Goal: Task Accomplishment & Management: Complete application form

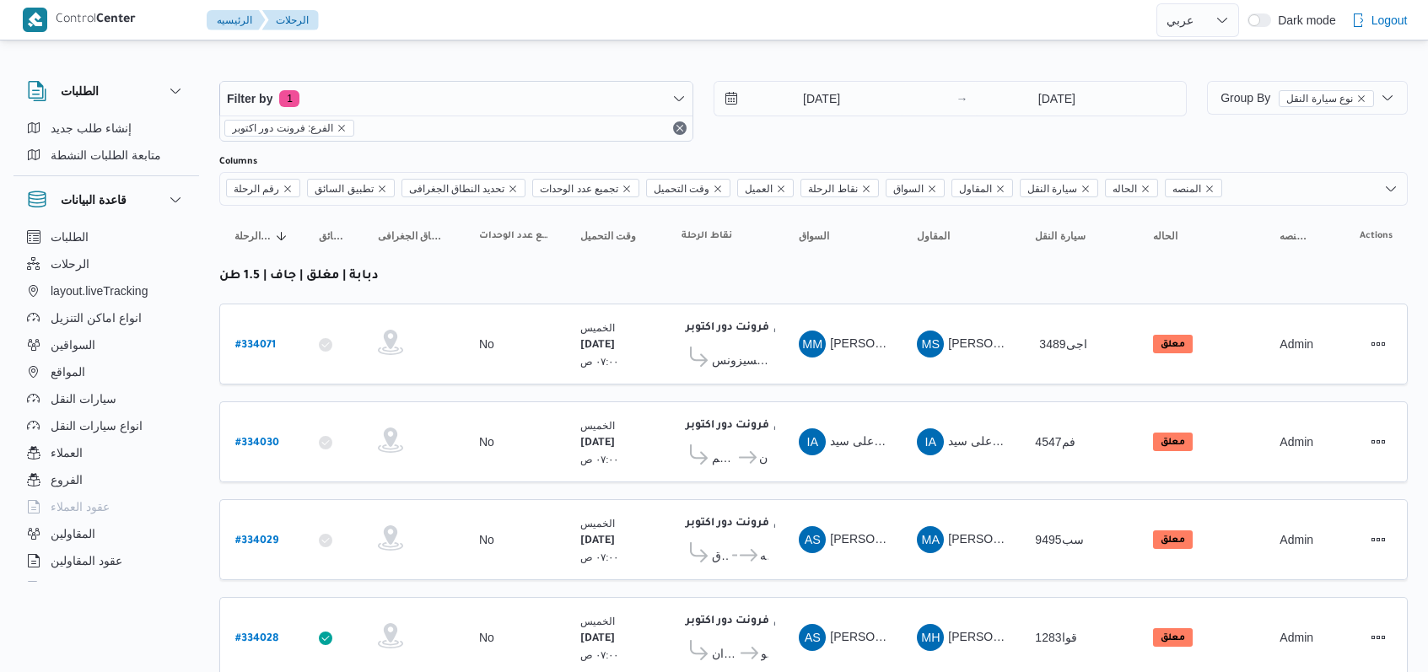
select select "ar"
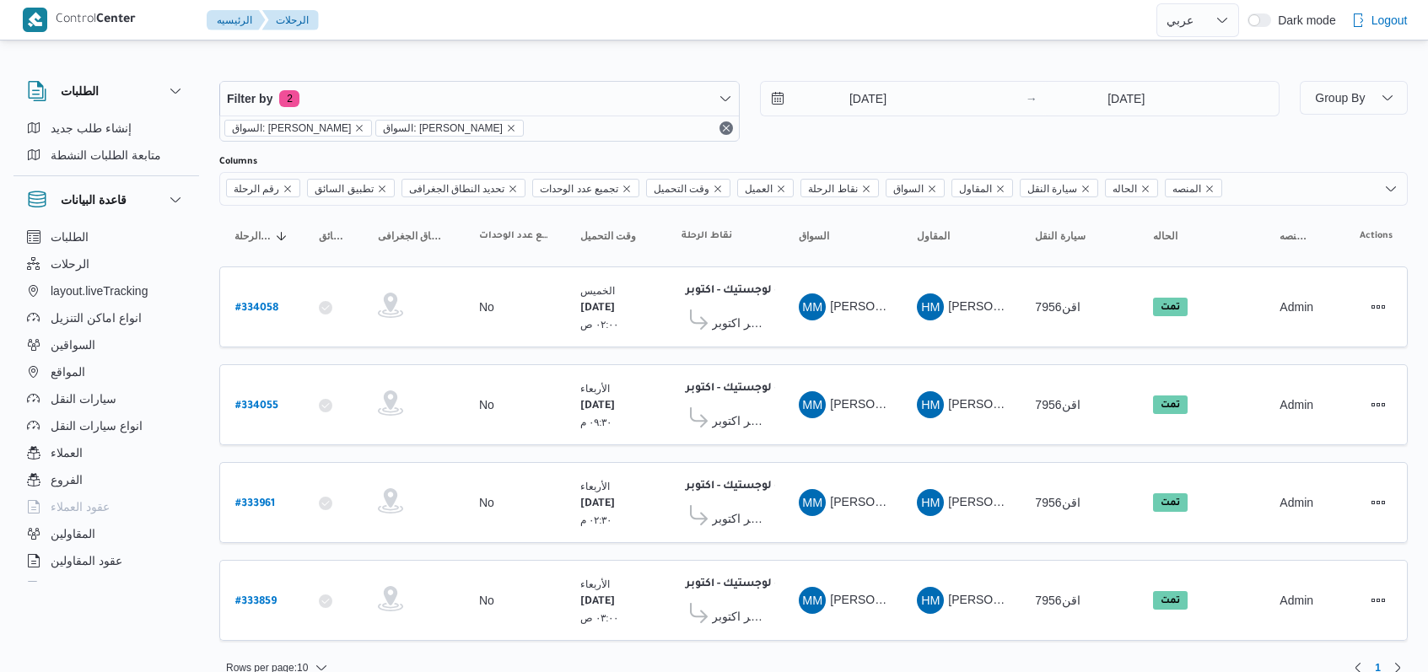
select select "ar"
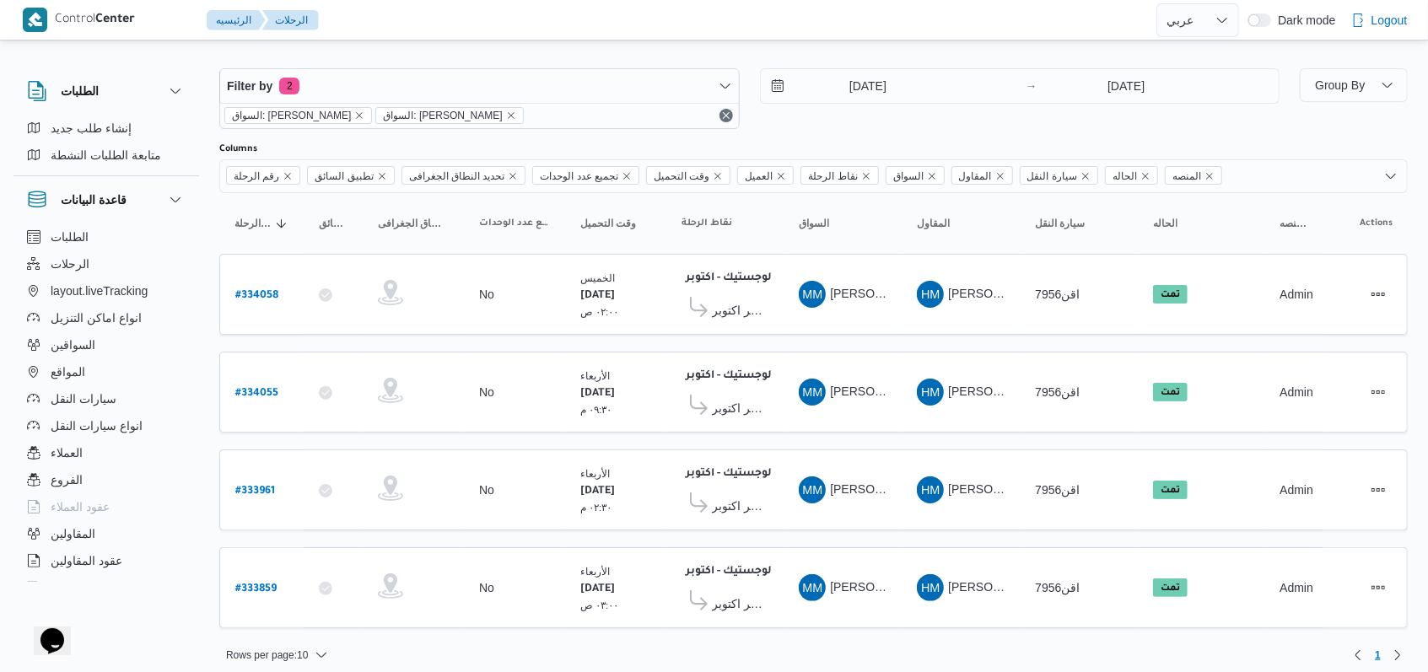
scroll to position [13, 0]
click at [717, 593] on span "اجيليتى لوجيستيكس مصر اكتوبر" at bounding box center [740, 603] width 57 height 20
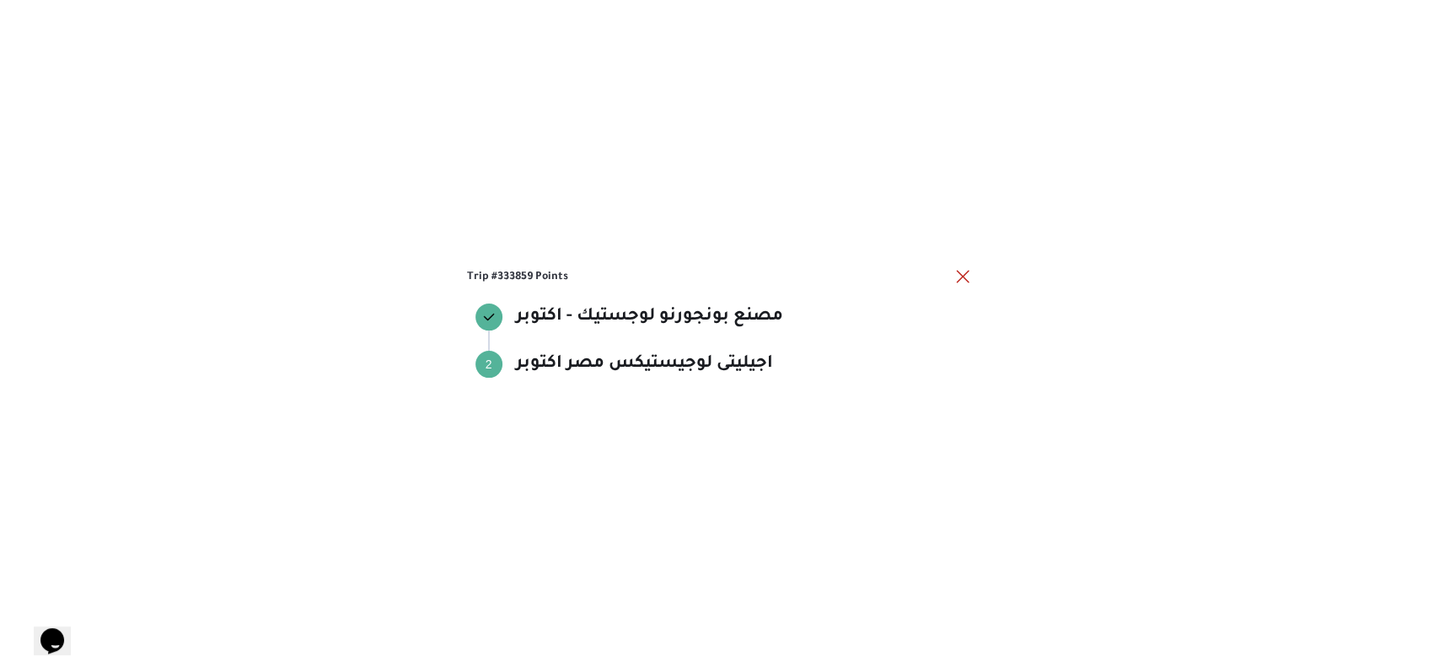
click at [974, 261] on div "Trip #333859 Points مصنع بونجورنو لوجستيك - اكتوبر مصنع بونجورنو لوجستيك - اكتو…" at bounding box center [719, 336] width 1439 height 672
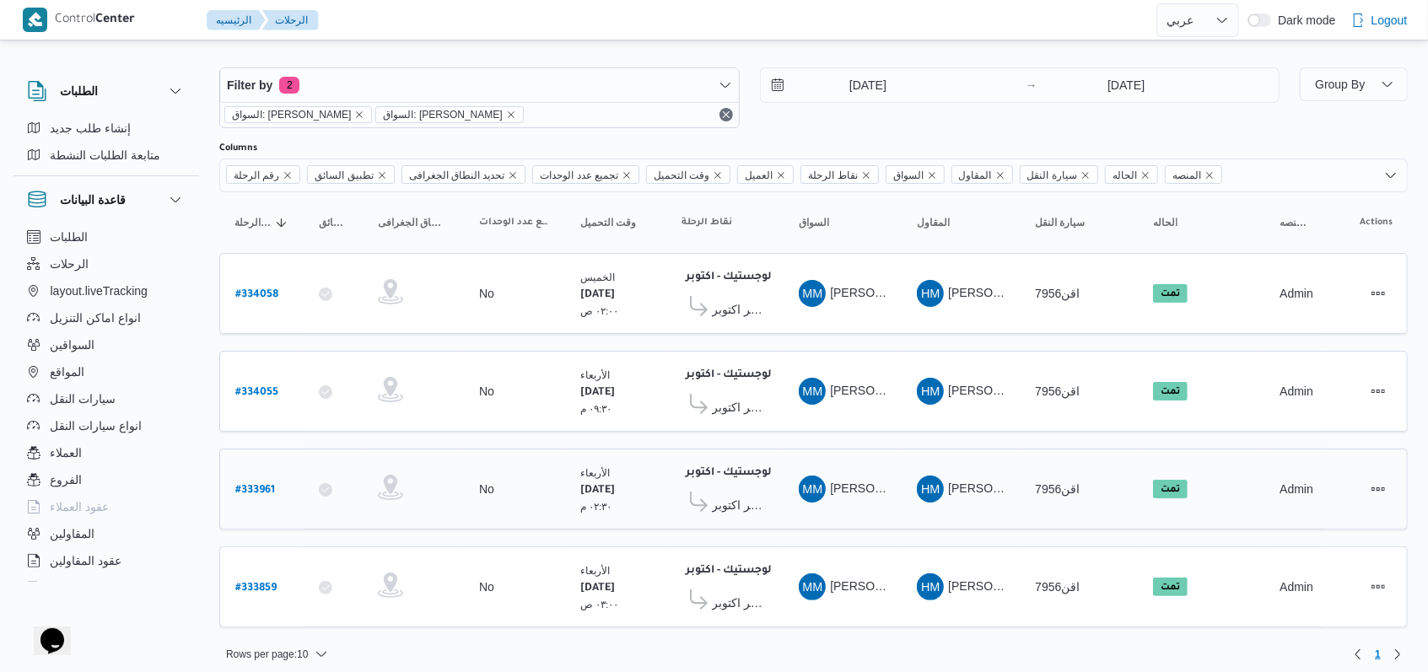
click at [739, 505] on span "اجيليتى لوجيستيكس مصر اكتوبر" at bounding box center [724, 505] width 87 height 26
click at [740, 499] on span "اجيليتى لوجيستيكس مصر اكتوبر" at bounding box center [740, 505] width 57 height 20
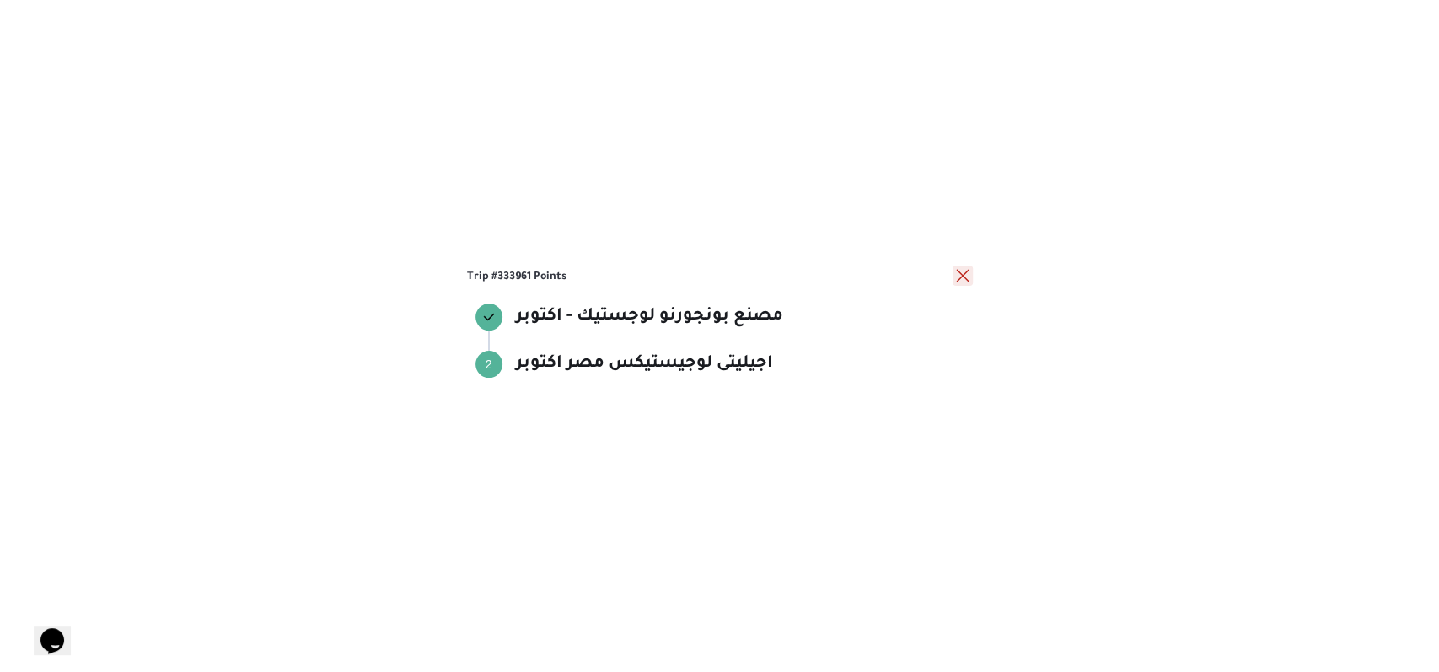
click at [966, 280] on button "close" at bounding box center [963, 276] width 20 height 20
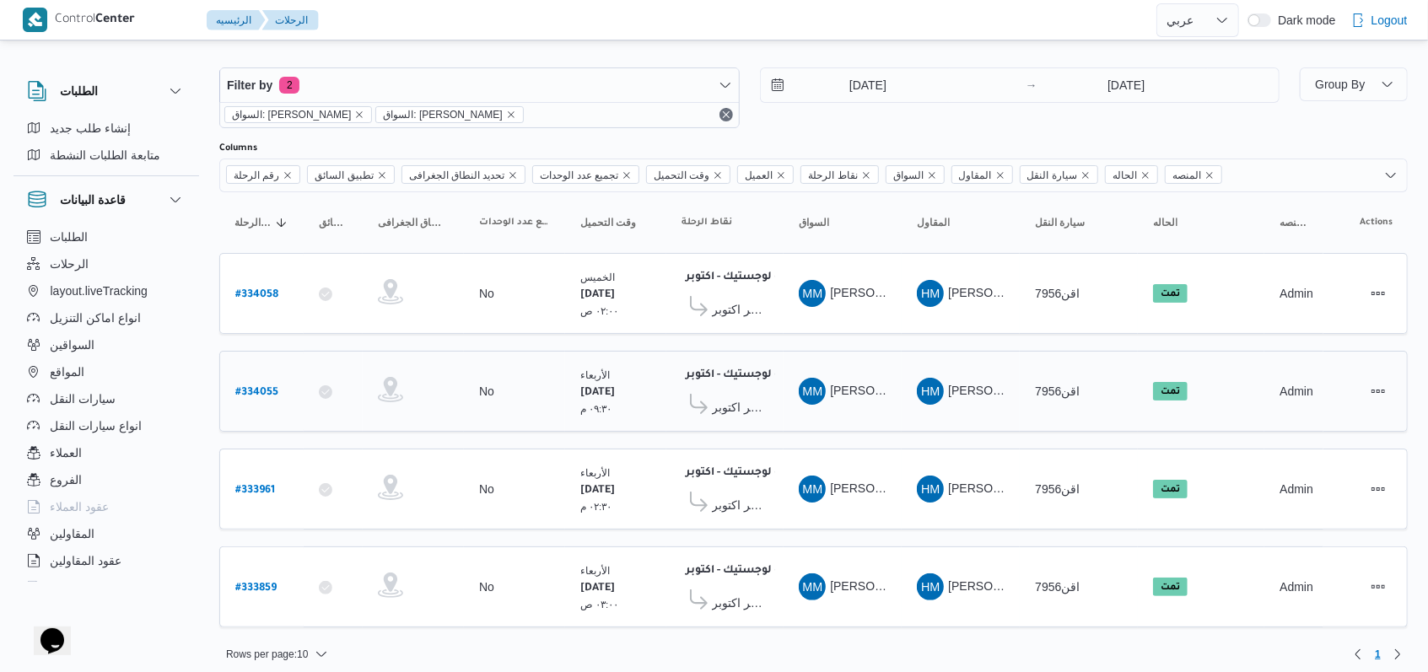
click at [753, 405] on span "اجيليتى لوجيستيكس مصر اكتوبر" at bounding box center [740, 407] width 57 height 20
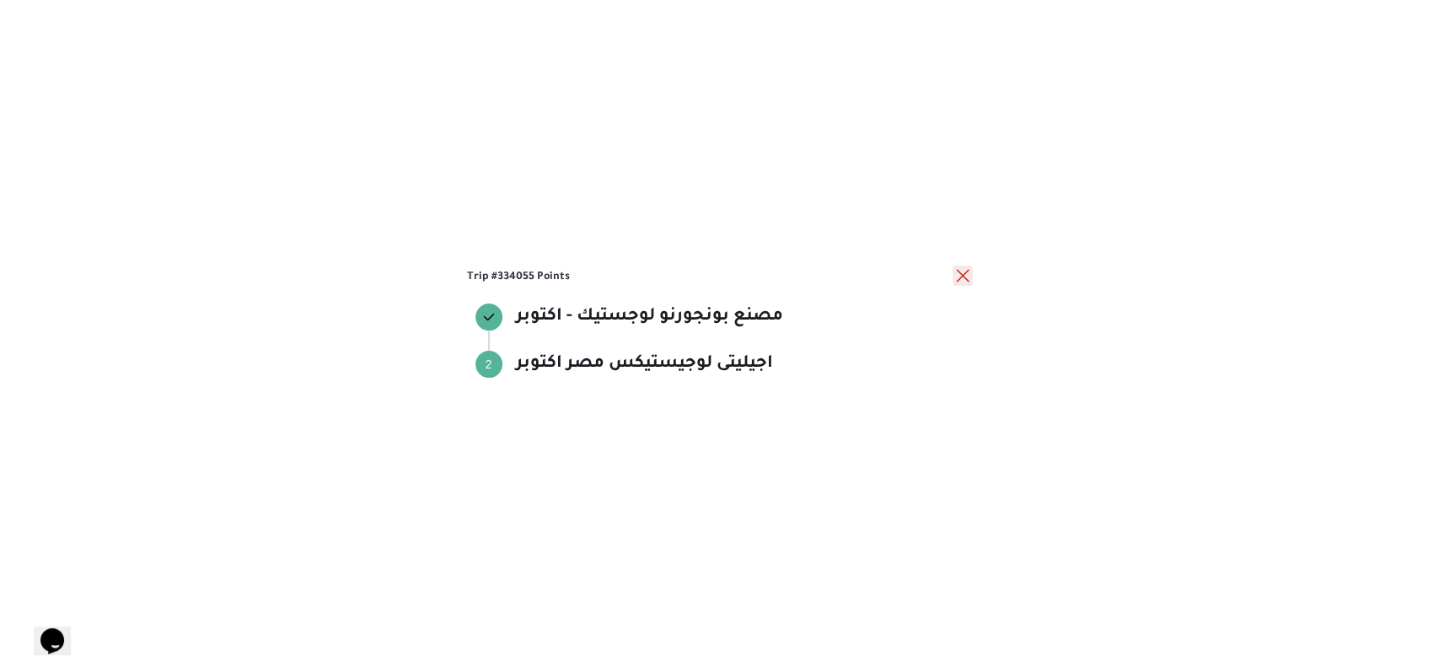
click at [956, 282] on button "close" at bounding box center [963, 276] width 20 height 20
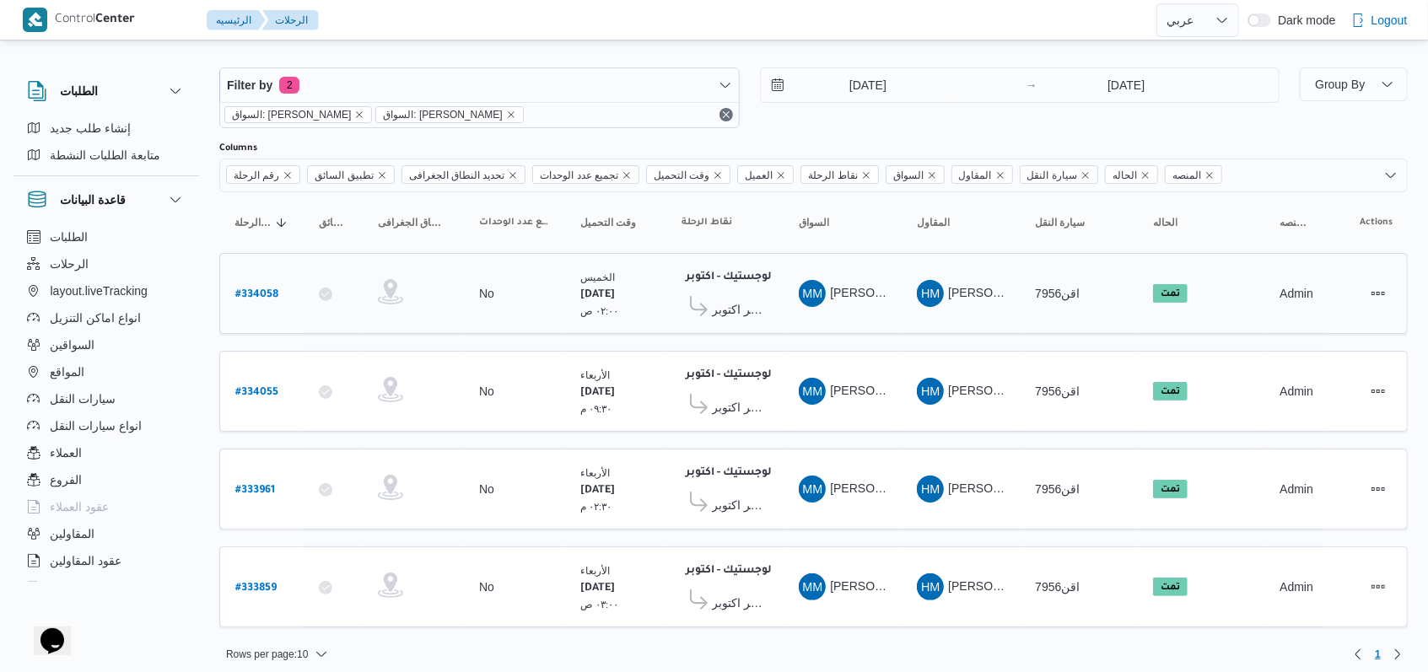
click at [756, 315] on span "اجيليتى لوجيستيكس مصر اكتوبر" at bounding box center [740, 309] width 57 height 20
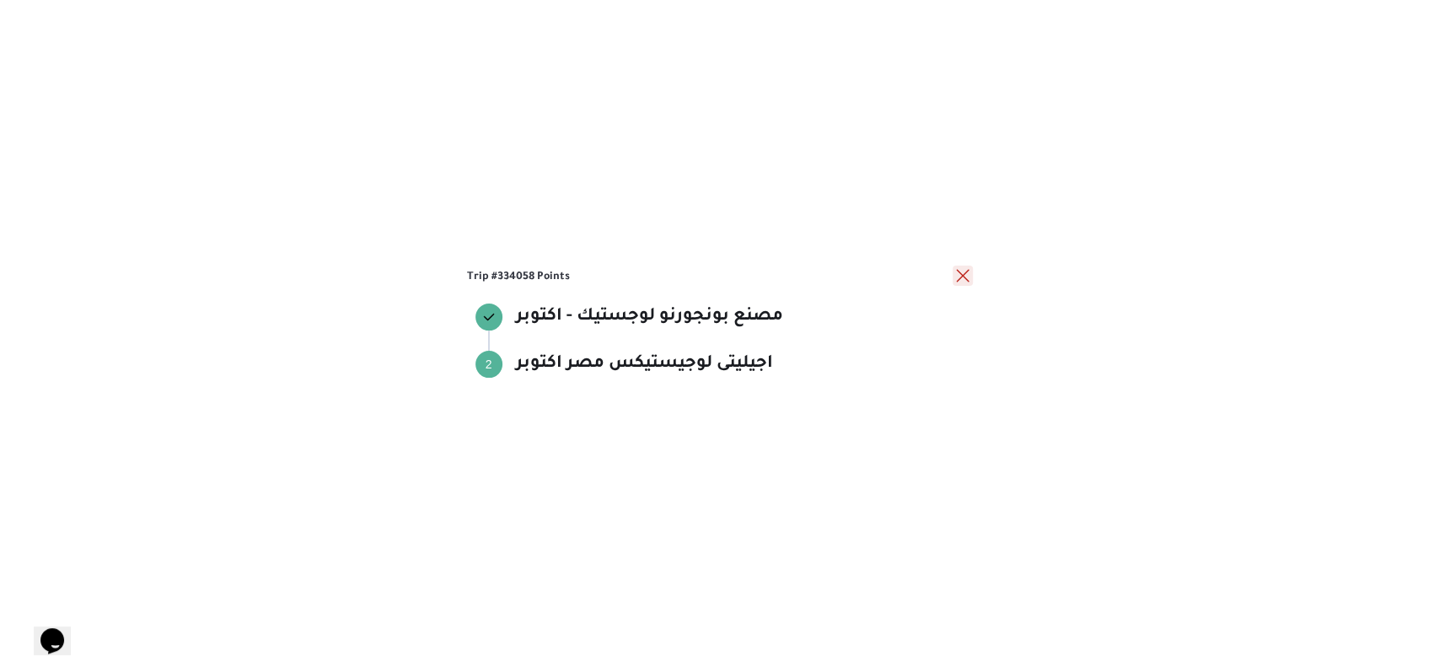
click at [965, 280] on button "close" at bounding box center [963, 276] width 20 height 20
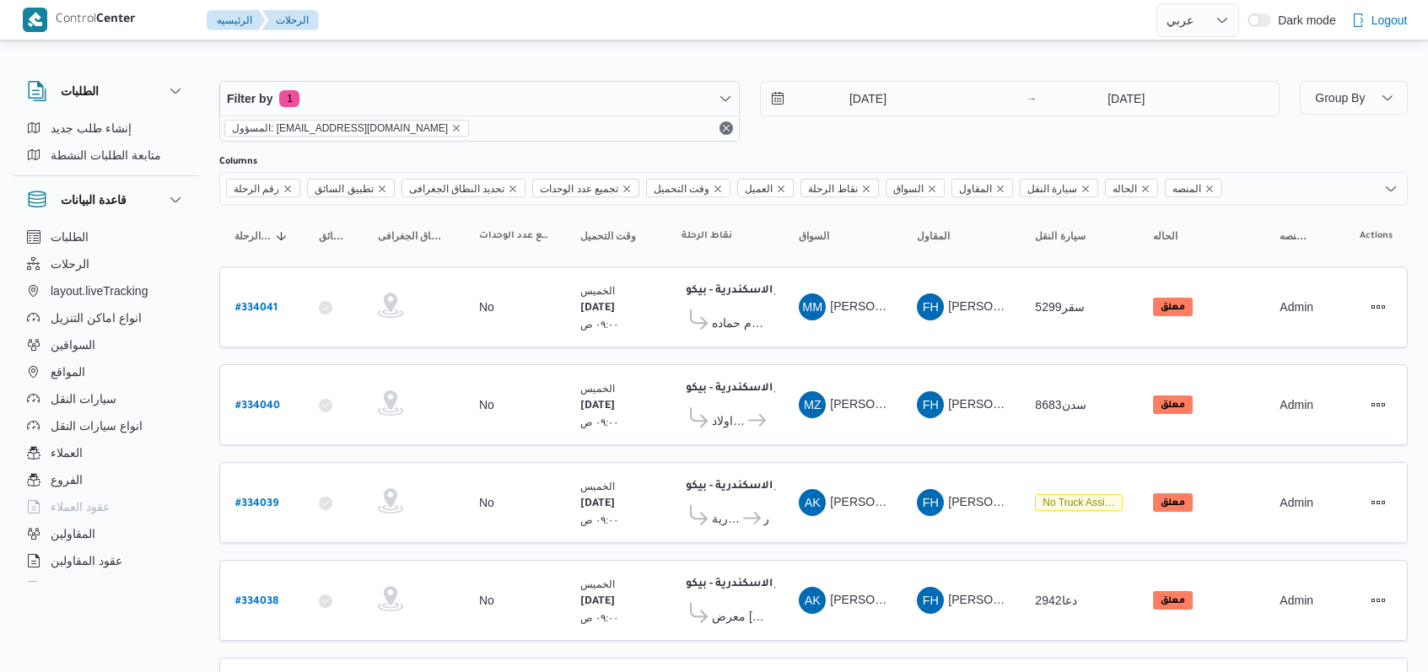
select select "ar"
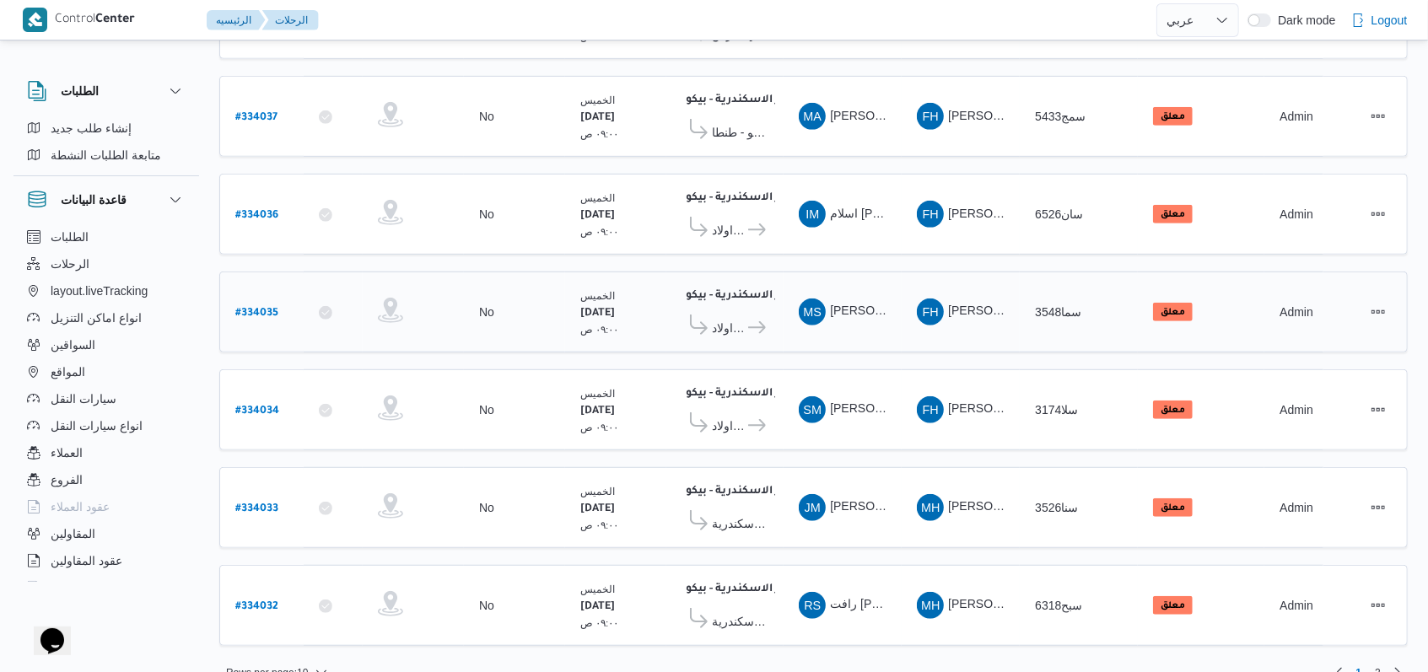
scroll to position [20, 0]
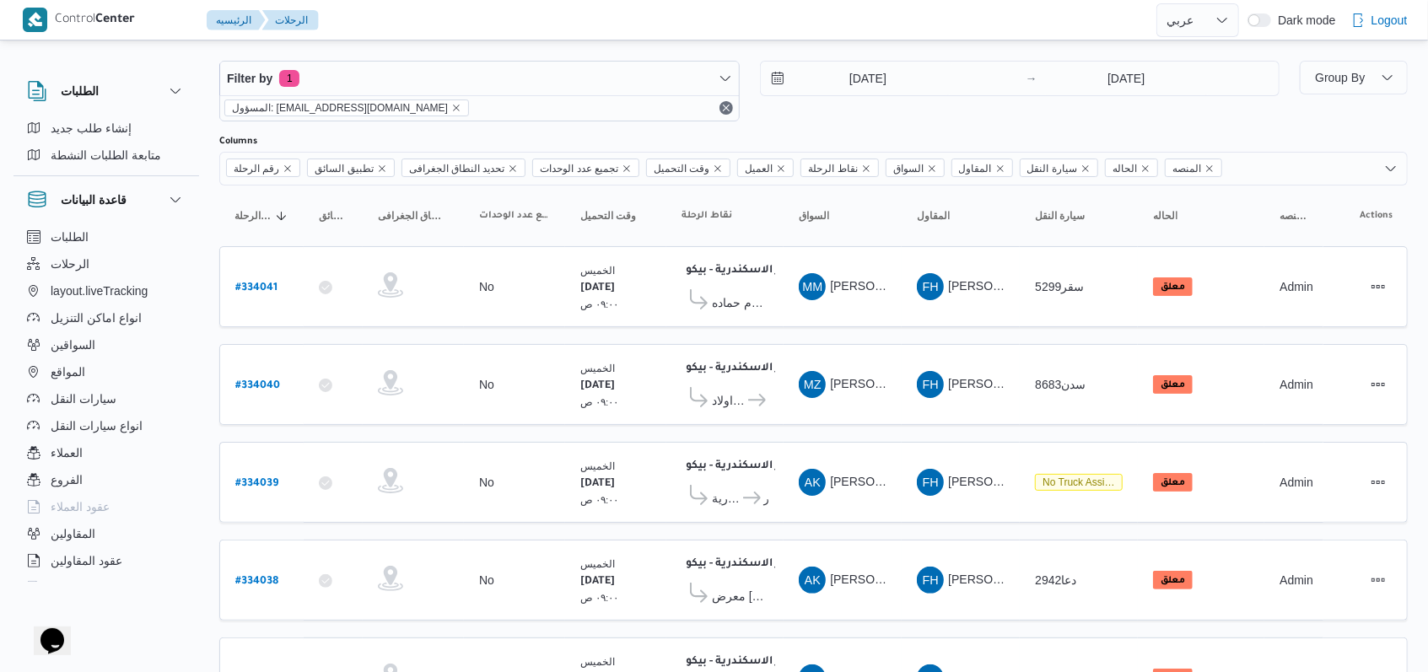
click at [848, 110] on div "28/8/2025 → 28/8/2025" at bounding box center [1020, 91] width 520 height 61
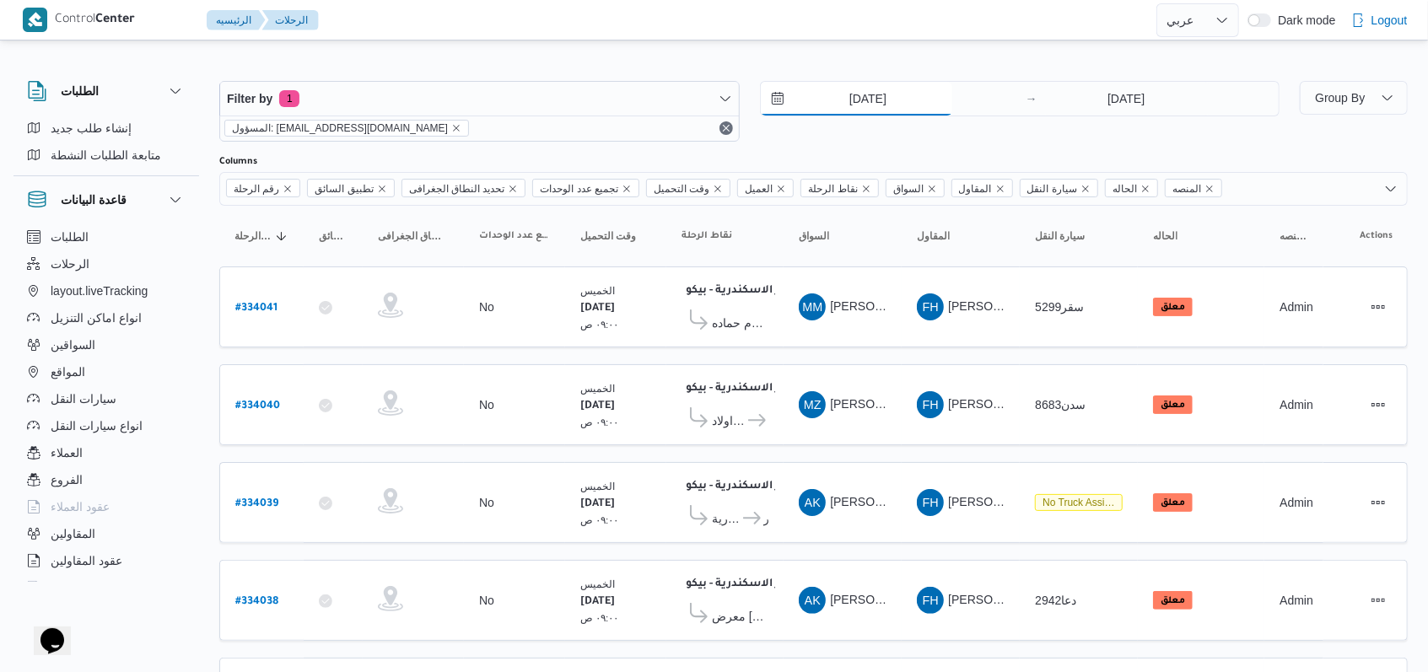
click at [870, 97] on input "28/8/2025" at bounding box center [856, 99] width 191 height 34
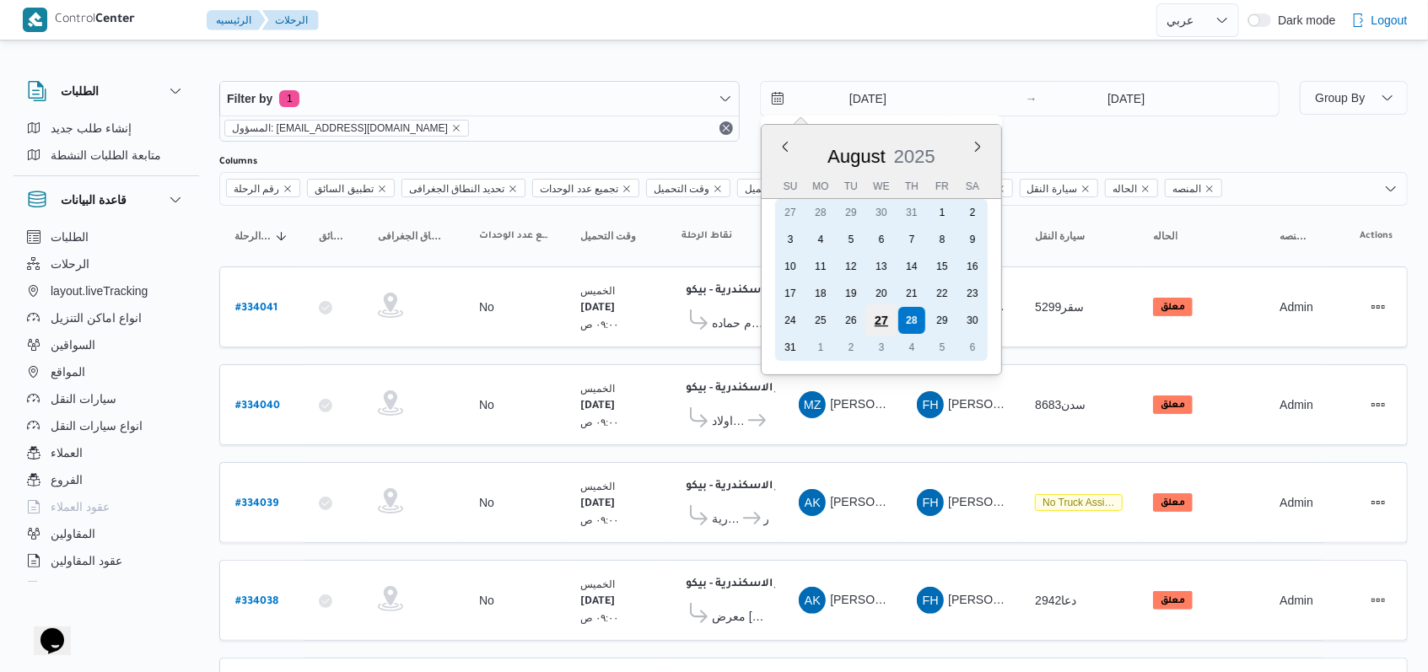
click at [890, 321] on div "27" at bounding box center [880, 320] width 32 height 32
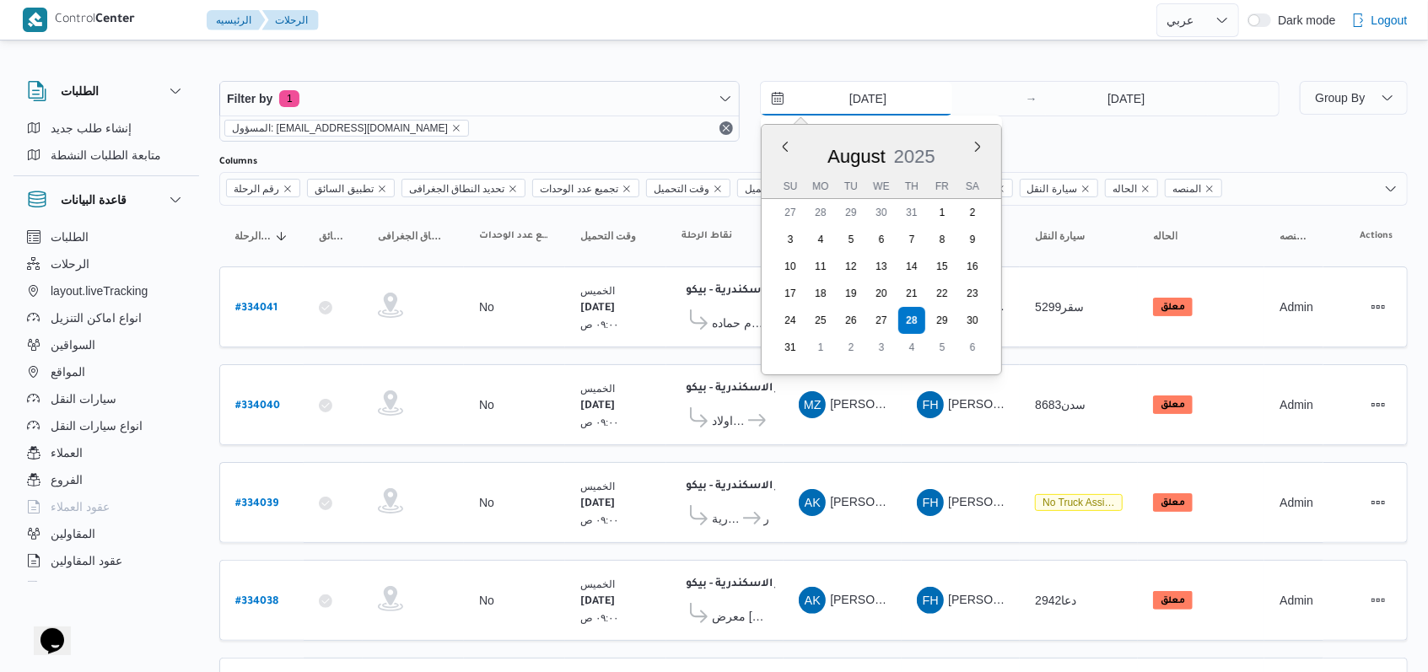
type input "27/8/2025"
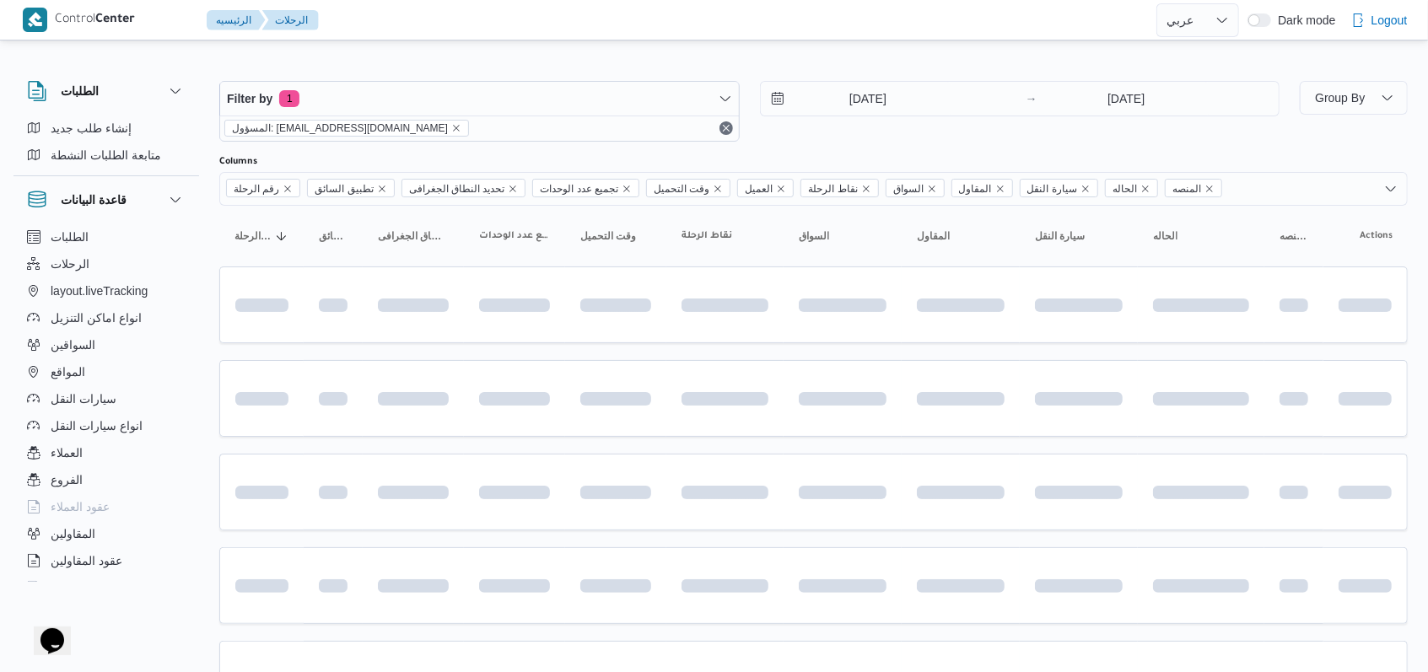
click at [1089, 124] on div "27/8/2025 → 28/8/2025" at bounding box center [1020, 111] width 520 height 61
click at [1101, 100] on input "28/8/2025" at bounding box center [1126, 99] width 168 height 34
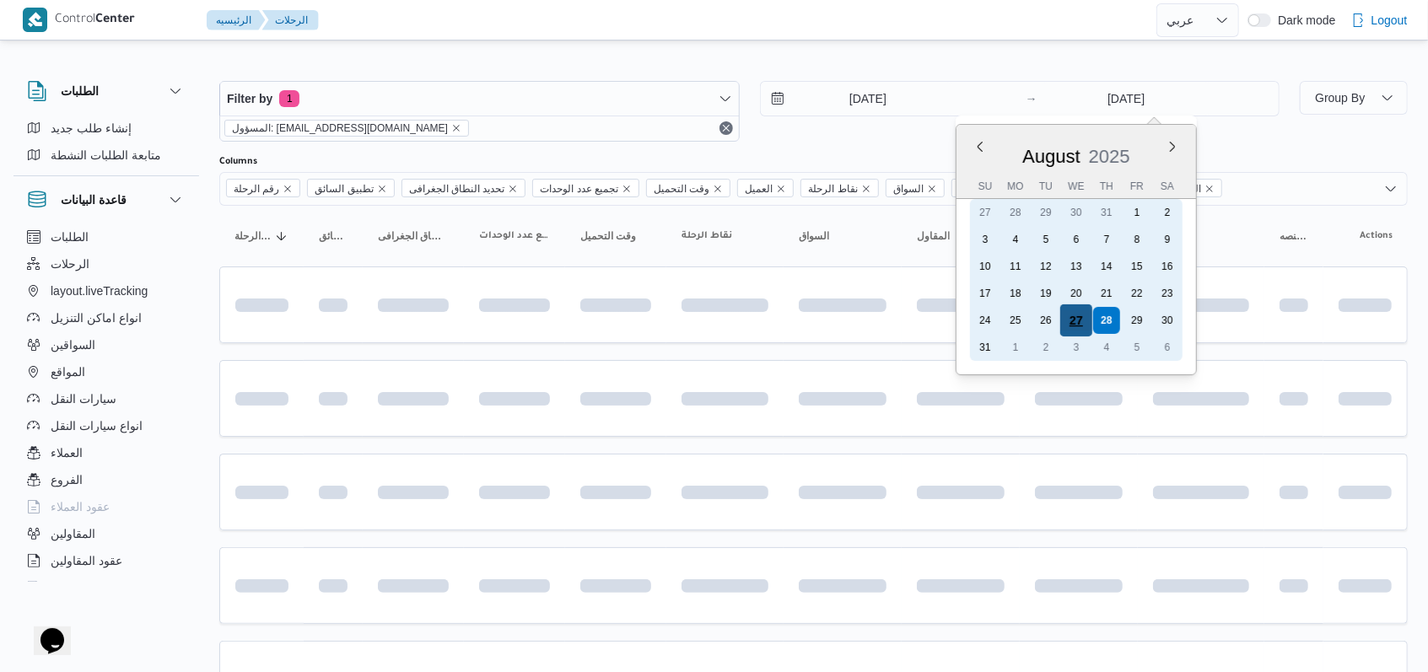
click at [1074, 320] on div "27" at bounding box center [1076, 320] width 32 height 32
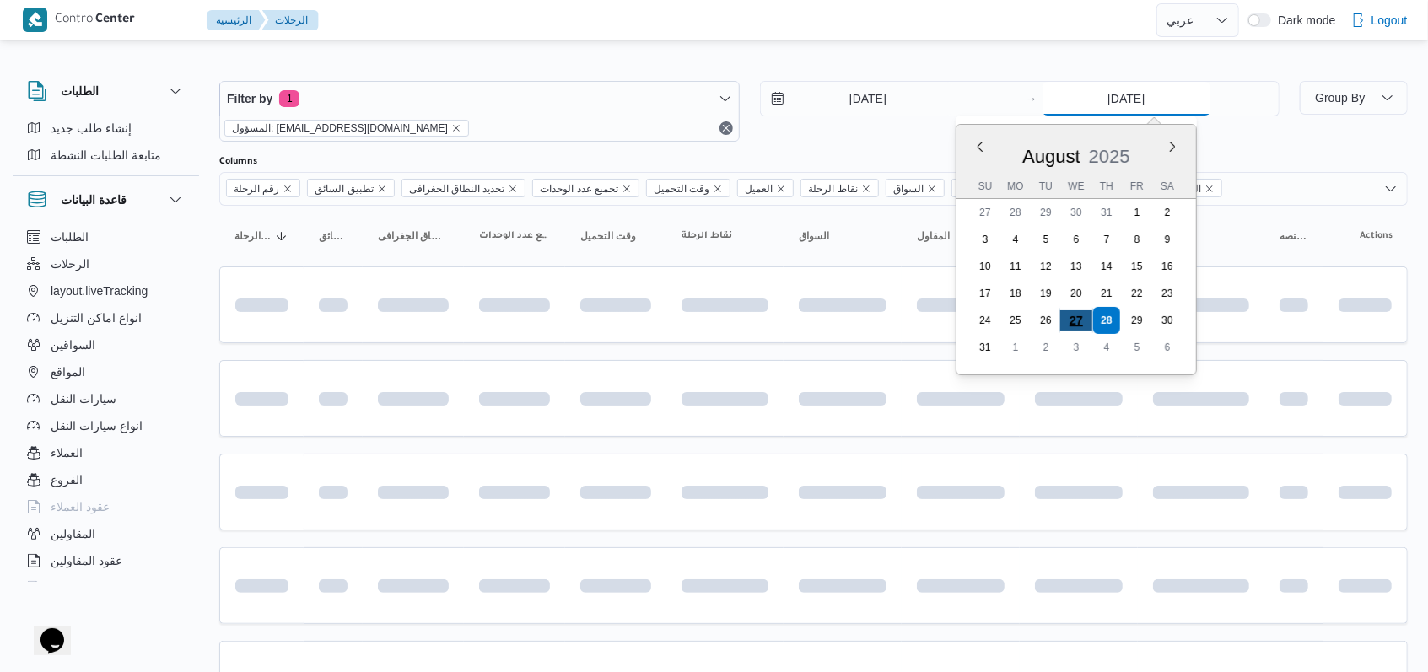
type input "27/8/2025"
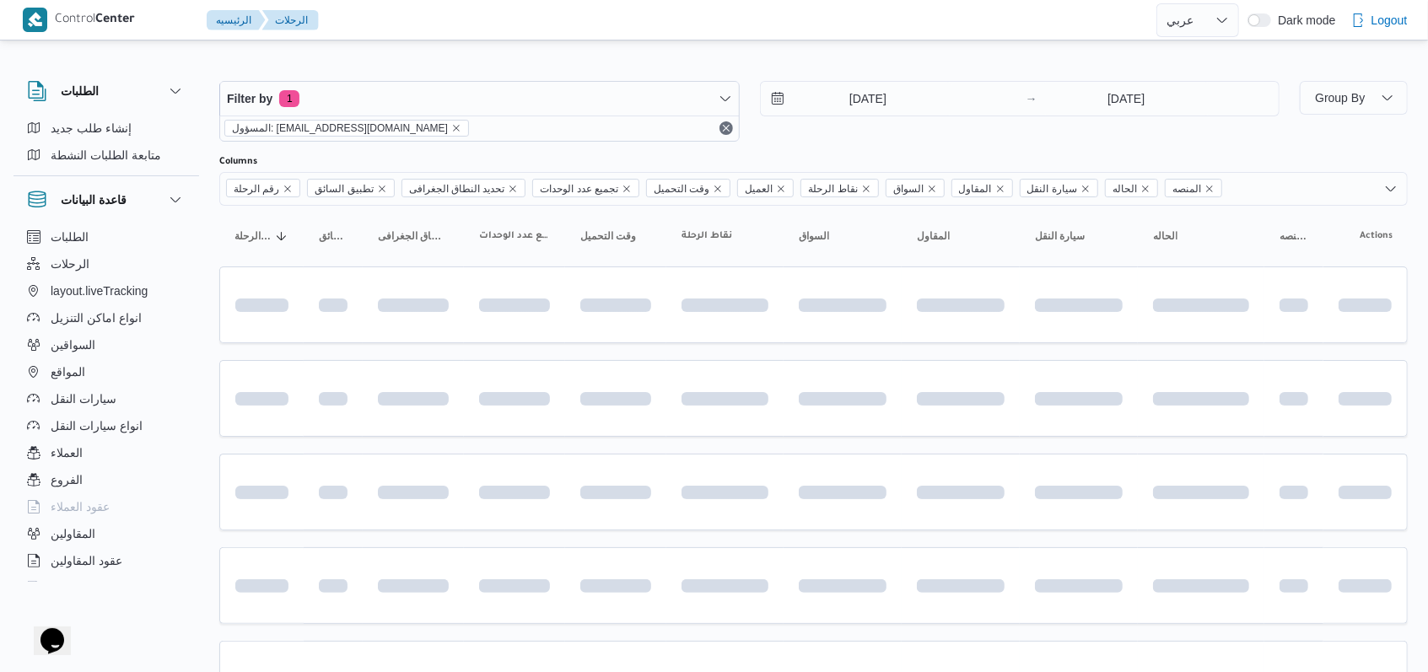
click at [854, 150] on div "Filter by 1 المسؤول: mostafa.elrouby@illa.com.eg 27/8/2025 → 27/8/2025" at bounding box center [749, 111] width 1080 height 81
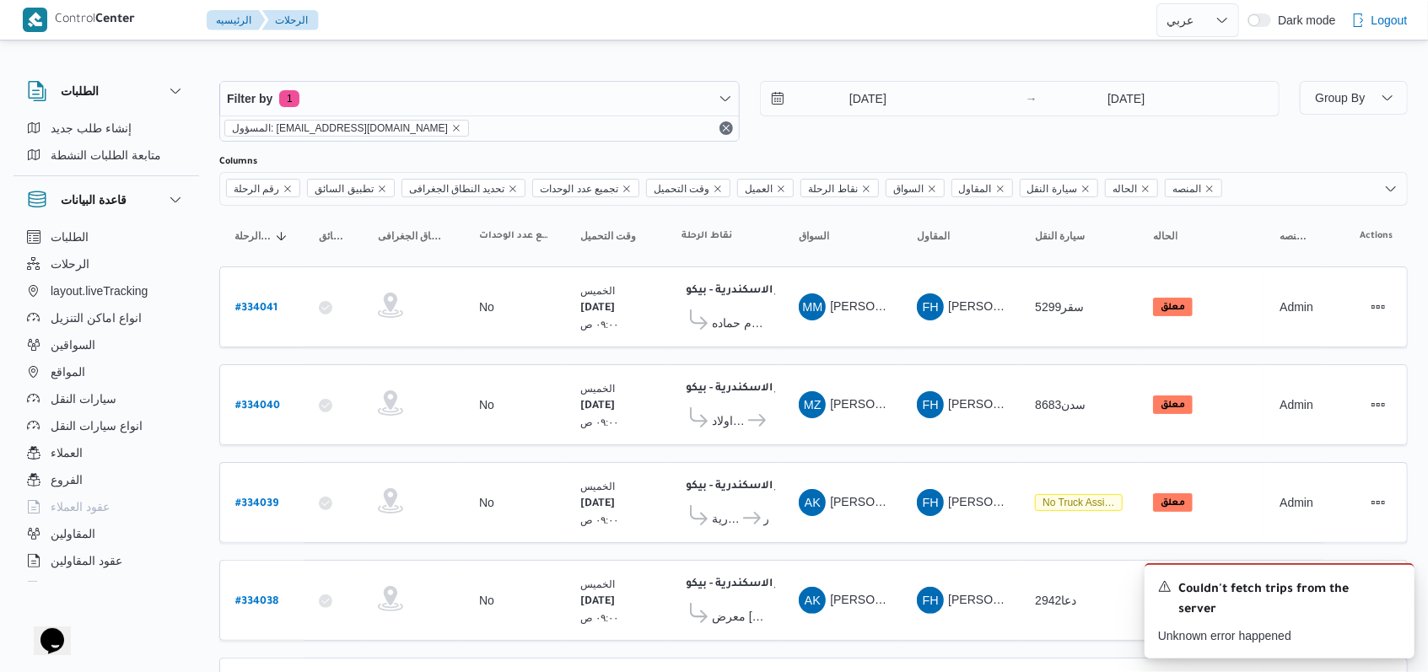
click at [819, 142] on div "Filter by 1 المسؤول: mostafa.elrouby@illa.com.eg 27/8/2025 → 27/8/2025" at bounding box center [749, 111] width 1080 height 81
click at [1393, 590] on icon "Dismiss toast" at bounding box center [1393, 584] width 13 height 13
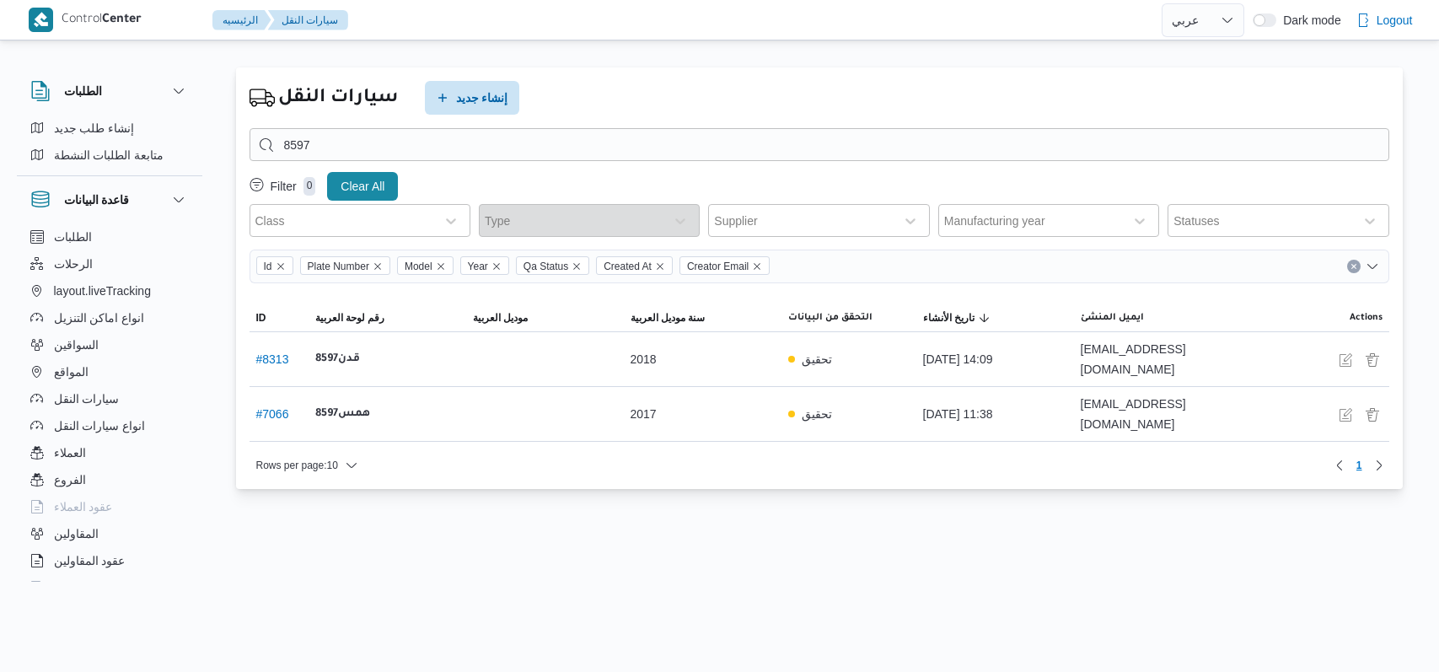
select select "ar"
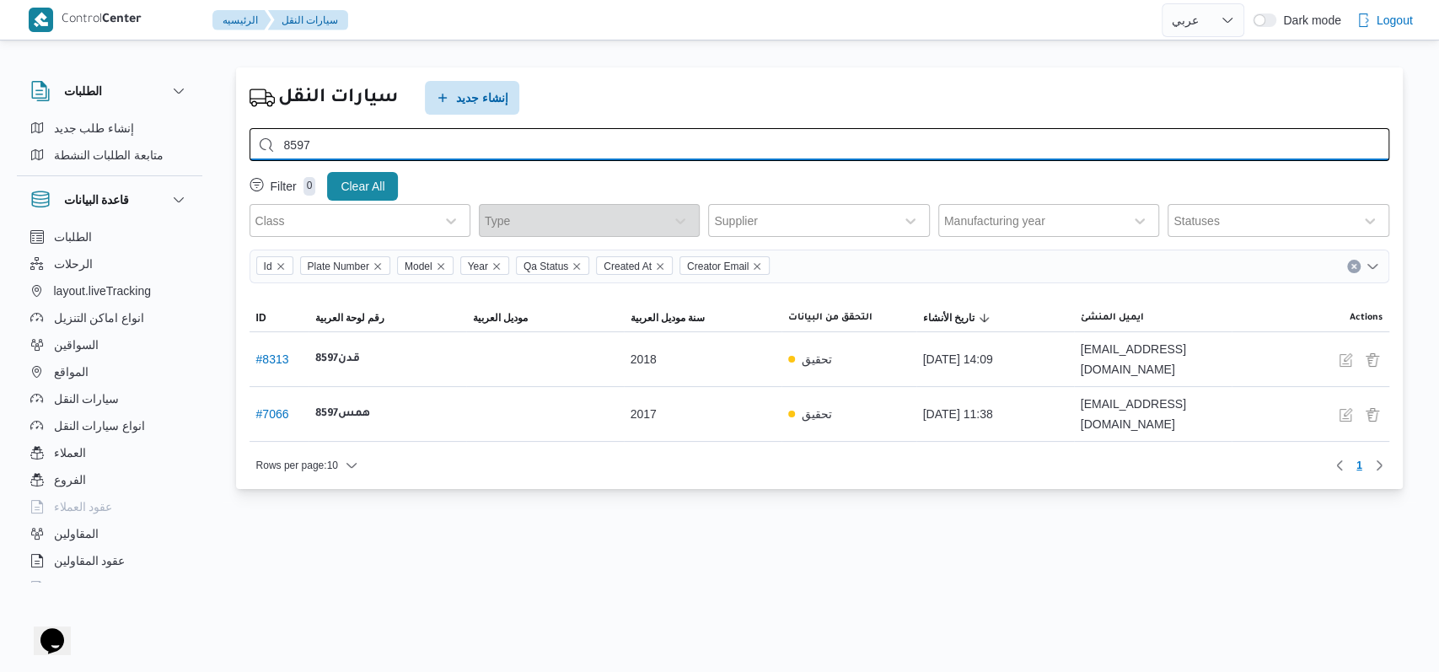
click at [535, 156] on input "8597" at bounding box center [820, 144] width 1140 height 33
type input "8"
type input "5421"
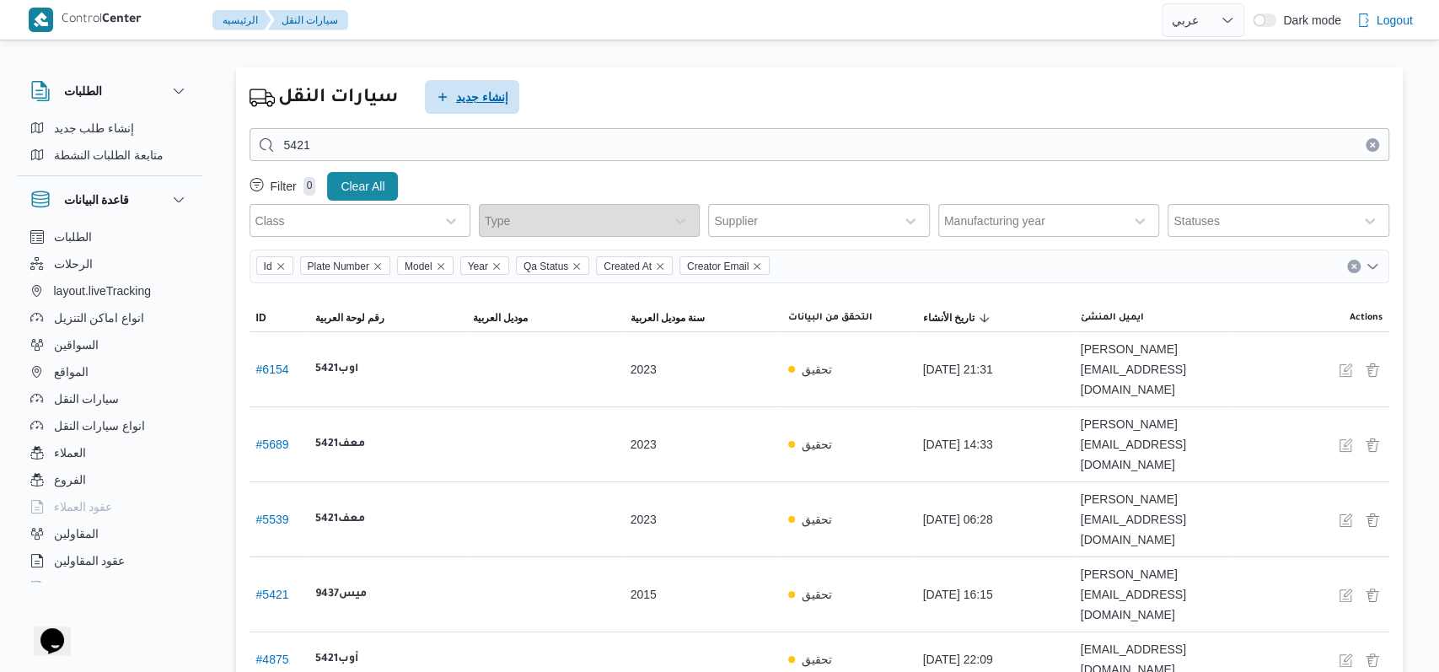
click at [474, 103] on span "إنشاء جديد" at bounding box center [482, 97] width 52 height 20
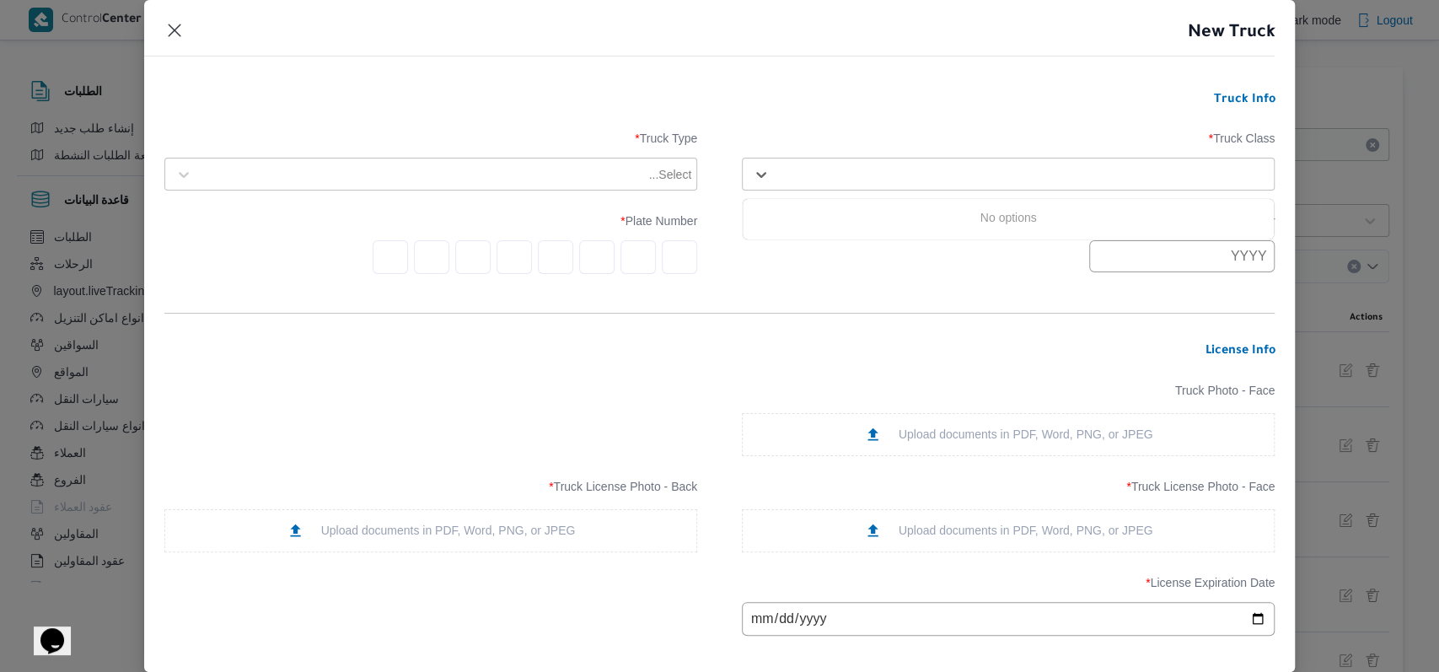
click at [991, 177] on div at bounding box center [1023, 174] width 491 height 17
click at [830, 302] on div "jumbo_7000" at bounding box center [1008, 308] width 531 height 30
click at [562, 176] on div at bounding box center [423, 174] width 445 height 17
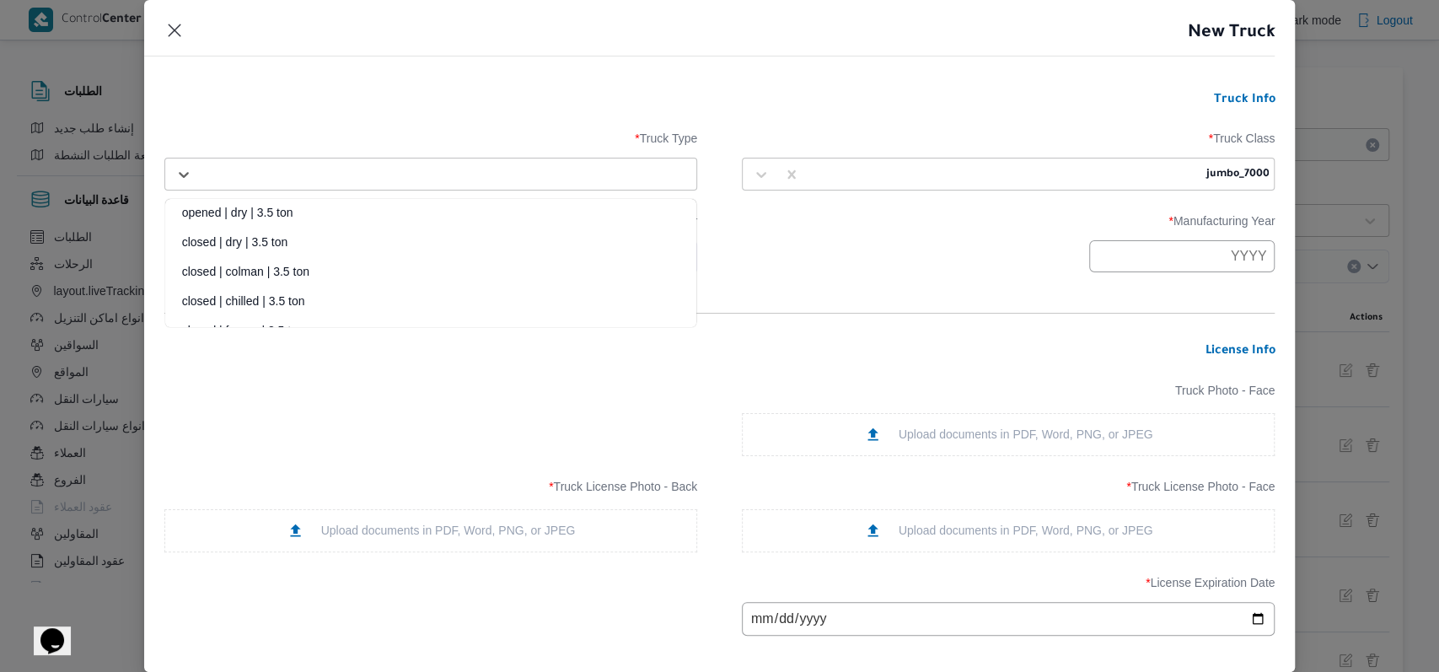
click at [297, 212] on div "opened | dry | 3.5 ton" at bounding box center [430, 219] width 531 height 30
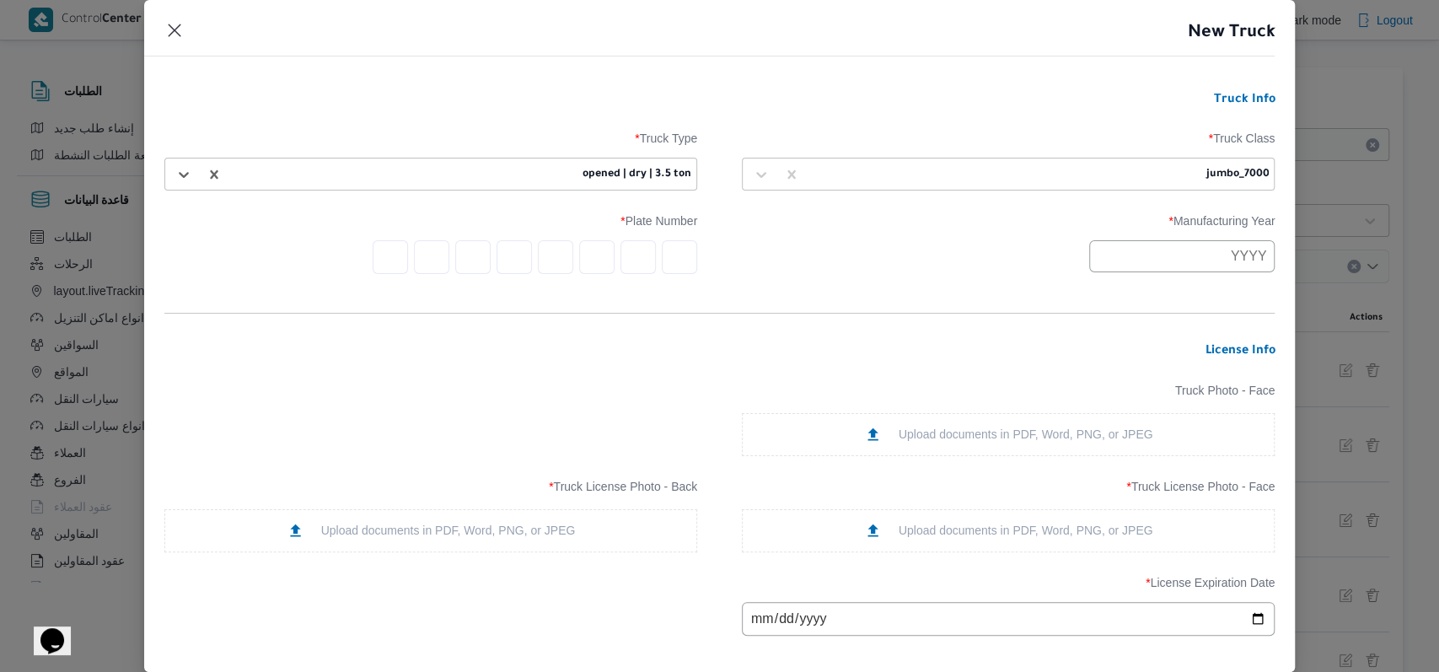
click at [1170, 257] on input "text" at bounding box center [1183, 256] width 186 height 32
click at [1113, 297] on button "Previous Year" at bounding box center [1114, 296] width 16 height 16
click at [1126, 358] on div "2001" at bounding box center [1119, 353] width 47 height 12
type input "2001"
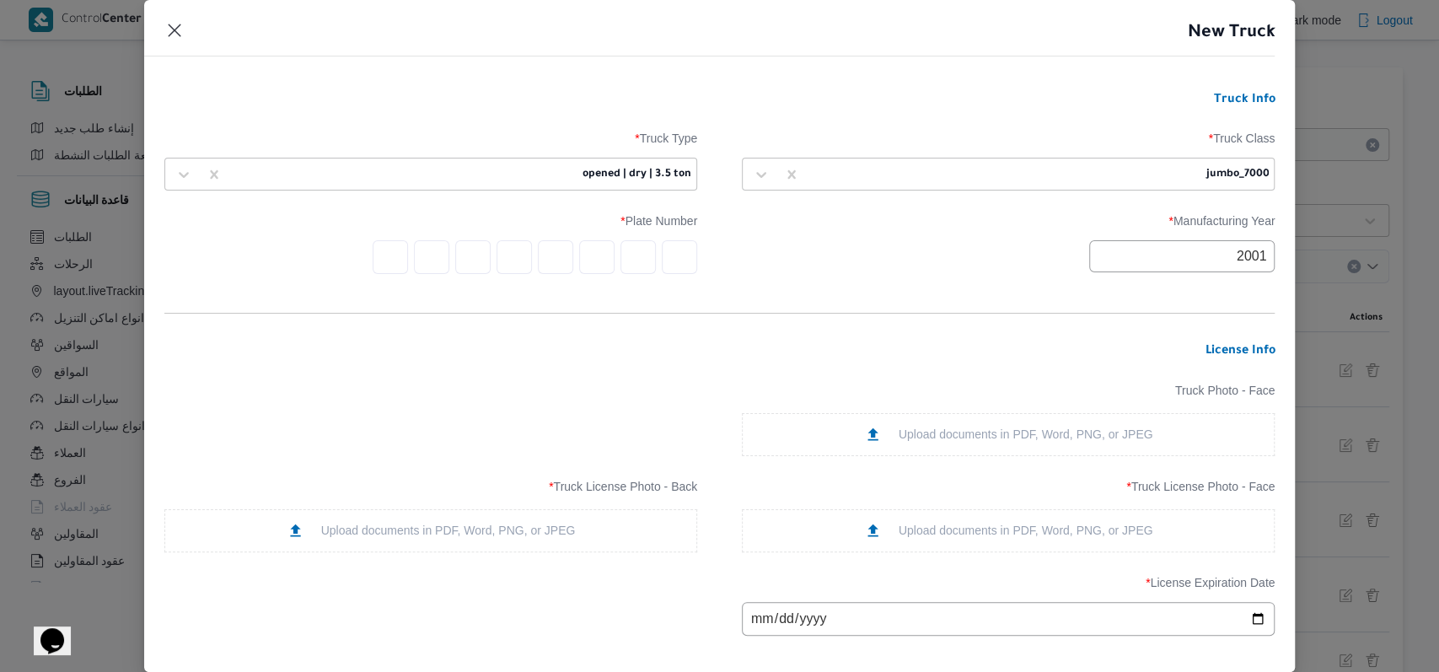
click at [1007, 296] on form "Truck Info Truck Class * jumbo_7000 Truck Type * opened | dry | 3.5 ton Manufac…" at bounding box center [719, 582] width 1111 height 979
click at [675, 266] on input "text" at bounding box center [679, 257] width 35 height 34
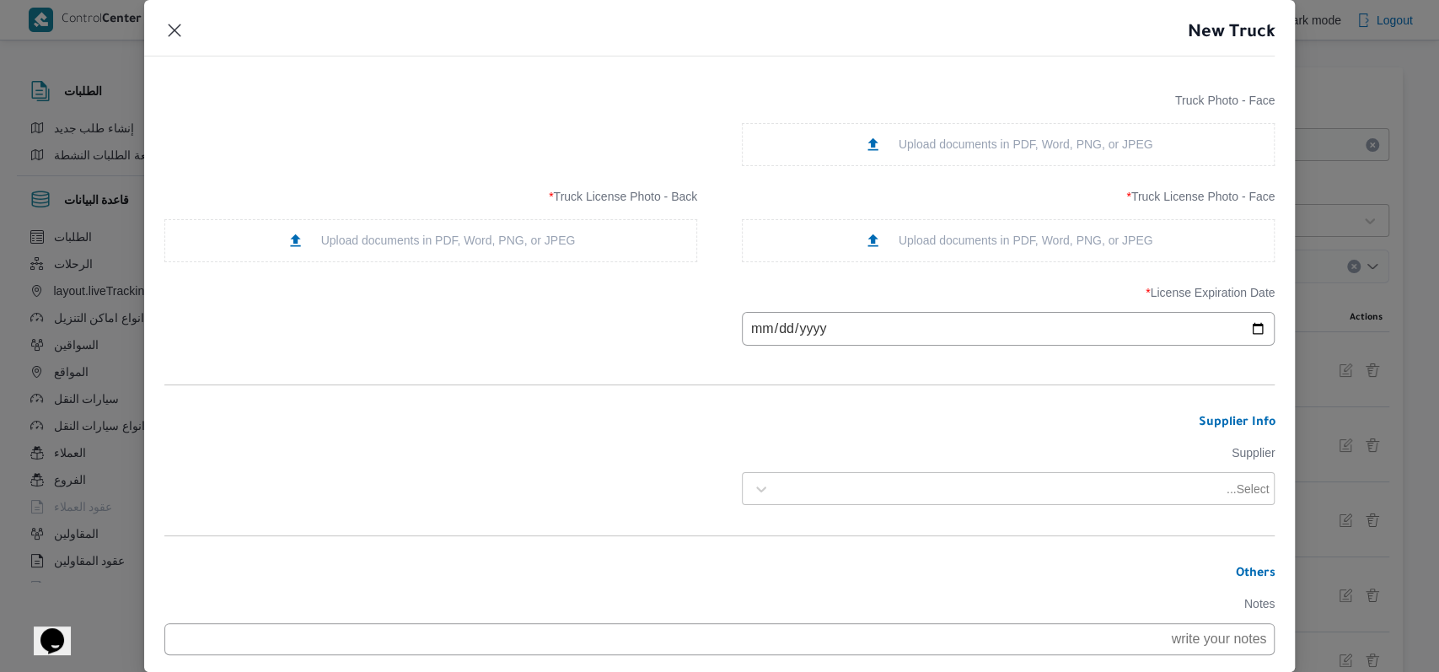
scroll to position [337, 0]
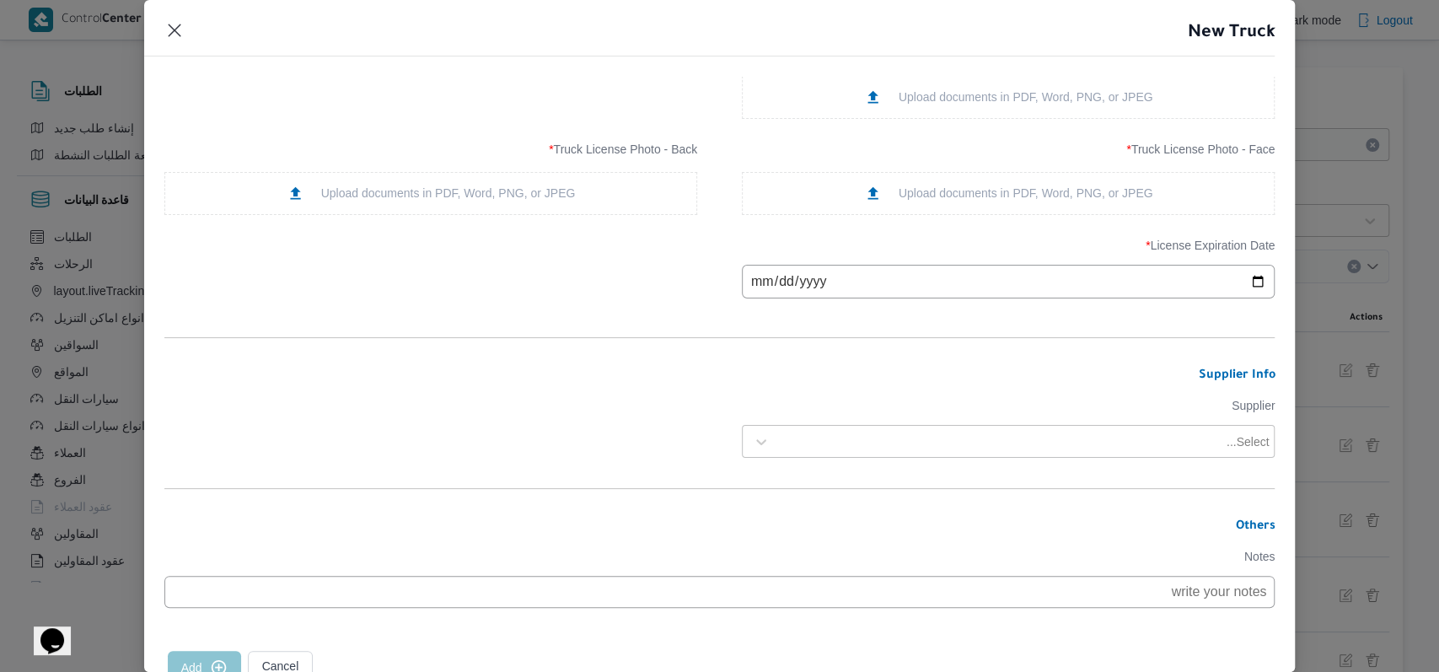
click at [887, 199] on div "Upload documents in PDF, Word, PNG, or JPEG" at bounding box center [1008, 194] width 289 height 18
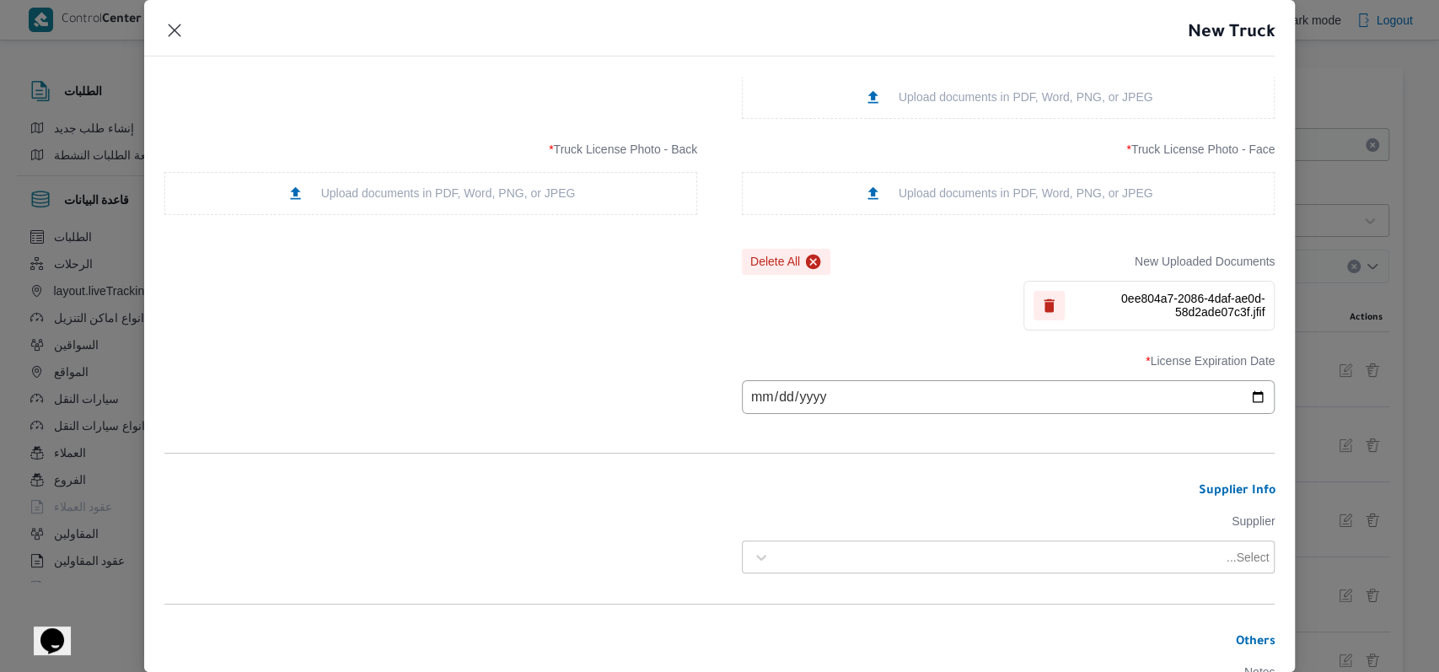
click at [527, 186] on div "Upload documents in PDF, Word, PNG, or JPEG" at bounding box center [431, 194] width 289 height 18
click at [743, 396] on input "date" at bounding box center [1008, 397] width 533 height 34
type input "2025-11-26"
click at [499, 414] on div "License Expiration Date * 2025-11-26" at bounding box center [719, 384] width 1111 height 77
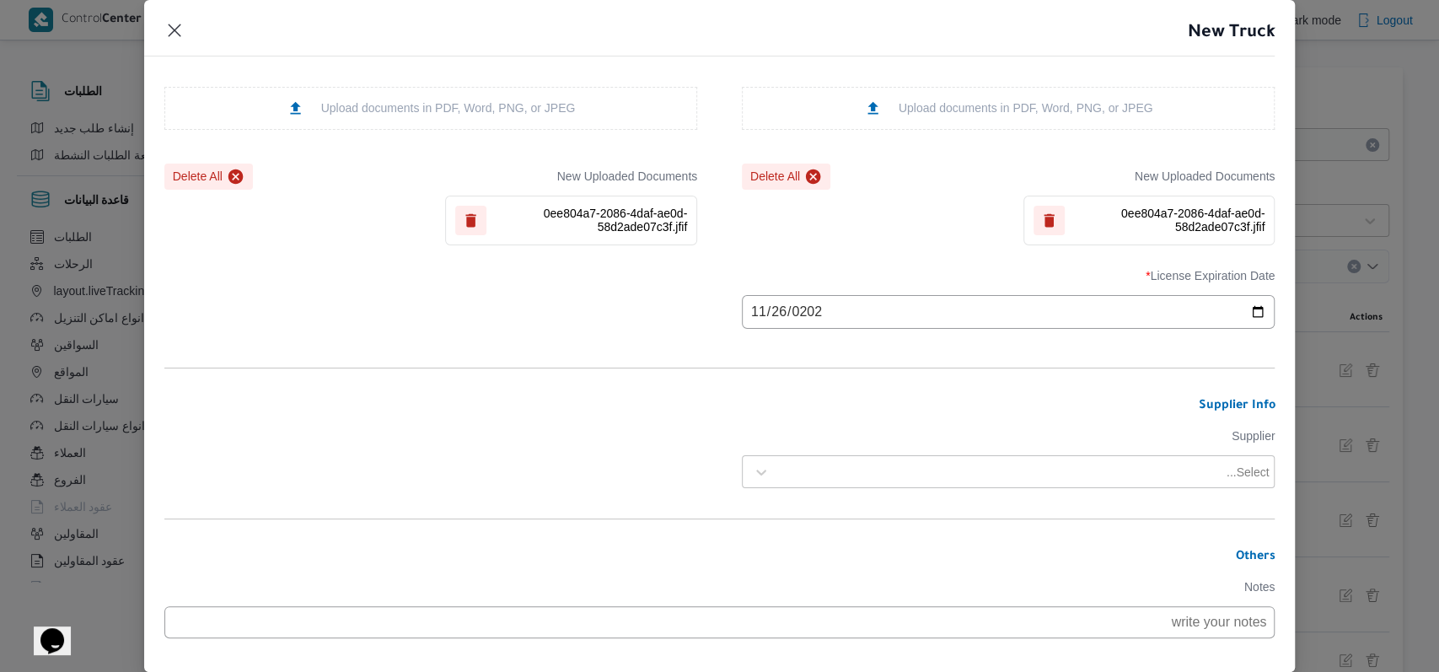
scroll to position [519, 0]
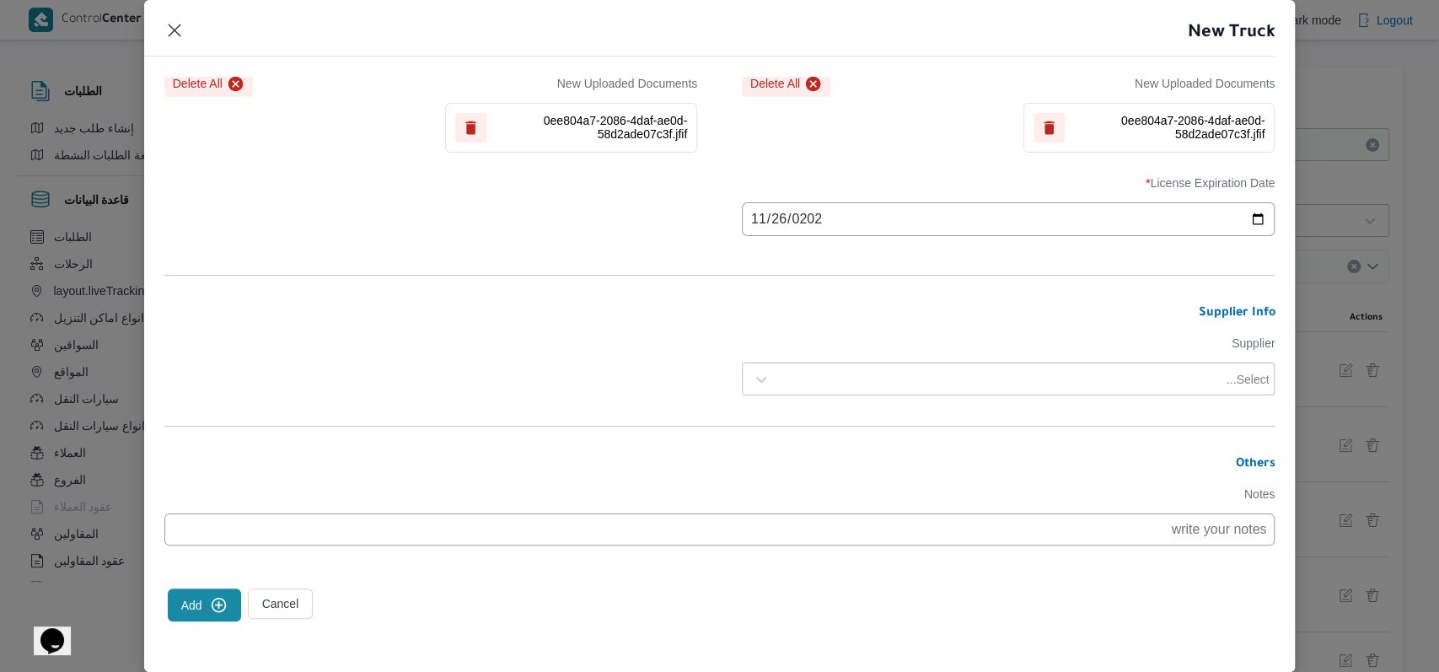
click at [945, 371] on div at bounding box center [1000, 379] width 445 height 17
type input "عبدالواحد محمد"
click at [862, 415] on div "عبدالواحد محمد احمد مسعد" at bounding box center [1008, 424] width 531 height 30
click at [207, 603] on button "Add" at bounding box center [204, 605] width 73 height 33
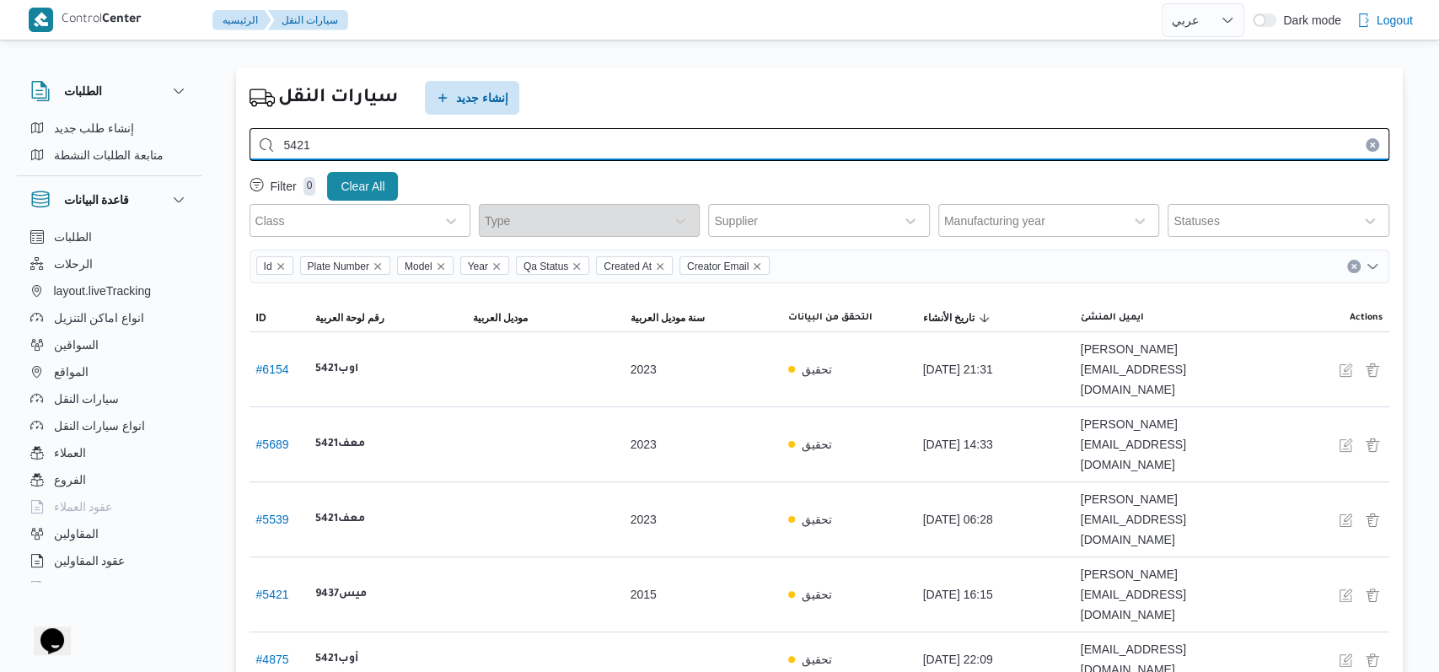
click at [451, 151] on input "5421" at bounding box center [820, 144] width 1140 height 33
type input "5421"
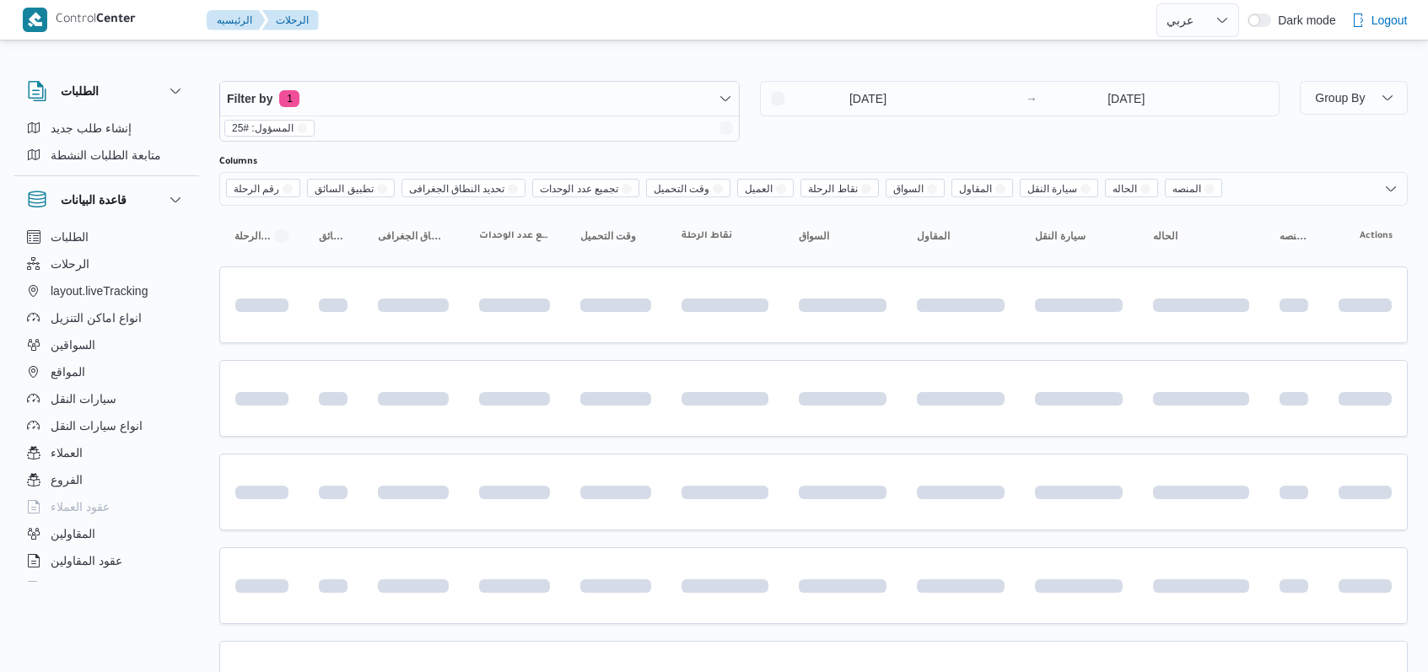
select select "ar"
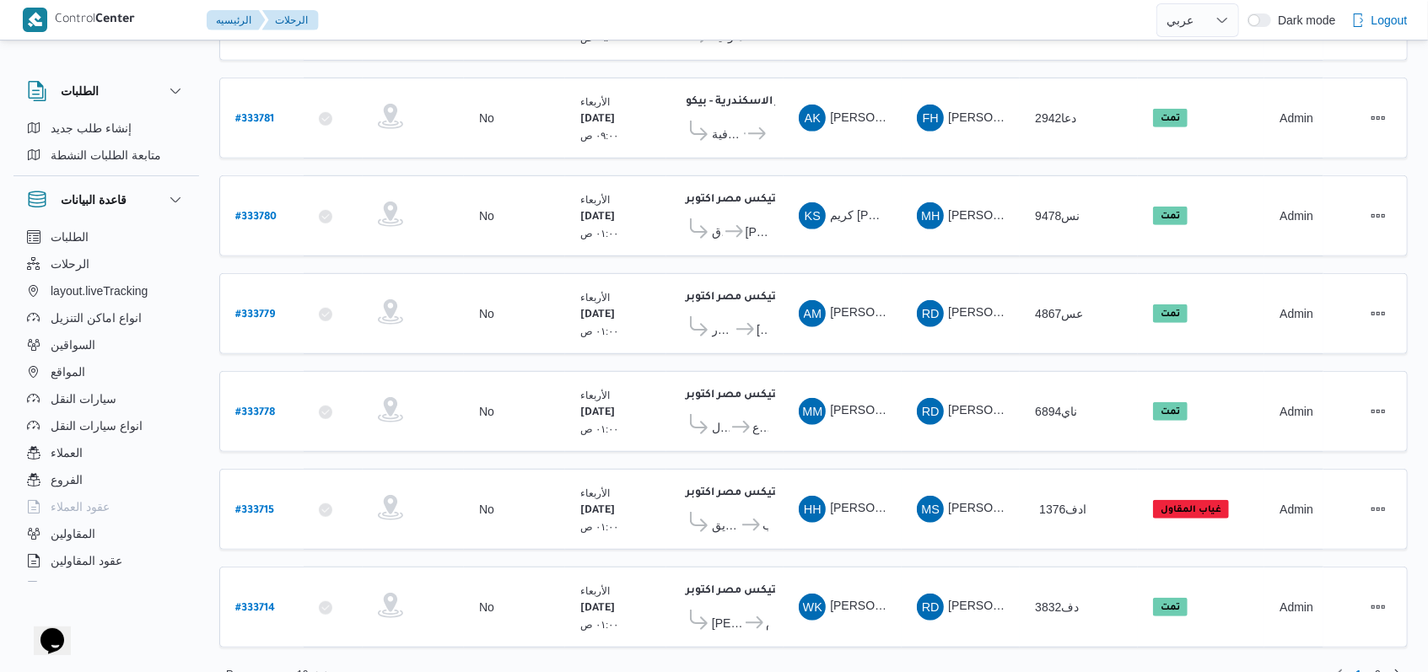
scroll to position [582, 0]
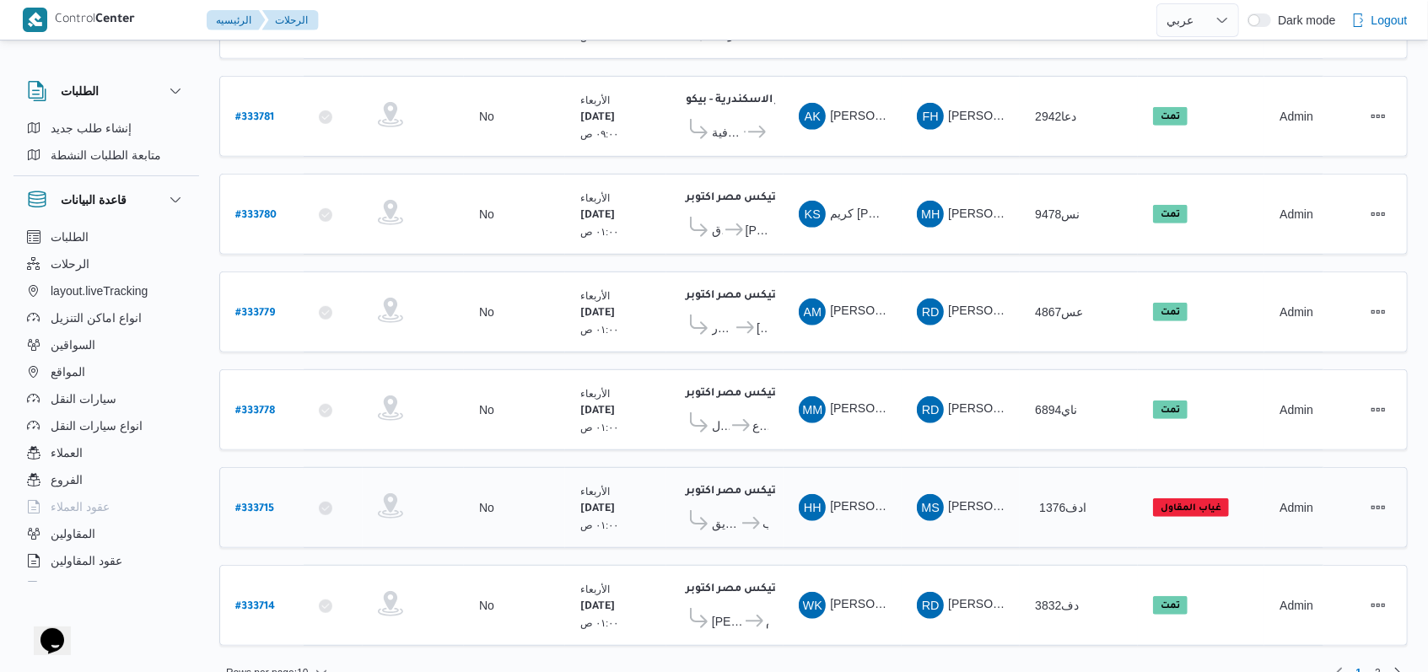
click at [249, 503] on b "# 333715" at bounding box center [254, 509] width 39 height 12
select select "ar"
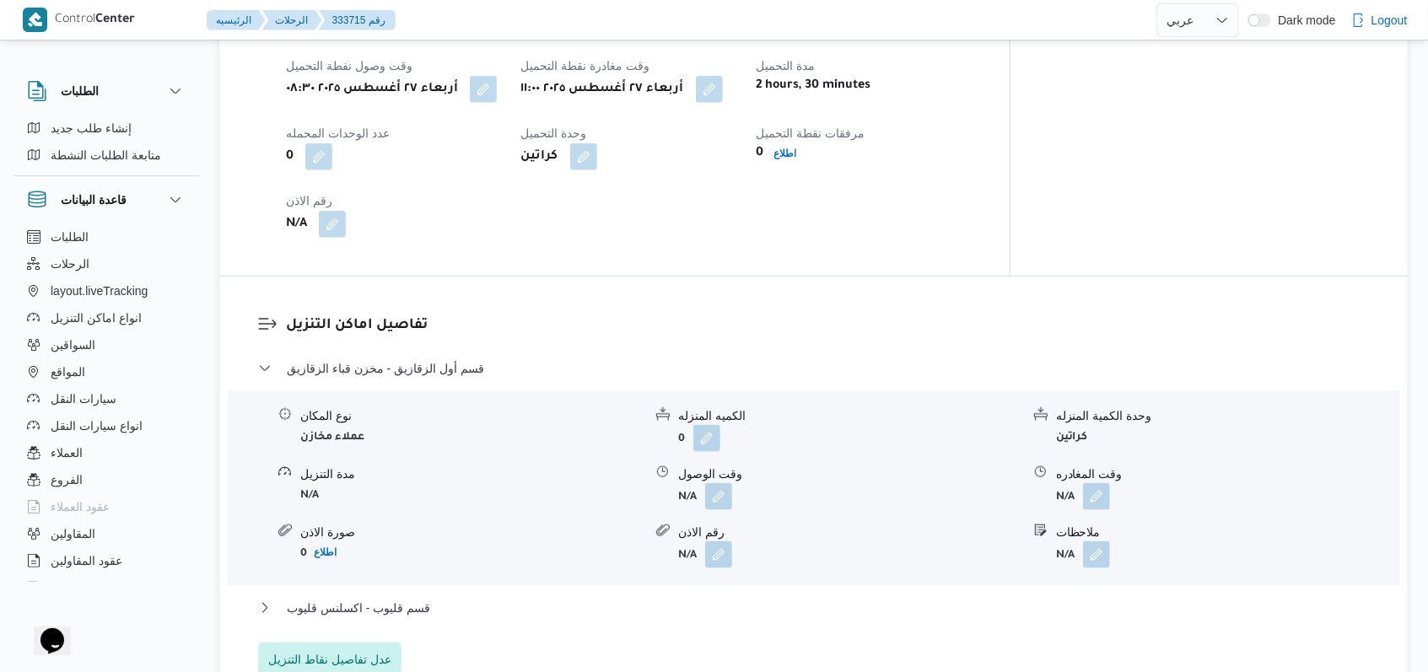
scroll to position [1124, 0]
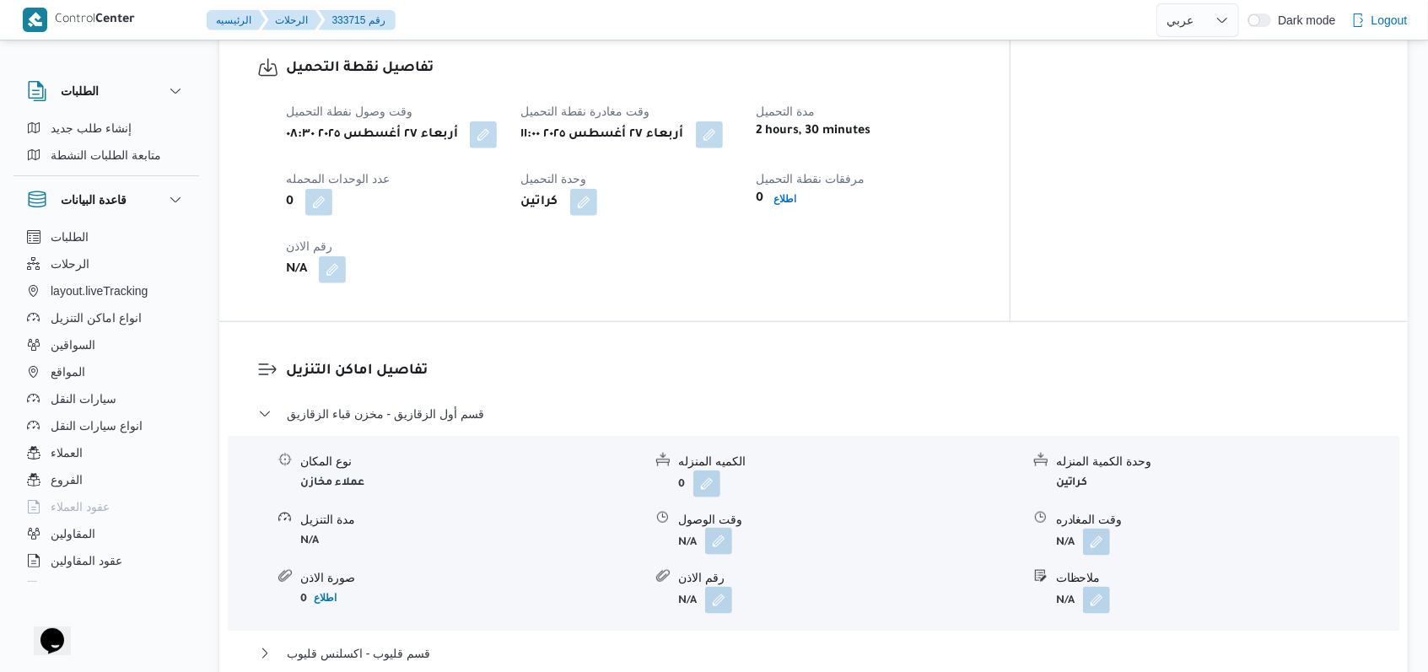
click at [727, 532] on button "button" at bounding box center [718, 541] width 27 height 27
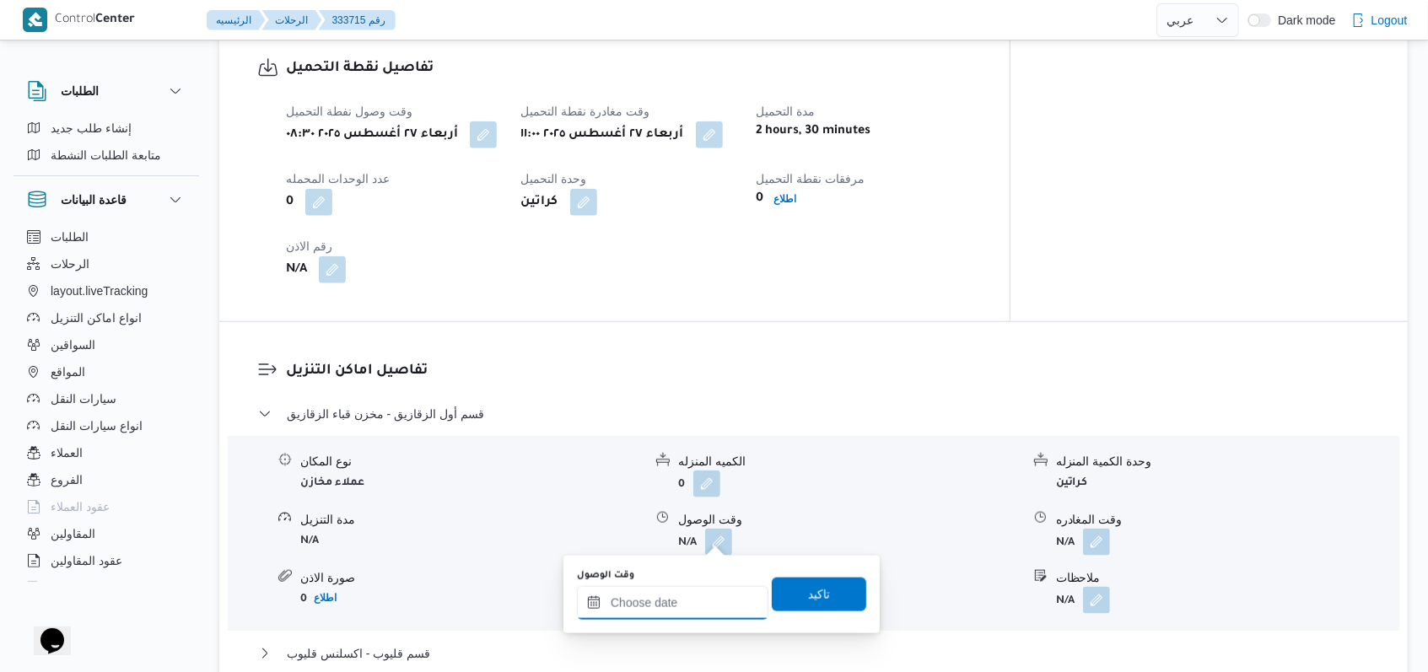
click at [680, 590] on input "وقت الوصول" at bounding box center [672, 603] width 191 height 34
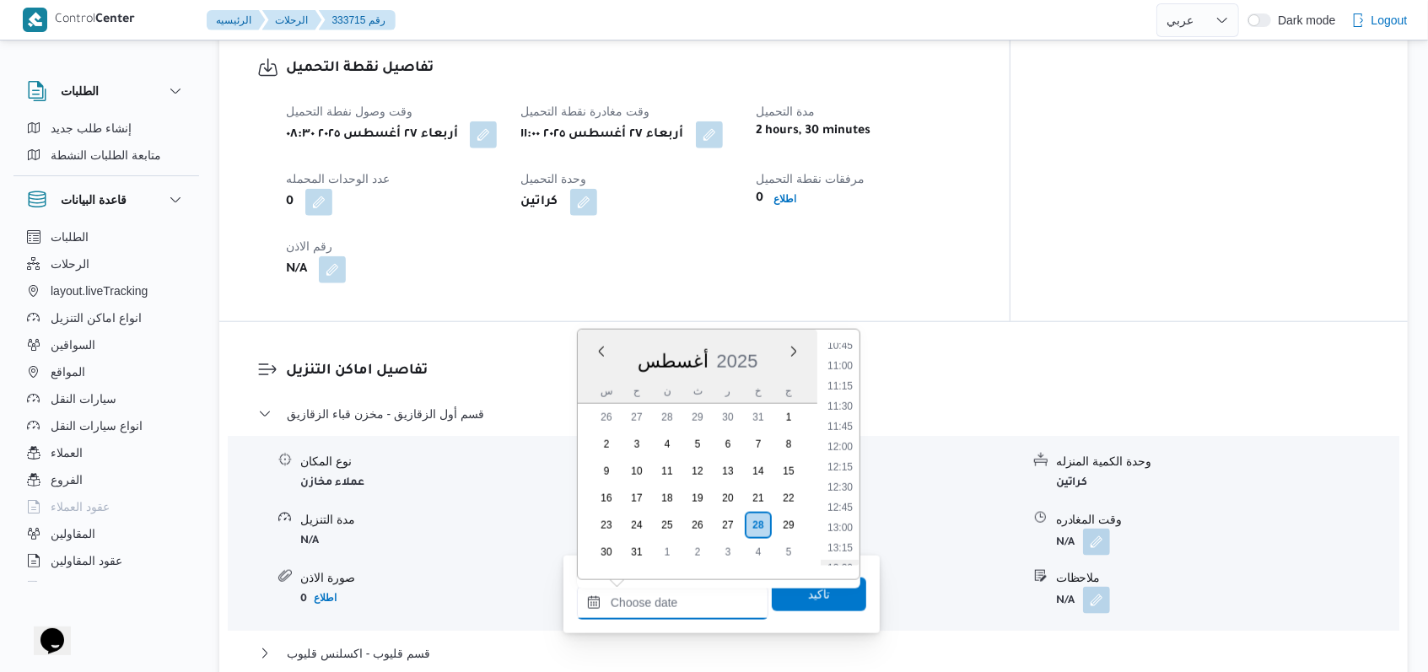
scroll to position [660, 0]
click at [849, 422] on li "09:00" at bounding box center [840, 420] width 39 height 17
type input "٢٨/٠٨/٢٠٢٥ ٠٩:٠٠"
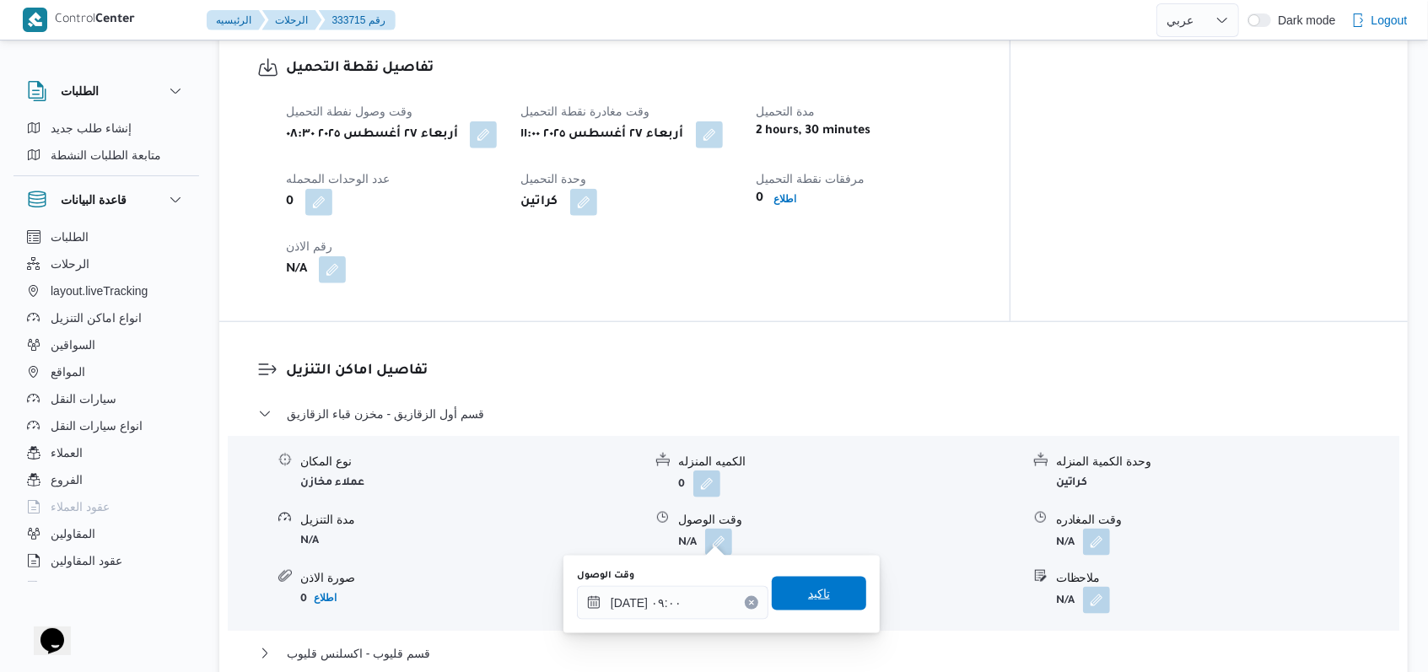
click at [815, 588] on span "تاكيد" at bounding box center [819, 594] width 22 height 20
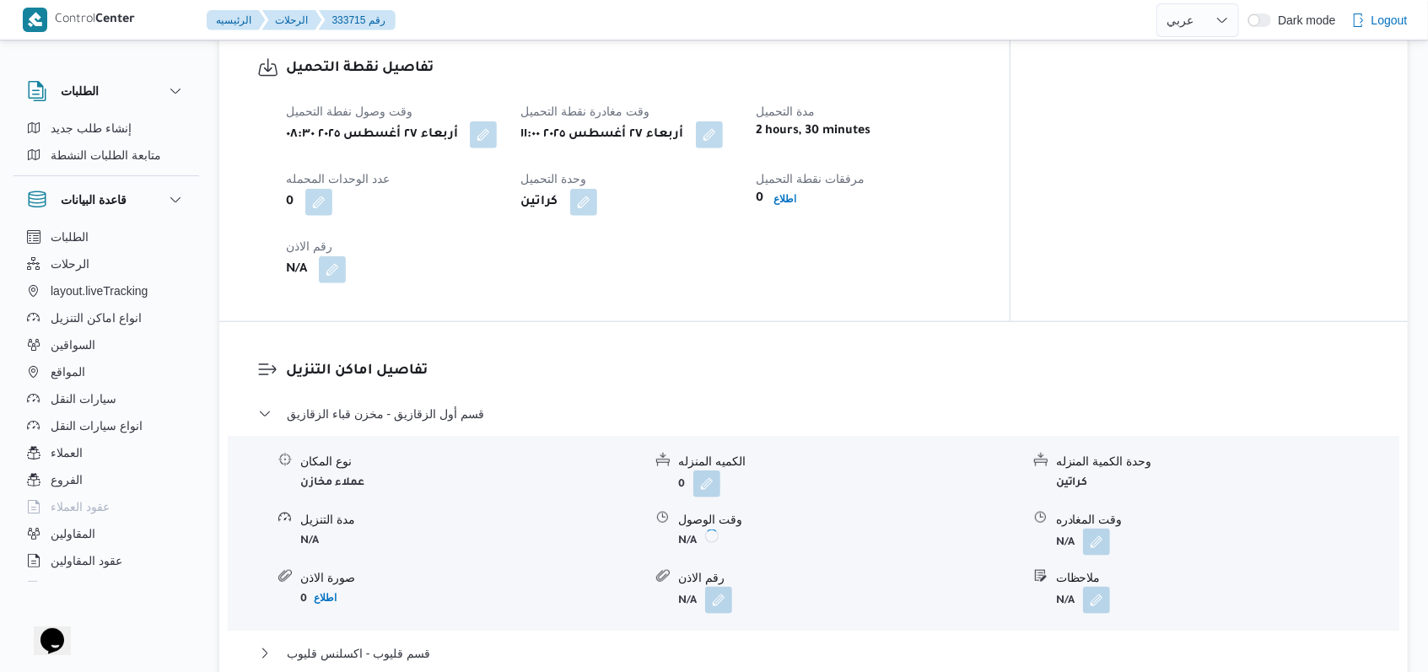
scroll to position [1236, 0]
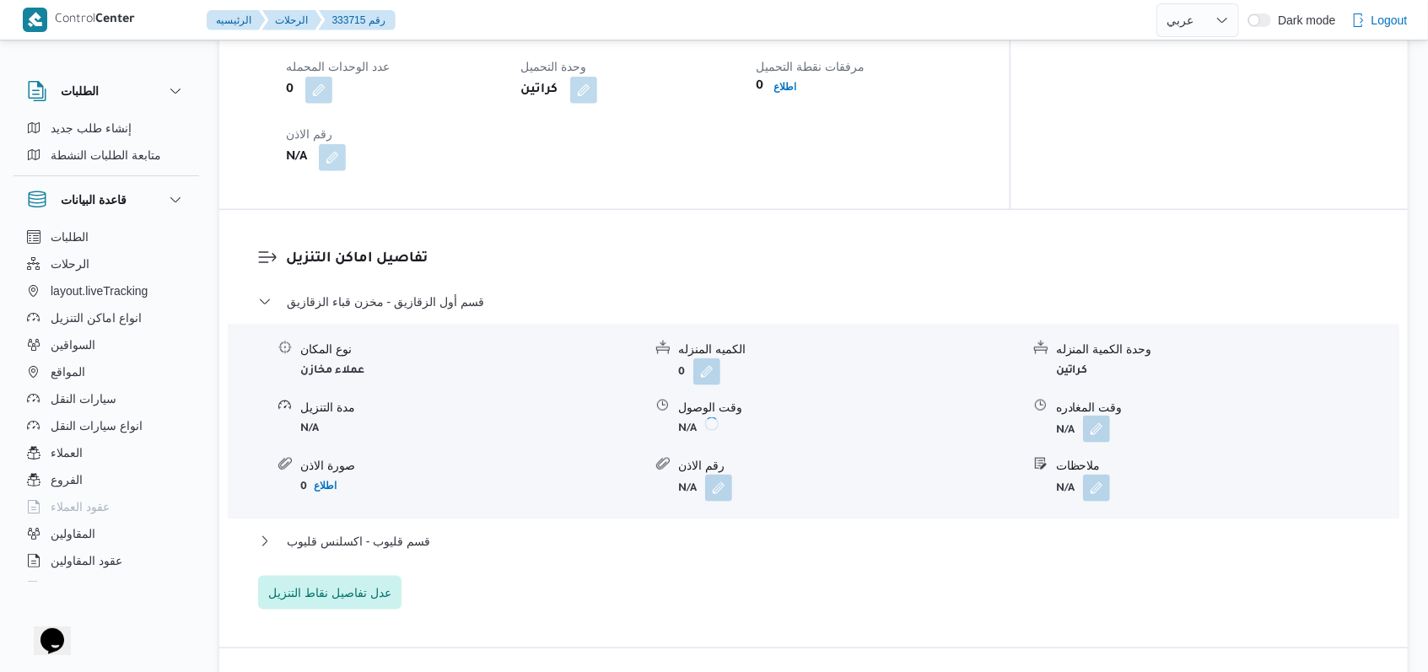
click at [1100, 418] on button "button" at bounding box center [1096, 429] width 27 height 27
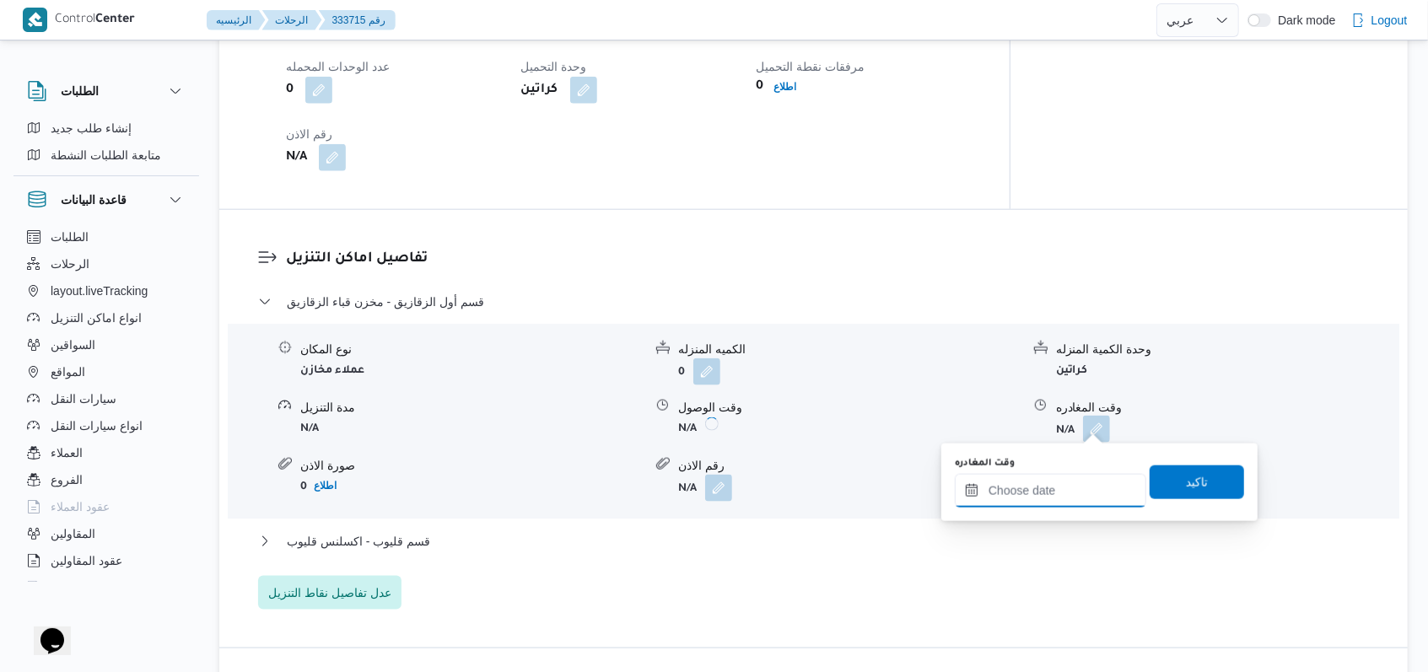
click at [1056, 489] on input "وقت المغادره" at bounding box center [1050, 491] width 191 height 34
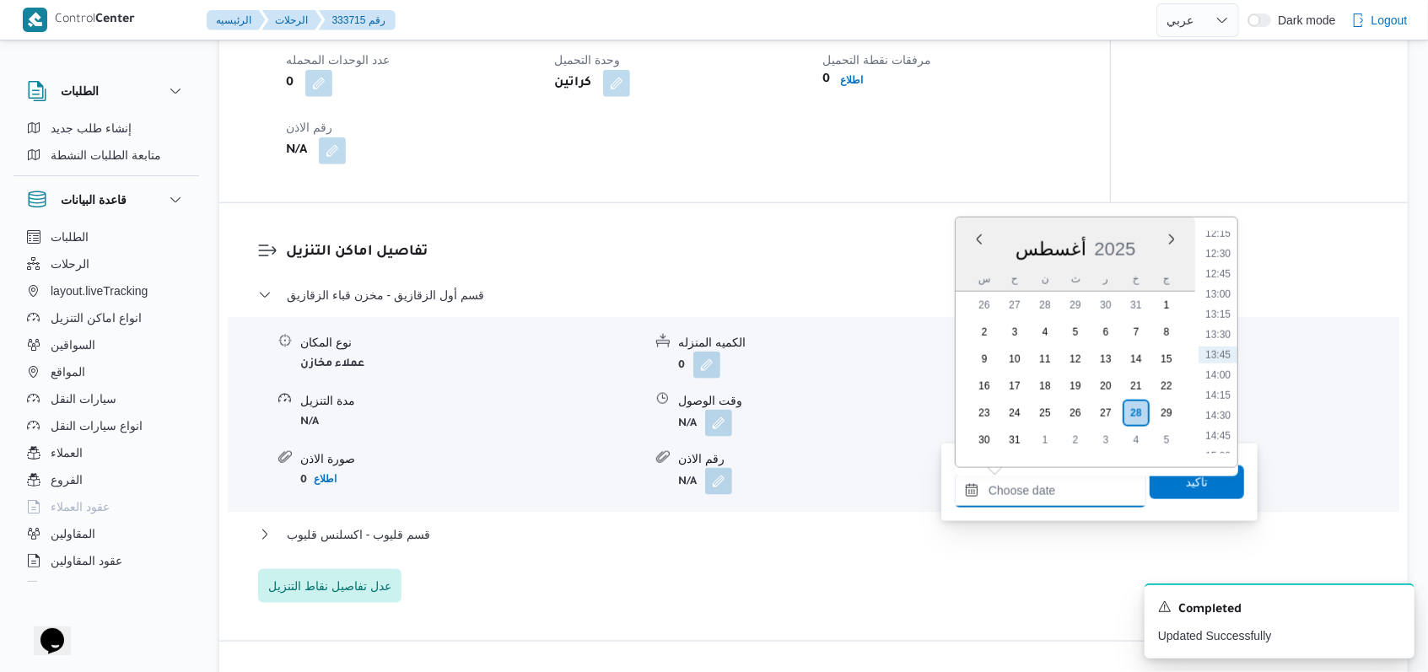
scroll to position [885, 0]
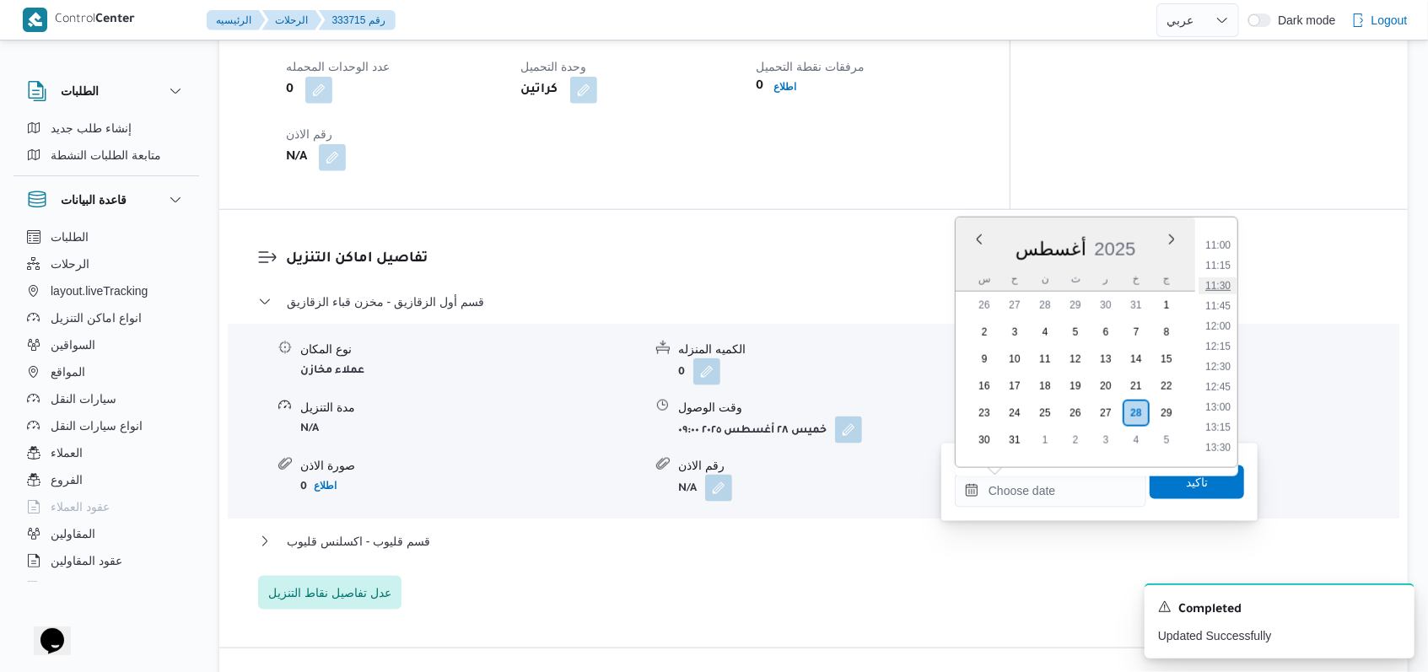
click at [1221, 282] on li "11:30" at bounding box center [1217, 285] width 39 height 17
type input "٢٨/٠٨/٢٠٢٥ ١١:٣٠"
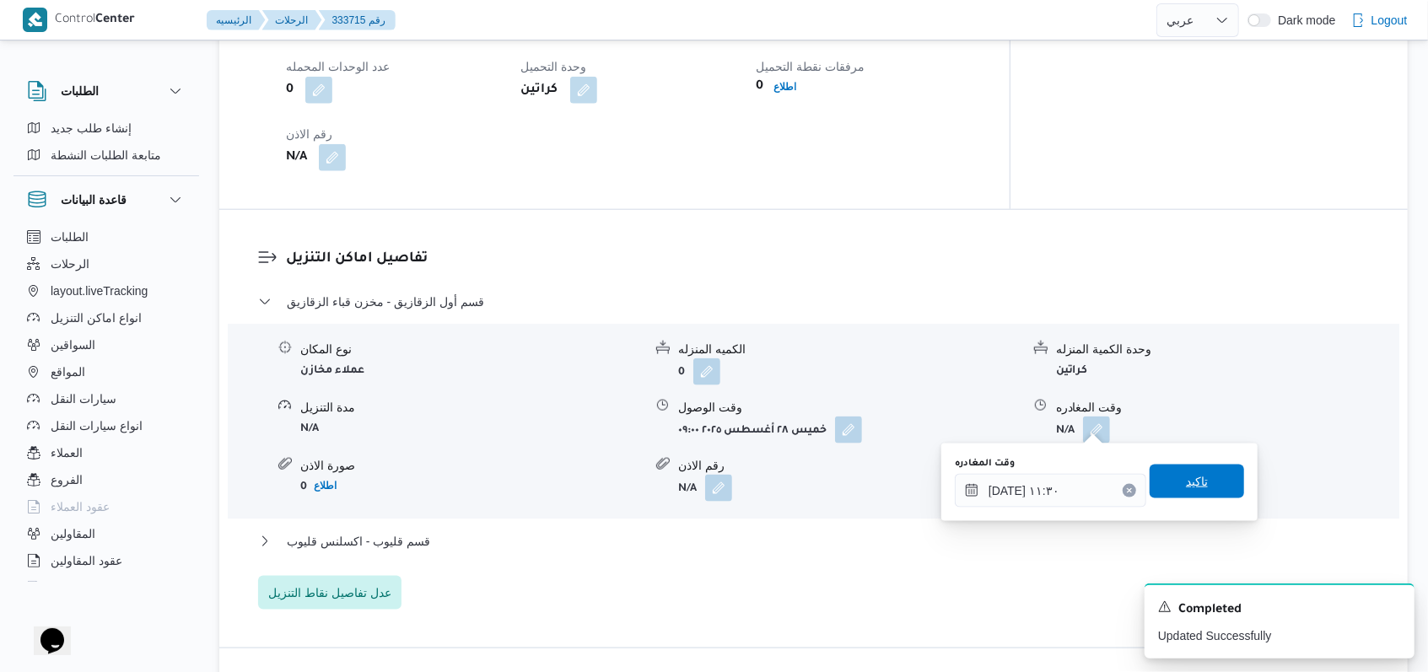
click at [1189, 486] on span "تاكيد" at bounding box center [1197, 481] width 22 height 20
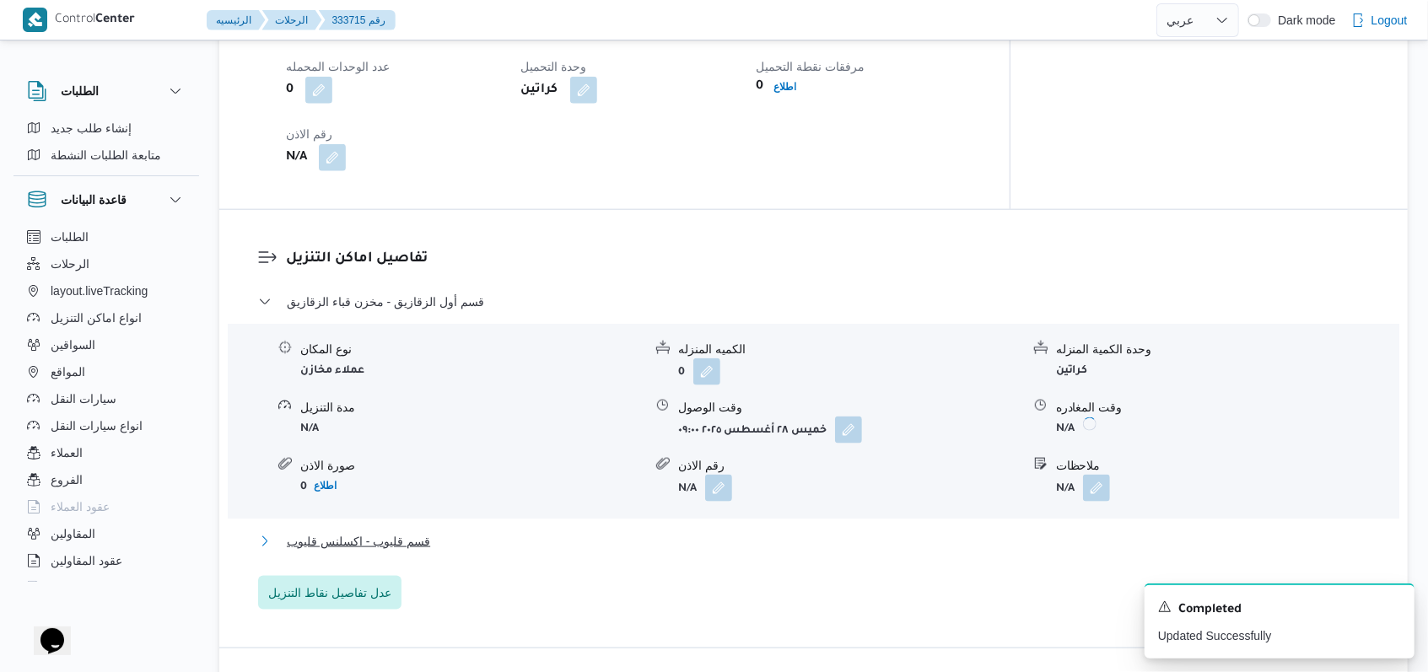
click at [426, 535] on span "قسم قليوب - اكسلنس قليوب" at bounding box center [358, 541] width 143 height 20
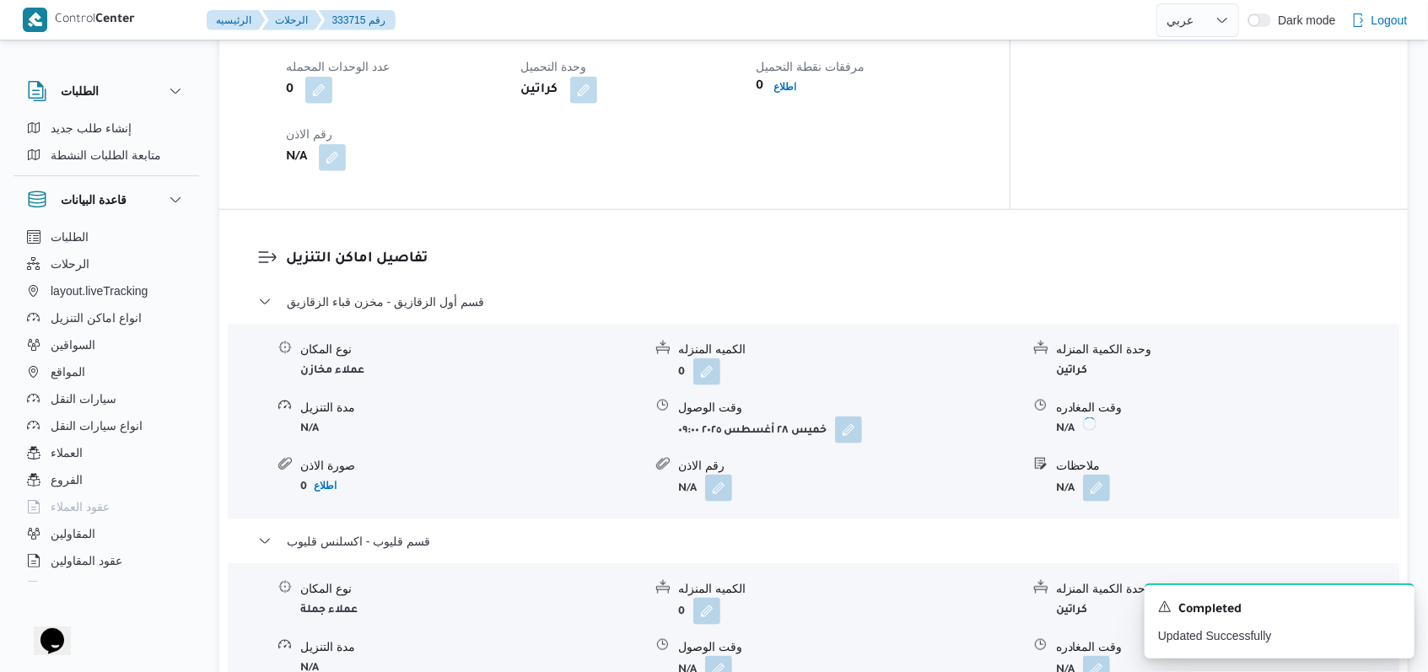
scroll to position [1349, 0]
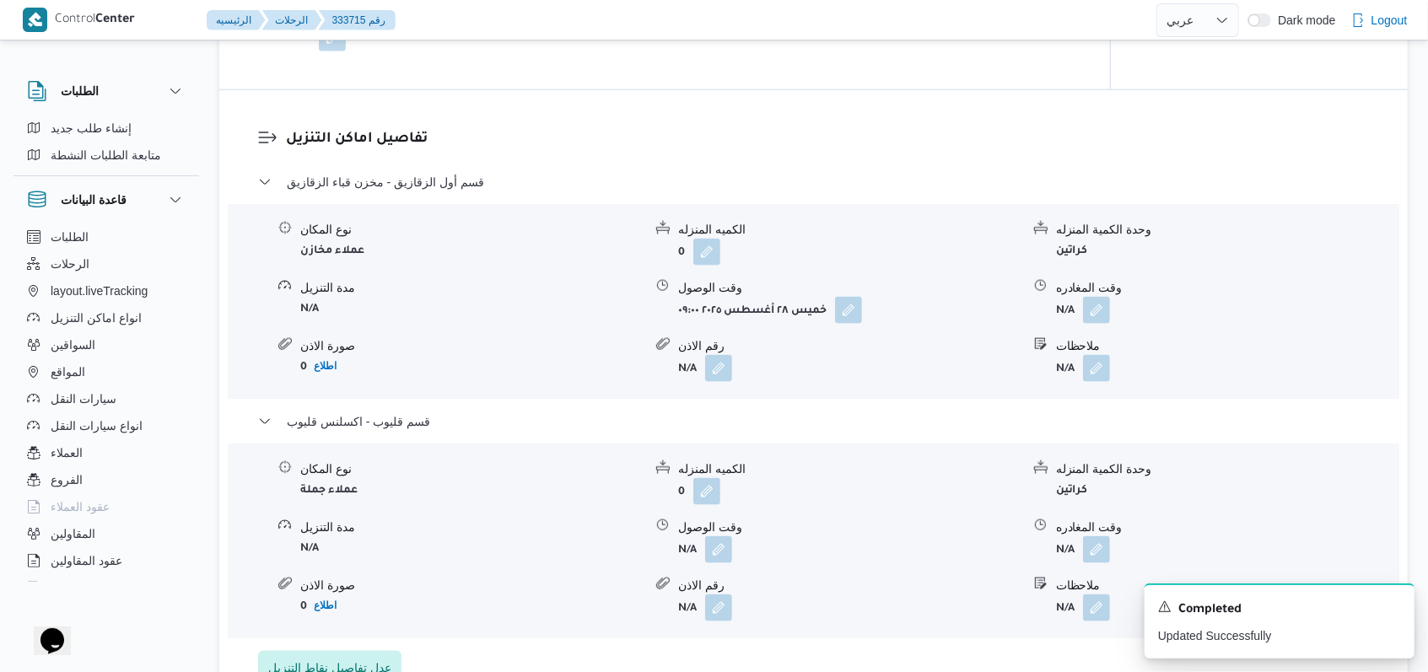
click at [718, 563] on div "نوع المكان عملاء جملة الكميه المنزله 0 وحدة الكمية المنزله كراتين مدة التنزيل N…" at bounding box center [813, 540] width 1185 height 191
click at [724, 559] on button "button" at bounding box center [718, 548] width 27 height 27
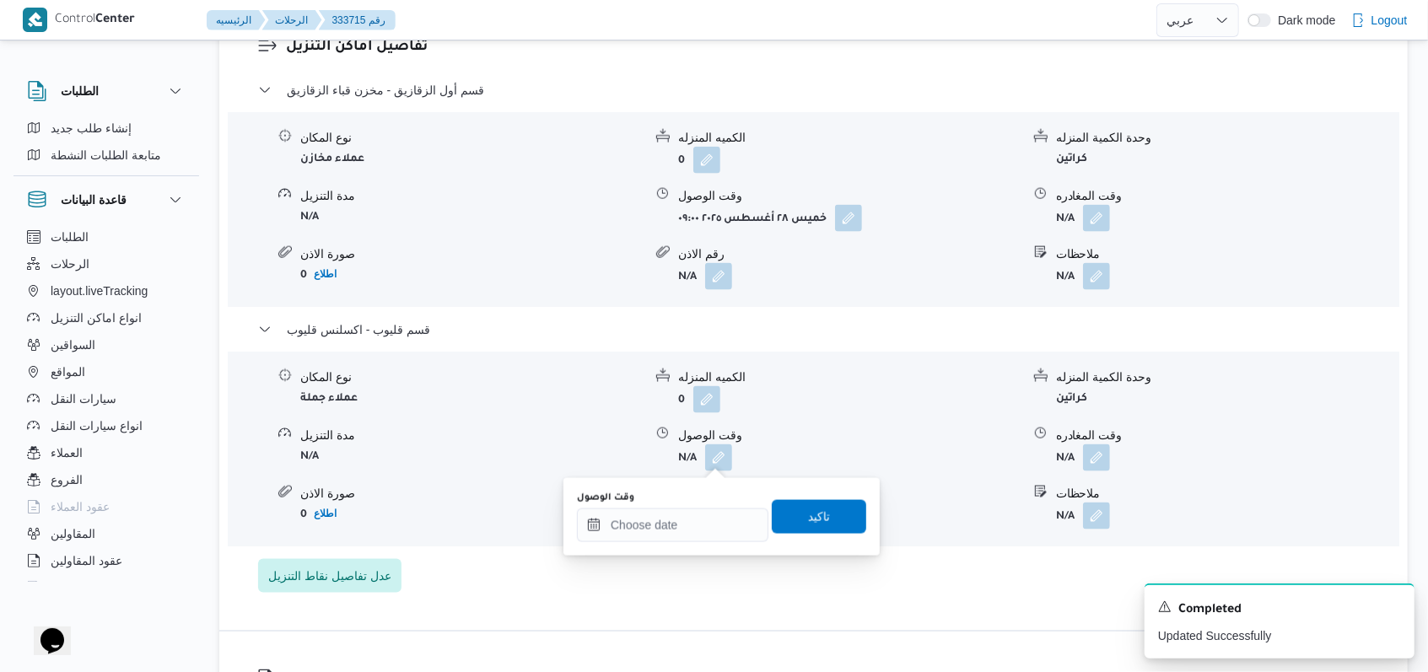
scroll to position [1461, 0]
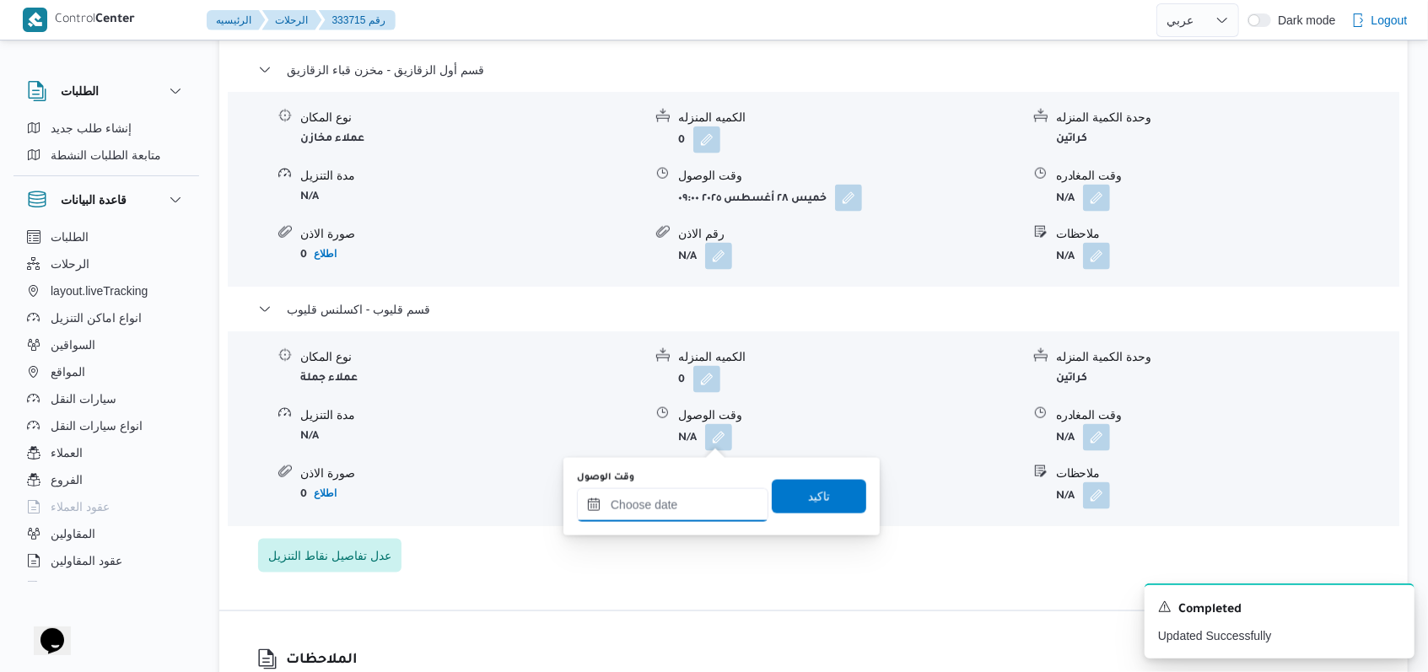
click at [683, 496] on input "وقت الوصول" at bounding box center [672, 505] width 191 height 34
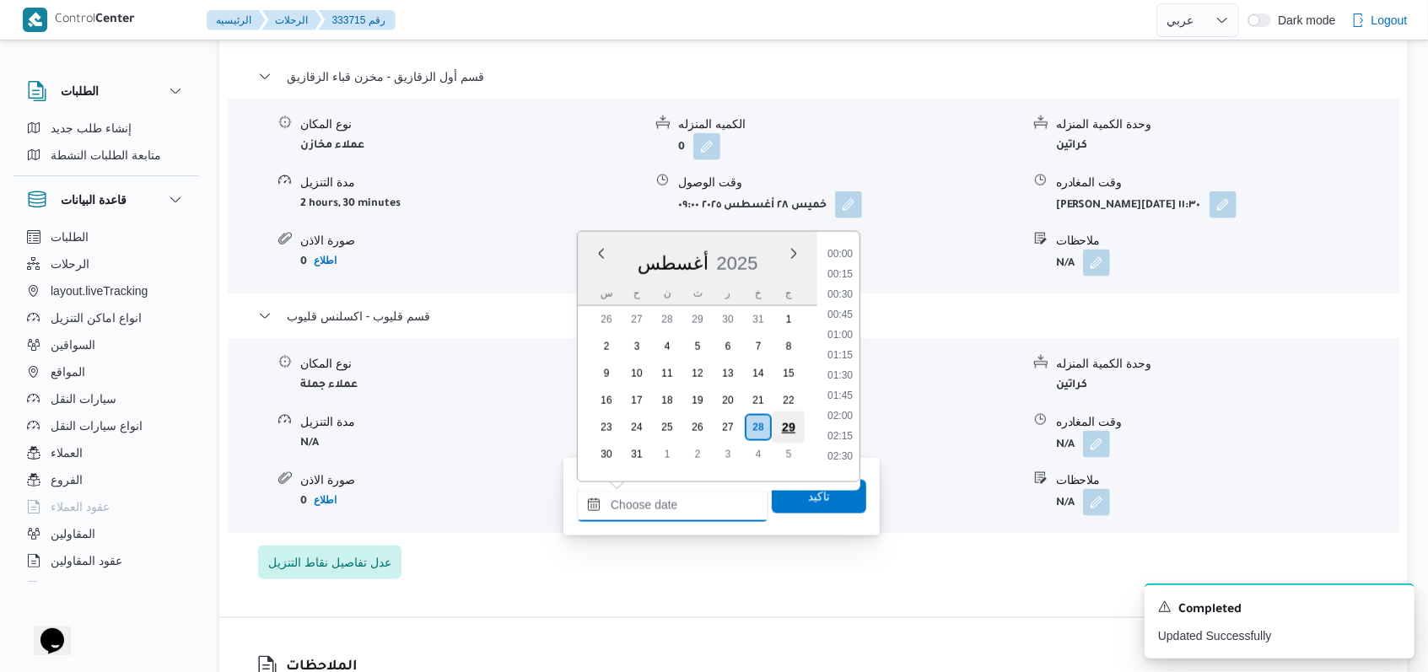
scroll to position [998, 0]
click at [848, 253] on li "12:15" at bounding box center [840, 247] width 39 height 17
type input "٢٨/٠٨/٢٠٢٥ ١٢:١٥"
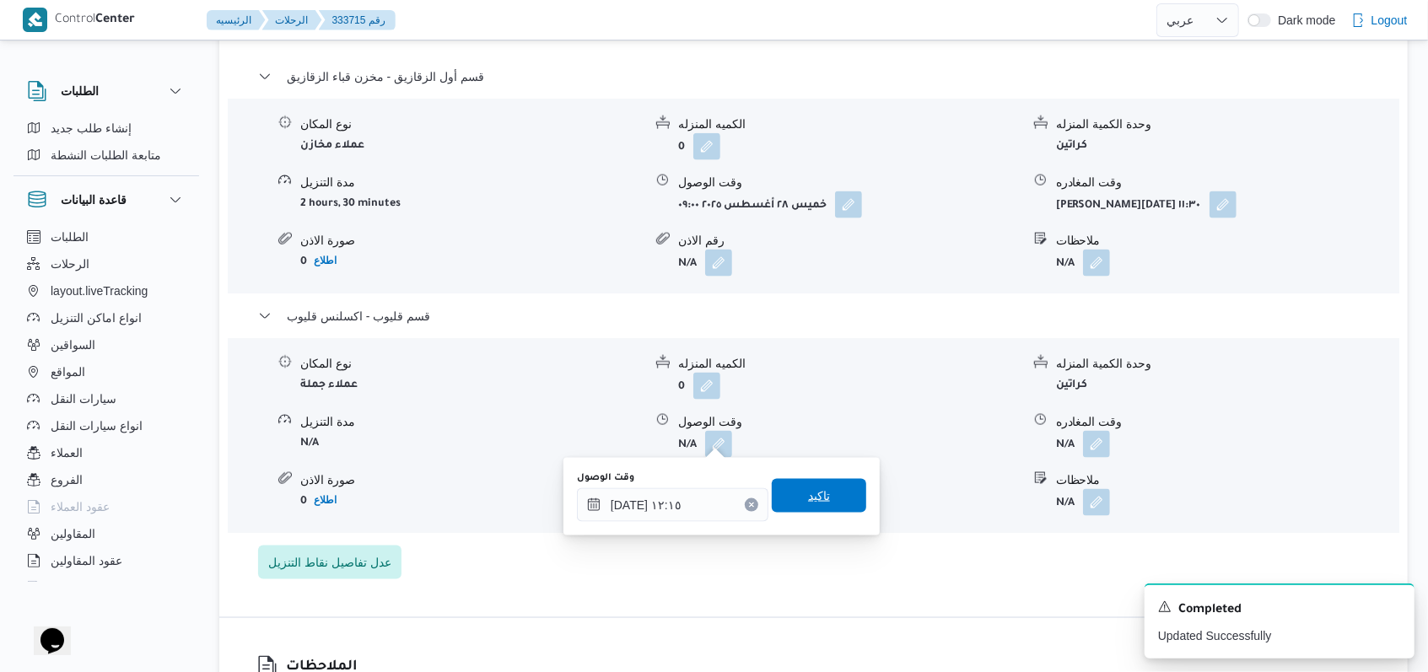
click at [826, 482] on span "تاكيد" at bounding box center [819, 496] width 94 height 34
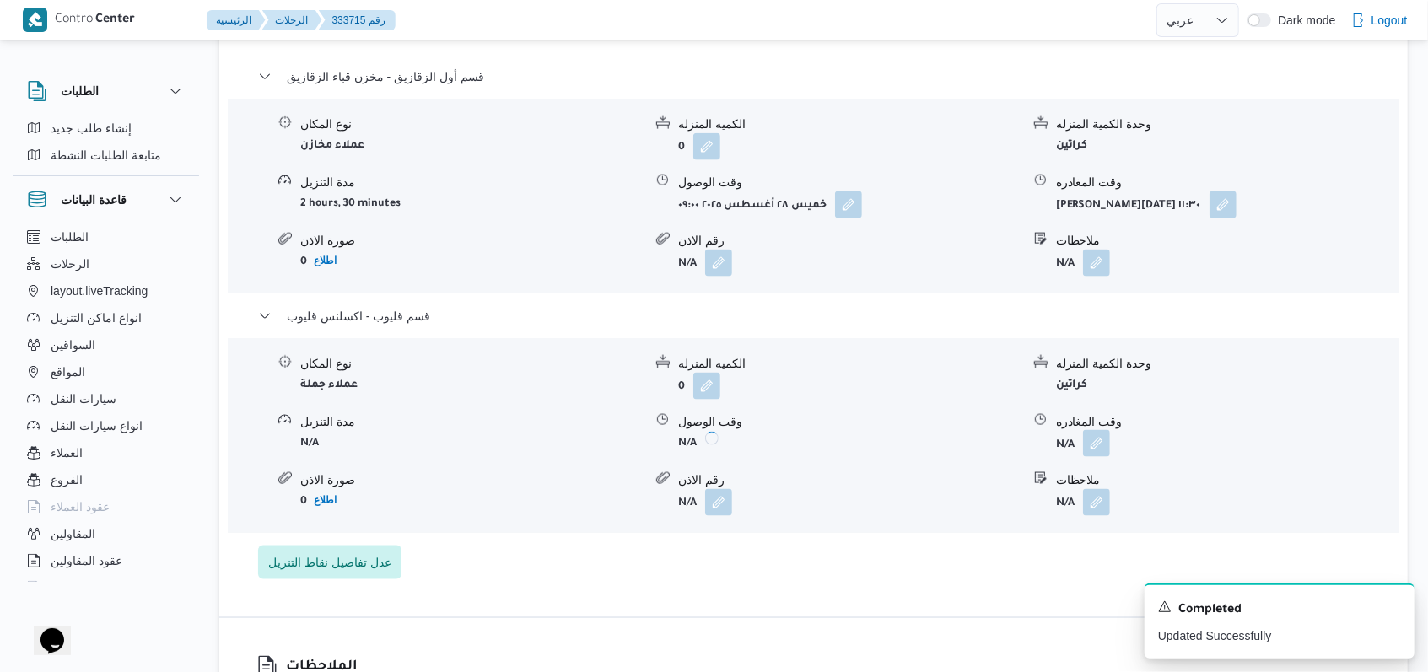
click at [1095, 444] on button "button" at bounding box center [1096, 443] width 27 height 27
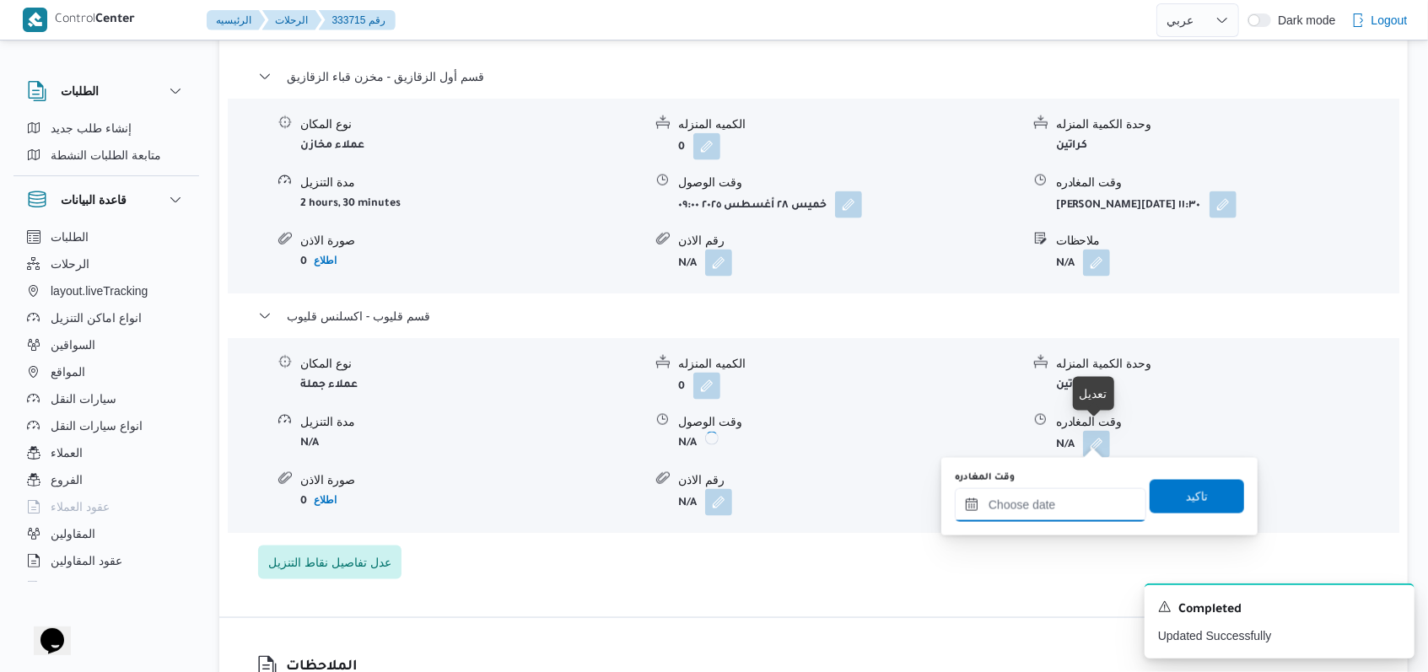
click at [1065, 512] on input "وقت المغادره" at bounding box center [1050, 505] width 191 height 34
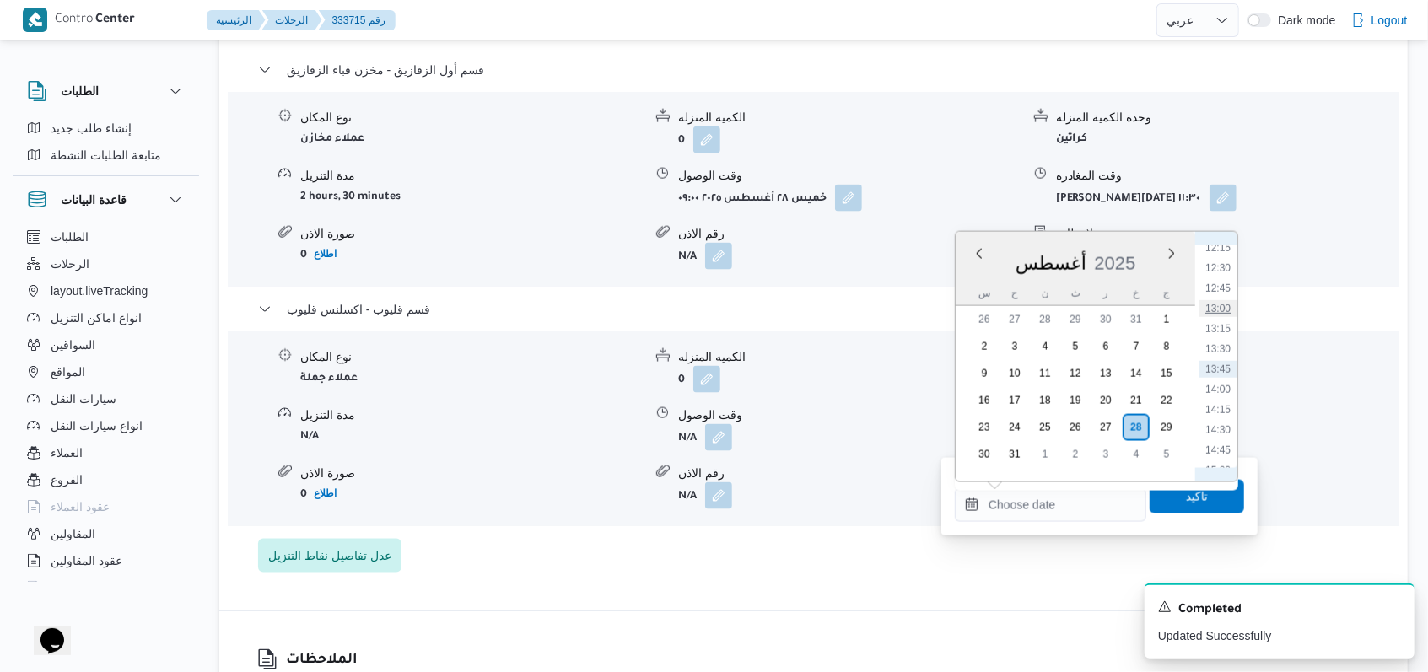
click at [1219, 300] on li "13:00" at bounding box center [1217, 308] width 39 height 17
type input "٢٨/٠٨/٢٠٢٥ ١٣:٠٠"
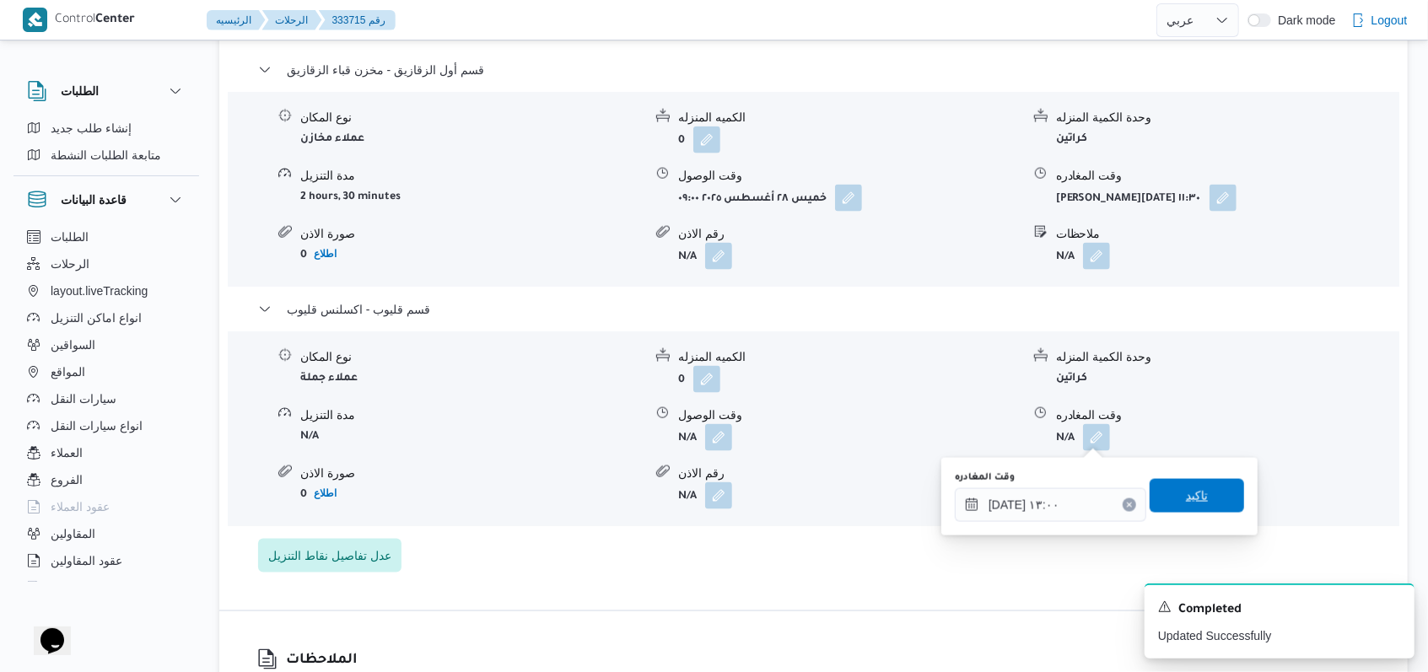
click at [1165, 506] on span "تاكيد" at bounding box center [1196, 496] width 94 height 34
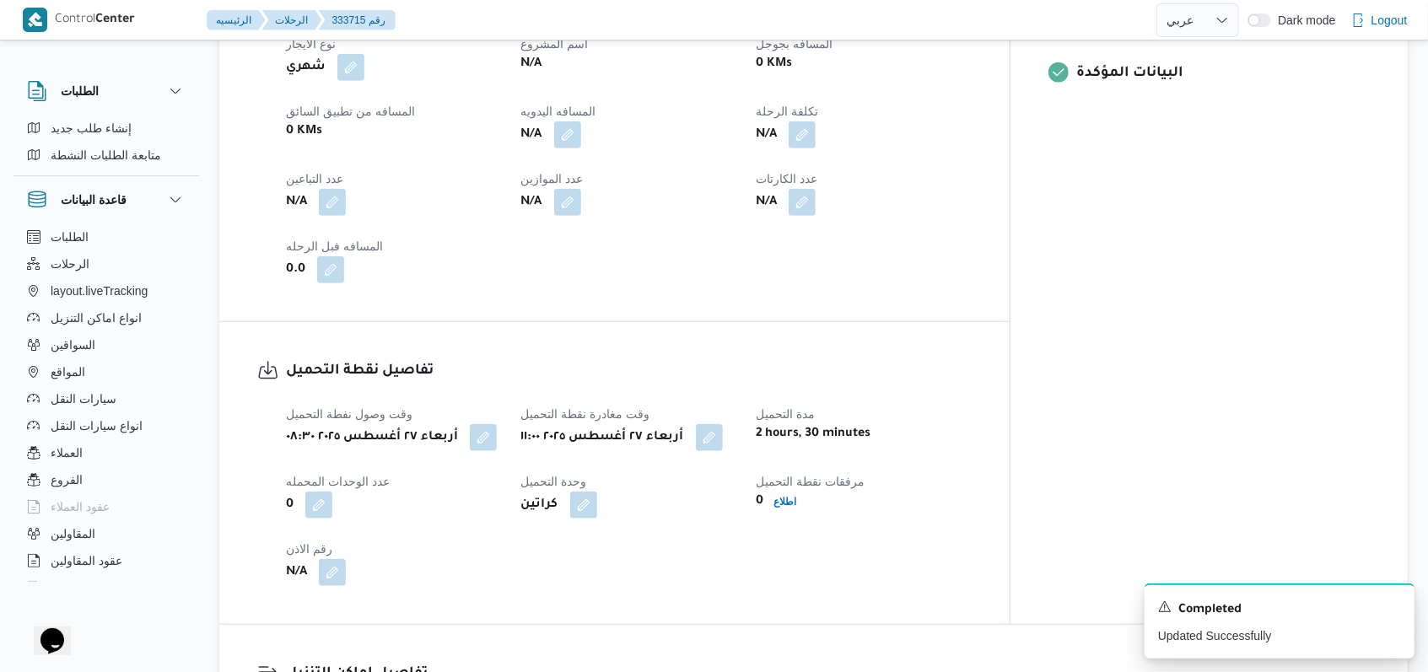
scroll to position [787, 0]
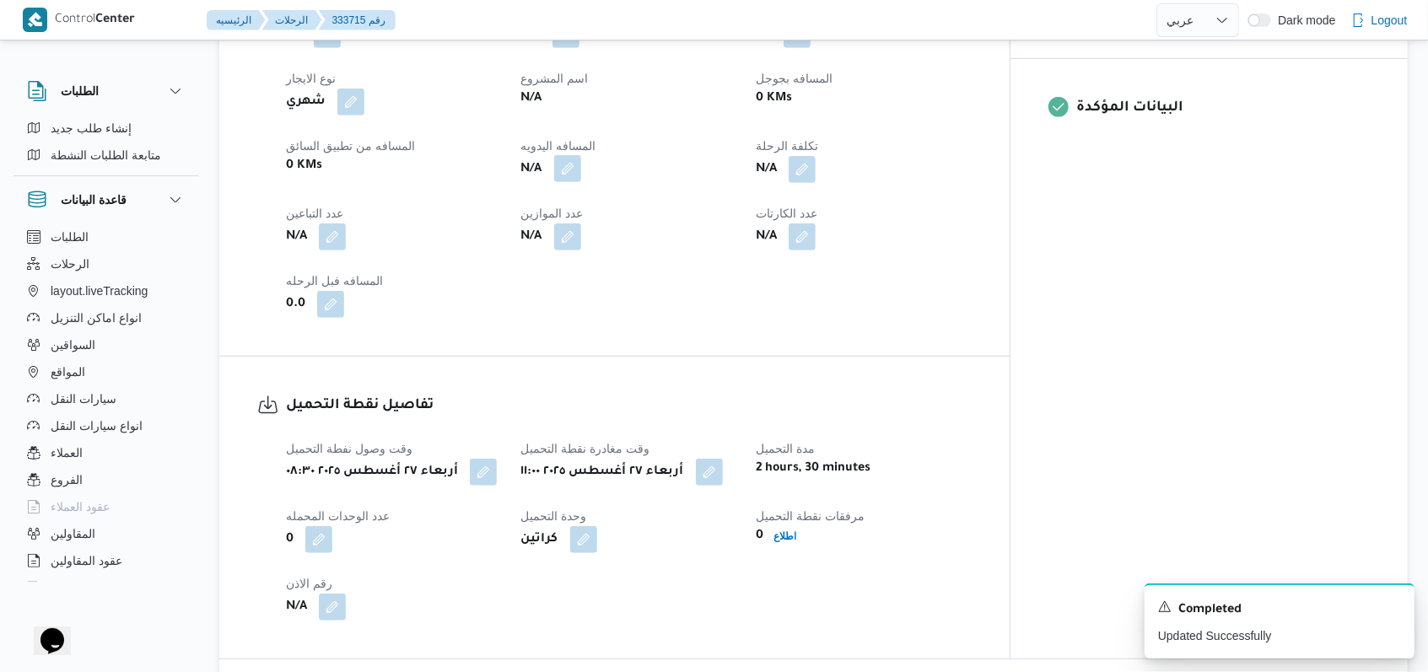
click at [581, 160] on button "button" at bounding box center [567, 168] width 27 height 27
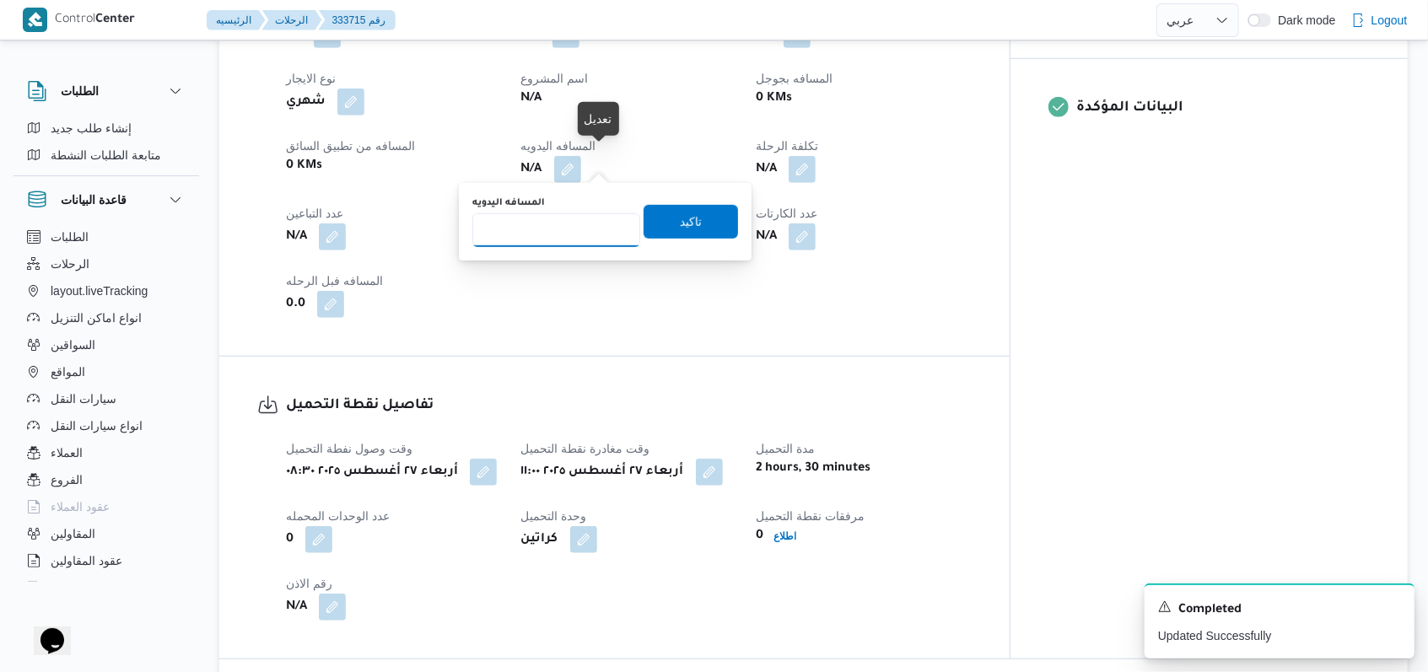
click at [568, 223] on input "المسافه اليدويه" at bounding box center [556, 230] width 168 height 34
type input "260"
click at [708, 224] on span "تاكيد" at bounding box center [690, 221] width 94 height 34
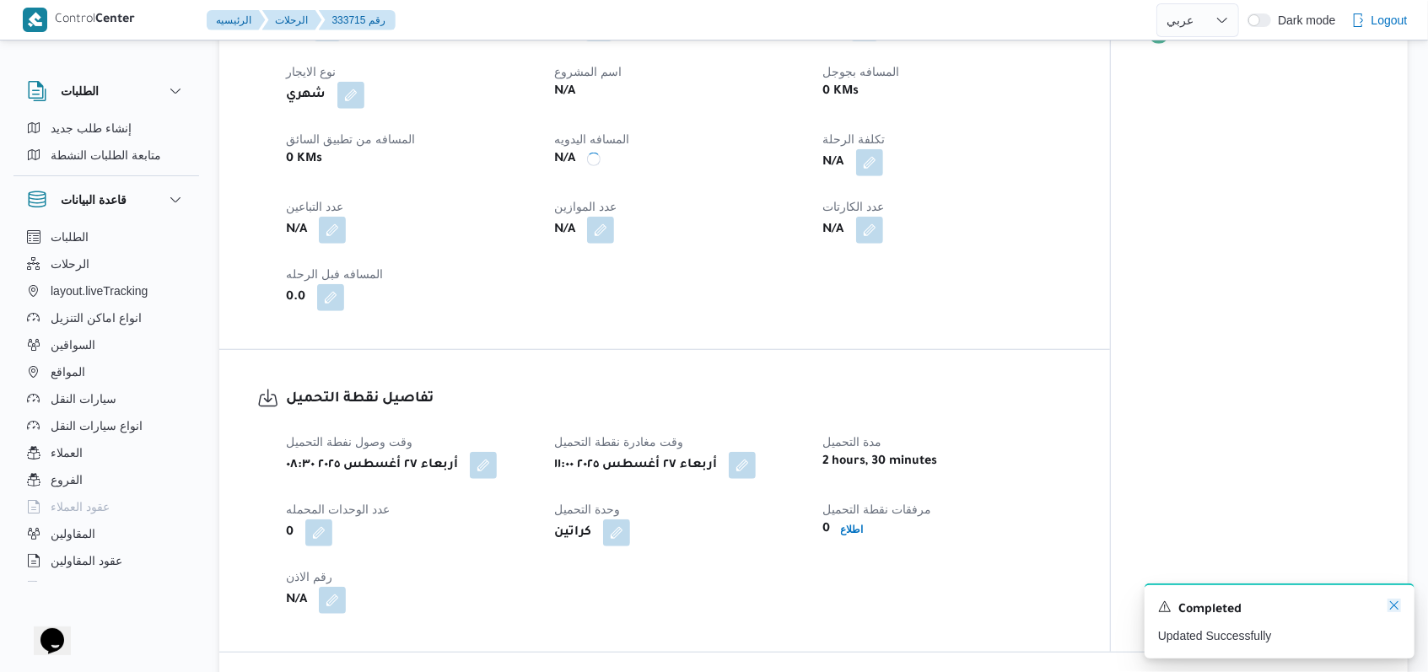
click at [1395, 609] on icon "Dismiss toast" at bounding box center [1393, 605] width 13 height 13
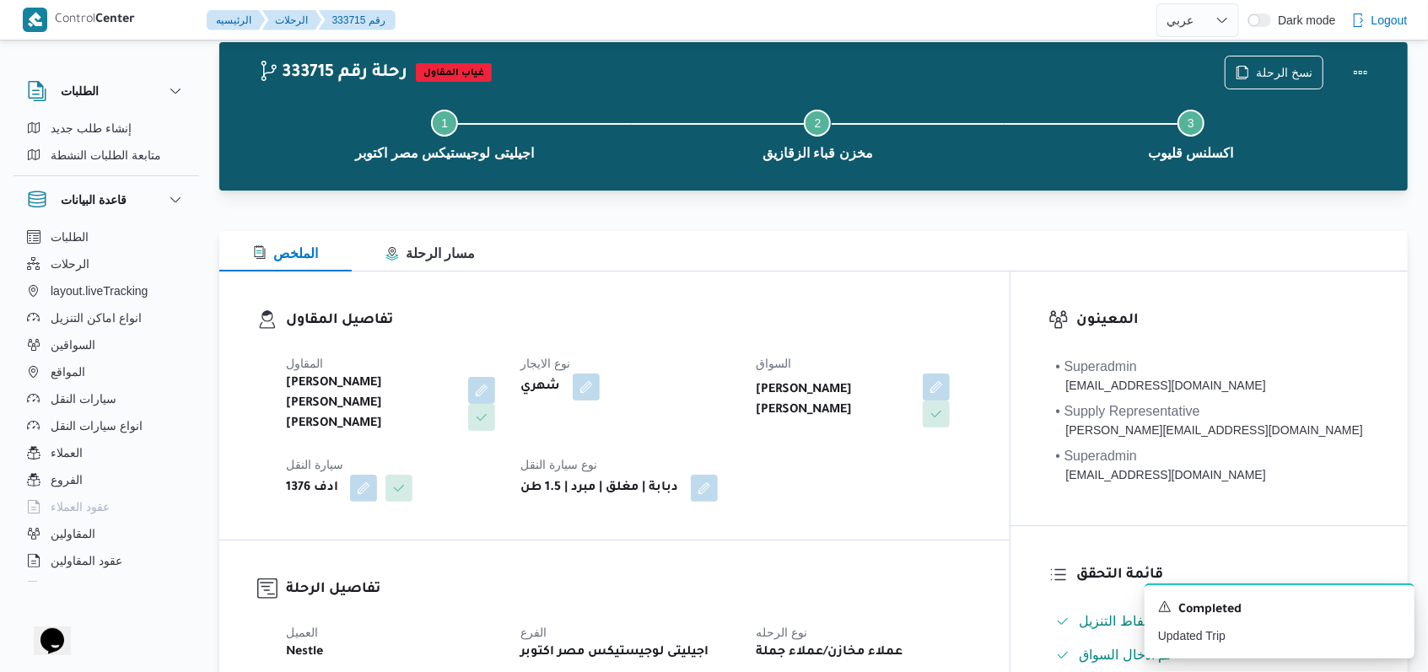
scroll to position [0, 0]
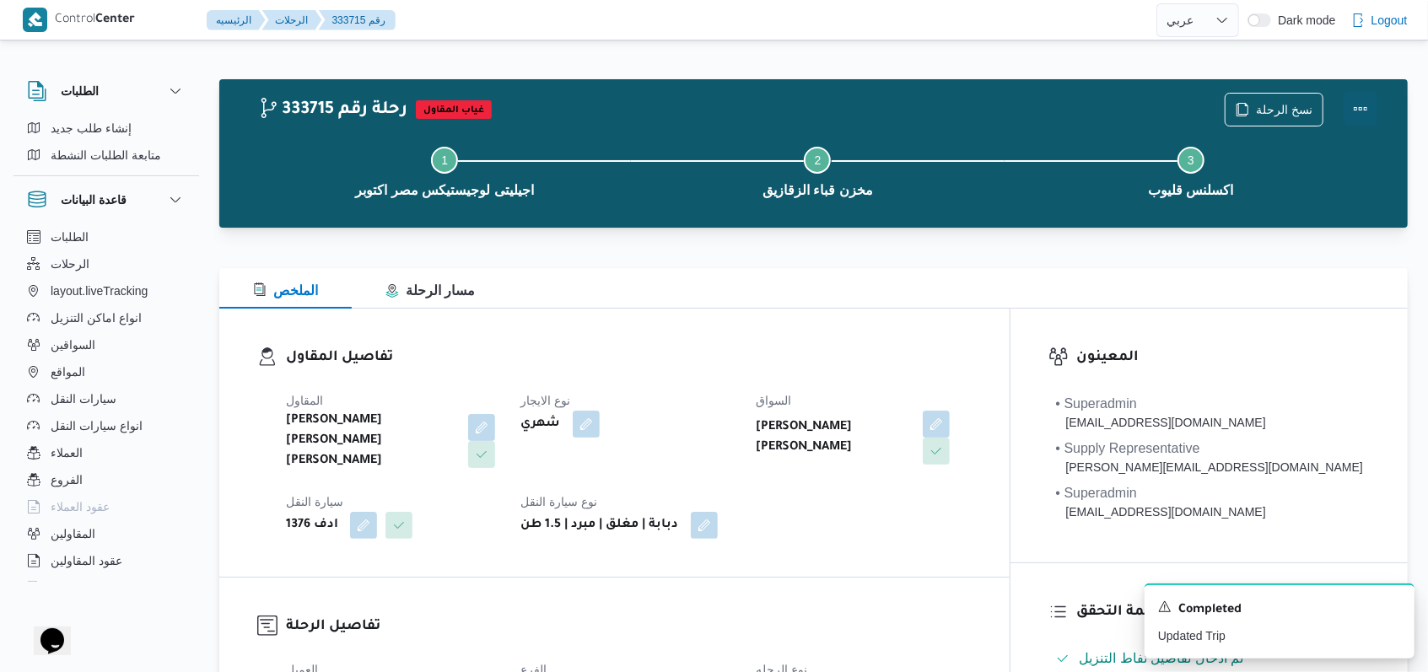
click at [1359, 120] on button "Actions" at bounding box center [1360, 109] width 34 height 34
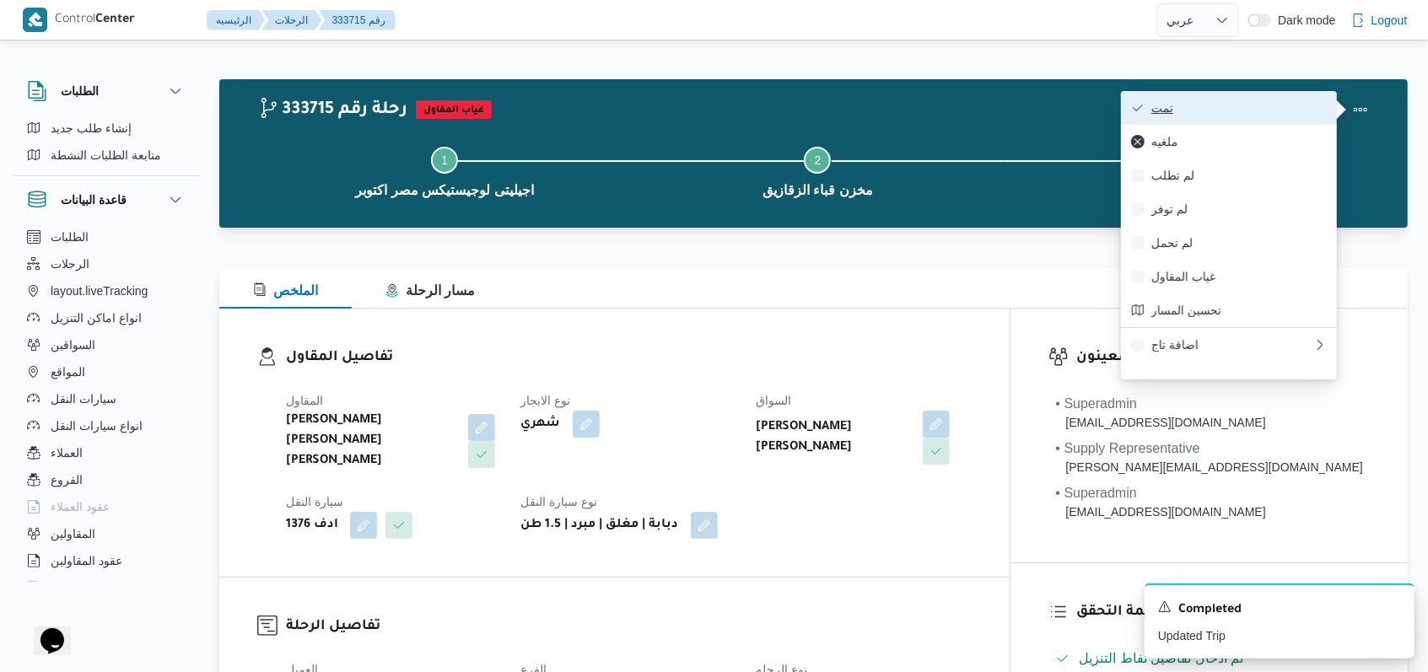
click at [1284, 105] on span "تمت" at bounding box center [1238, 107] width 175 height 13
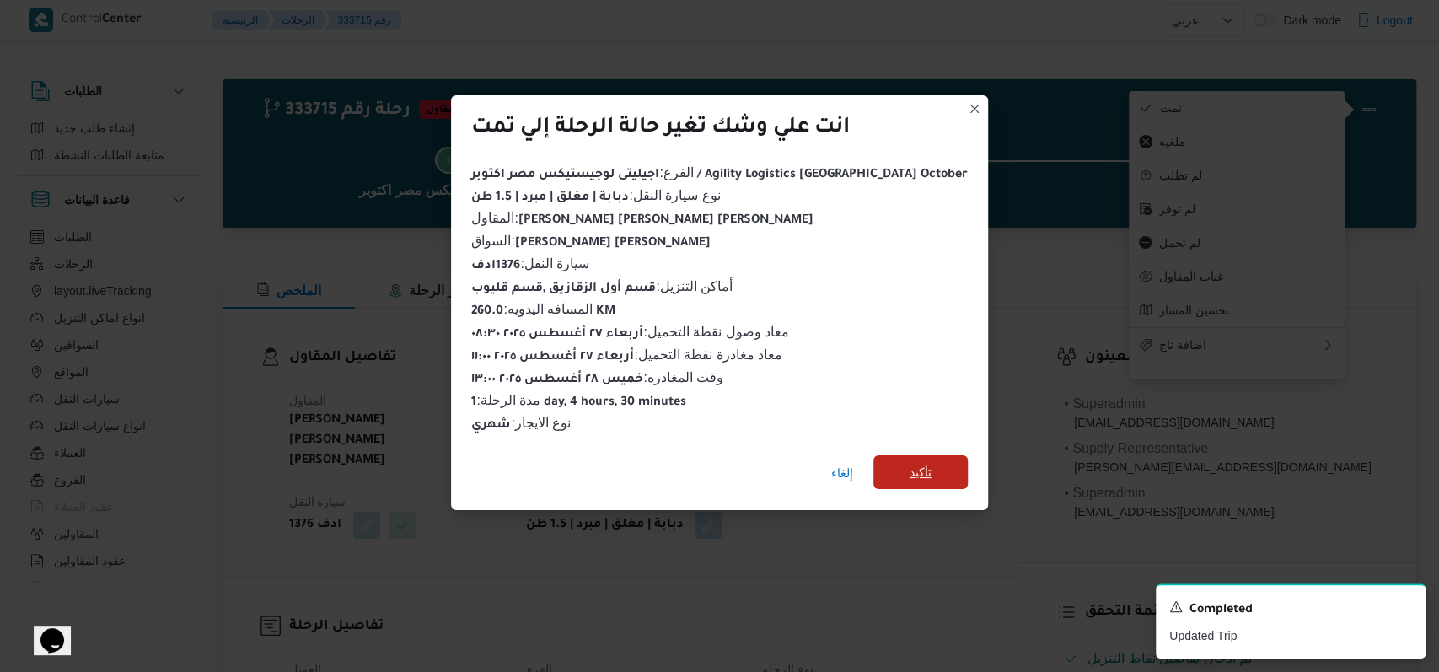
click at [910, 467] on span "تأكيد" at bounding box center [921, 472] width 22 height 20
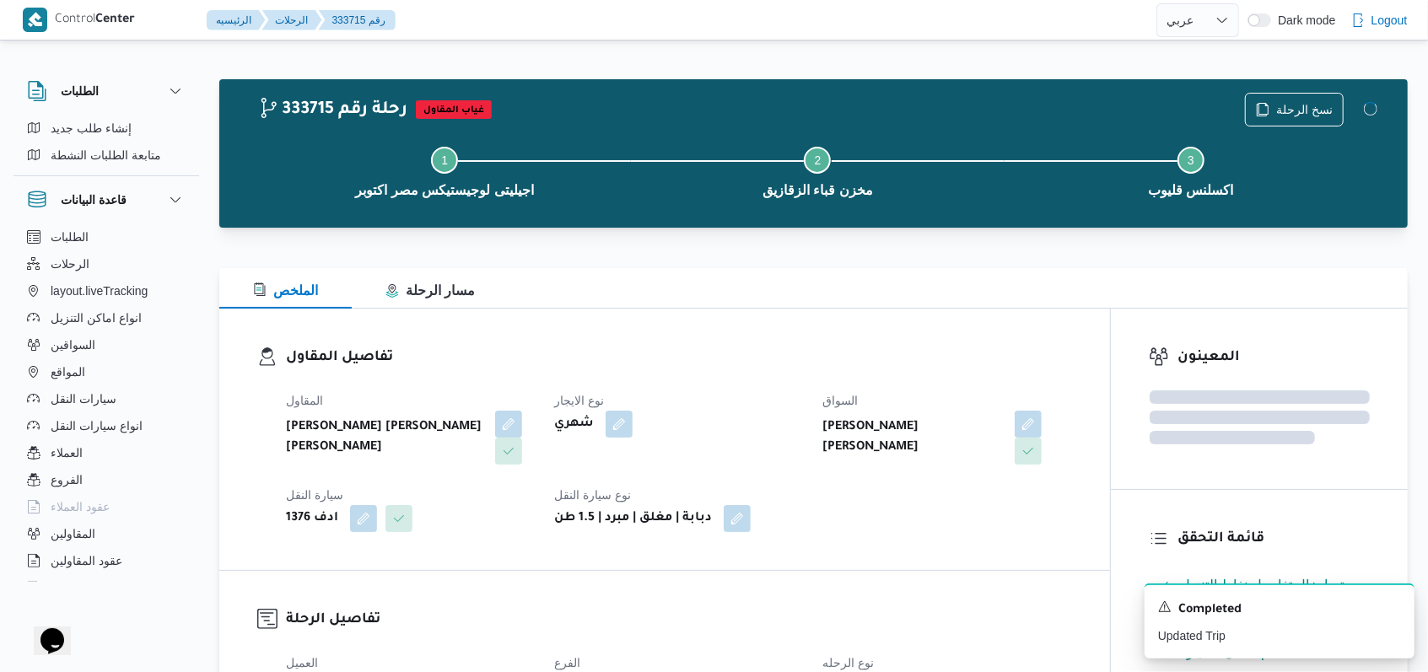
click at [885, 482] on div "المقاول محمد صلاح عبد الهادى عبد الحميد نوع الايجار شهري السواق هادى حسن حسن مح…" at bounding box center [679, 461] width 806 height 162
click at [1396, 611] on icon "Dismiss toast" at bounding box center [1393, 605] width 13 height 13
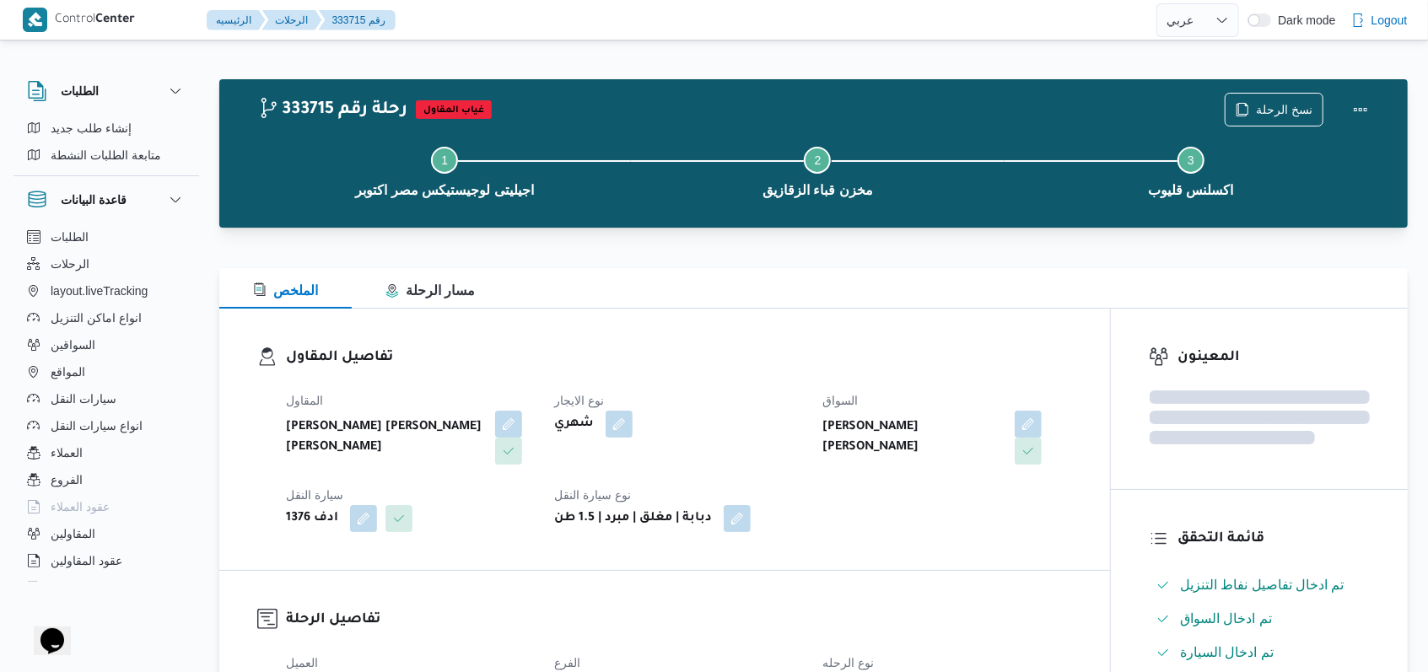
click at [1019, 542] on div "تفاصيل المقاول المقاول محمد صلاح عبد الهادى عبد الحميد نوع الايجار شهري السواق …" at bounding box center [664, 439] width 891 height 261
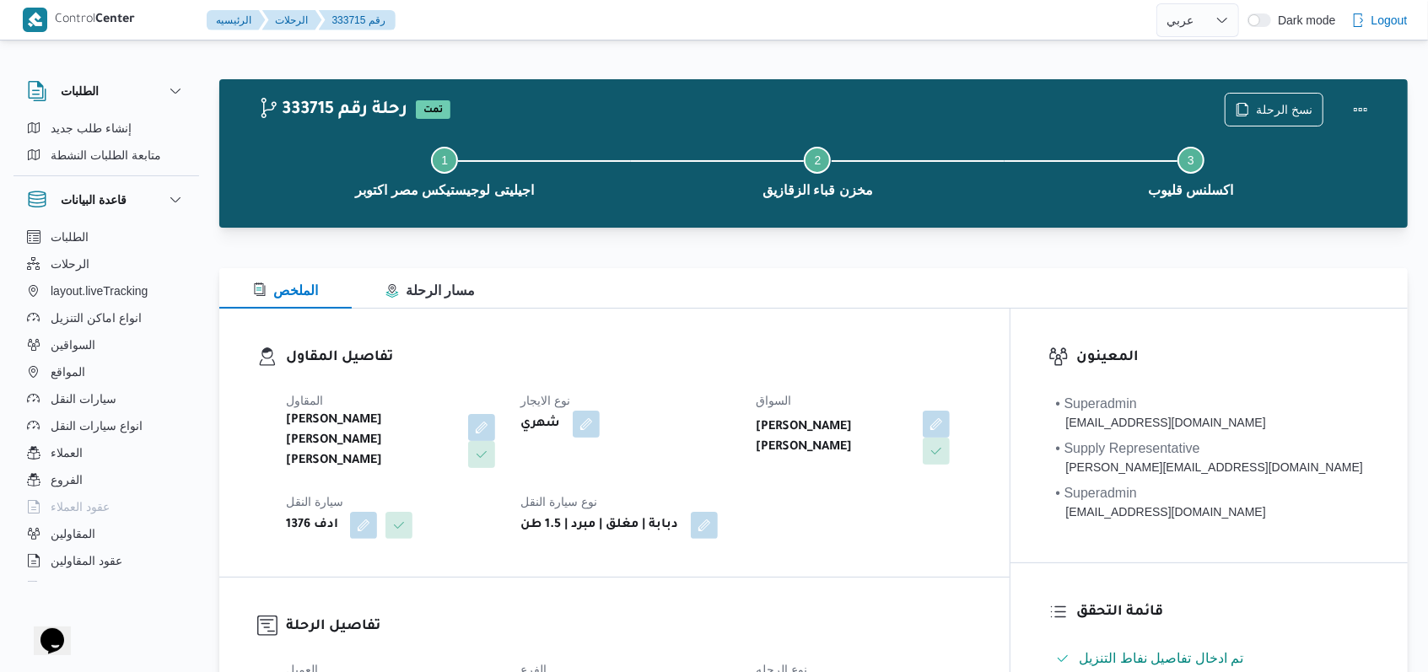
select select "ar"
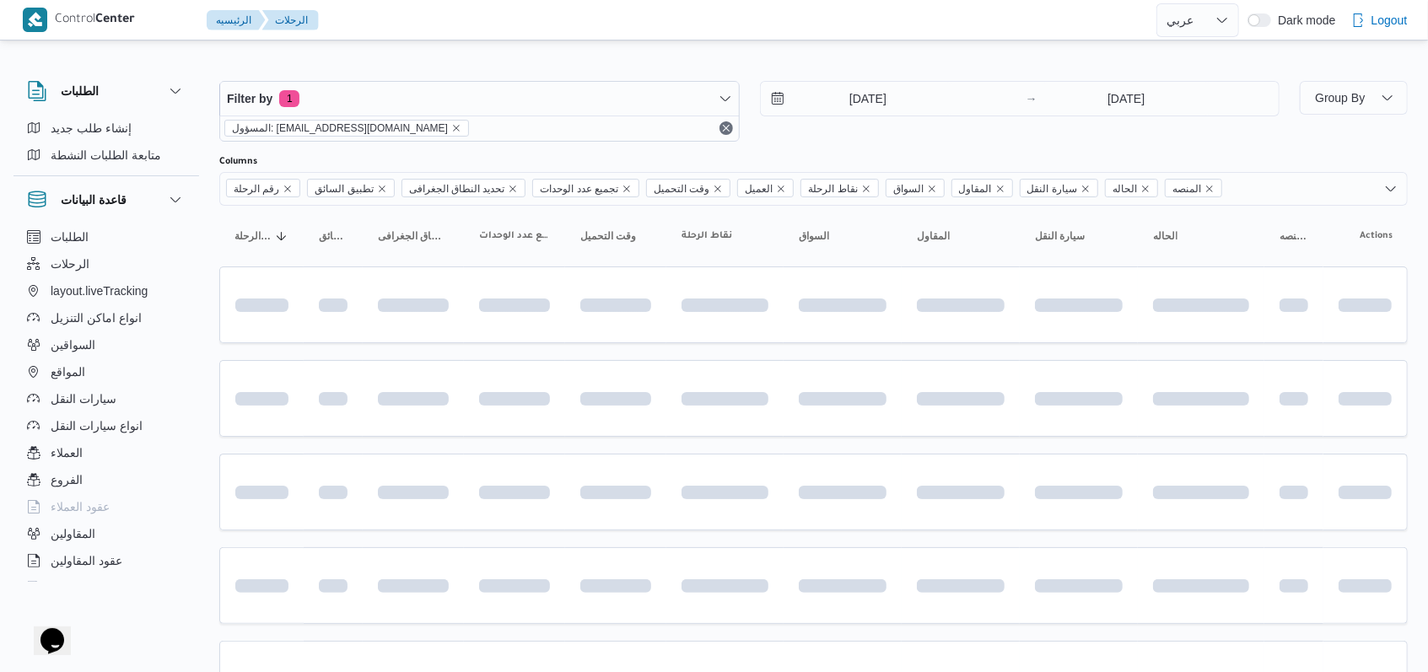
click at [843, 116] on div "27/8/2025 → 27/8/2025" at bounding box center [1020, 98] width 520 height 35
click at [858, 94] on input "27/8/2025" at bounding box center [856, 99] width 191 height 34
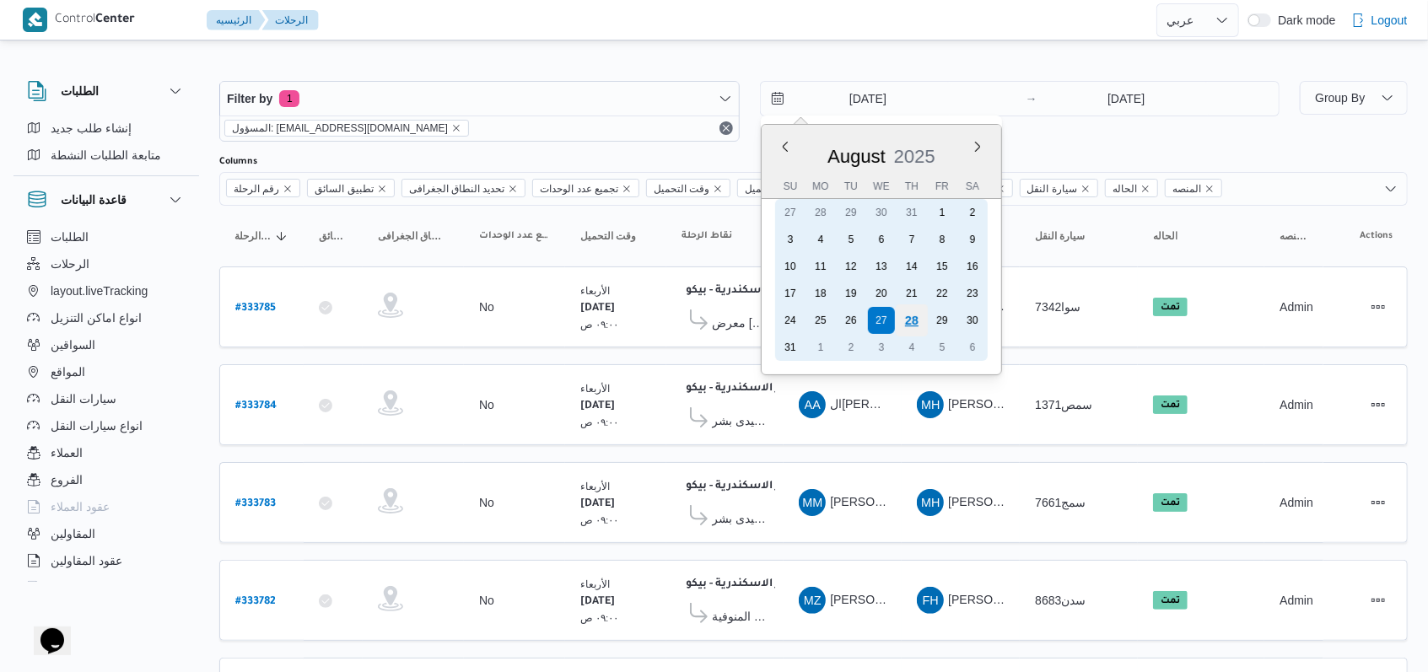
click at [904, 327] on div "28" at bounding box center [911, 320] width 32 height 32
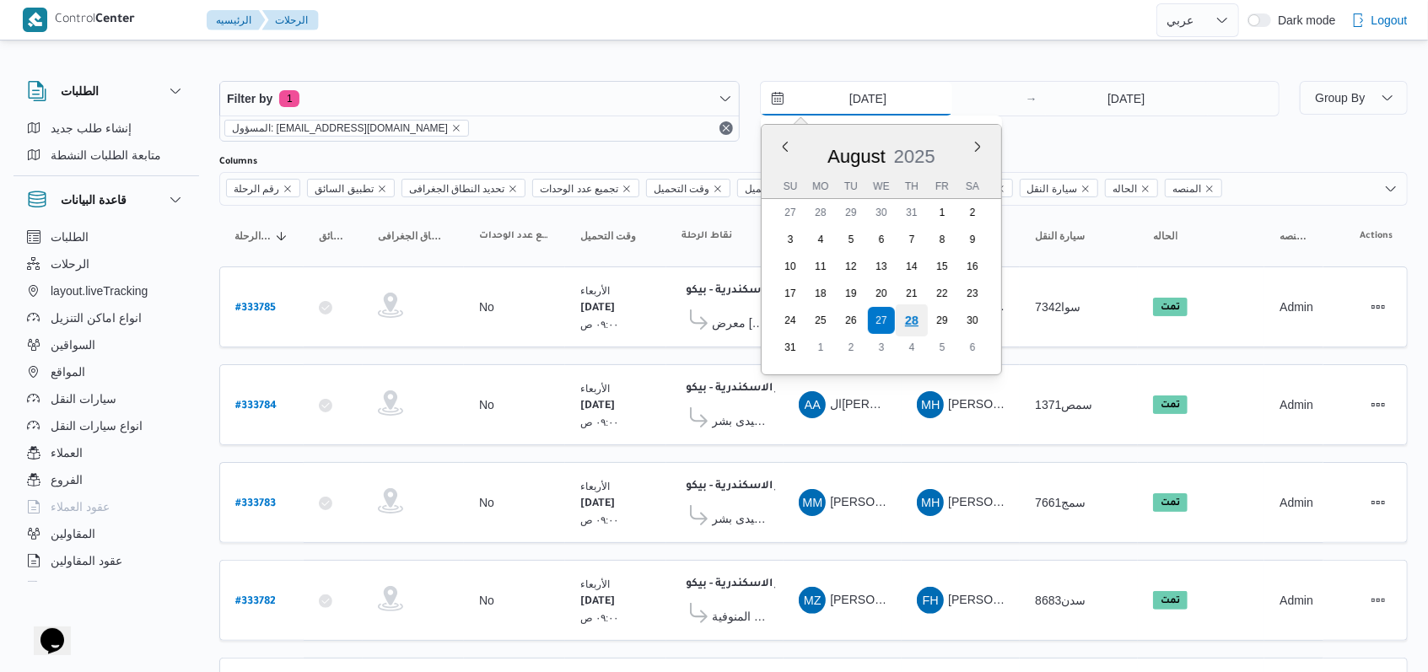
type input "28/8/2025"
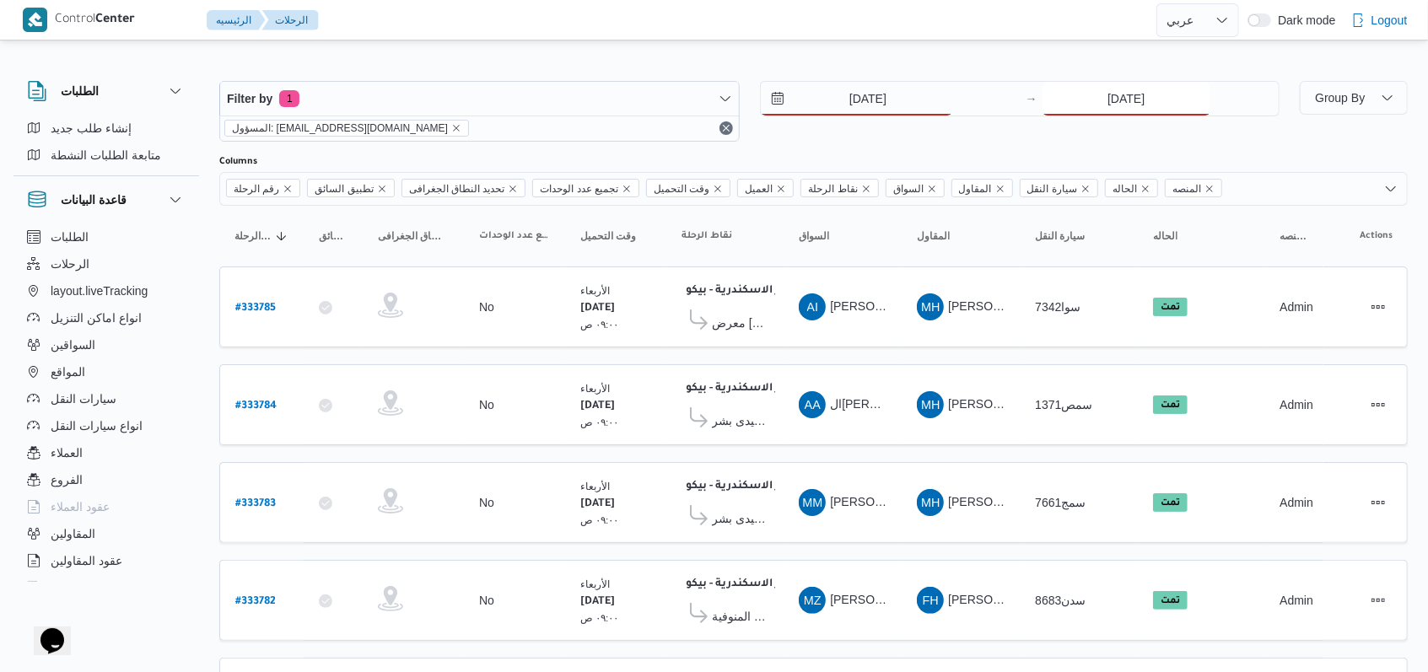
click at [1133, 104] on input "27/8/2025" at bounding box center [1126, 99] width 168 height 34
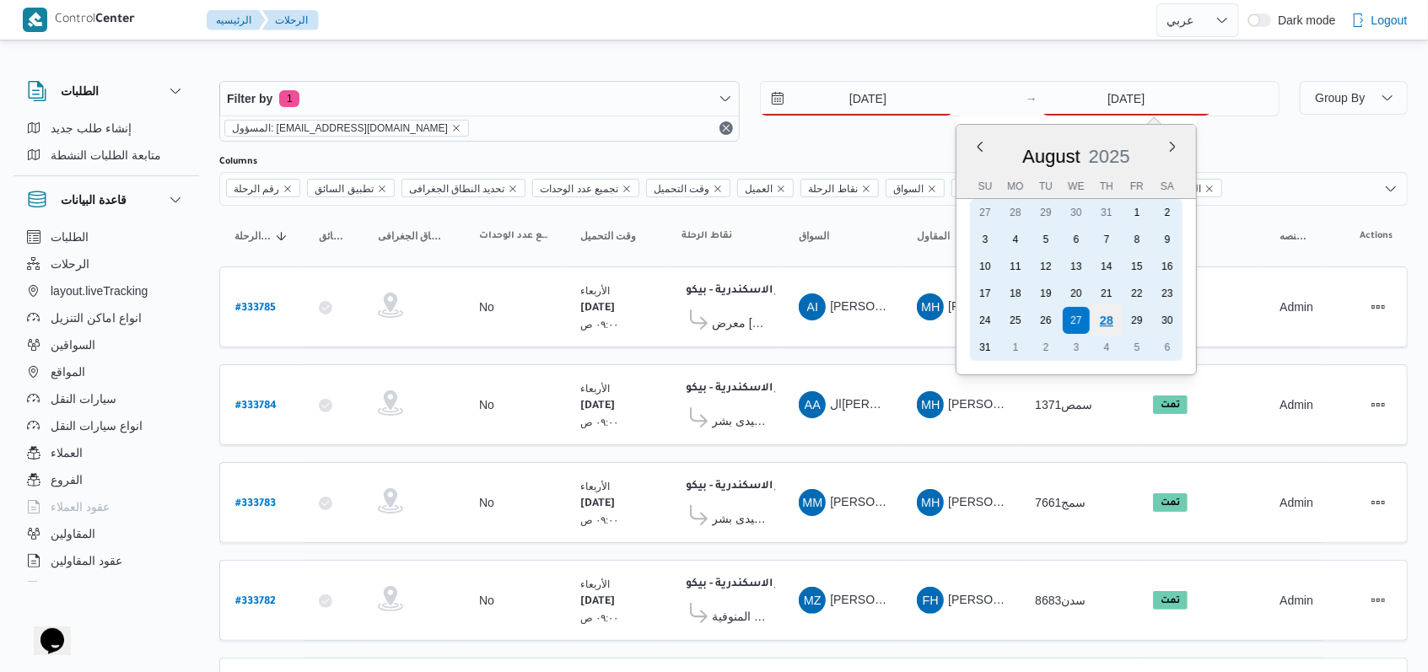
click at [1100, 313] on div "28" at bounding box center [1106, 320] width 32 height 32
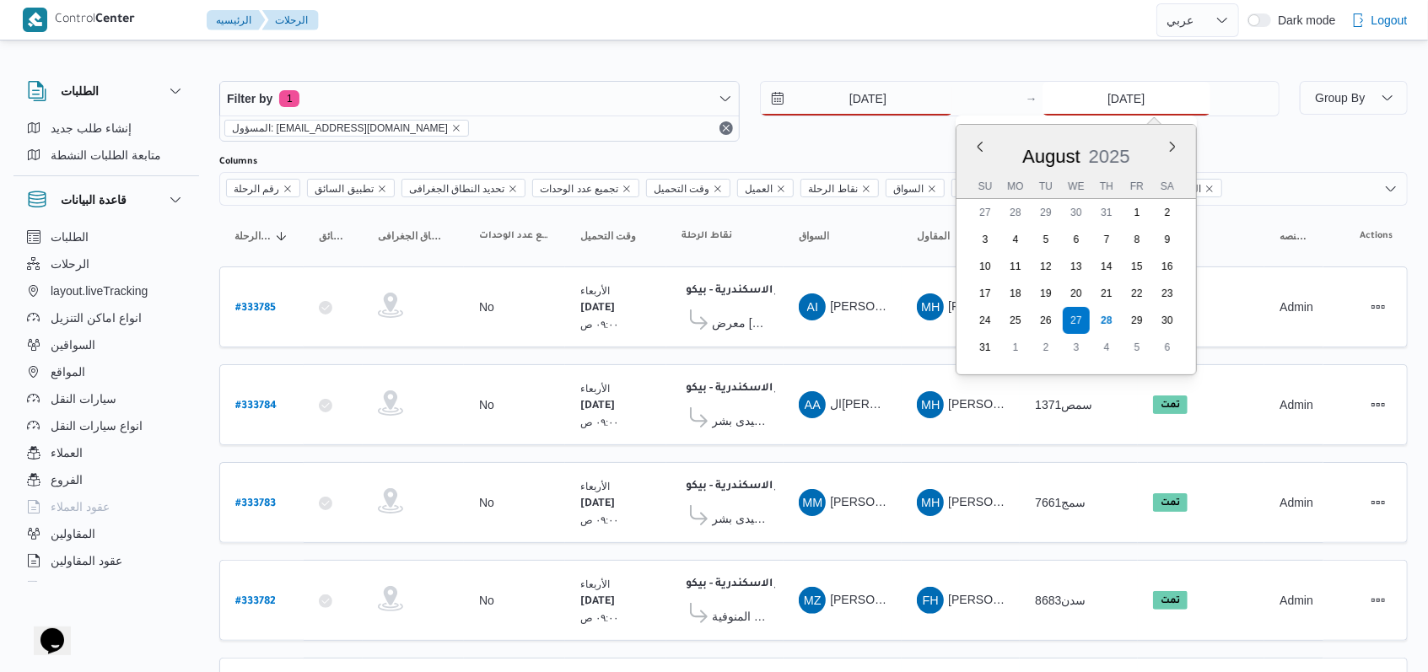
type input "28/8/2025"
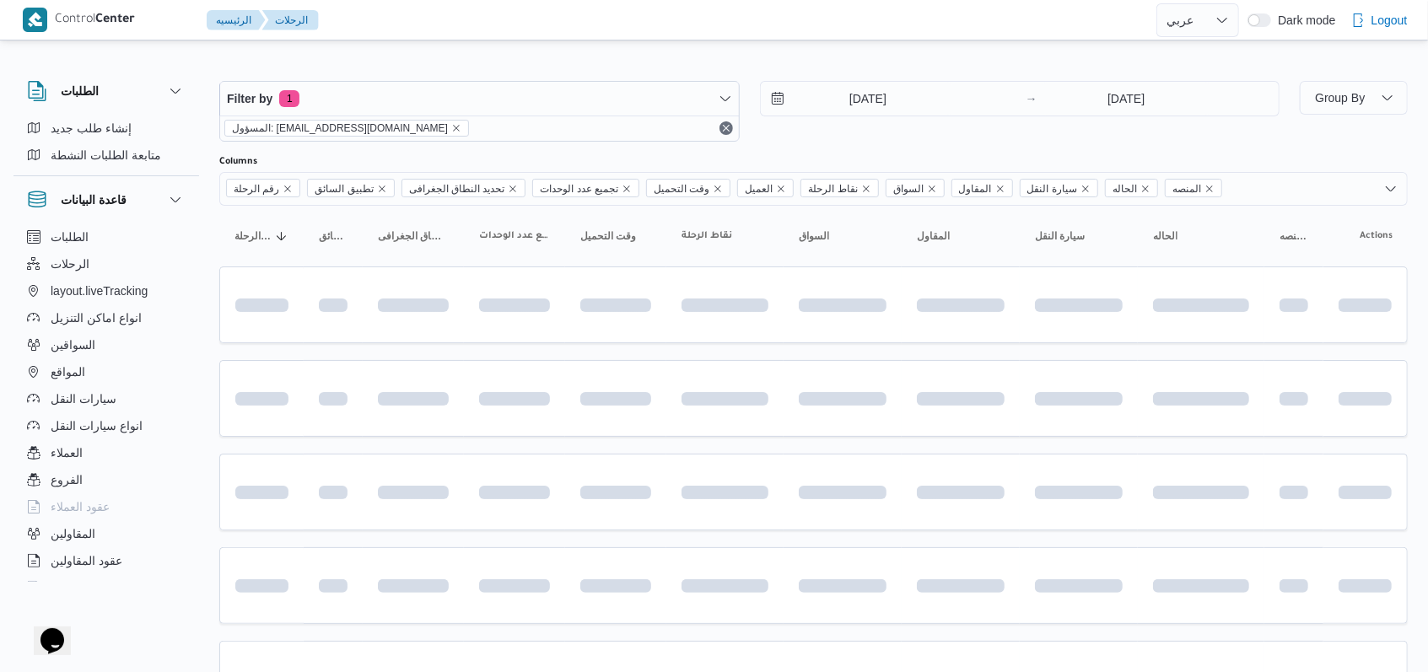
click at [892, 128] on div "28/8/2025 → 28/8/2025" at bounding box center [1020, 111] width 520 height 61
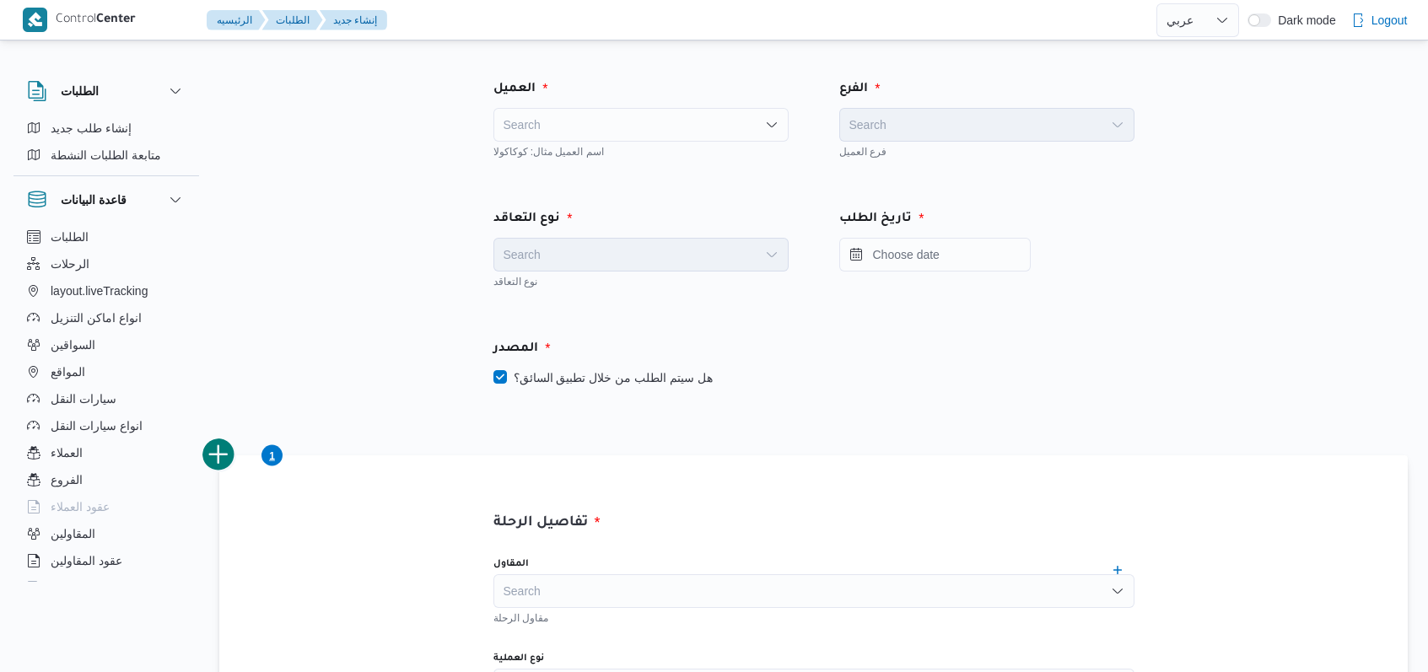
select select "ar"
click at [589, 128] on div "Search" at bounding box center [640, 125] width 295 height 34
click at [615, 131] on div "Search Combo box. Selected. Combo box input. Search. Type some text or, to disp…" at bounding box center [640, 125] width 295 height 34
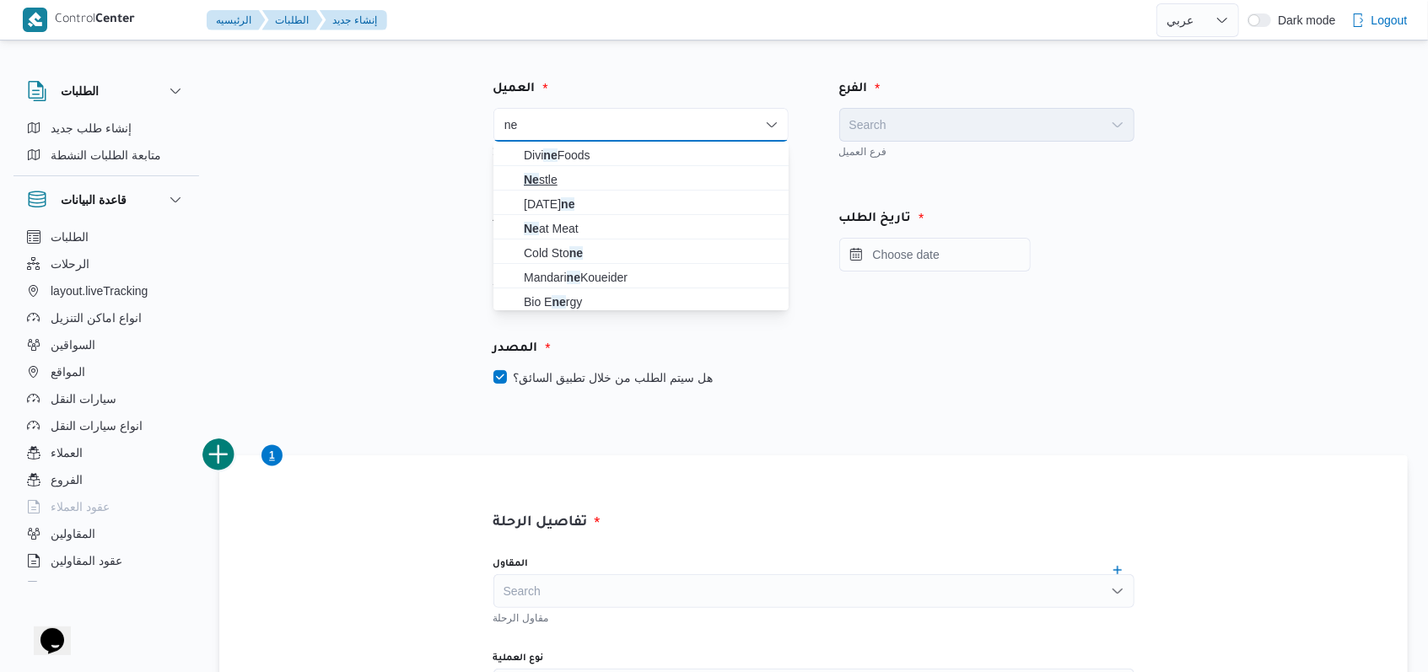
type input "ne"
click at [563, 185] on span "Ne stle" at bounding box center [651, 180] width 255 height 20
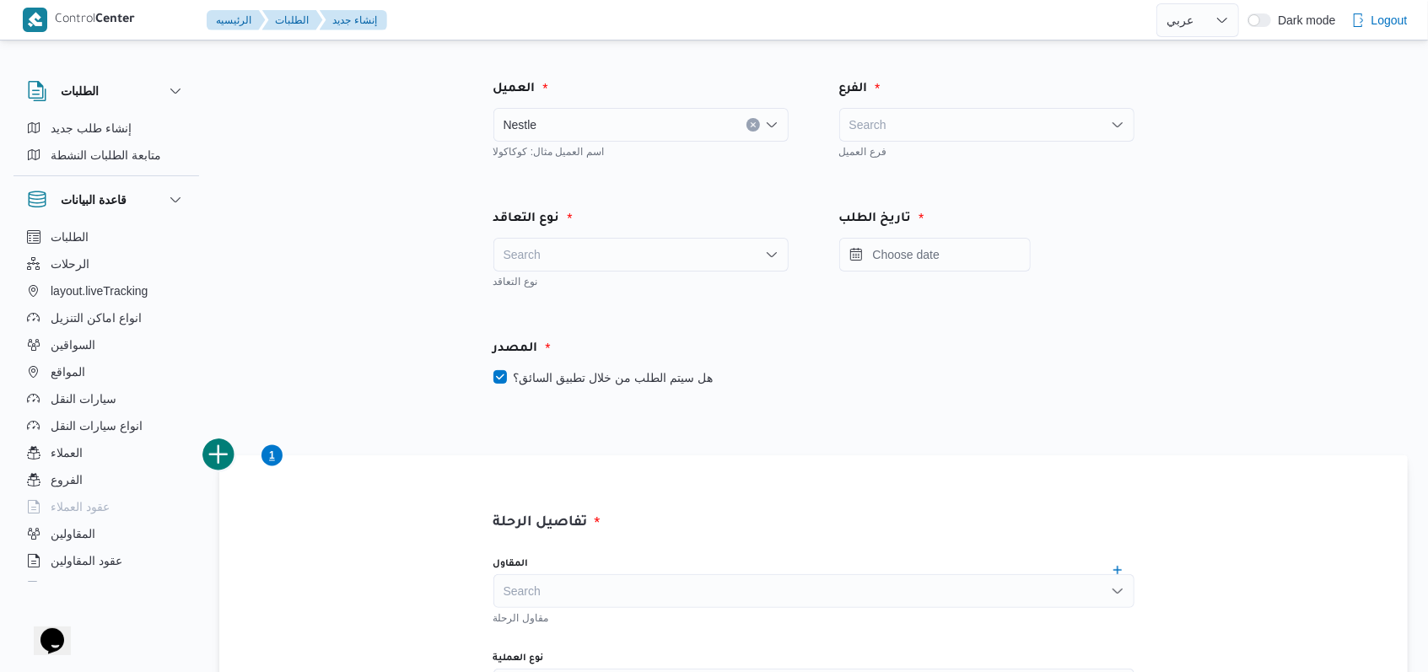
click at [605, 235] on div "نوع التعاقد" at bounding box center [640, 219] width 315 height 40
click at [600, 252] on div "Search" at bounding box center [640, 255] width 295 height 34
click at [584, 315] on span "On Demand" at bounding box center [651, 309] width 255 height 20
click at [590, 372] on label "هل سيتم الطلب من خلال تطبيق السائق؟" at bounding box center [602, 378] width 219 height 20
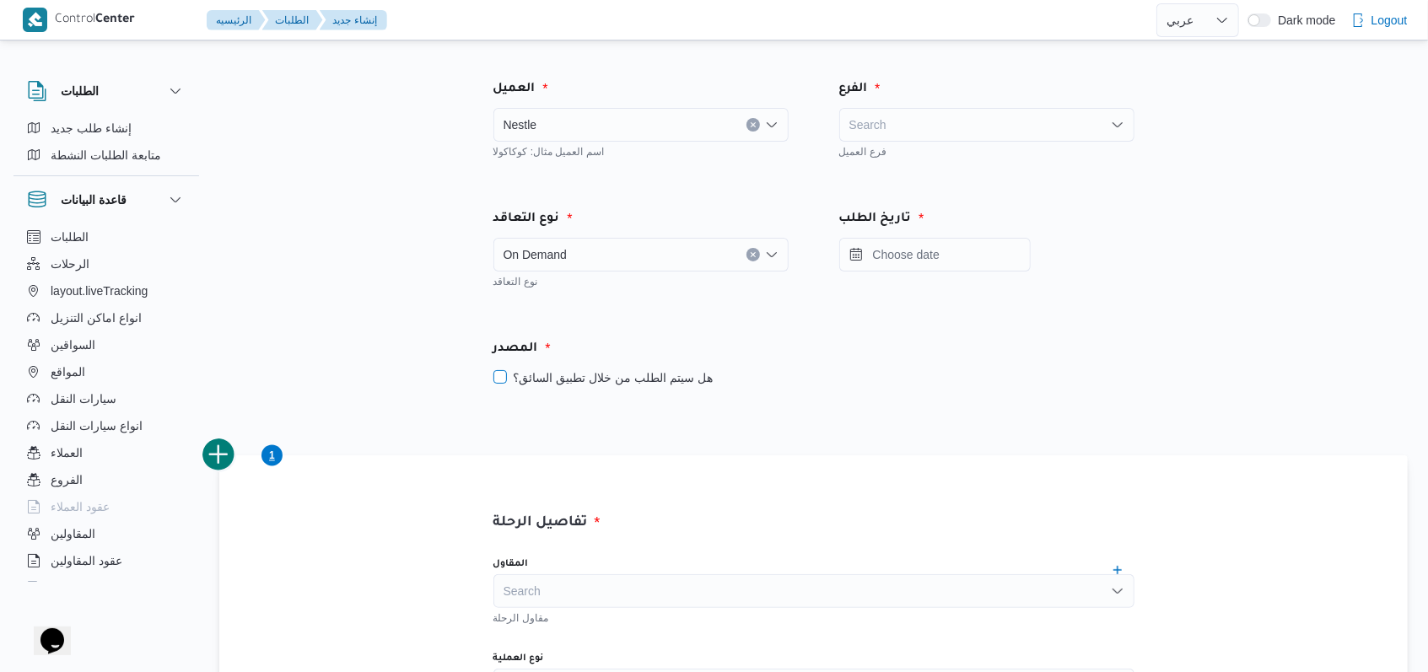
checkbox input "false"
click at [915, 144] on div "فرع العميل" at bounding box center [986, 150] width 295 height 17
click at [940, 120] on div "Search" at bounding box center [986, 125] width 295 height 34
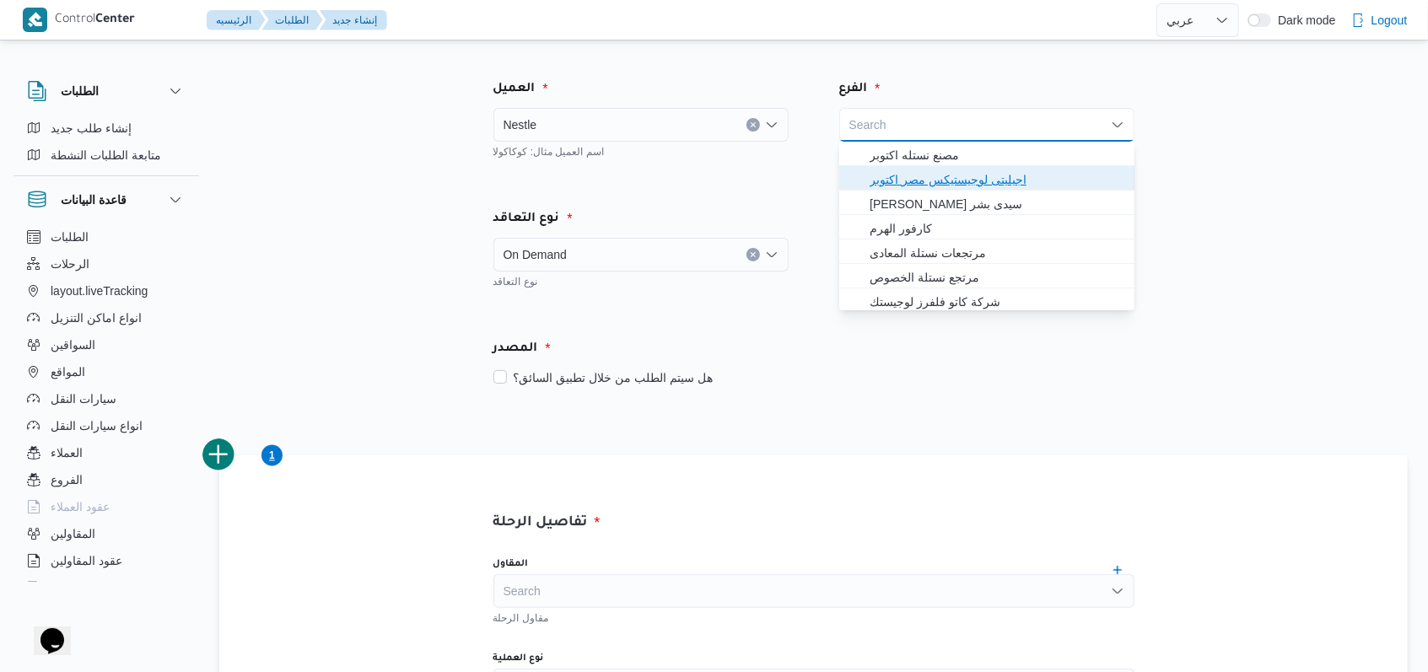
click at [959, 177] on span "اجيليتى لوجيستيكس مصر اكتوبر" at bounding box center [996, 180] width 255 height 20
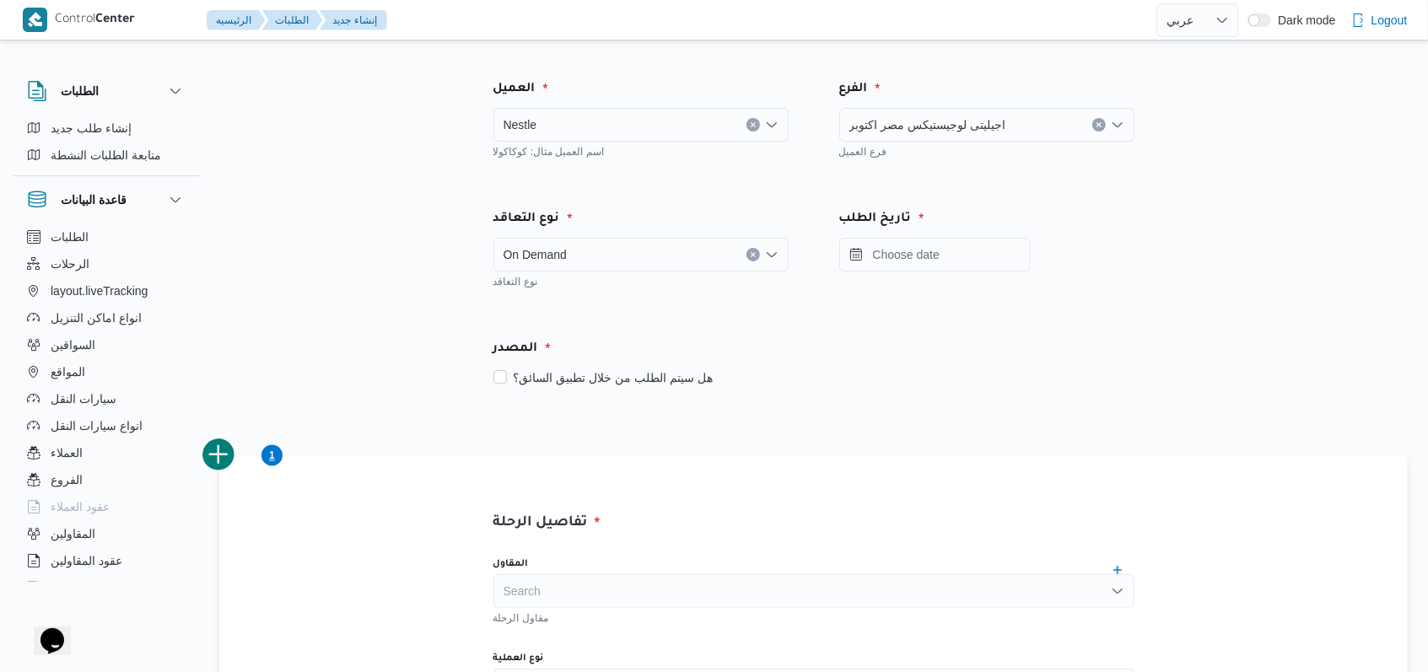
click at [959, 232] on div "تاريخ الطلب" at bounding box center [986, 219] width 315 height 40
click at [960, 247] on input "Press the down key to open a popover containing a calendar." at bounding box center [934, 255] width 191 height 34
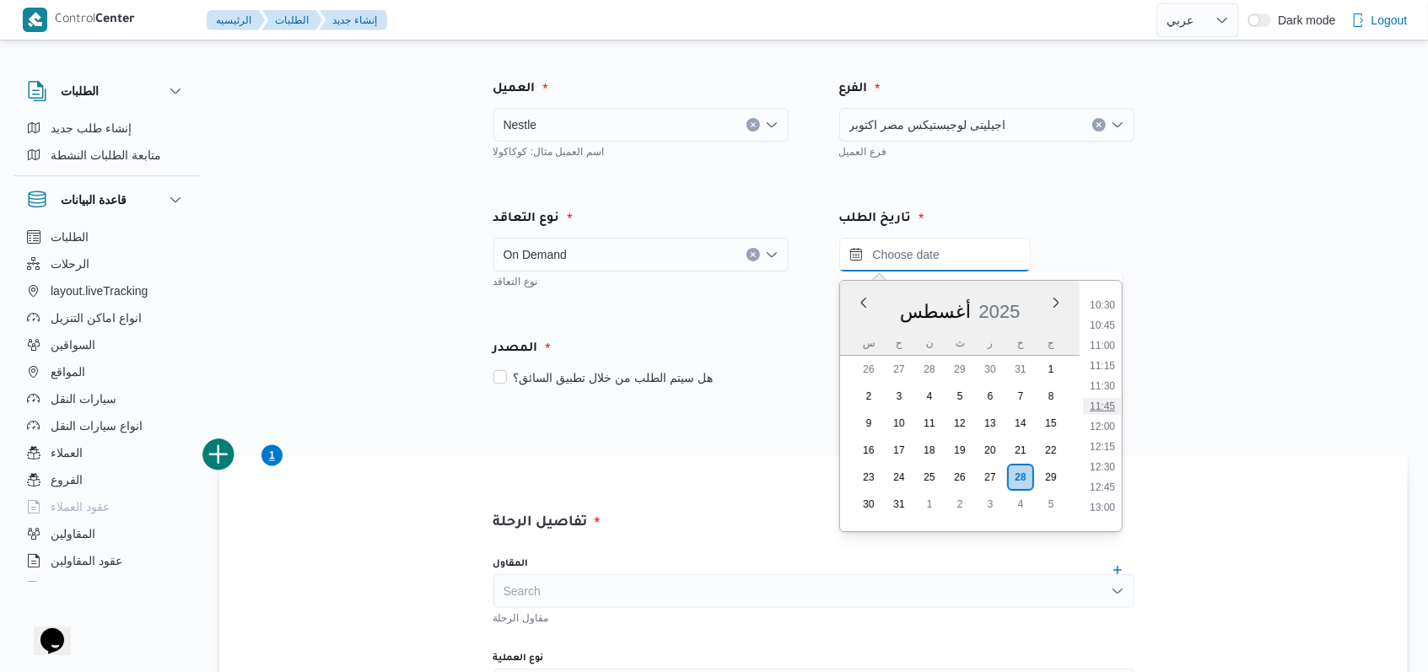
scroll to position [772, 0]
click at [1112, 414] on li "11:00" at bounding box center [1102, 421] width 39 height 17
type input "٢٨/٠٨/٢٠٢٥ ١١:٠٠"
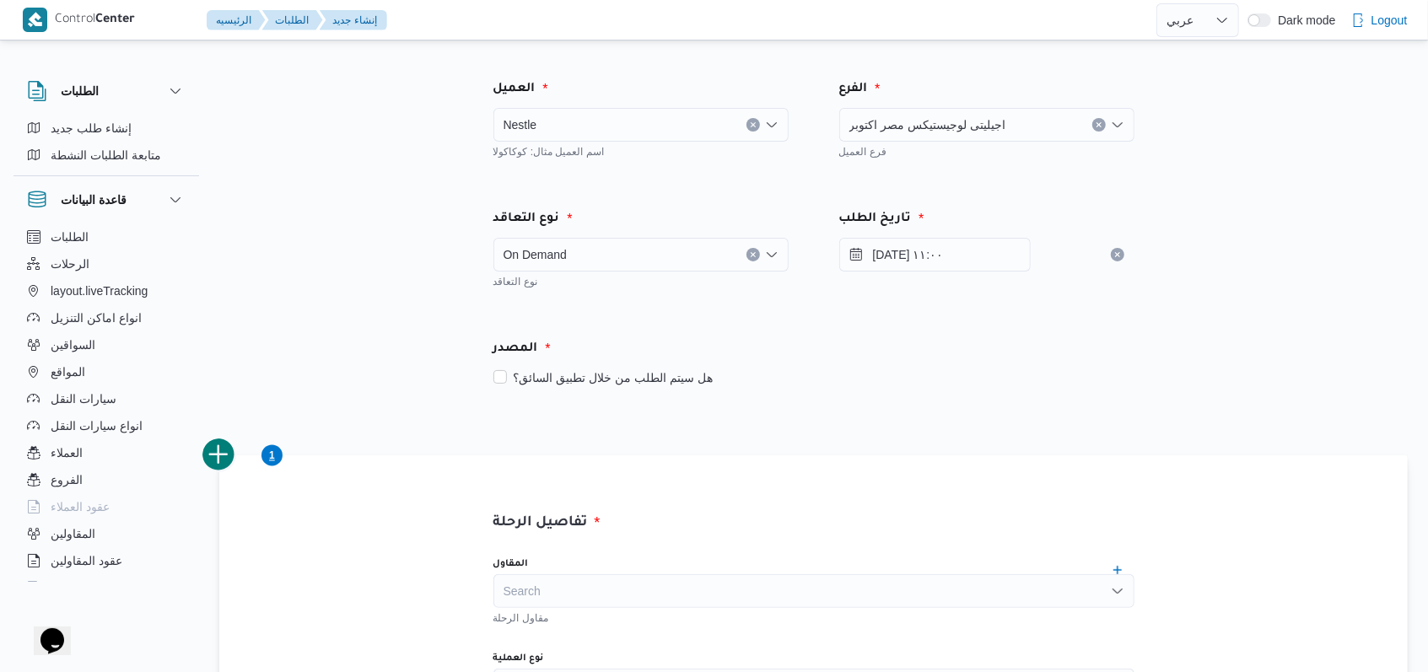
click at [1037, 373] on div "هل سيتم الطلب من خلال تطبيق السائق؟" at bounding box center [813, 378] width 641 height 20
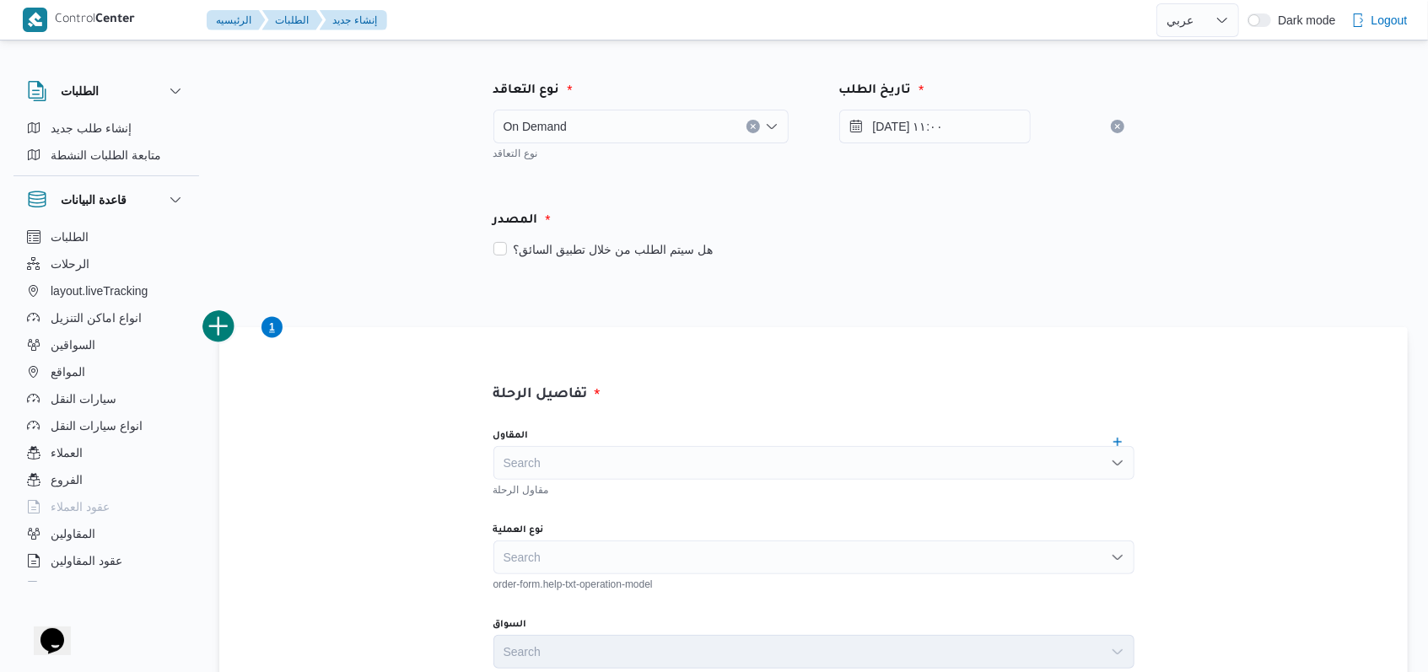
scroll to position [224, 0]
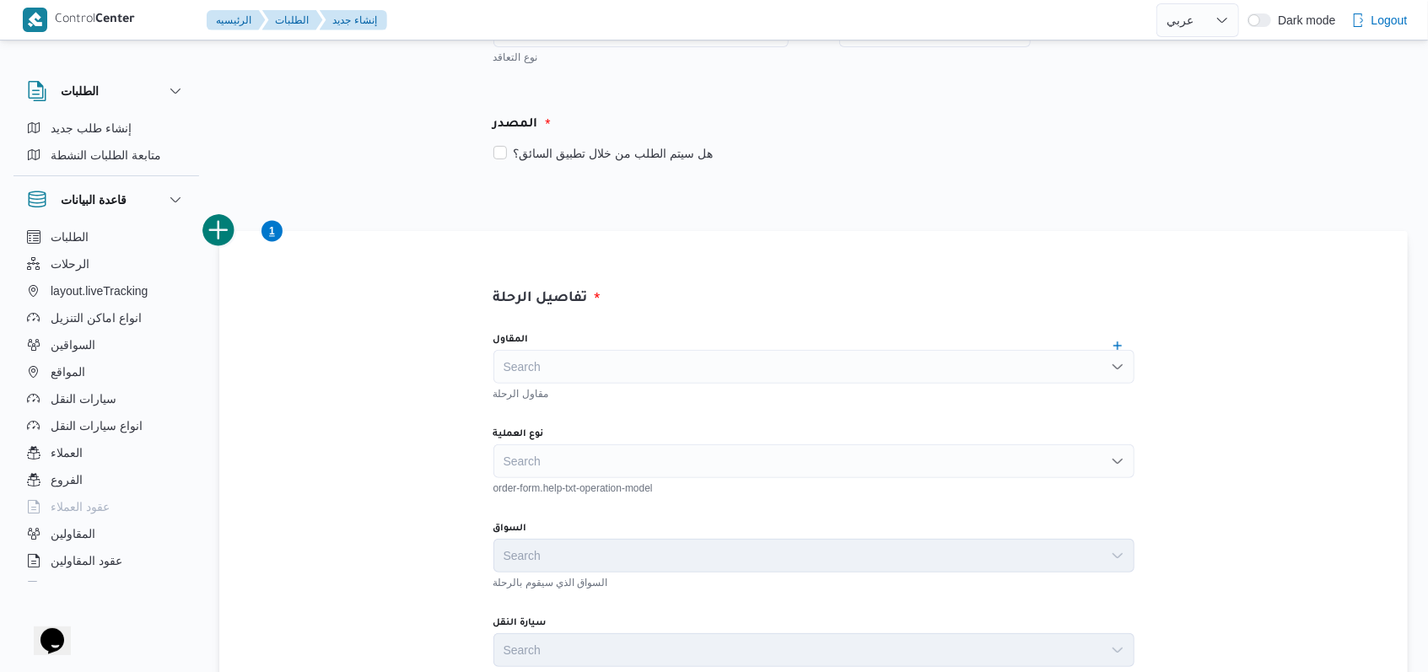
click at [682, 354] on div "Search" at bounding box center [813, 367] width 641 height 34
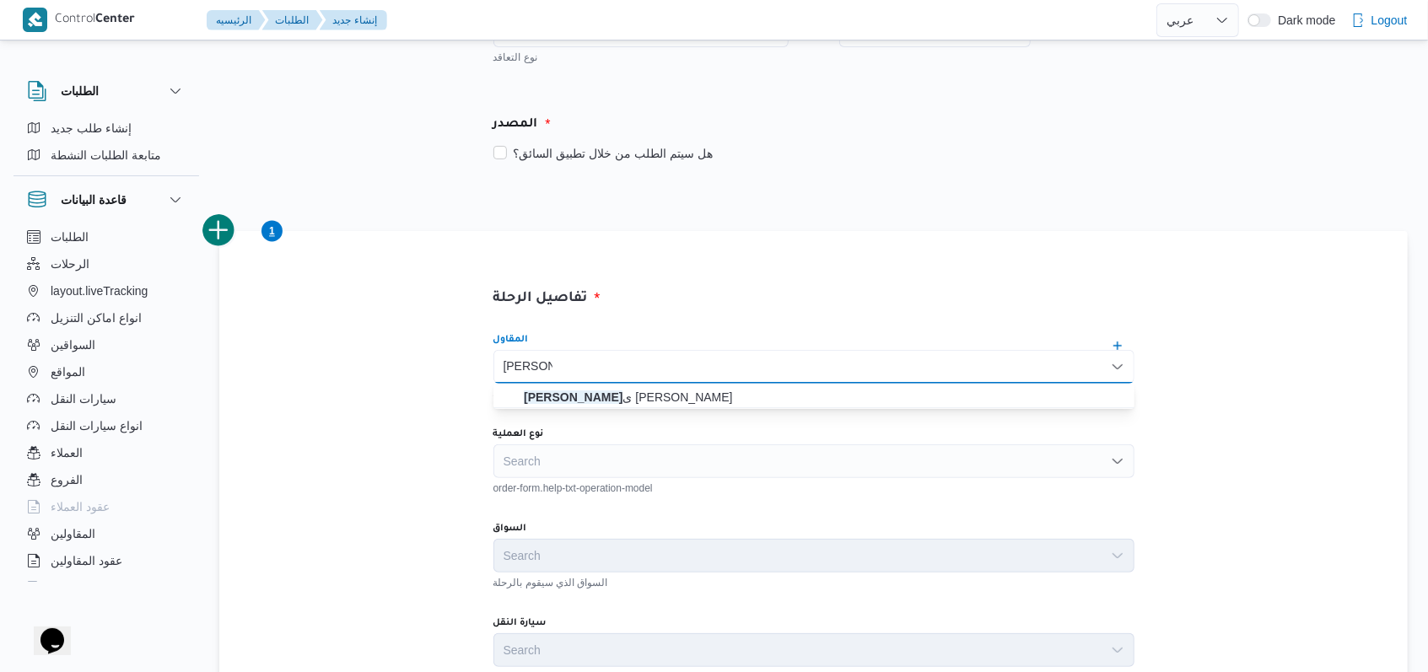
type input "هانى مجد"
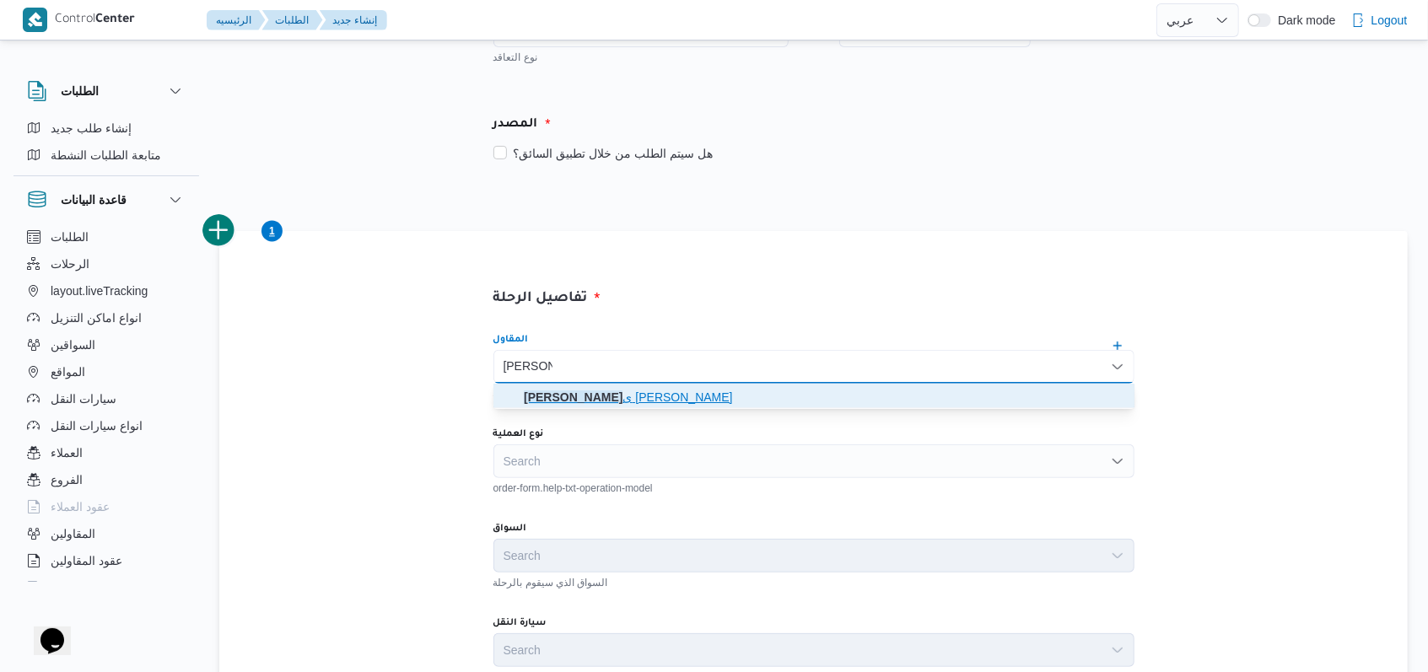
click at [648, 399] on span "هانى مجد ى رئيس احمد" at bounding box center [824, 397] width 600 height 20
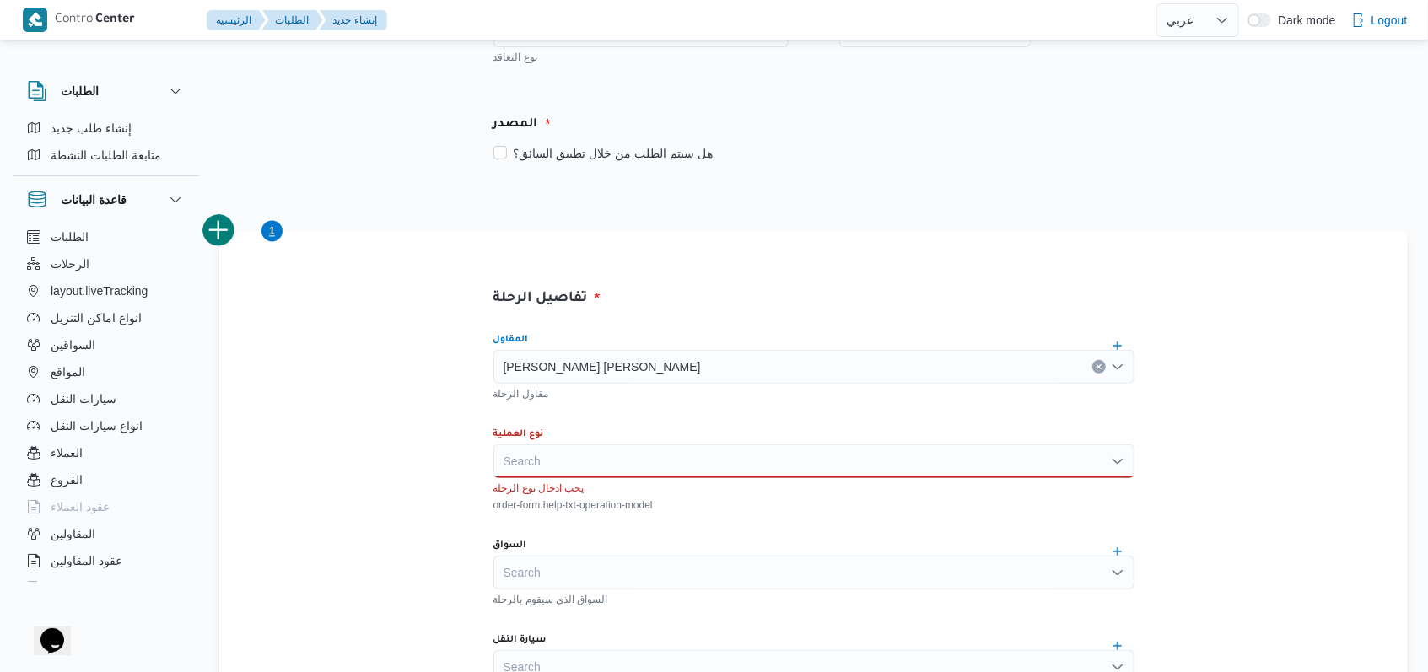
click at [622, 451] on div "Search" at bounding box center [813, 461] width 641 height 34
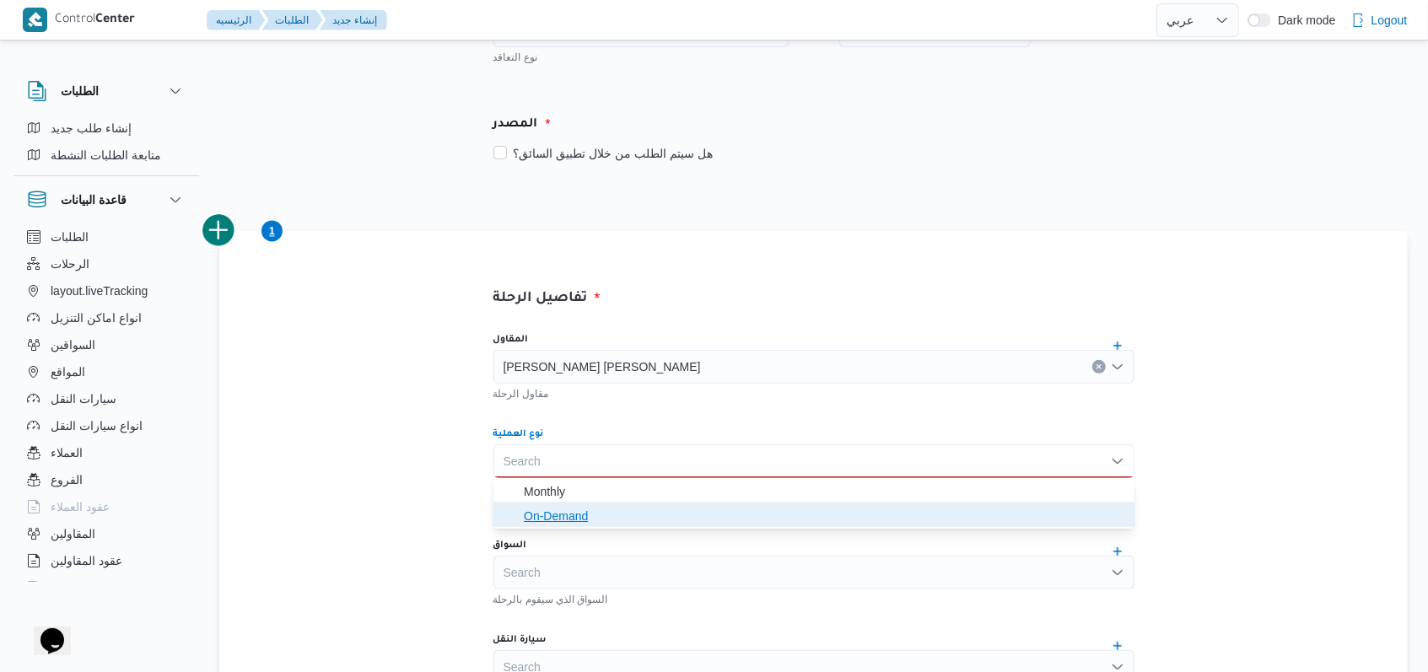
click at [574, 519] on span "On-Demand" at bounding box center [824, 516] width 600 height 20
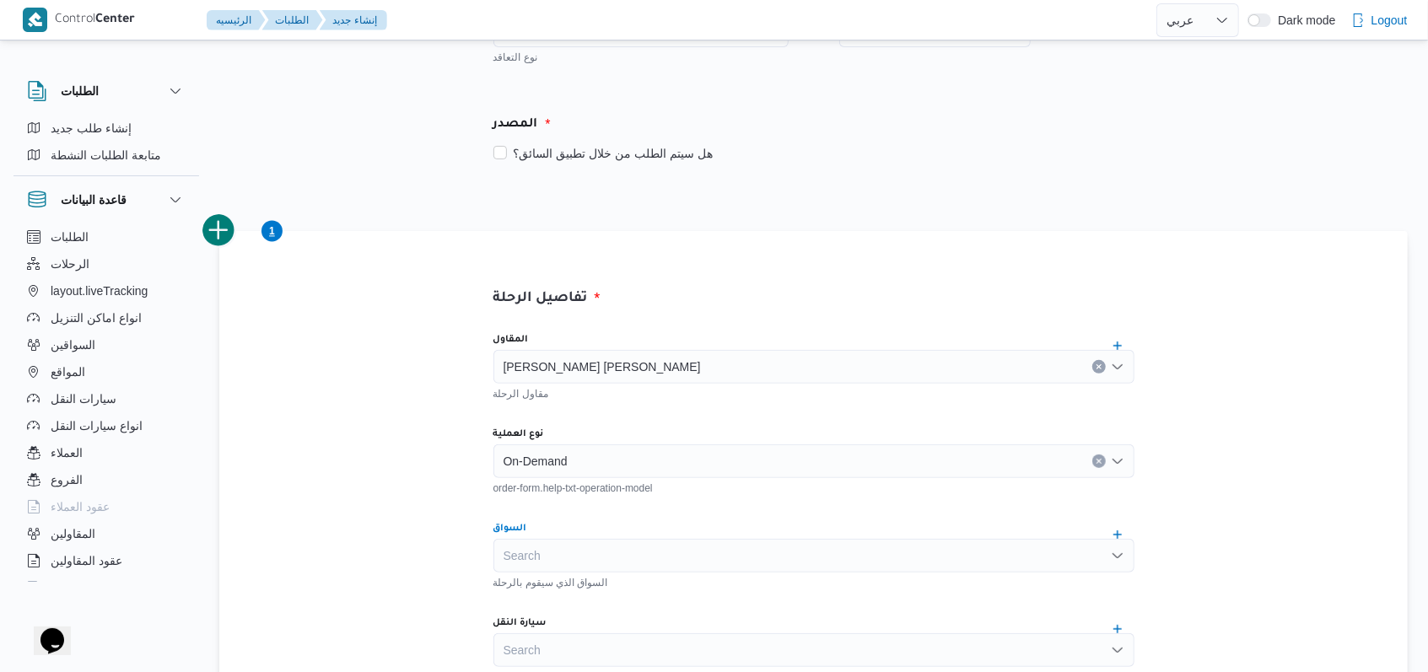
click at [587, 568] on div "Search" at bounding box center [813, 556] width 641 height 34
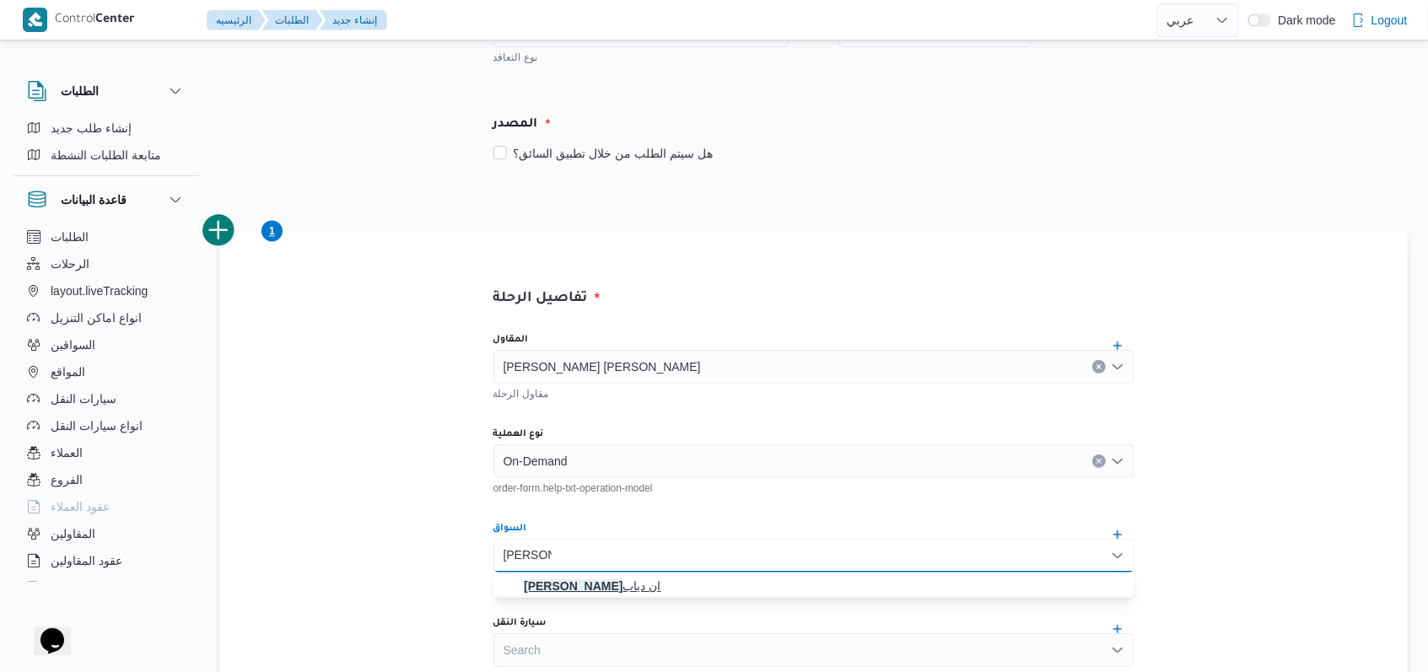
type input "محمد مرو"
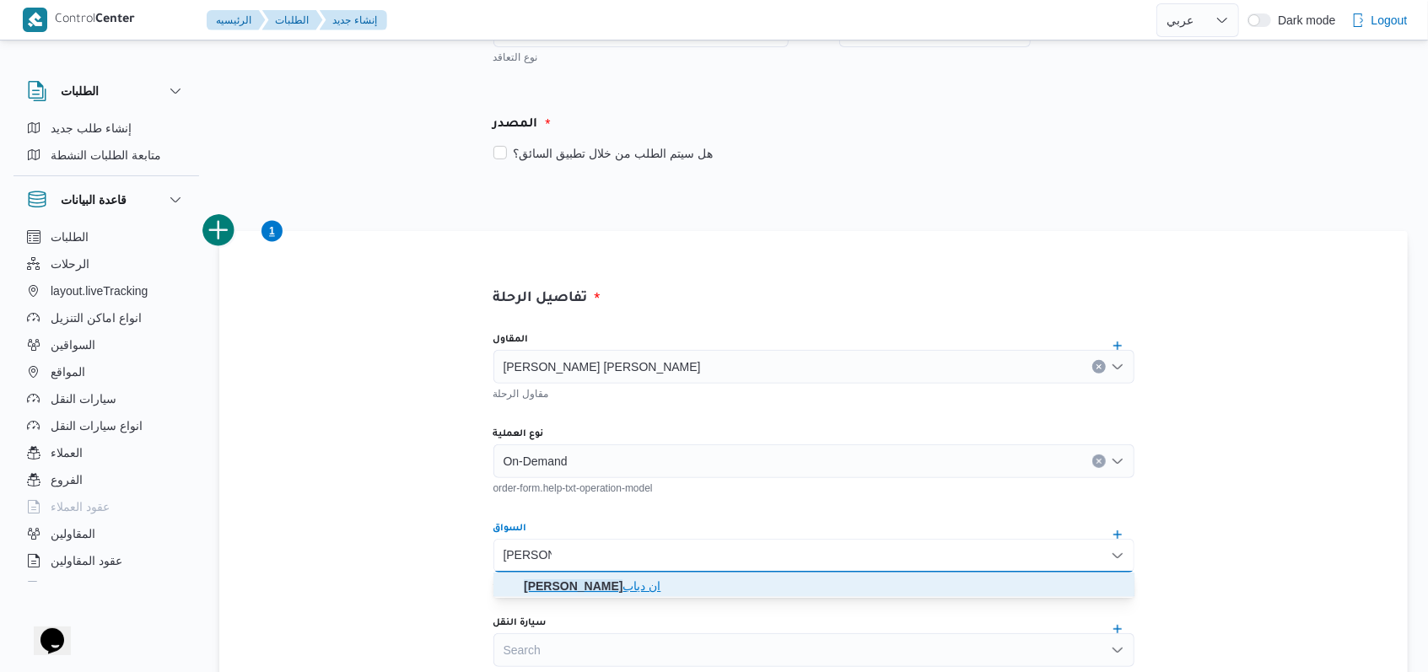
click at [603, 579] on mark "محمد مرو" at bounding box center [573, 585] width 99 height 13
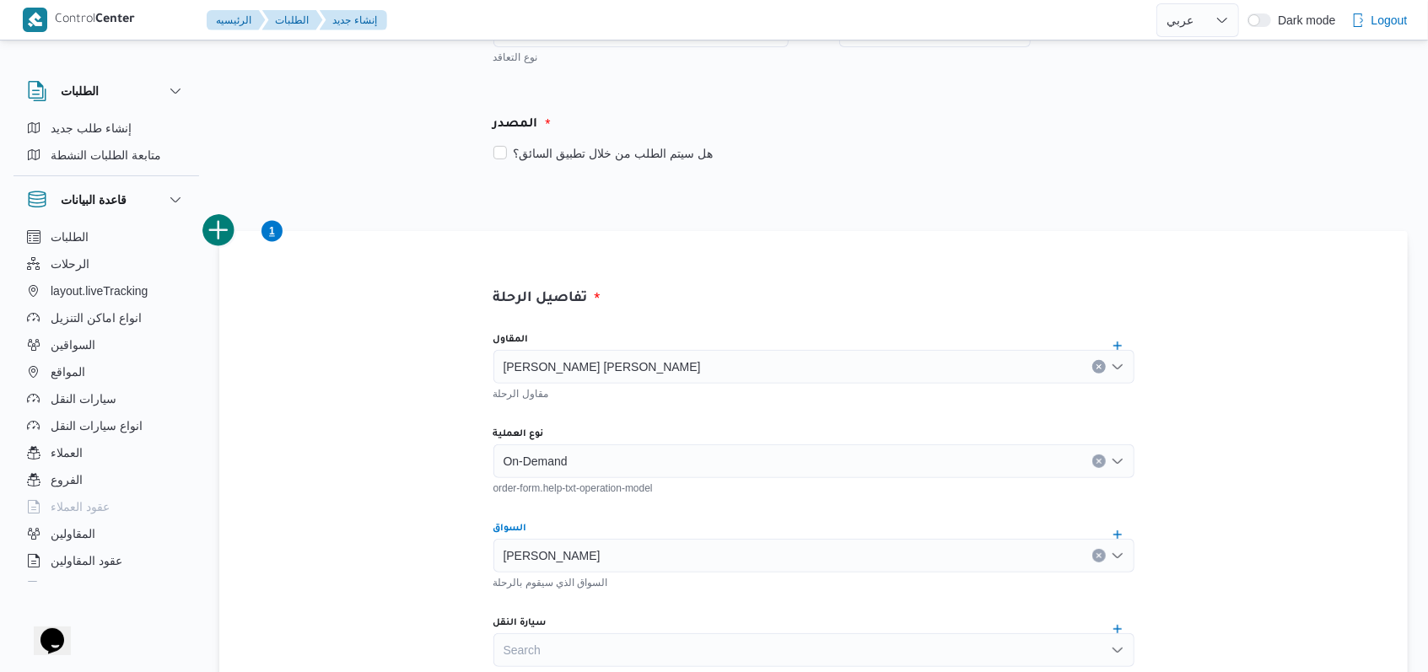
scroll to position [449, 0]
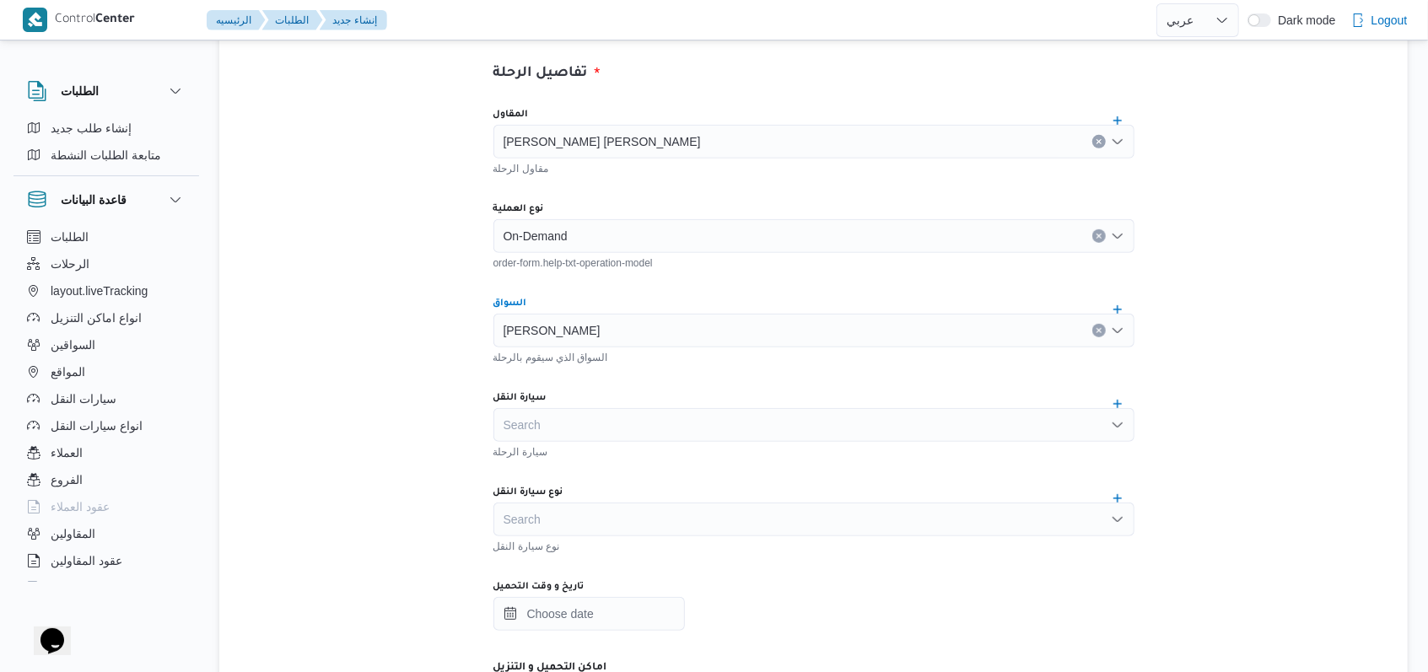
click at [594, 425] on div "Search" at bounding box center [813, 425] width 641 height 34
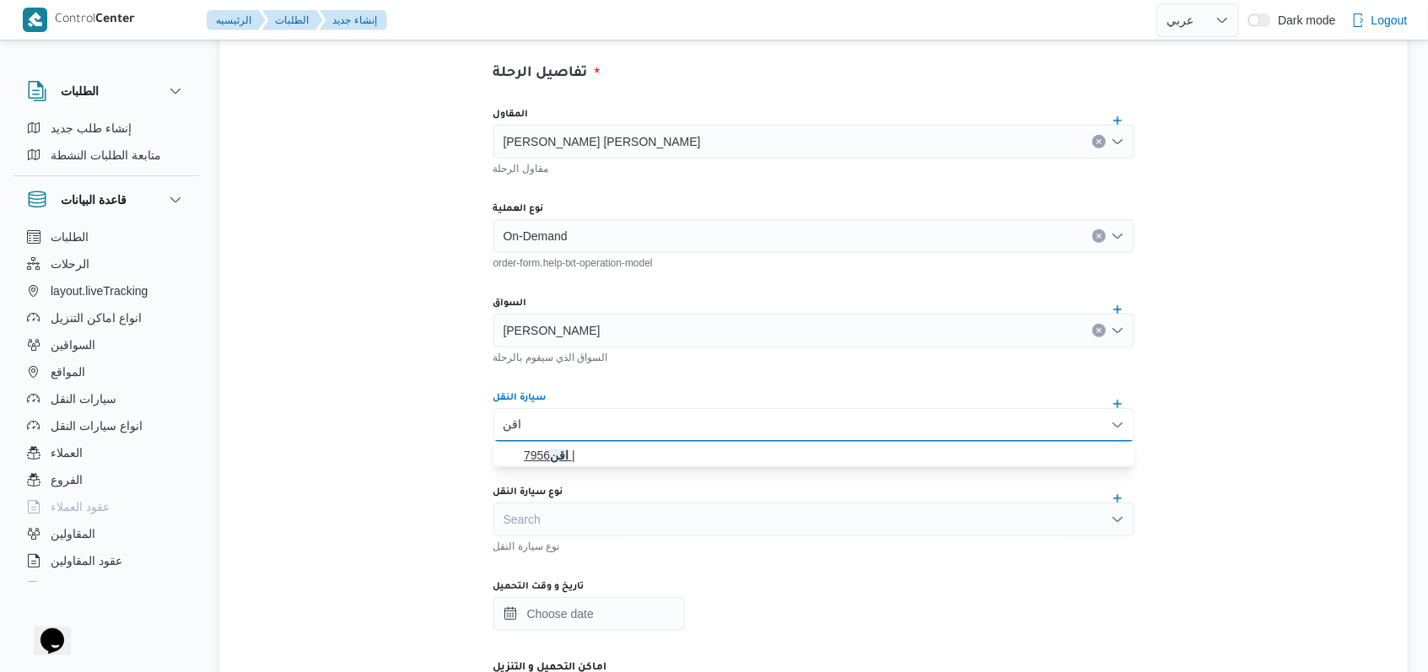
type input "اقن"
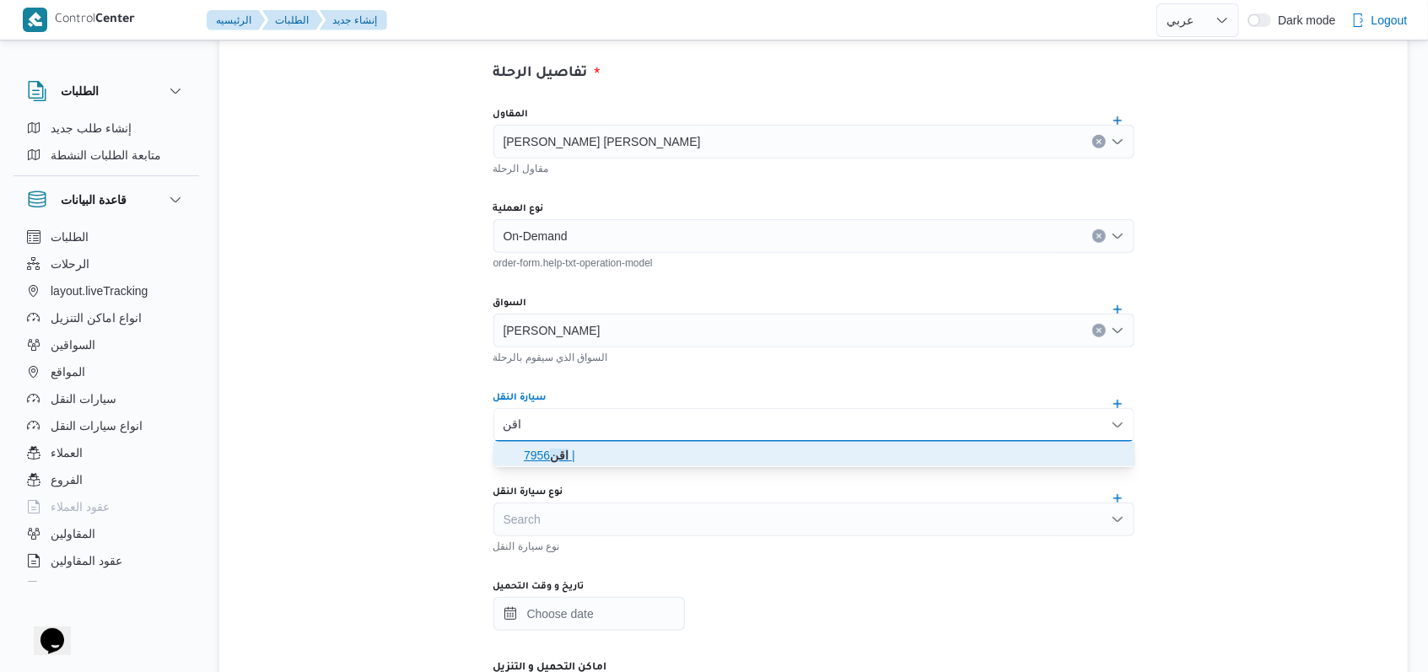
click at [594, 456] on span "اقن 7956 |" at bounding box center [824, 455] width 600 height 20
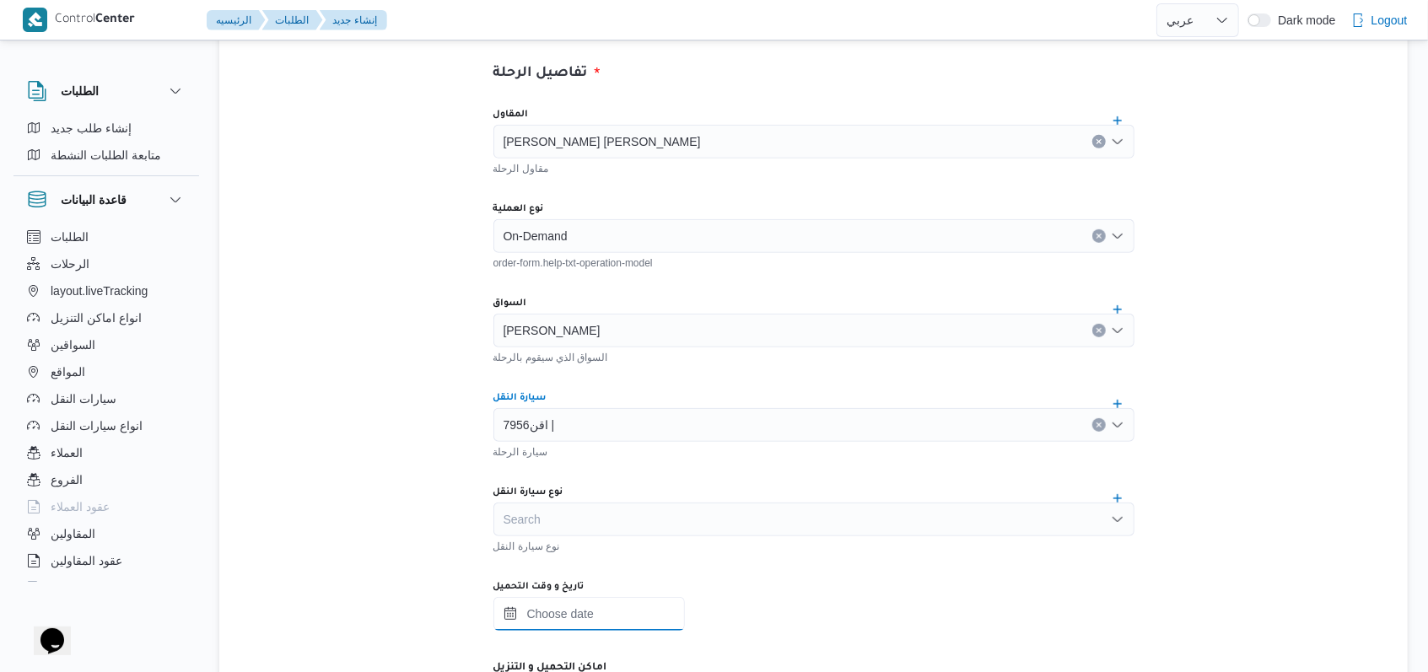
click at [584, 606] on input "تاريخ و وقت التحميل" at bounding box center [588, 614] width 191 height 34
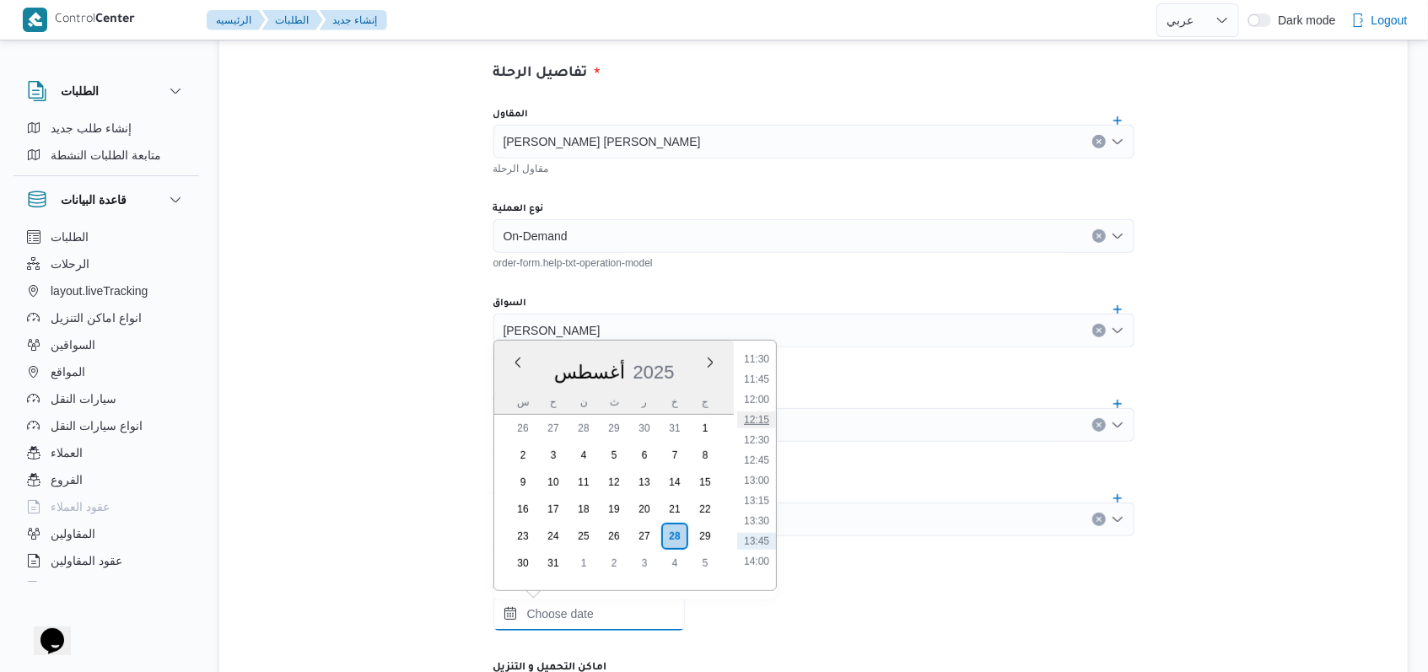
scroll to position [885, 0]
click at [762, 368] on li "11:00" at bounding box center [756, 368] width 39 height 17
type input "٢٨/٠٨/٢٠٢٥ ١١:٠٠"
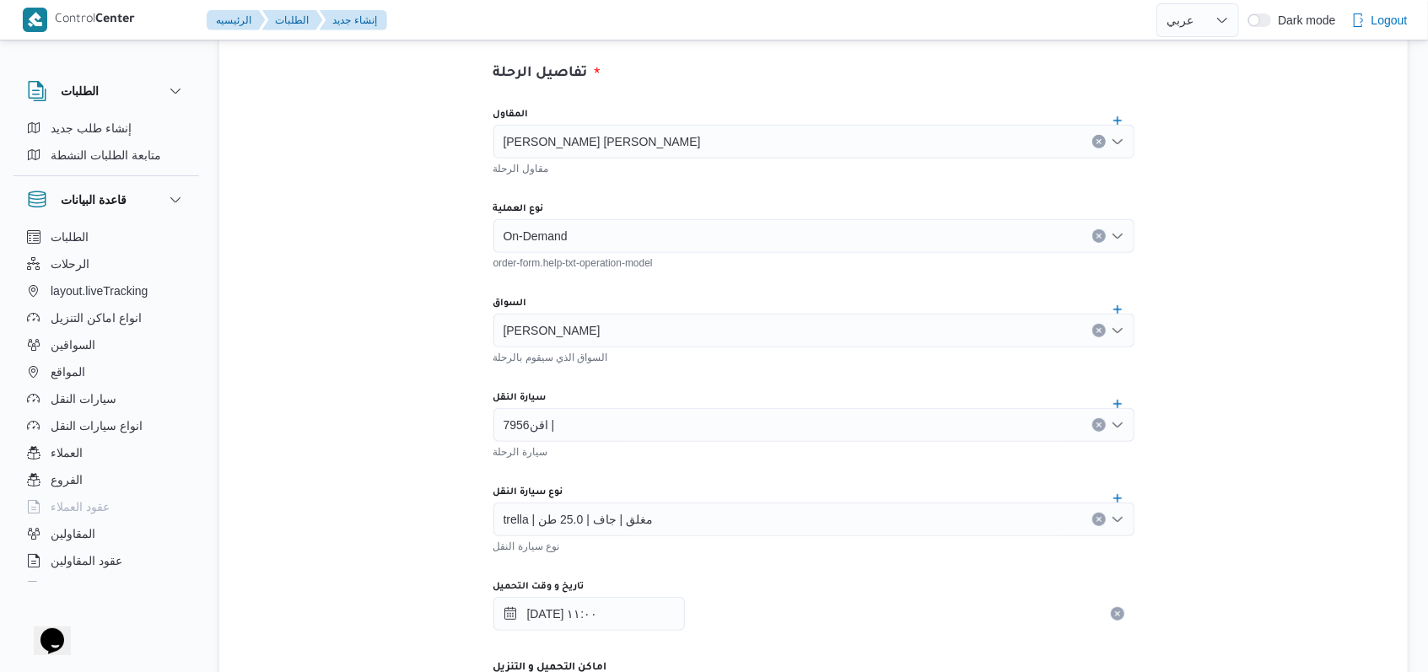
click at [762, 368] on div "المقاول هانى مجدى رئيس احمد مقاول الرحلة نوع العملية On-Demand order-form.help-…" at bounding box center [814, 469] width 668 height 750
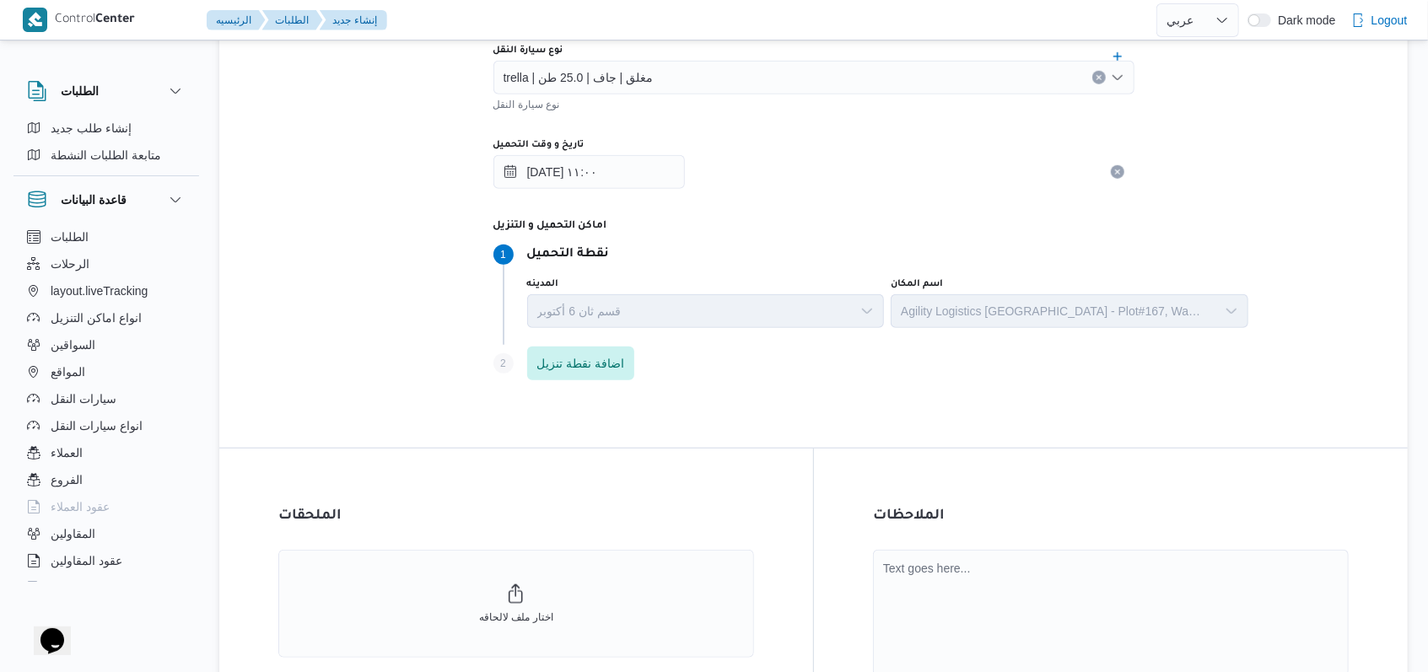
scroll to position [899, 0]
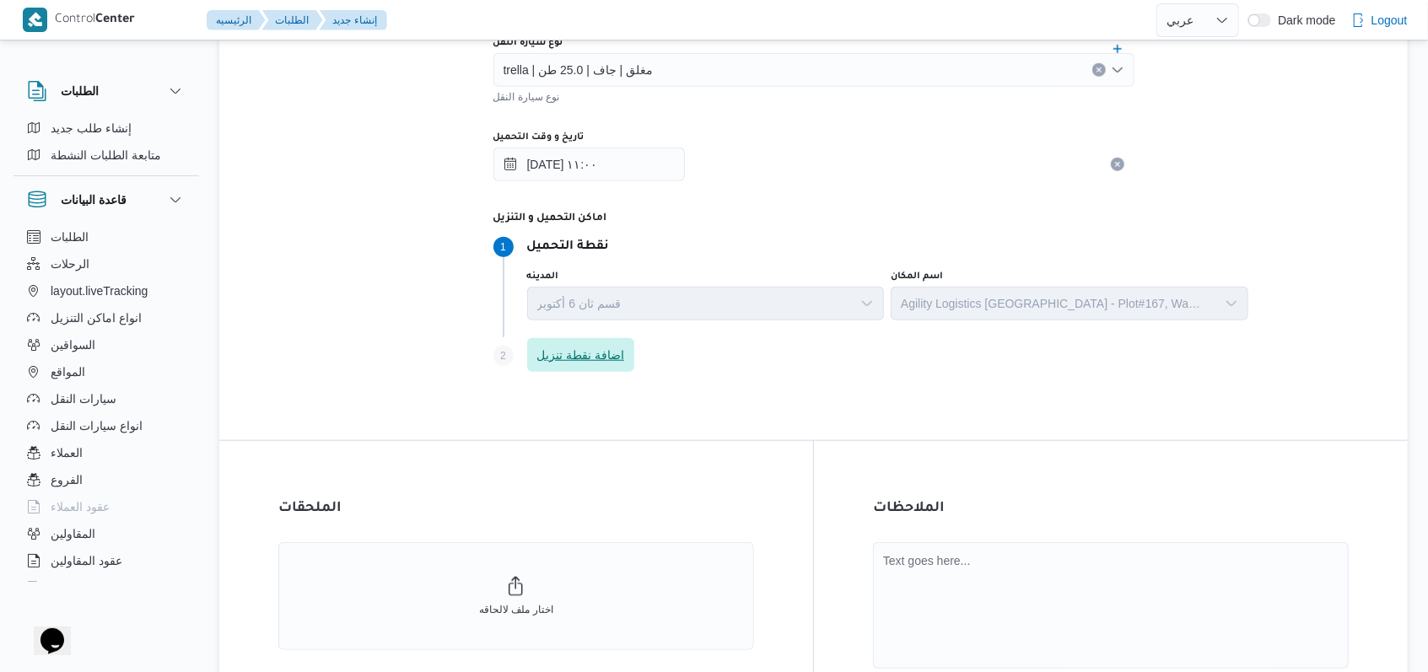
click at [579, 341] on span "اضافة نقطة تنزيل" at bounding box center [581, 355] width 108 height 34
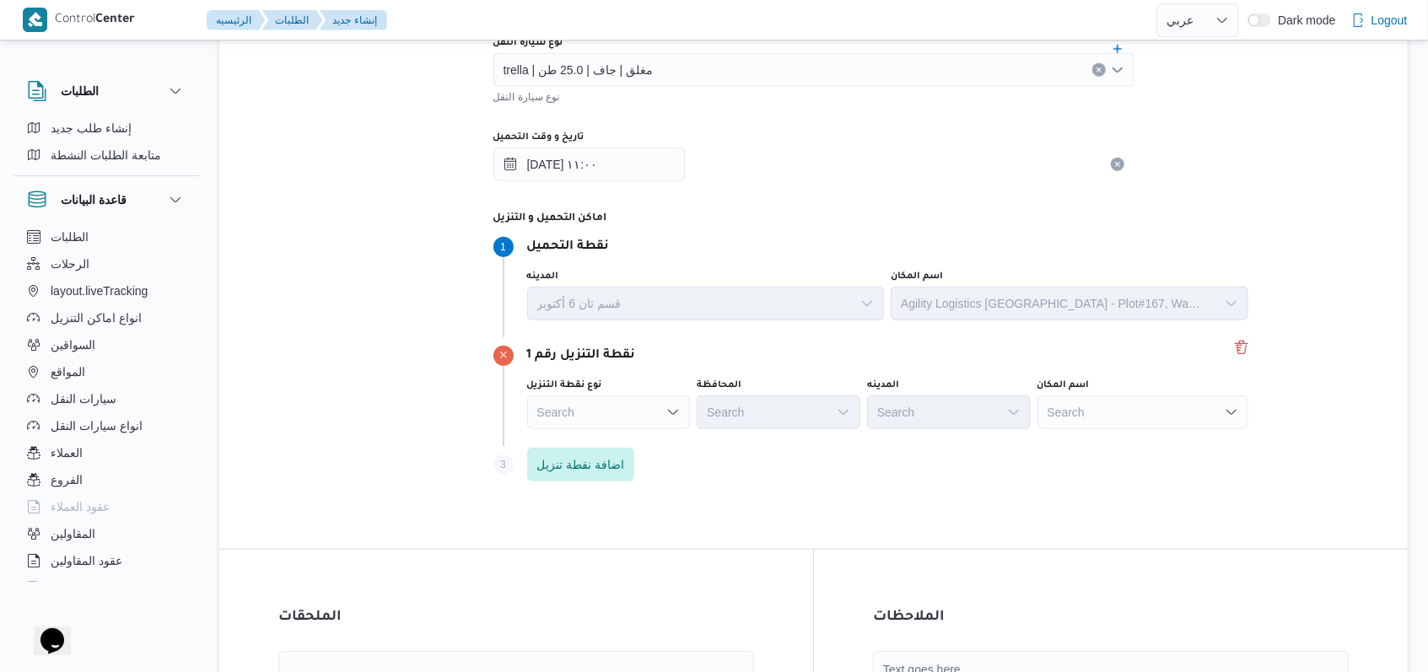
click at [632, 399] on div "Search" at bounding box center [609, 413] width 164 height 34
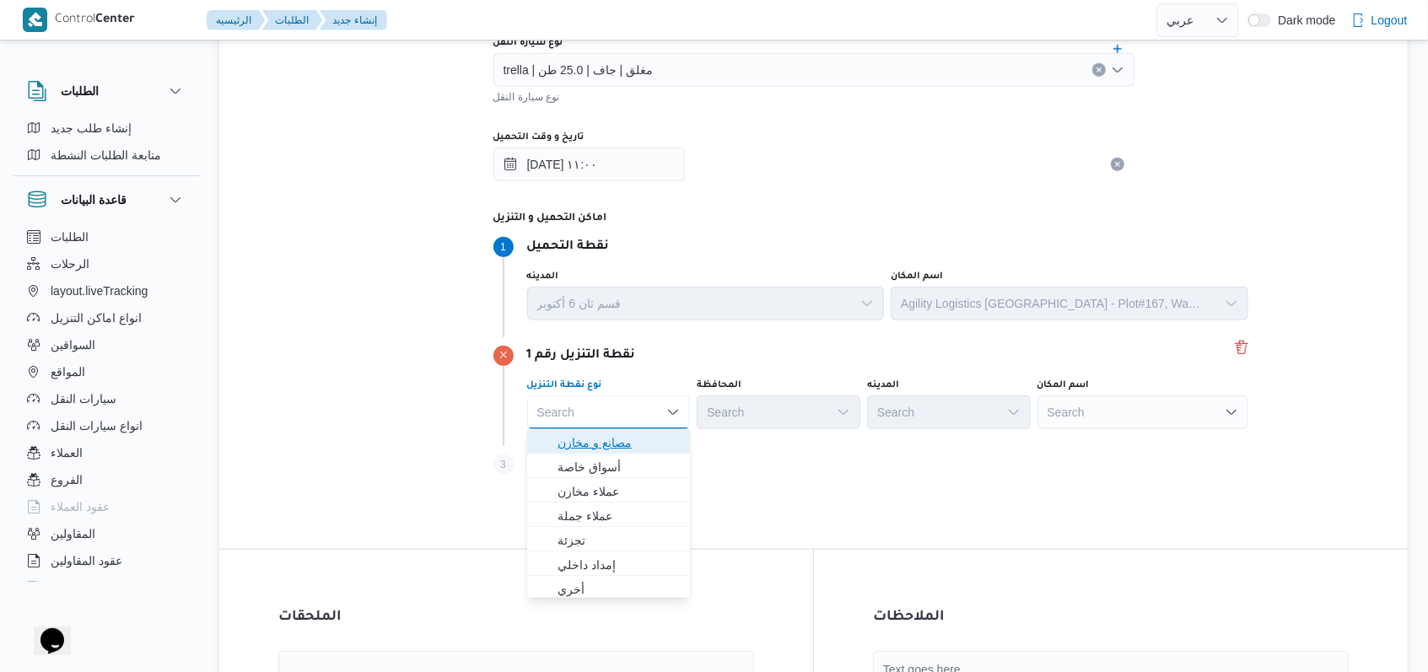
click at [632, 446] on span "مصانع و مخازن" at bounding box center [618, 443] width 123 height 20
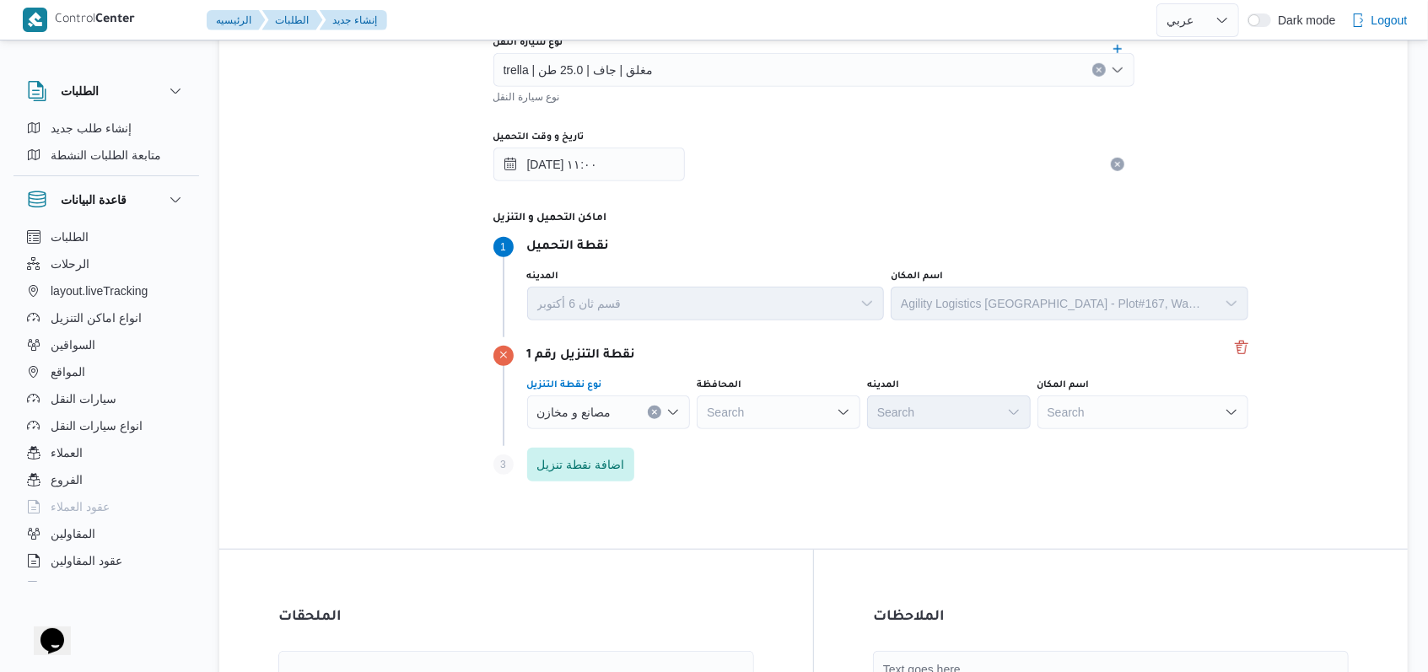
click at [1142, 399] on div "Search" at bounding box center [1142, 413] width 211 height 34
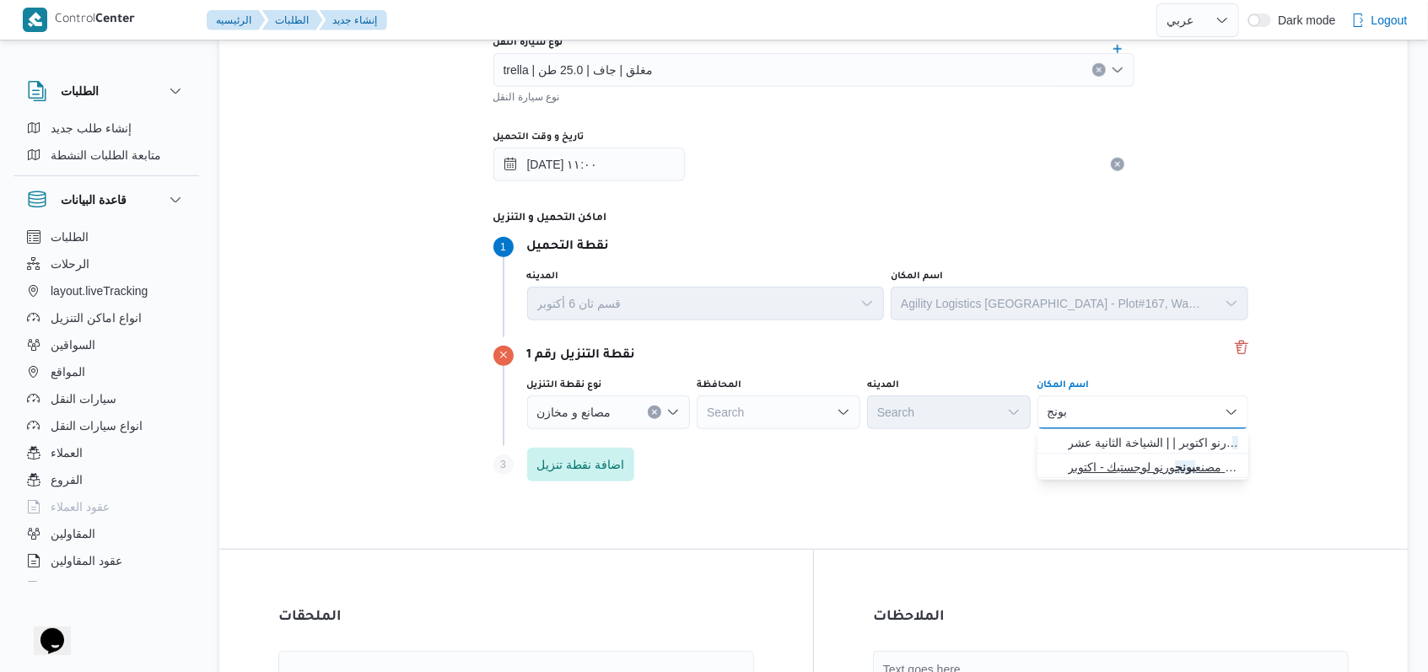
type input "بونج"
click at [1141, 464] on span "مصنع بونج ورنو لوجستيك - اكتوبر | Bonjorno New Coffe Factory | null" at bounding box center [1153, 467] width 170 height 20
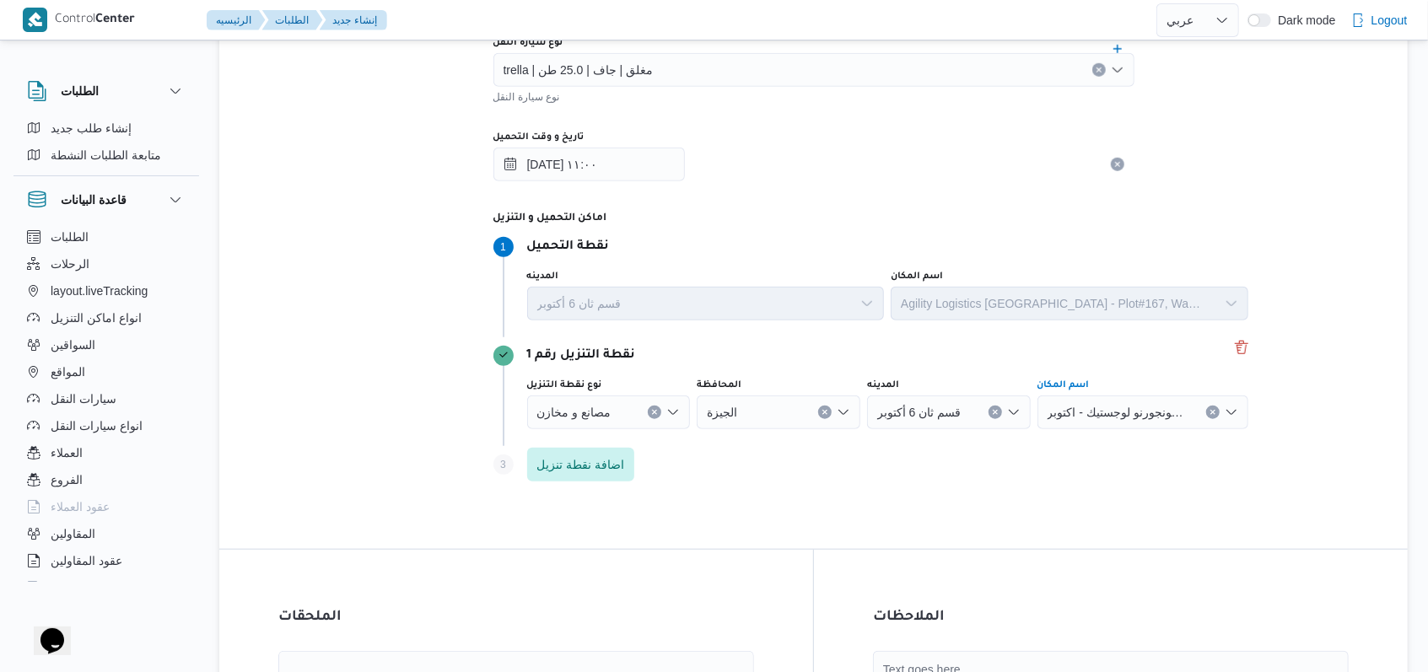
click at [963, 478] on div "Step 3 is disabled 3 اضافة نقطة تنزيل" at bounding box center [872, 468] width 759 height 44
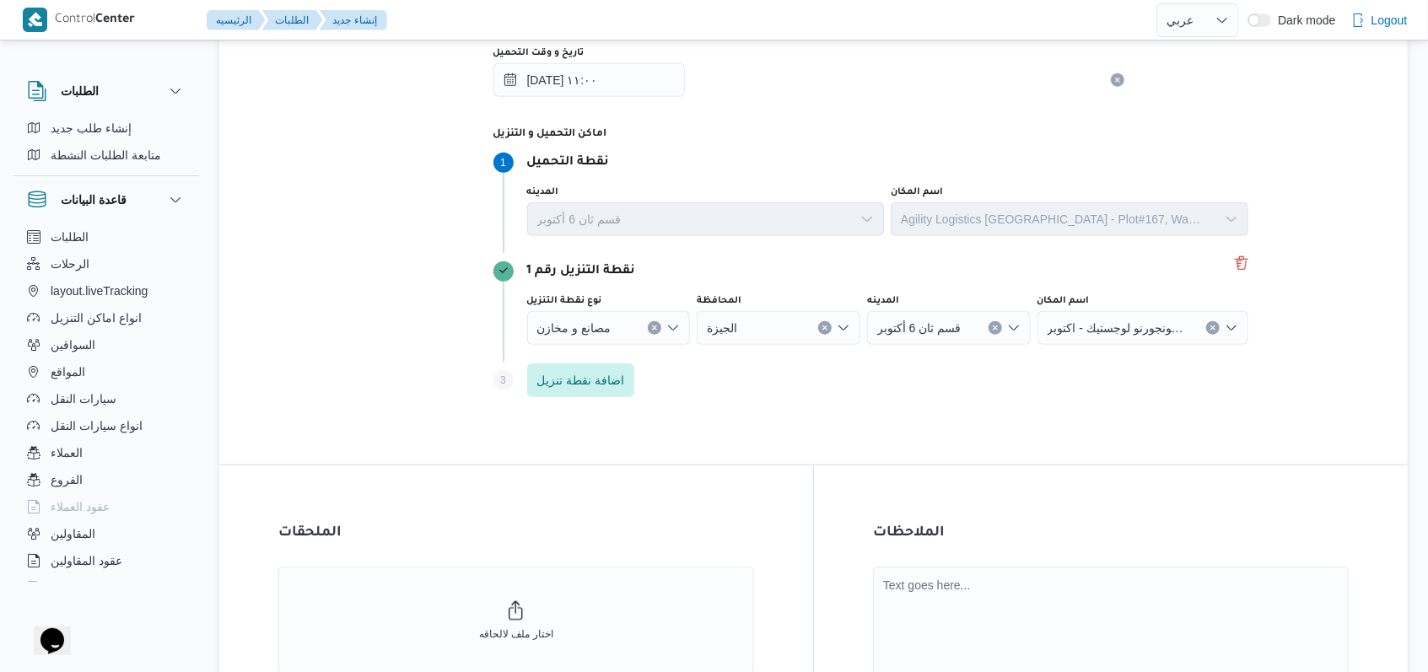
scroll to position [1170, 0]
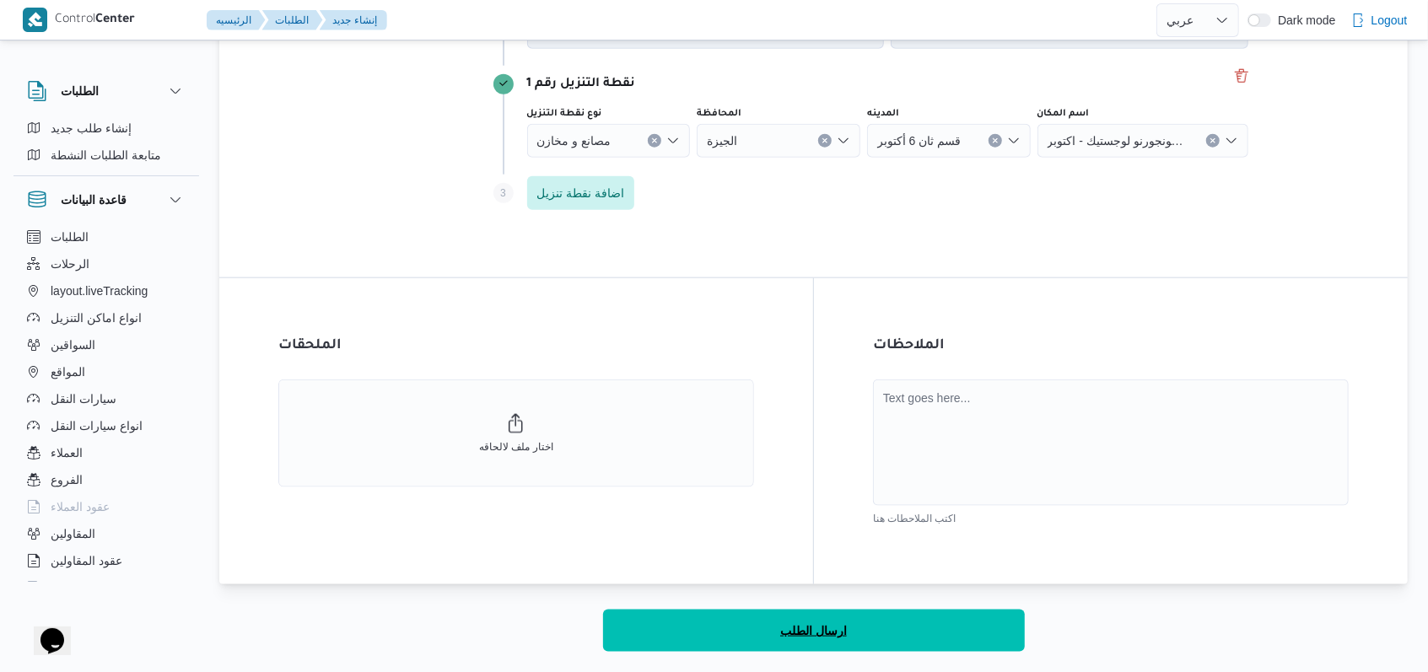
click at [816, 631] on span "ارسال الطلب" at bounding box center [813, 631] width 67 height 20
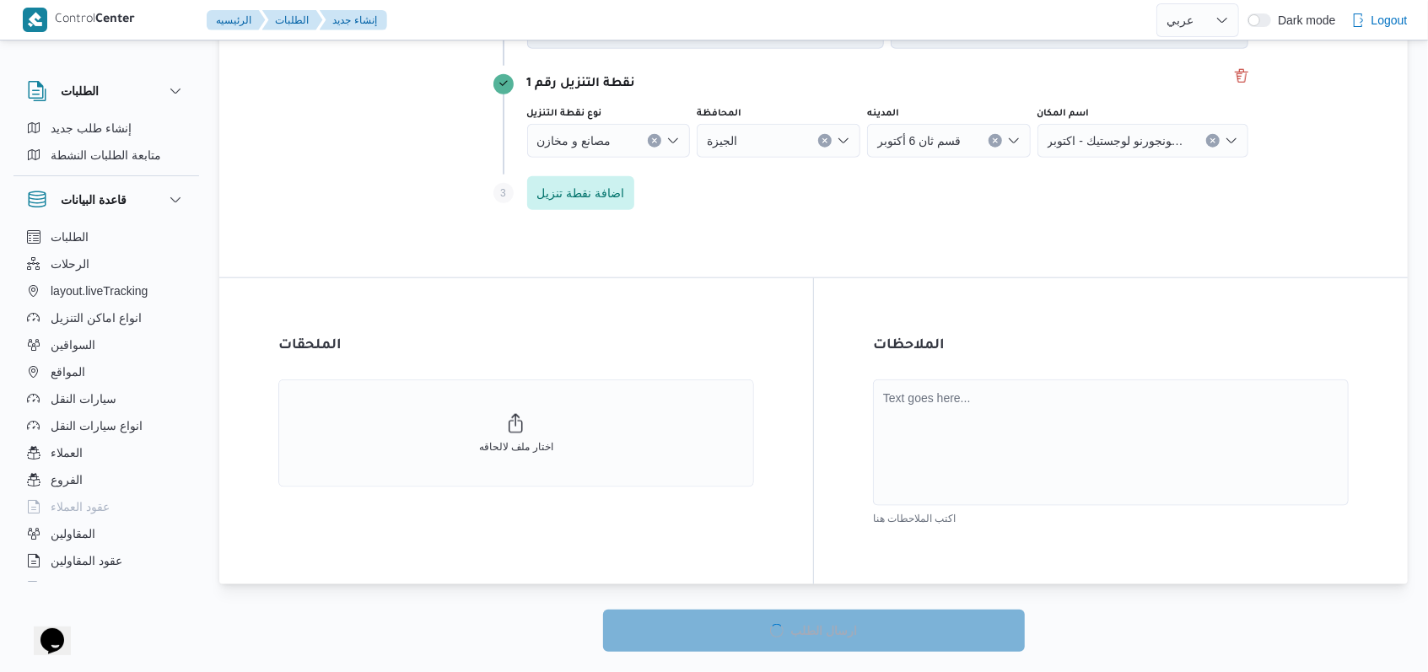
select select "ar"
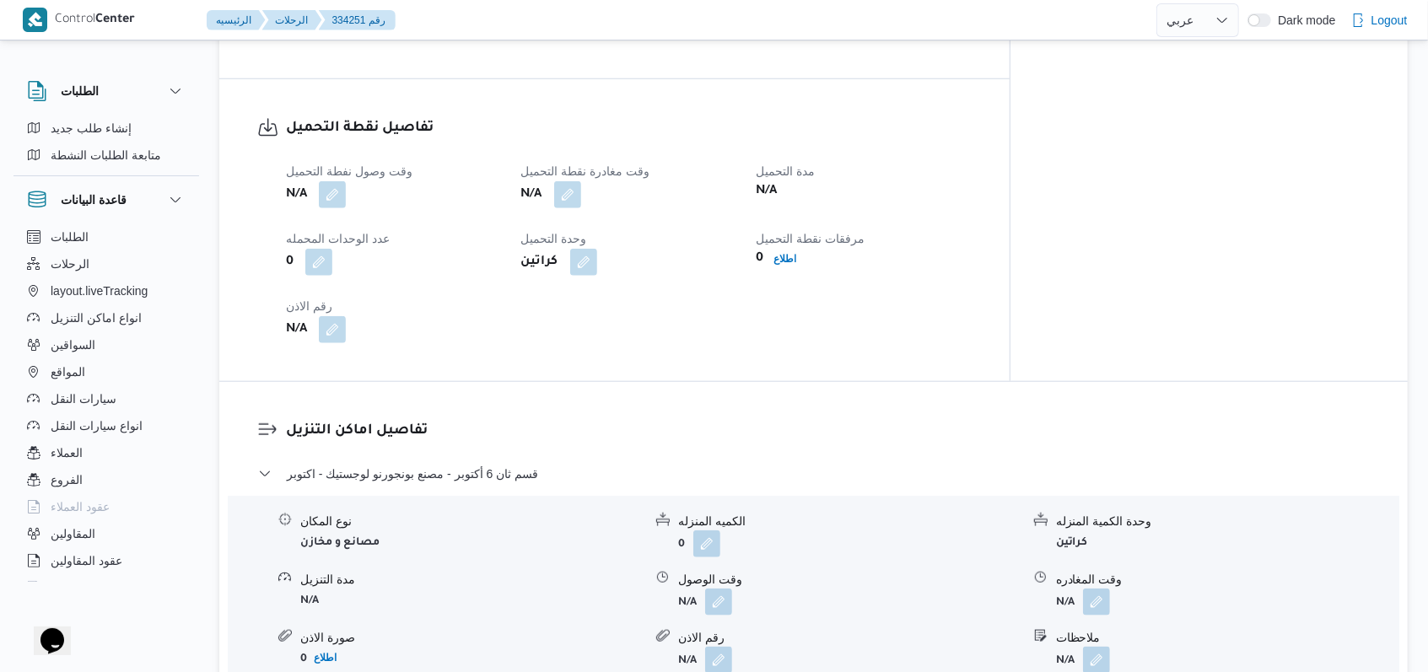
scroll to position [945, 0]
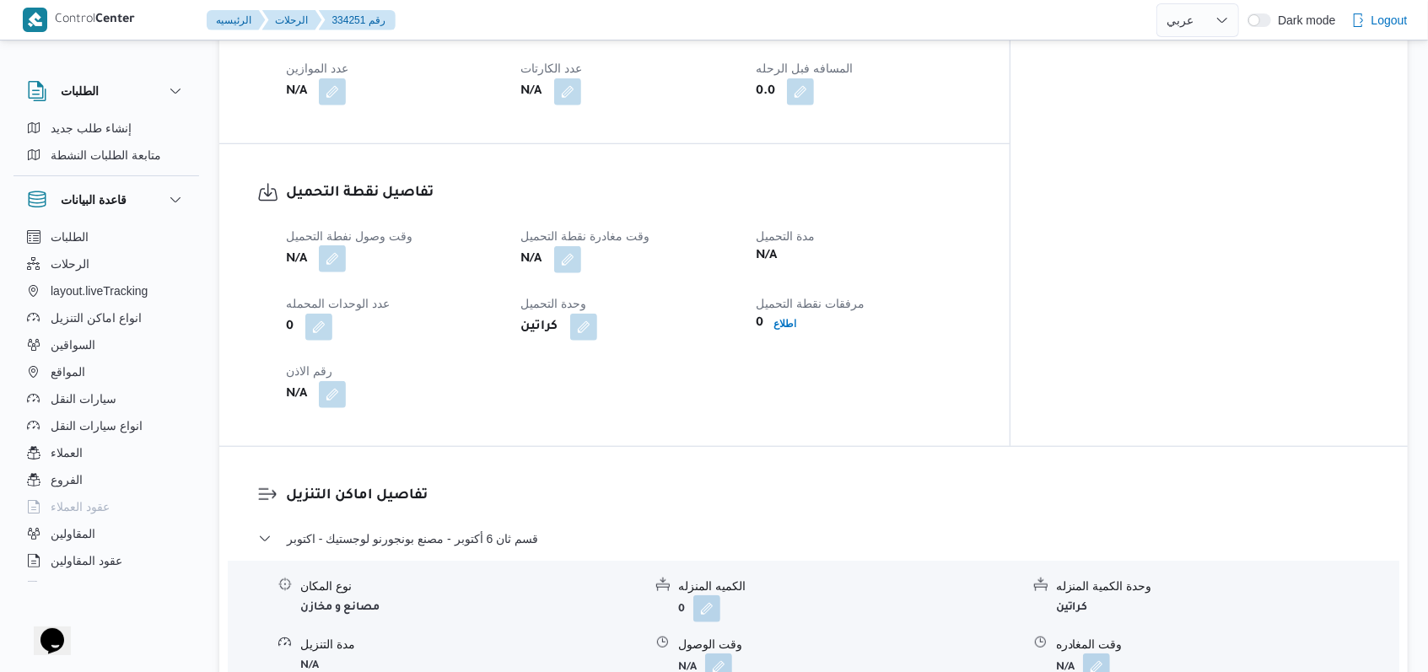
click at [338, 245] on button "button" at bounding box center [332, 258] width 27 height 27
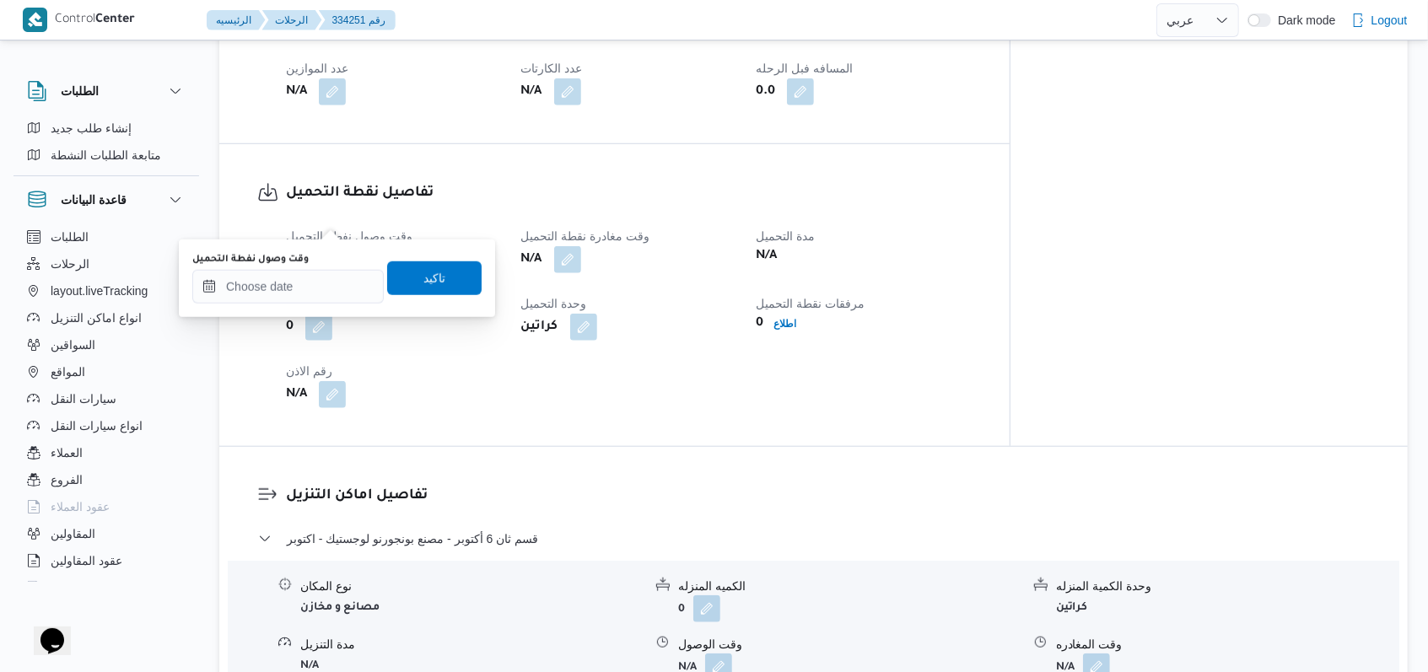
click at [309, 266] on div "وقت وصول نفطة التحميل" at bounding box center [287, 278] width 191 height 51
click at [326, 293] on input "وقت وصول نفطة التحميل" at bounding box center [287, 287] width 191 height 34
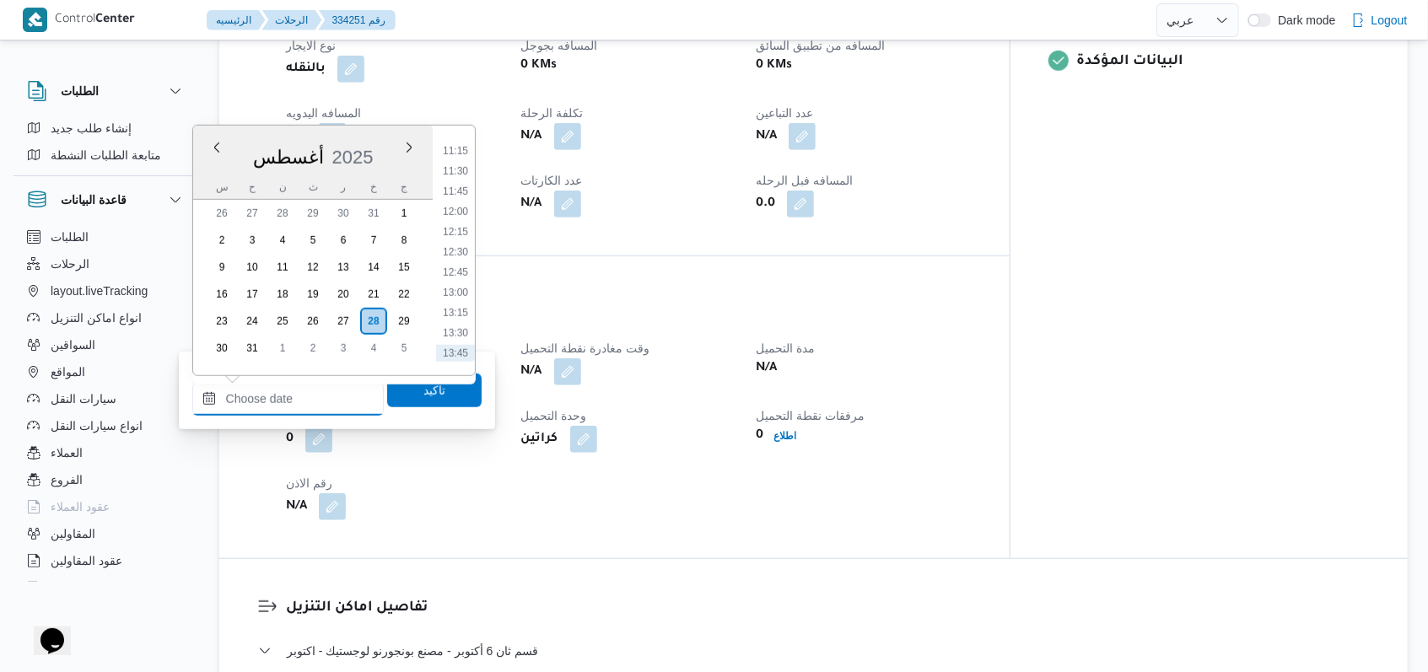
scroll to position [772, 0]
click at [460, 272] on li "11:00" at bounding box center [455, 265] width 39 height 17
type input "٢٨/٠٨/٢٠٢٥ ١١:٠٠"
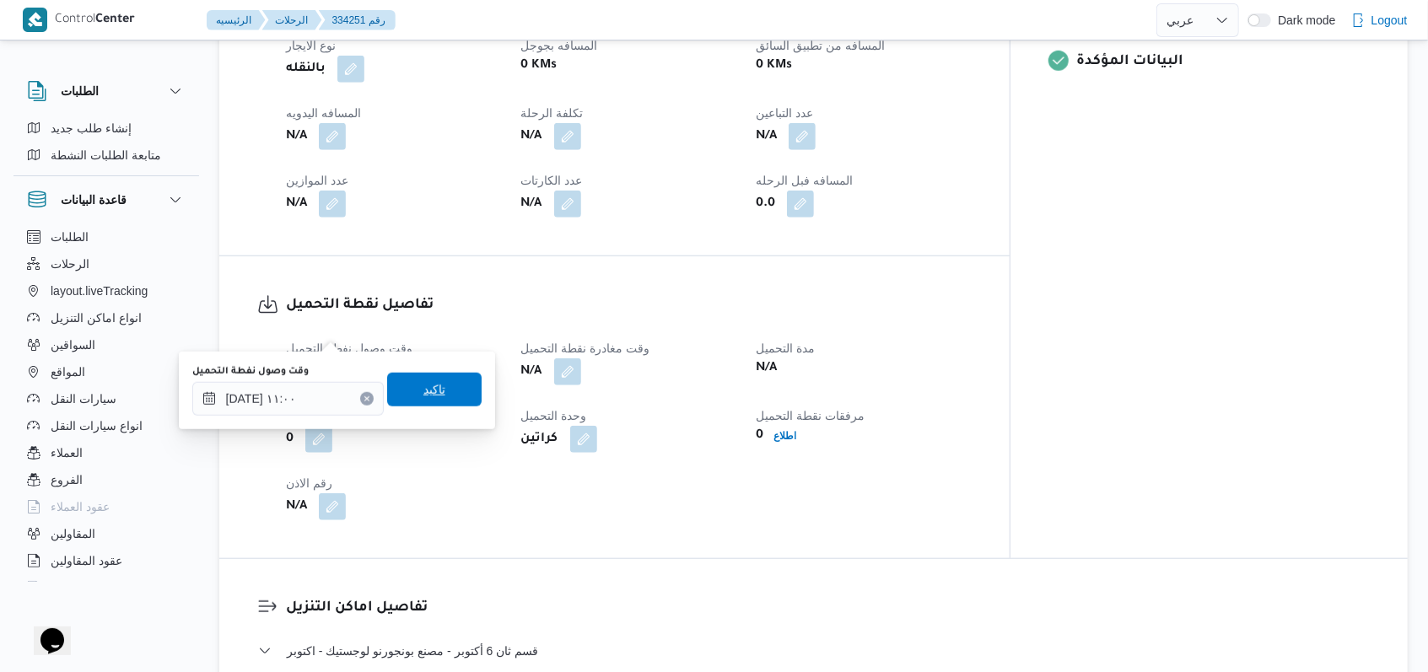
click at [428, 374] on span "تاكيد" at bounding box center [434, 390] width 94 height 34
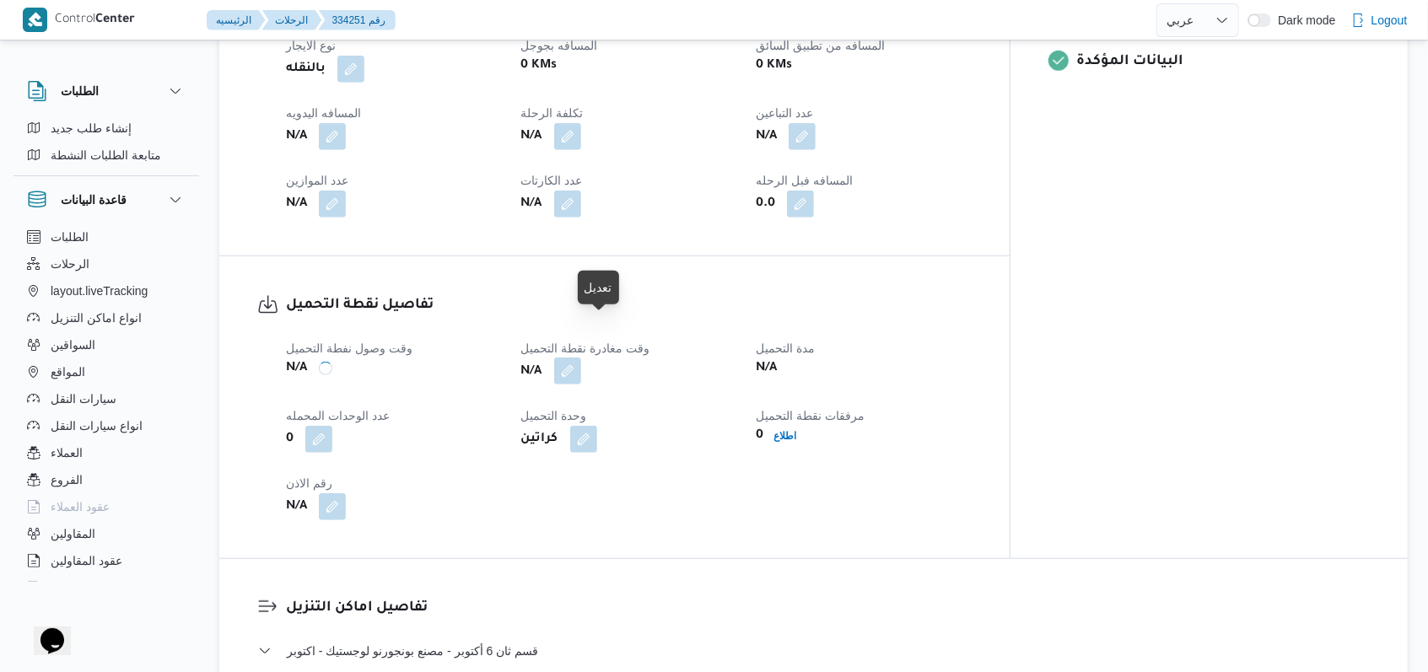
click at [581, 358] on button "button" at bounding box center [567, 371] width 27 height 27
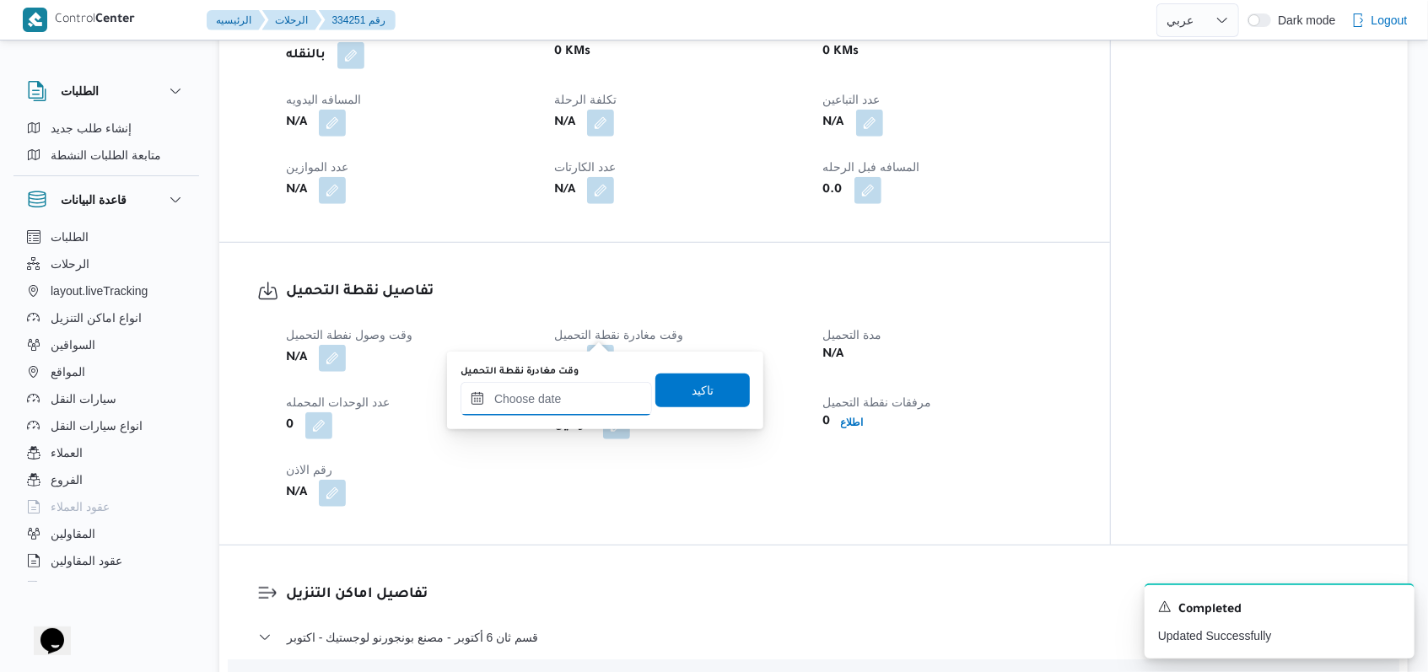
click at [573, 396] on input "وقت مغادرة نقطة التحميل" at bounding box center [555, 399] width 191 height 34
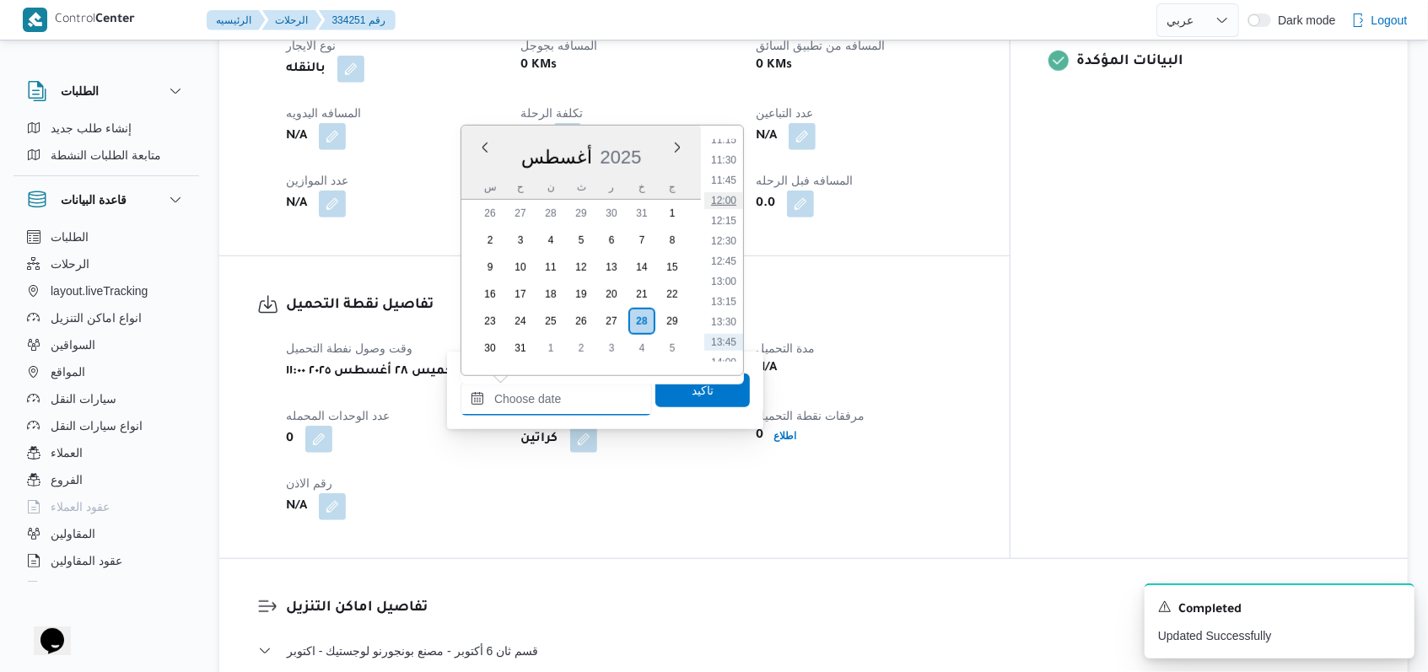
scroll to position [885, 0]
click at [731, 233] on li "12:00" at bounding box center [723, 234] width 39 height 17
type input "٢٨/٠٨/٢٠٢٥ ١٢:٠٠"
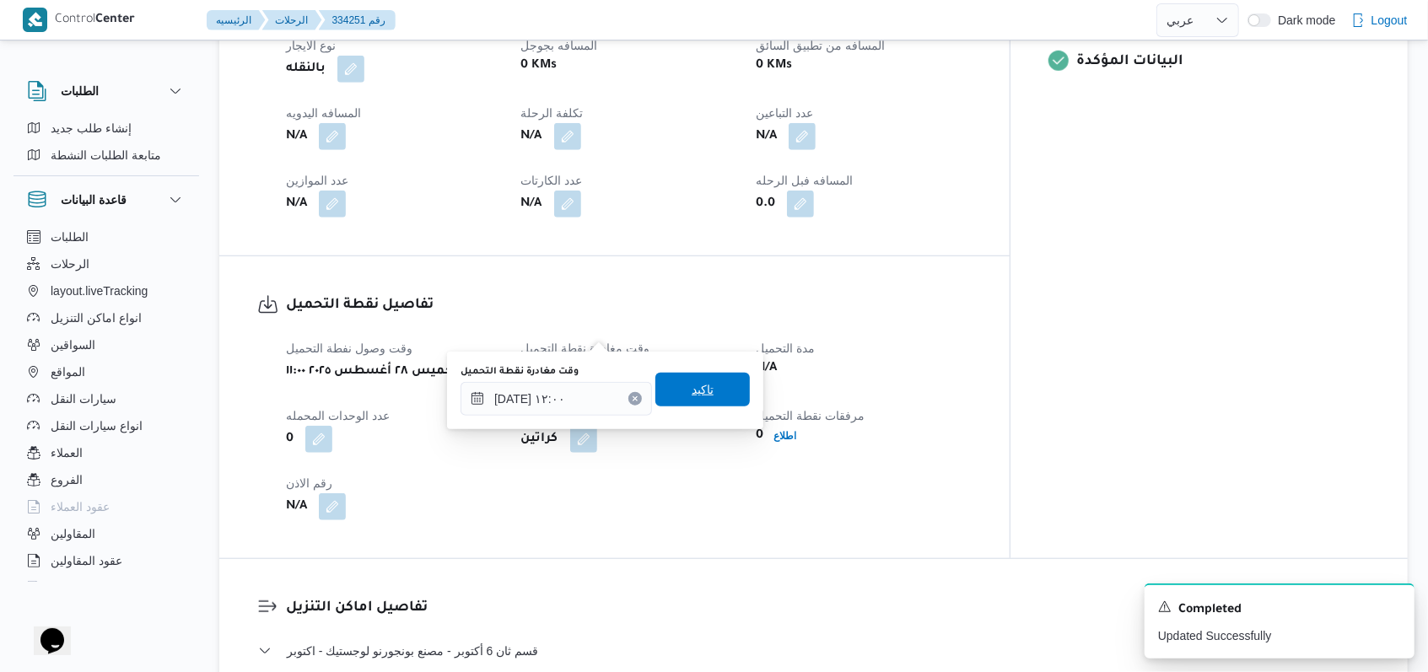
click at [718, 385] on span "تاكيد" at bounding box center [702, 390] width 94 height 34
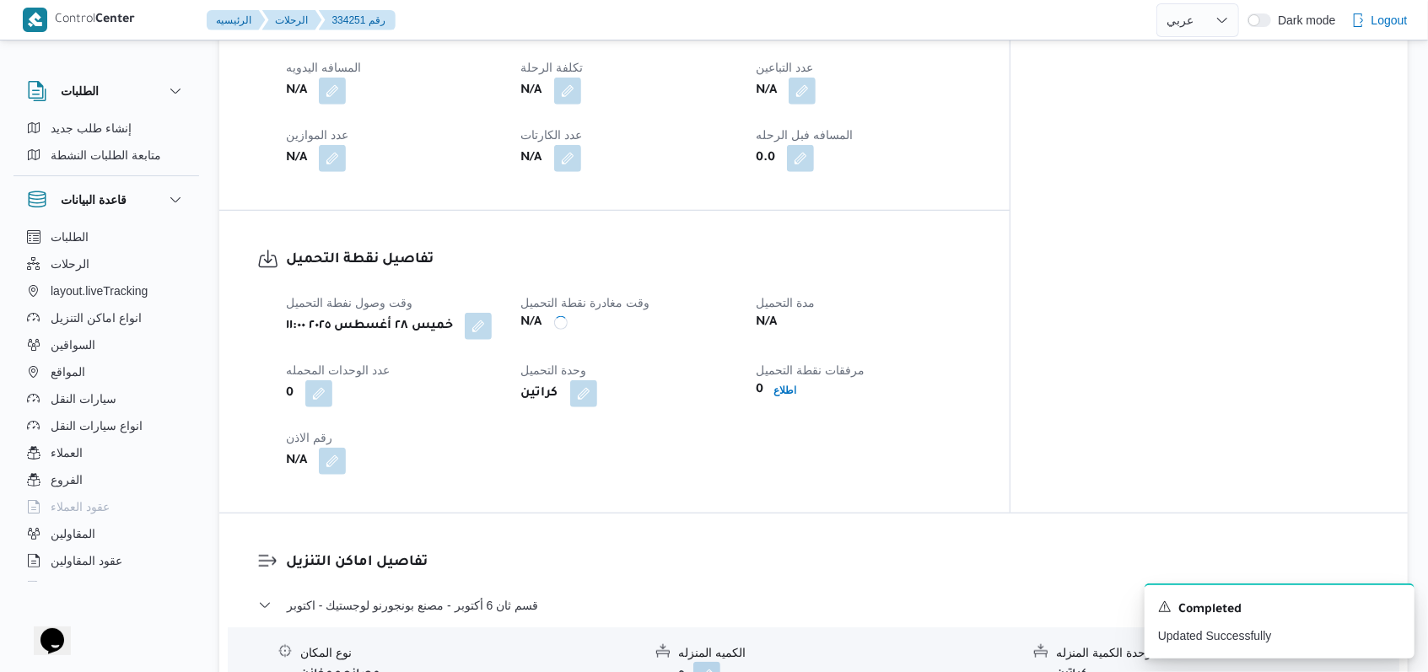
scroll to position [945, 0]
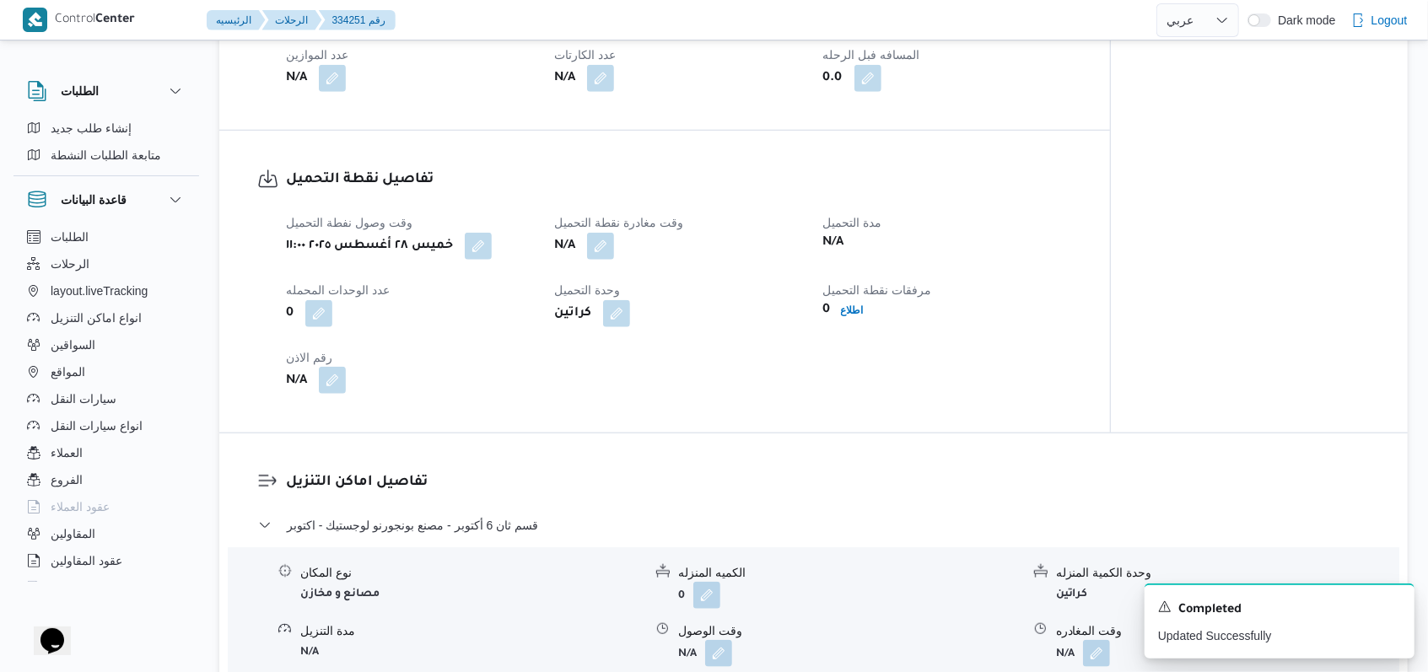
click at [344, 367] on button "button" at bounding box center [332, 380] width 27 height 27
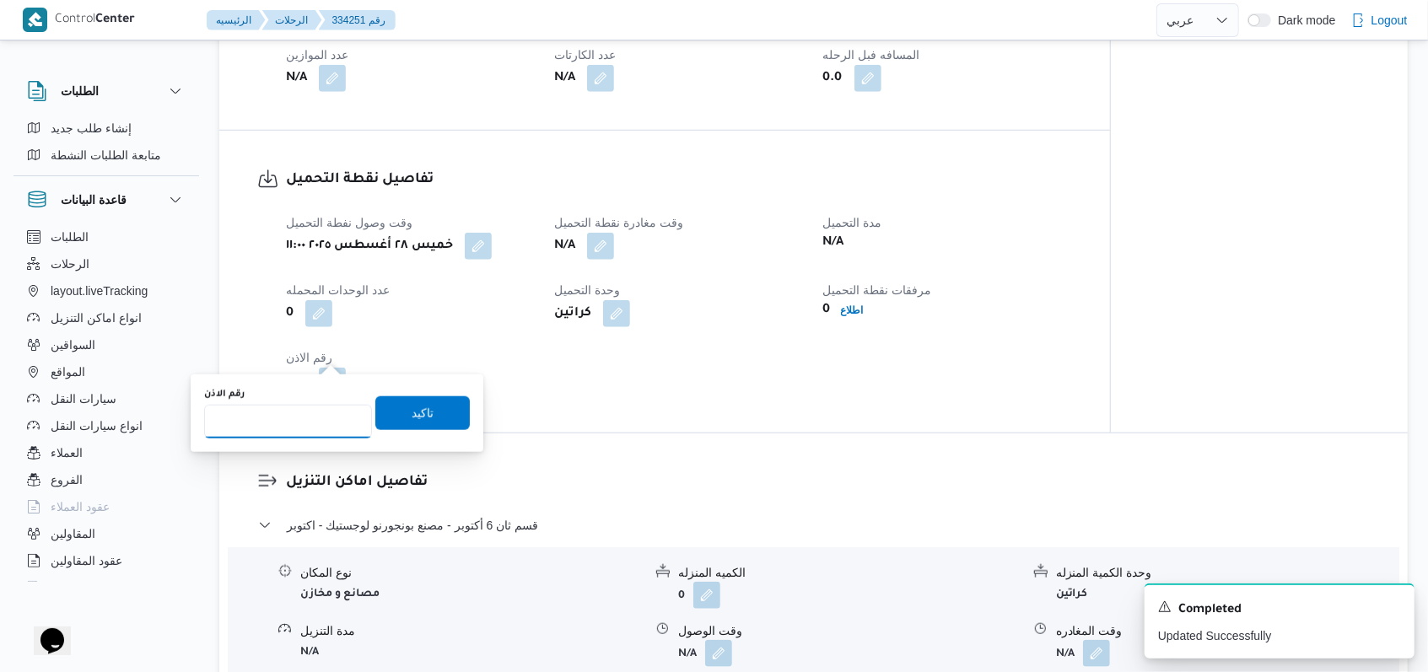
click at [287, 414] on input "رقم الاذن" at bounding box center [288, 422] width 168 height 34
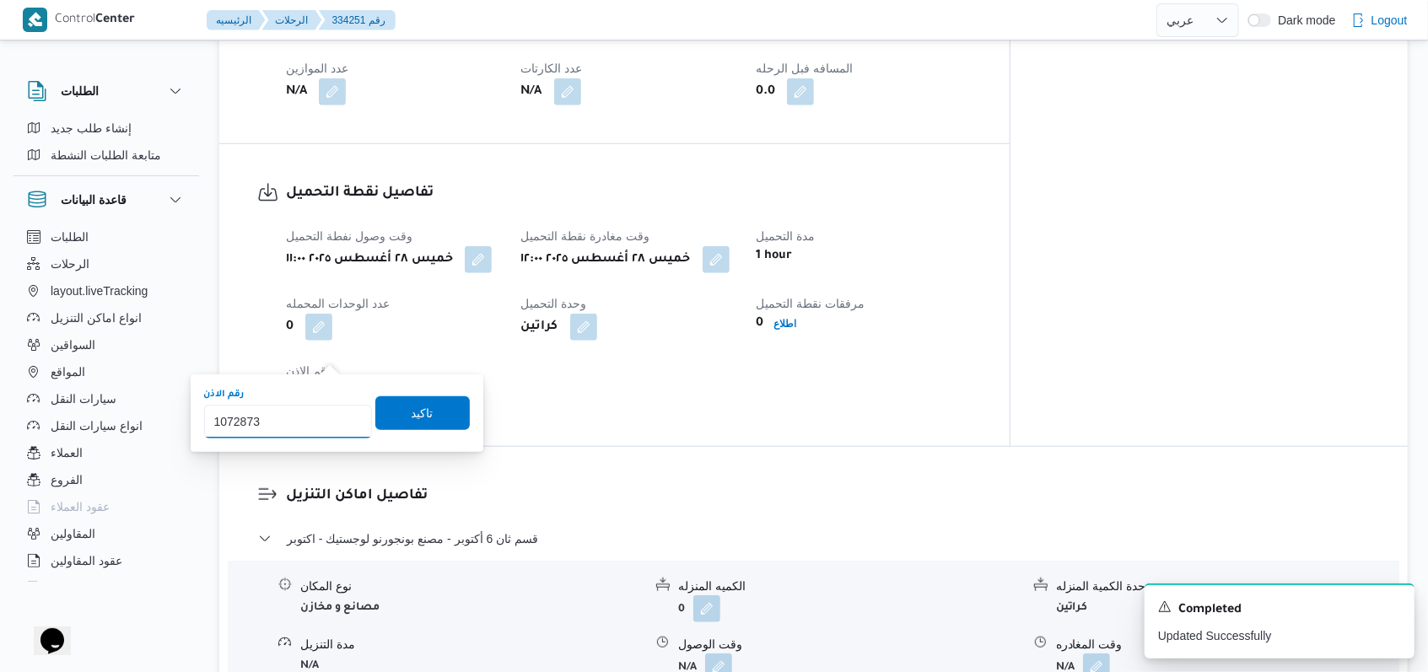
type input "1072873"
click at [409, 391] on div "رقم الاذن 1072873 تاكيد" at bounding box center [336, 413] width 269 height 54
click at [412, 404] on span "تاكيد" at bounding box center [423, 412] width 22 height 20
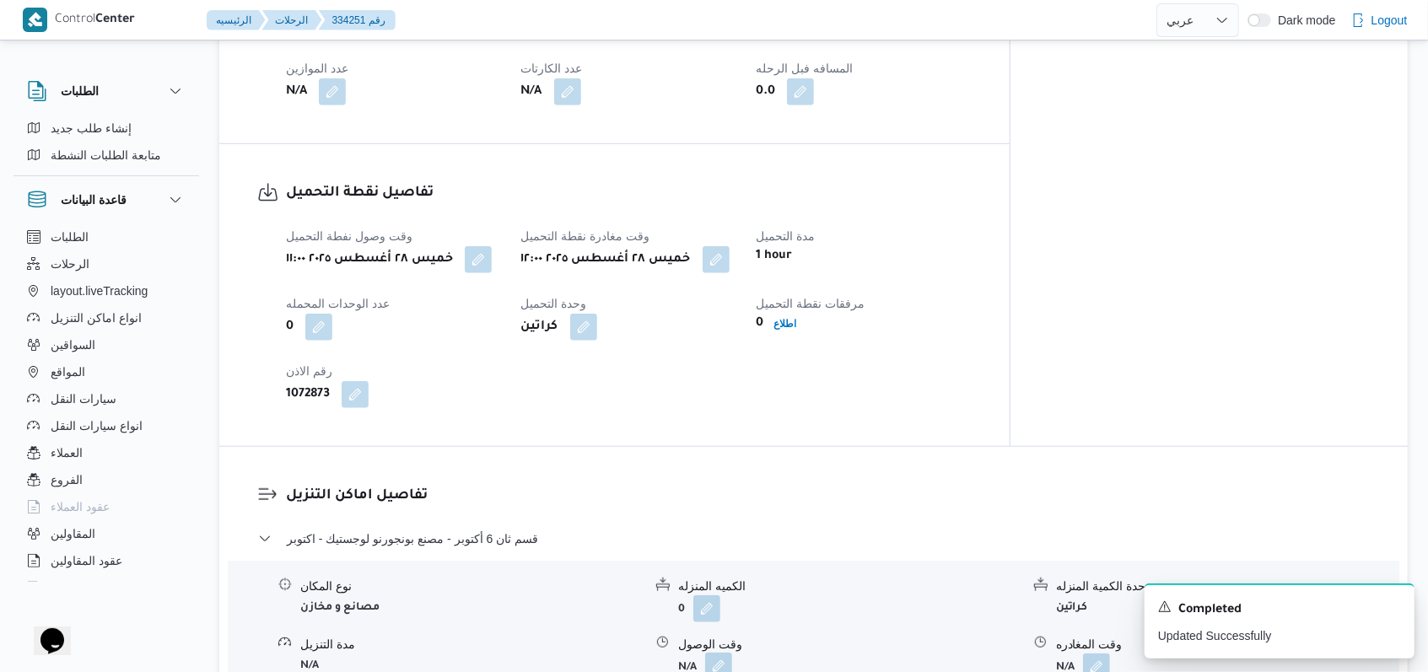
click at [718, 653] on button "button" at bounding box center [718, 666] width 27 height 27
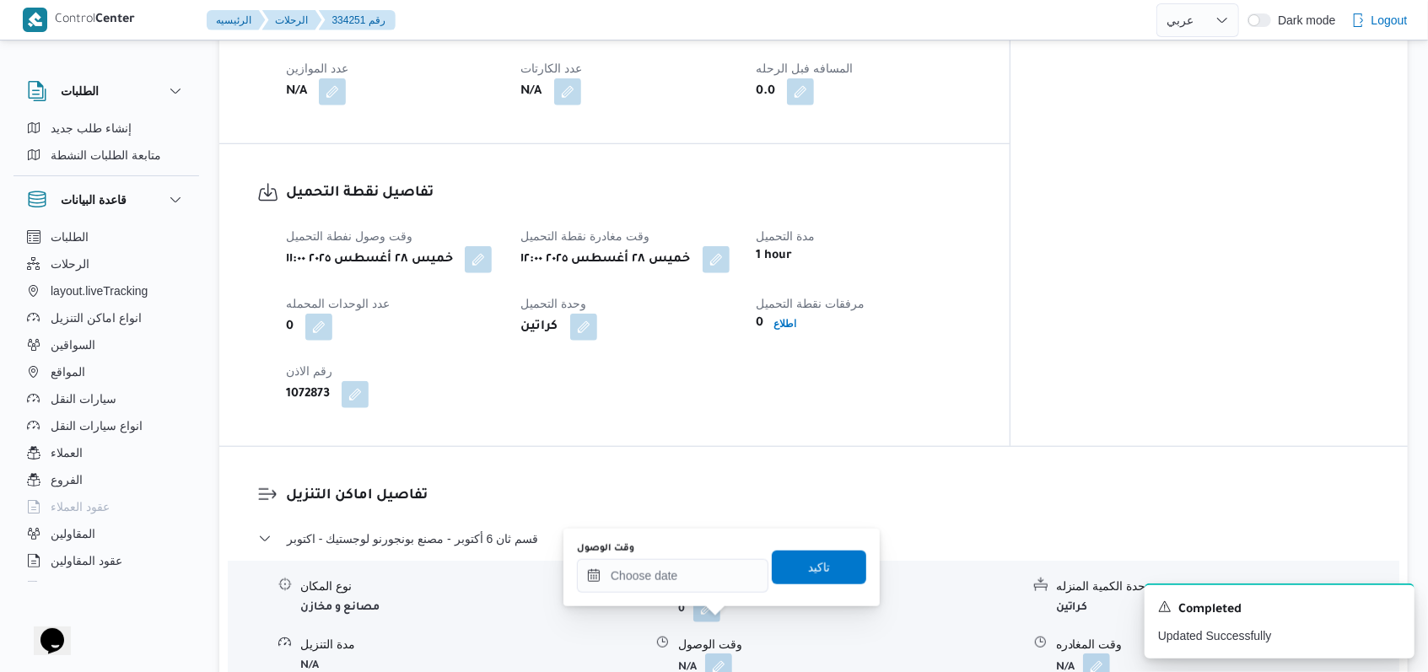
click at [668, 531] on div "You are in a dialog. To close this dialog, hit escape. وقت الوصول تاكيد" at bounding box center [721, 568] width 316 height 78
click at [654, 578] on input "وقت الوصول" at bounding box center [672, 576] width 191 height 34
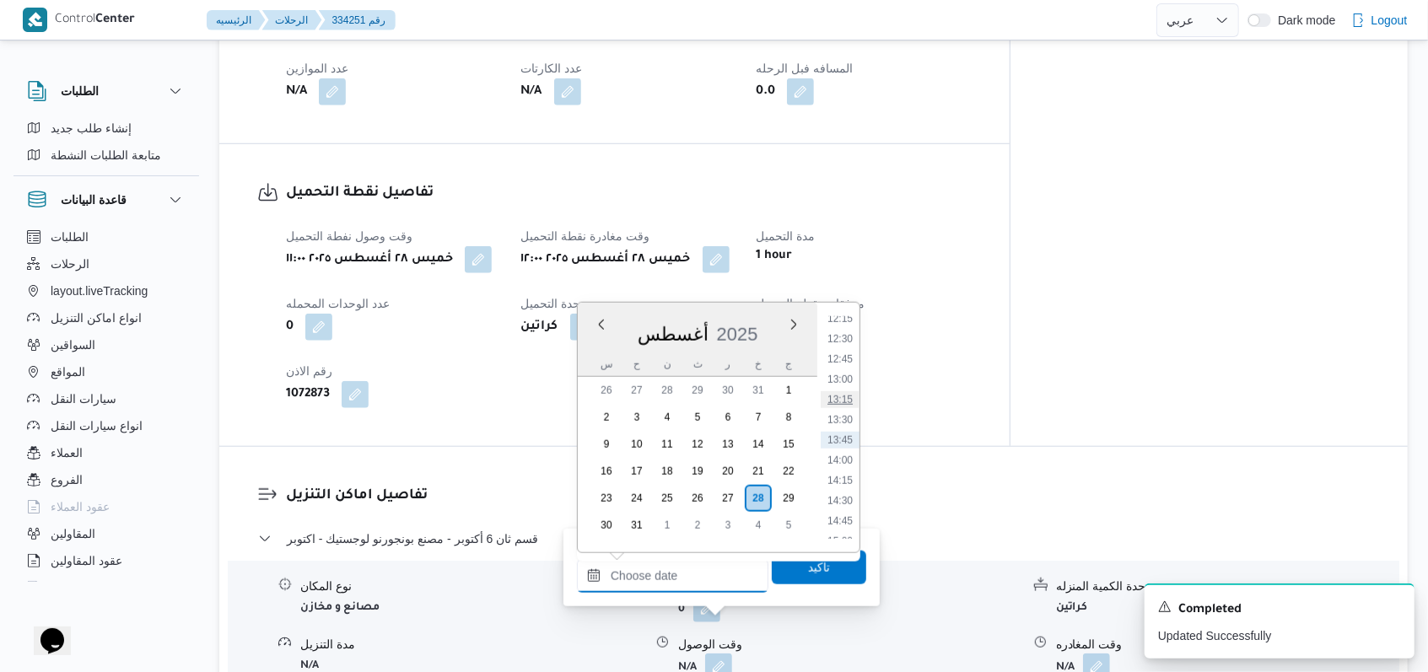
scroll to position [885, 0]
click at [837, 444] on li "12:30" at bounding box center [840, 452] width 39 height 17
type input "٢٨/٠٨/٢٠٢٥ ١٢:٣٠"
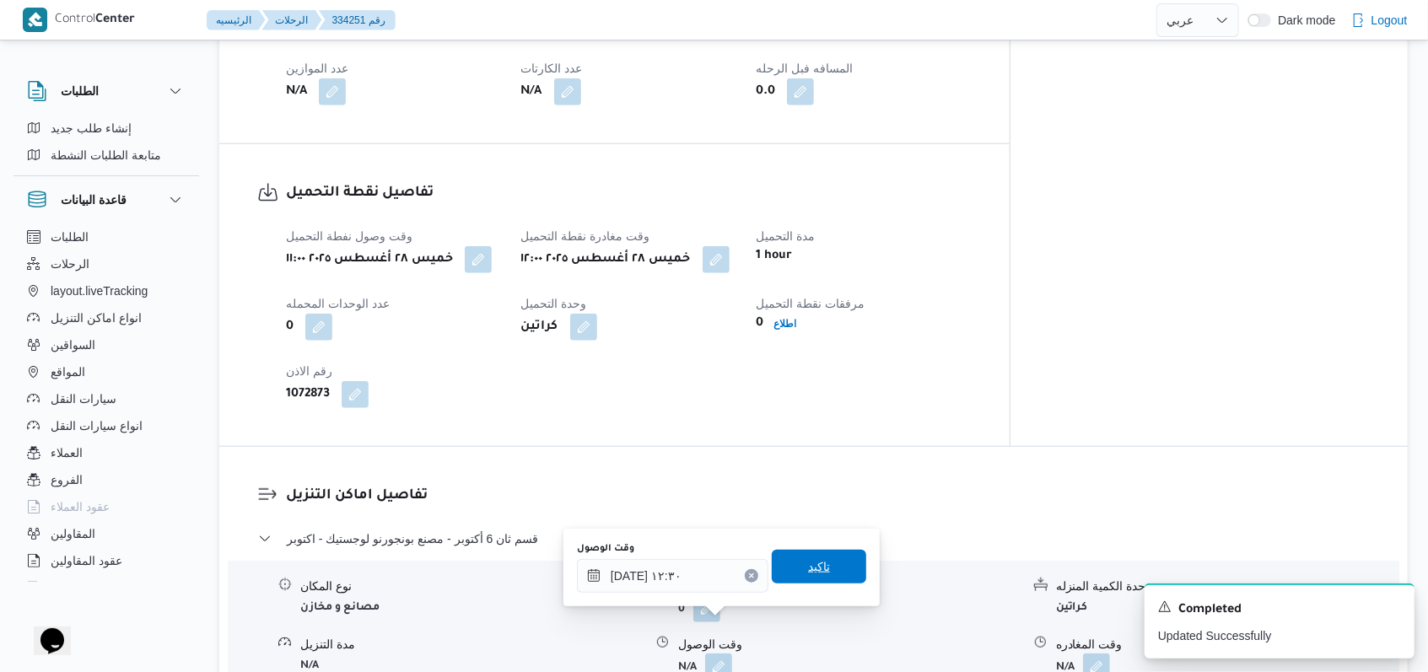
click at [808, 568] on span "تاكيد" at bounding box center [819, 567] width 22 height 20
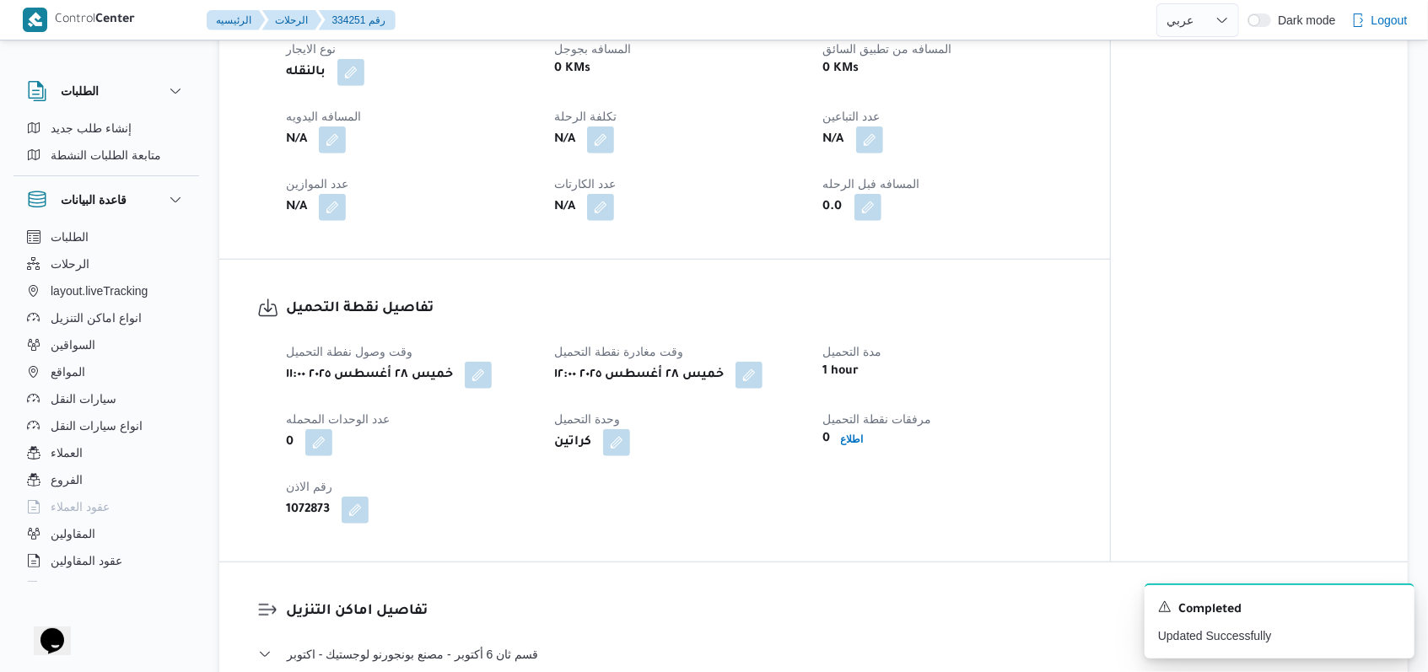
scroll to position [721, 0]
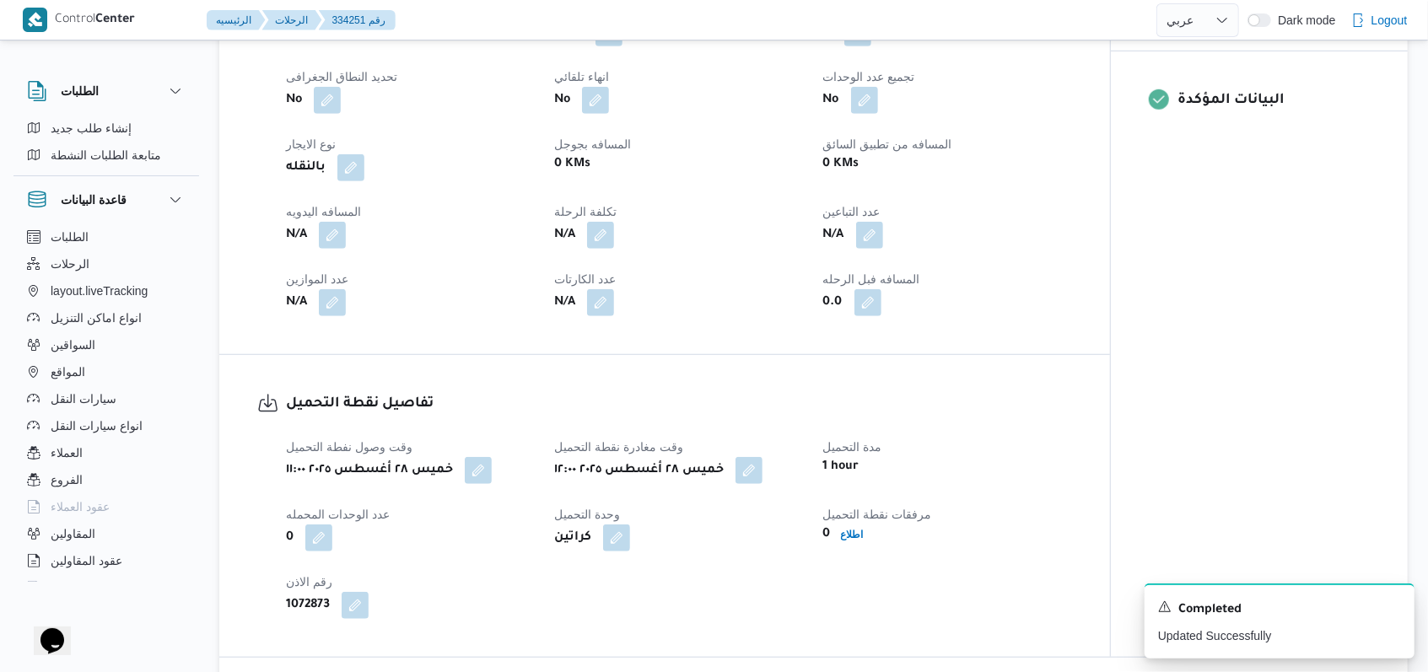
click at [341, 205] on span "المسافه اليدويه" at bounding box center [323, 211] width 75 height 13
click at [332, 221] on button "button" at bounding box center [332, 234] width 27 height 27
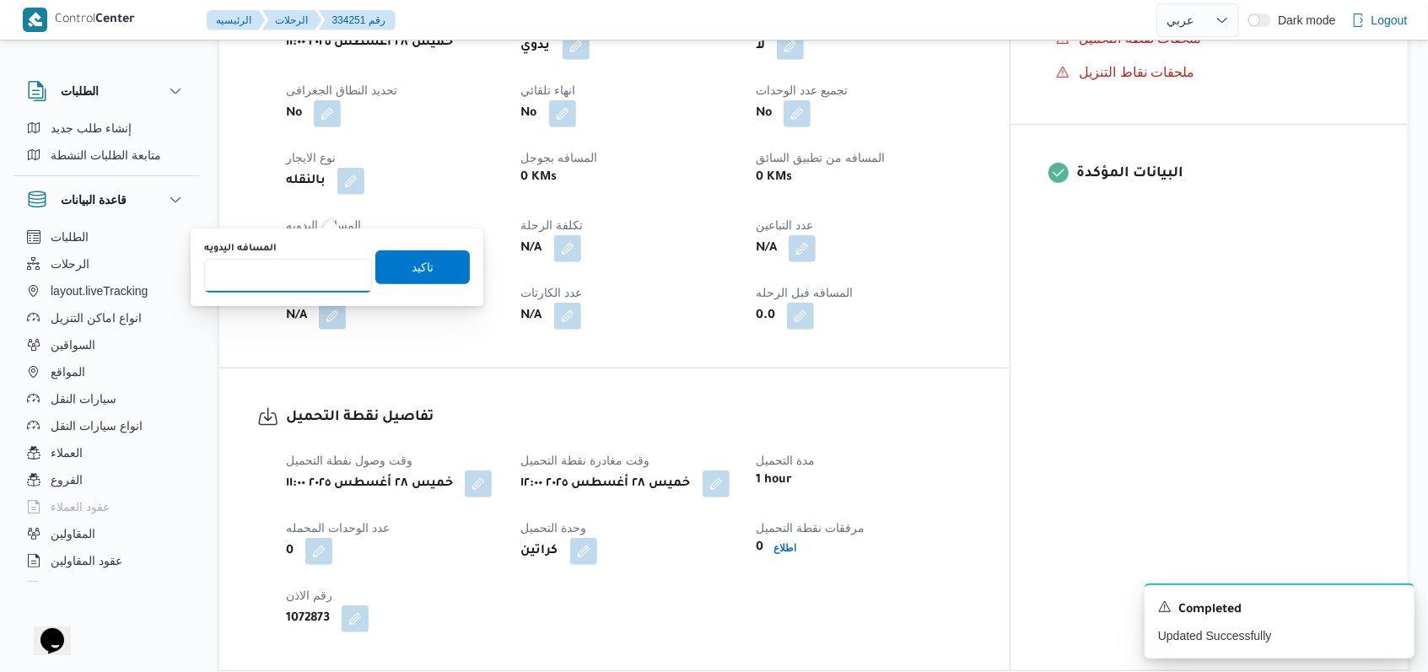
click at [288, 277] on input "المسافه اليدويه" at bounding box center [288, 276] width 168 height 34
type input "8"
click at [412, 266] on span "تاكيد" at bounding box center [423, 266] width 22 height 20
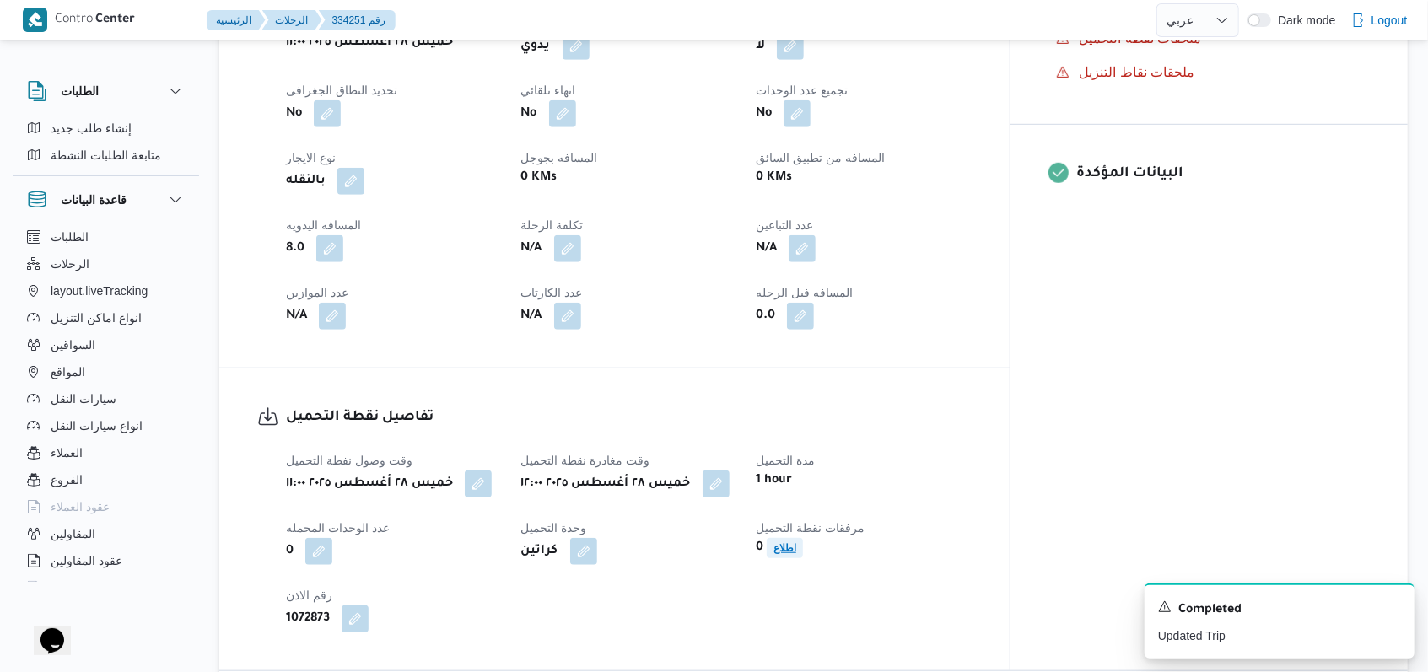
click at [803, 538] on span "اطلاع" at bounding box center [785, 548] width 36 height 20
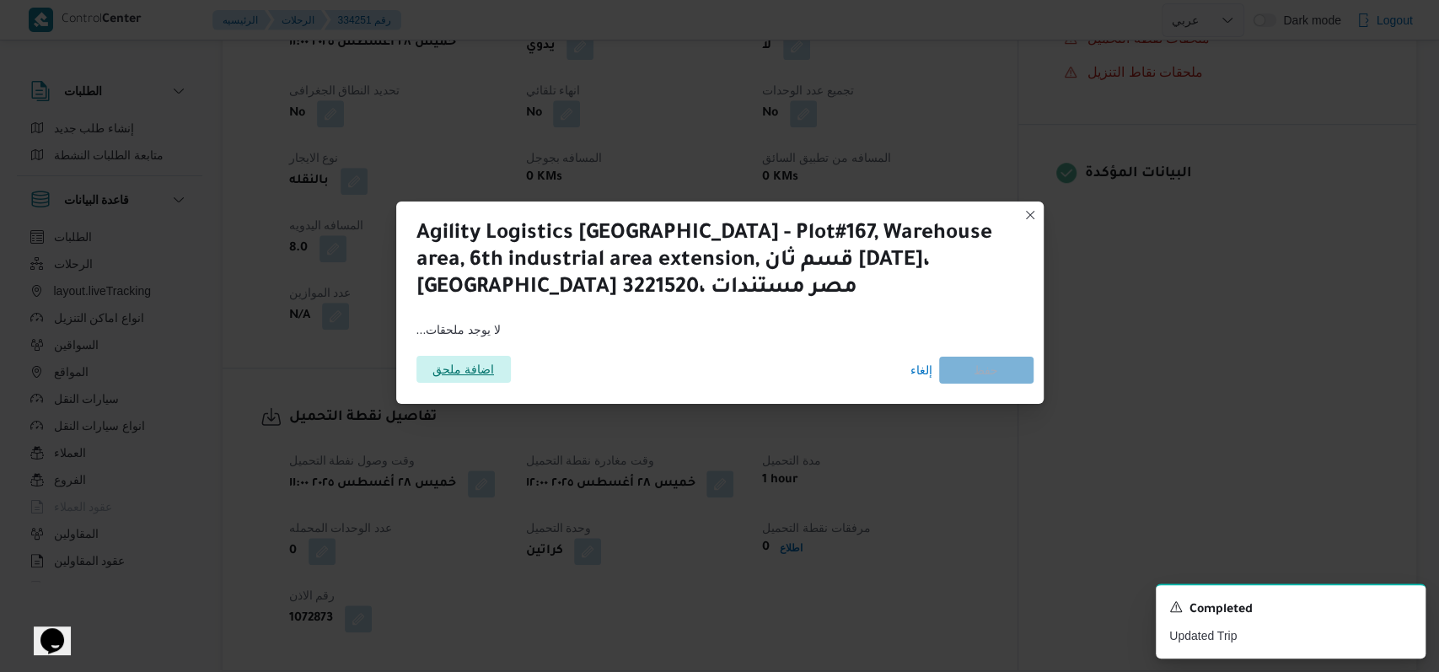
click at [495, 373] on span "اضافة ملحق" at bounding box center [464, 369] width 94 height 27
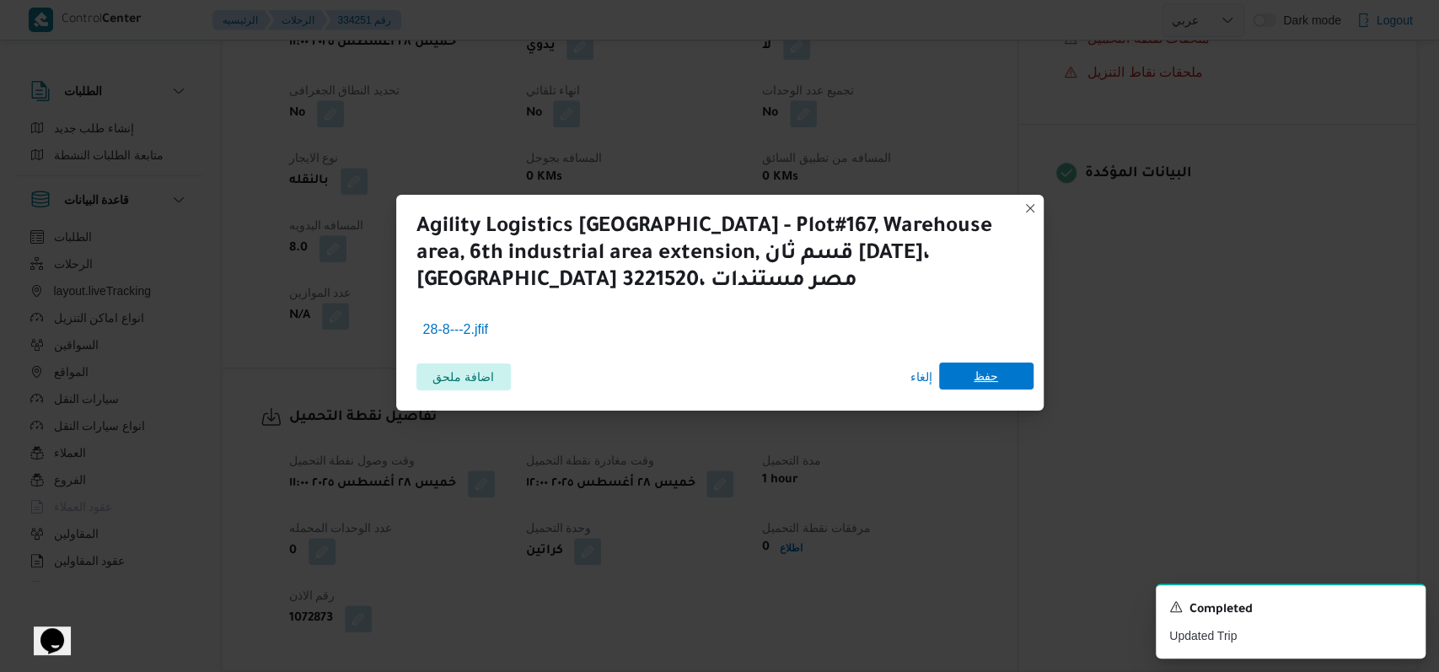
click at [992, 388] on span "حفظ" at bounding box center [986, 376] width 24 height 27
click at [1409, 604] on icon "Dismiss toast" at bounding box center [1405, 605] width 13 height 13
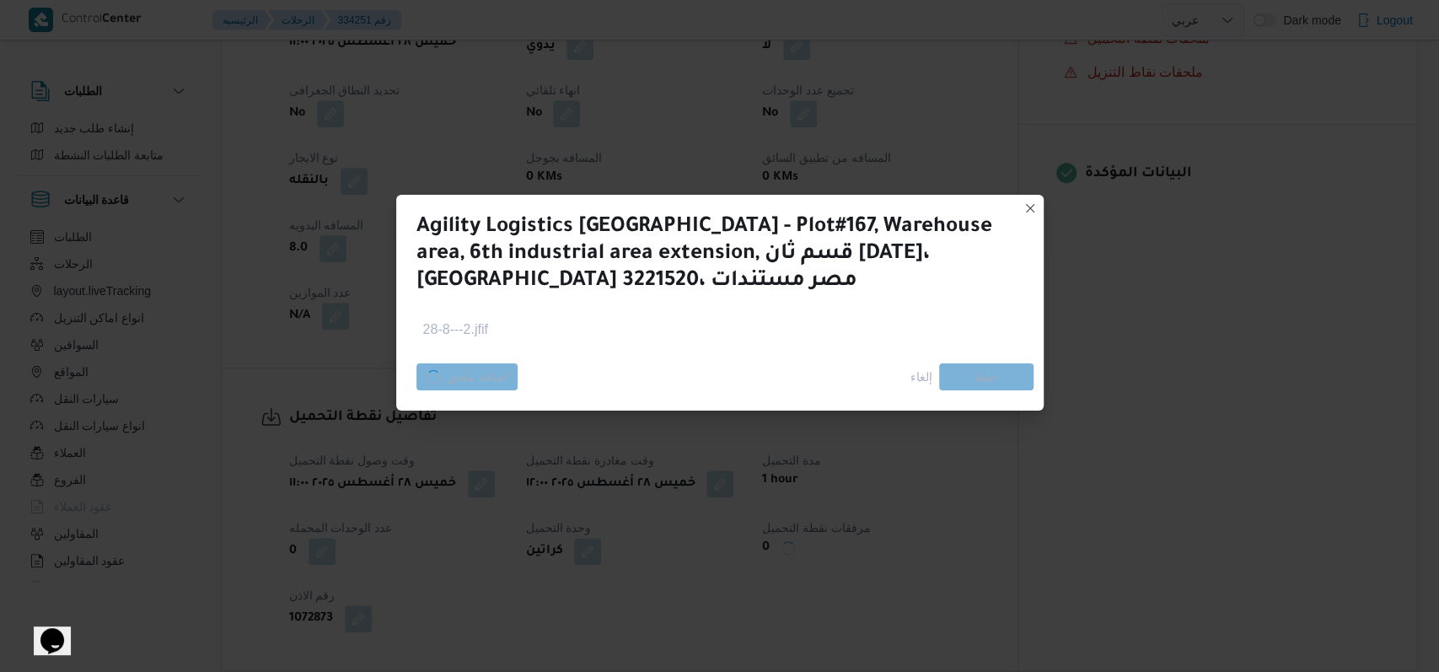
click at [700, 535] on div "Agility Logistics Egypt - Plot#167, Warehouse area, 6th industrial area extensi…" at bounding box center [719, 336] width 1439 height 672
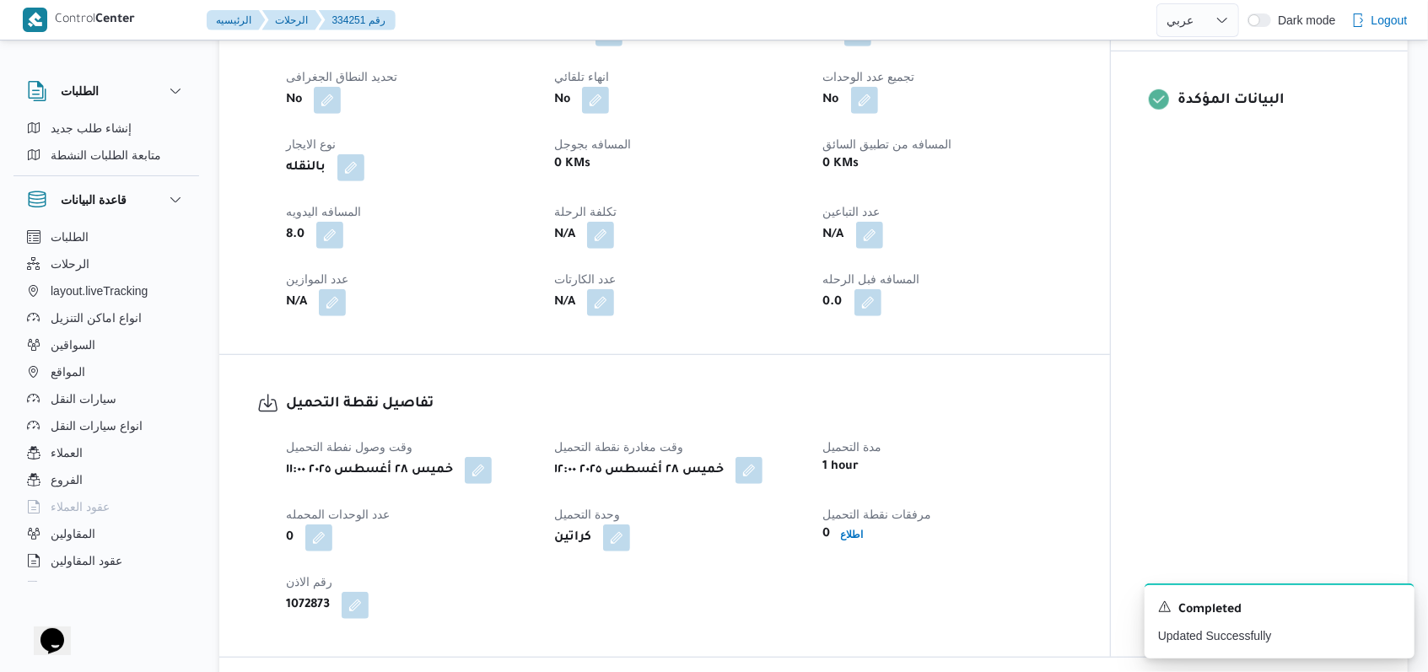
click at [696, 528] on div "وقت وصول نفطة التحميل خميس ٢٨ أغسطس ٢٠٢٥ ١١:٠٠ وقت مغادرة نقطة التحميل خميس ٢٨ …" at bounding box center [679, 528] width 806 height 202
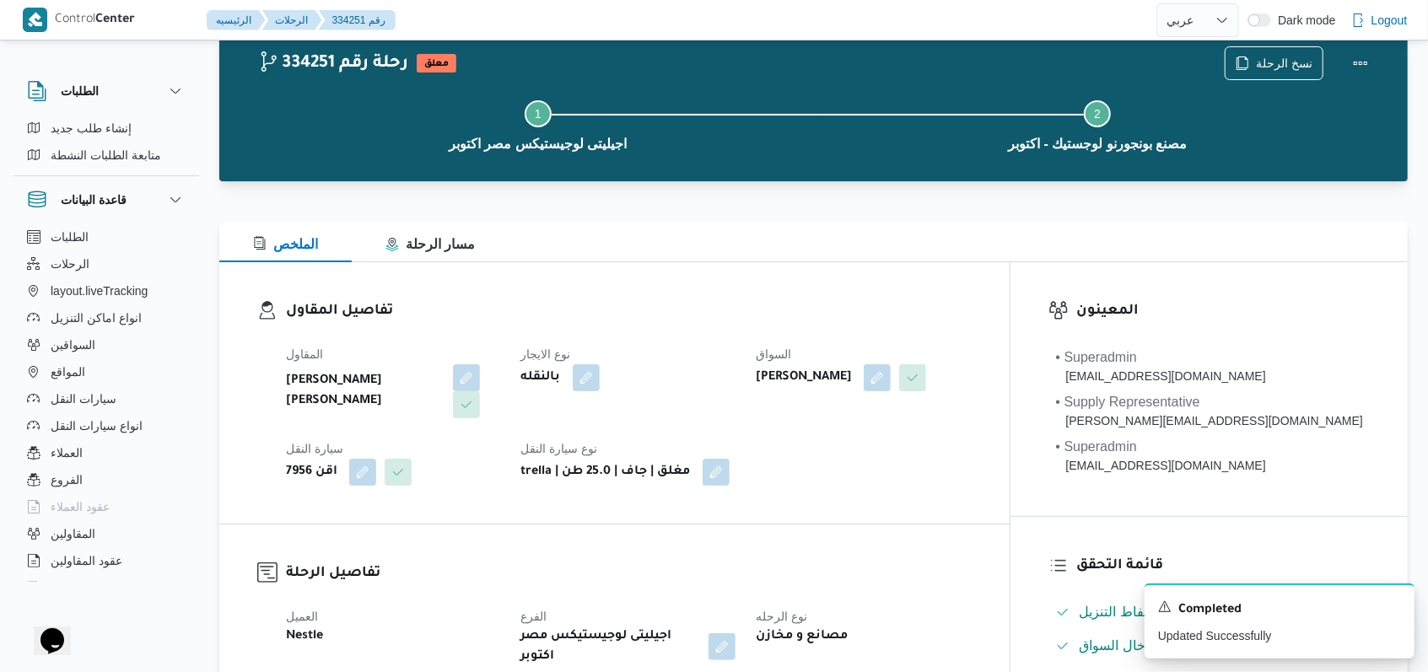
scroll to position [496, 0]
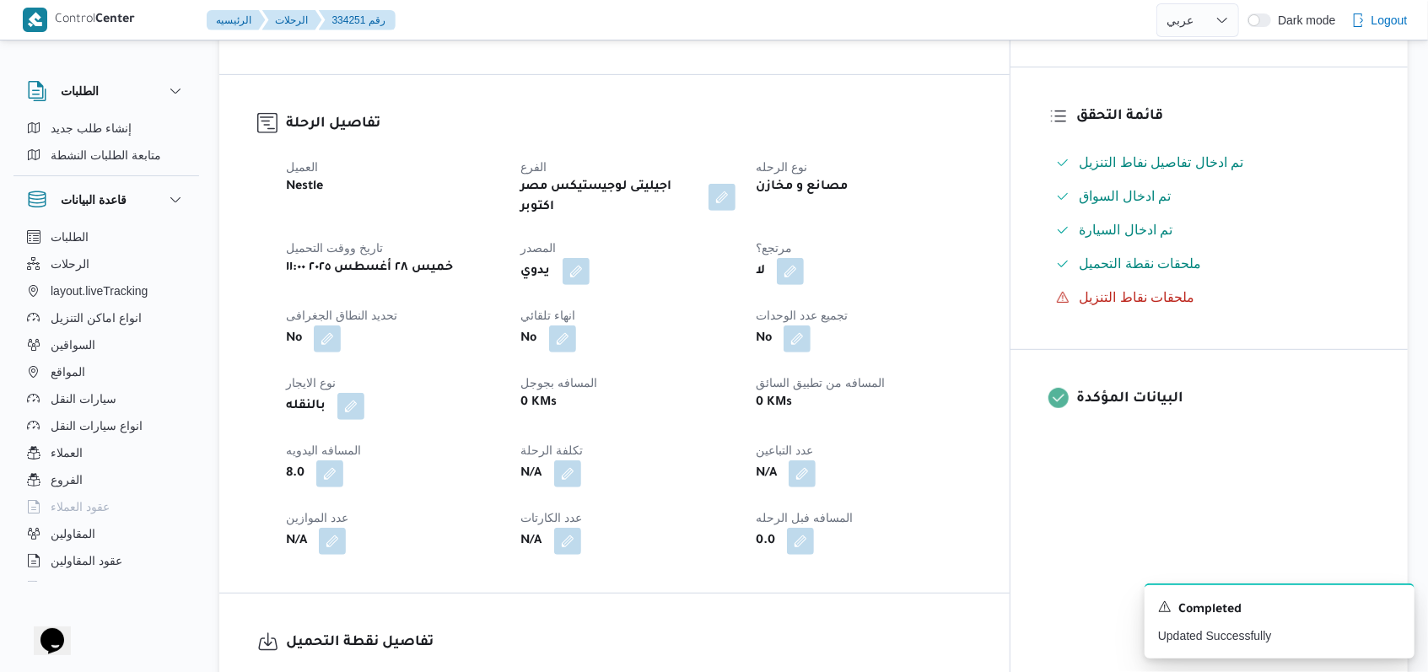
select select "ar"
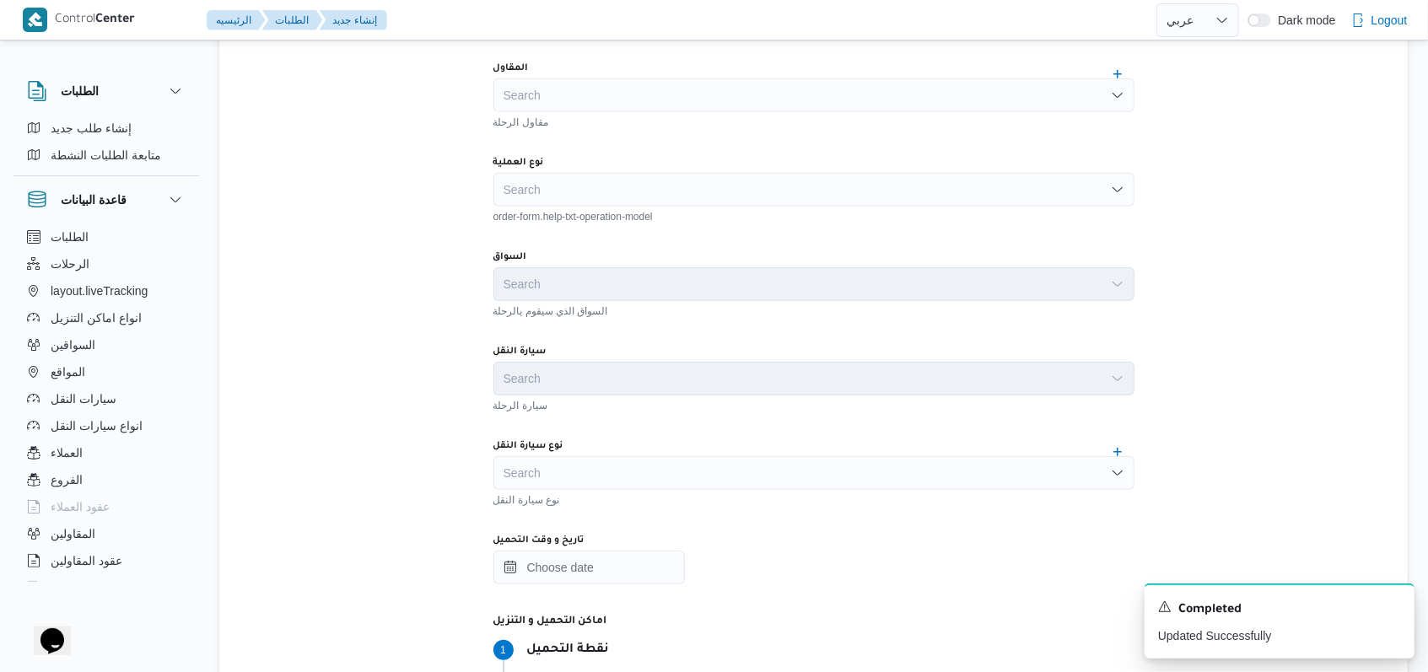
scroll to position [1062, 0]
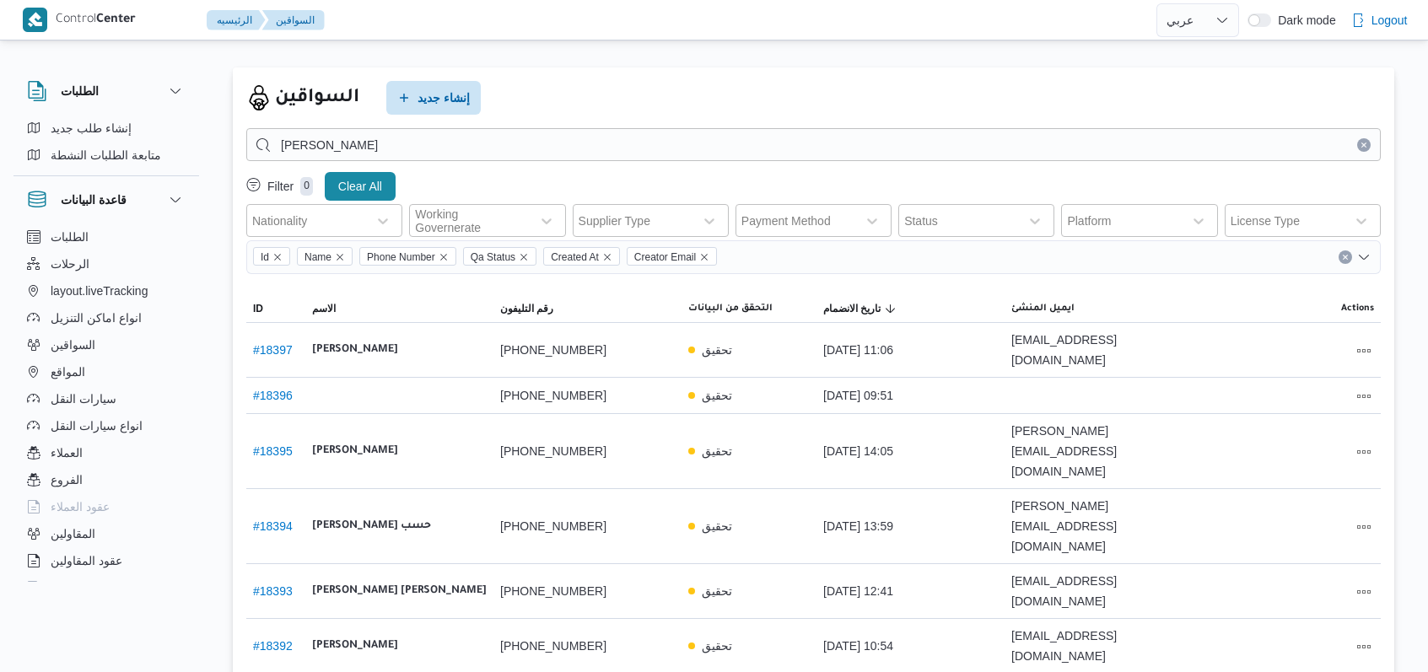
select select "ar"
type input "[PERSON_NAME]"
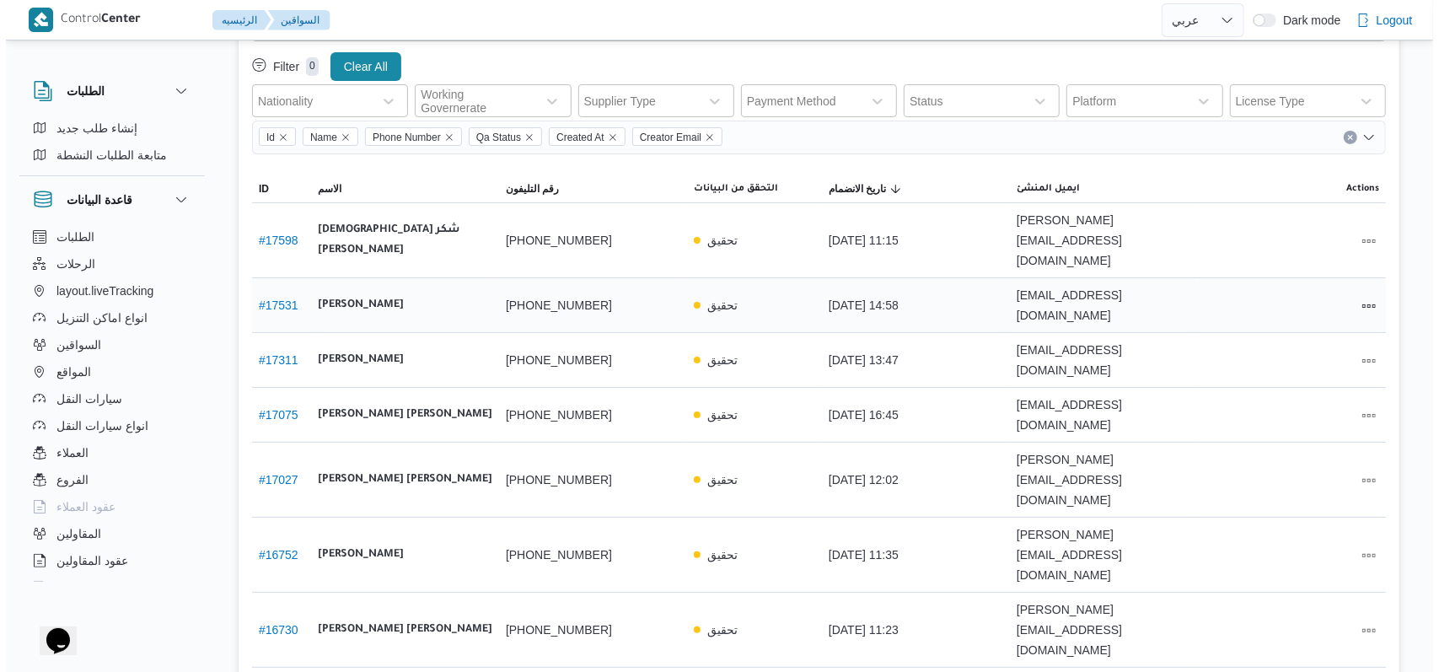
scroll to position [125, 0]
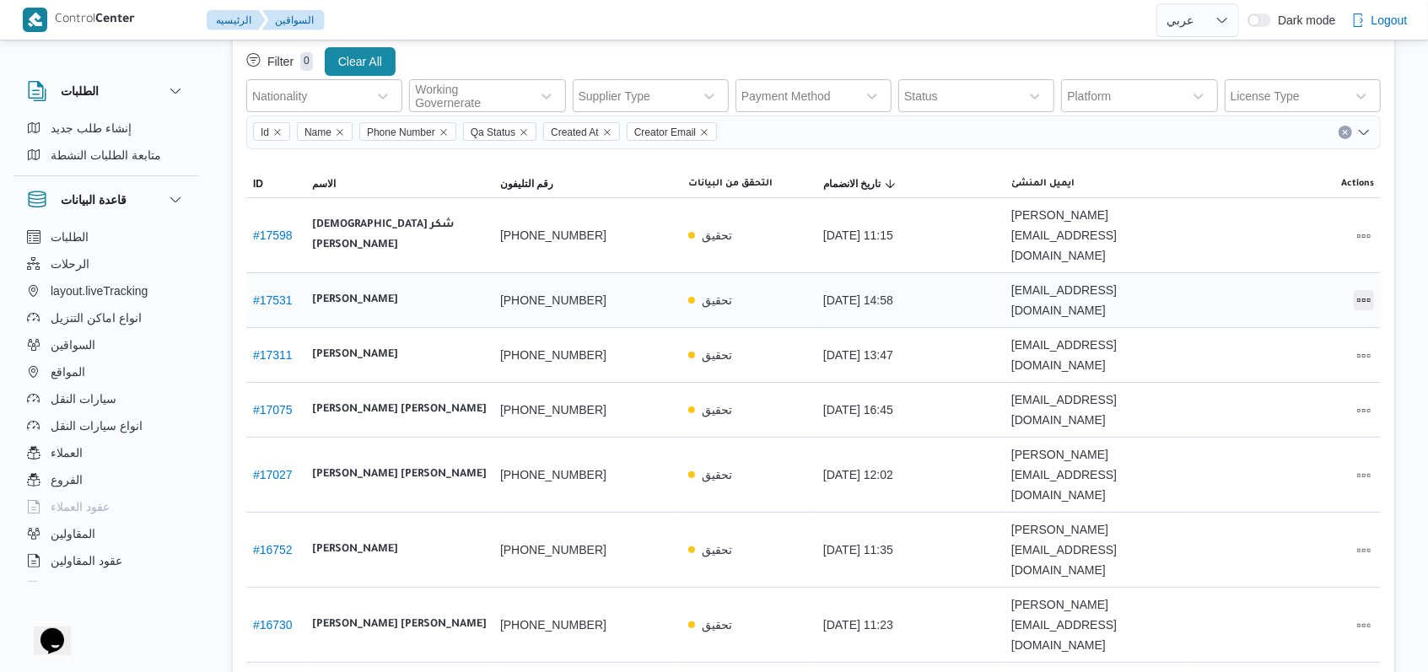
click at [1373, 290] on button "All actions" at bounding box center [1363, 300] width 20 height 20
click at [1271, 256] on icon "button" at bounding box center [1268, 252] width 13 height 13
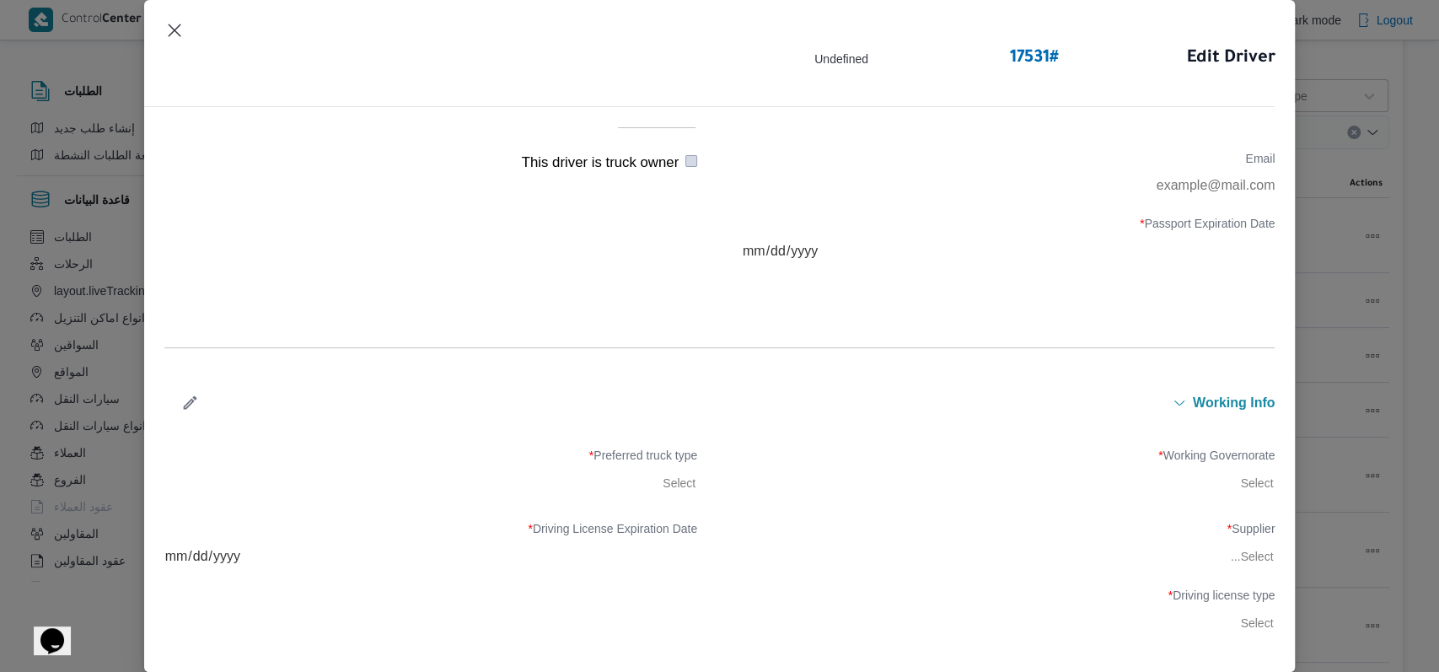
scroll to position [562, 0]
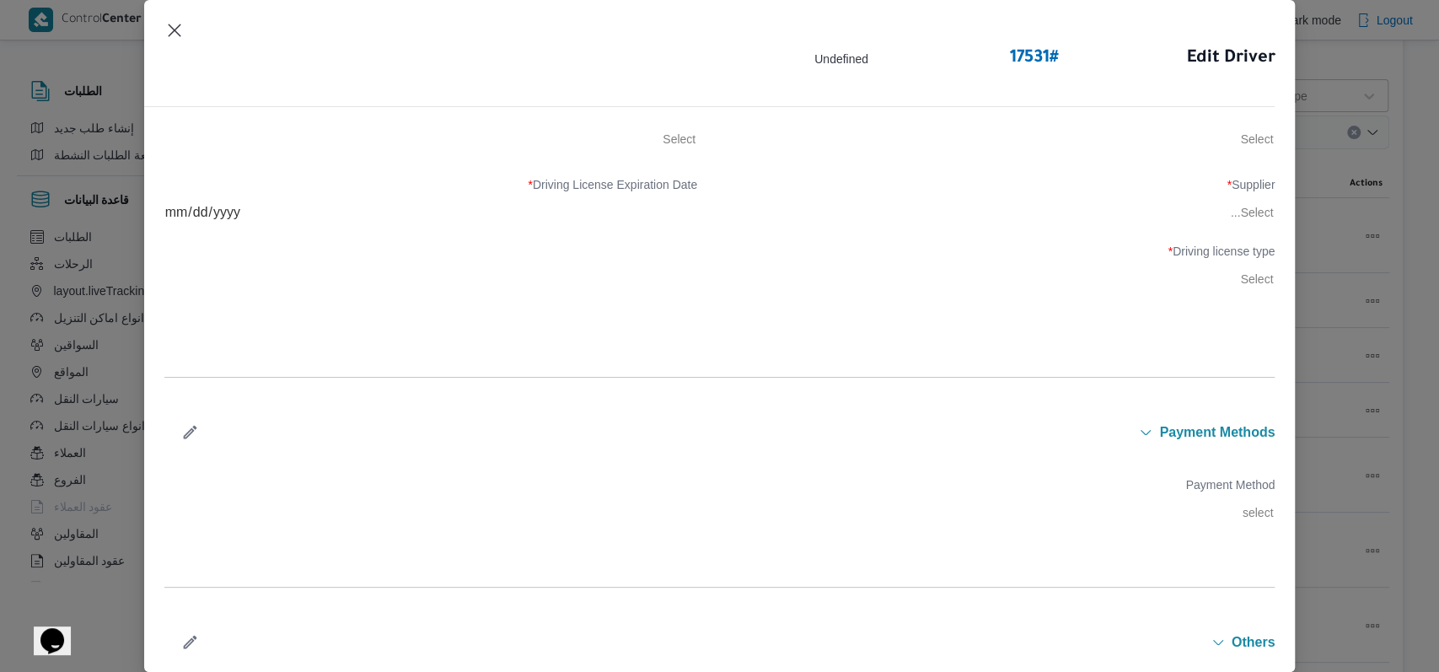
type input "[PERSON_NAME]"
type input "01066501760"
type input "[DATE]"
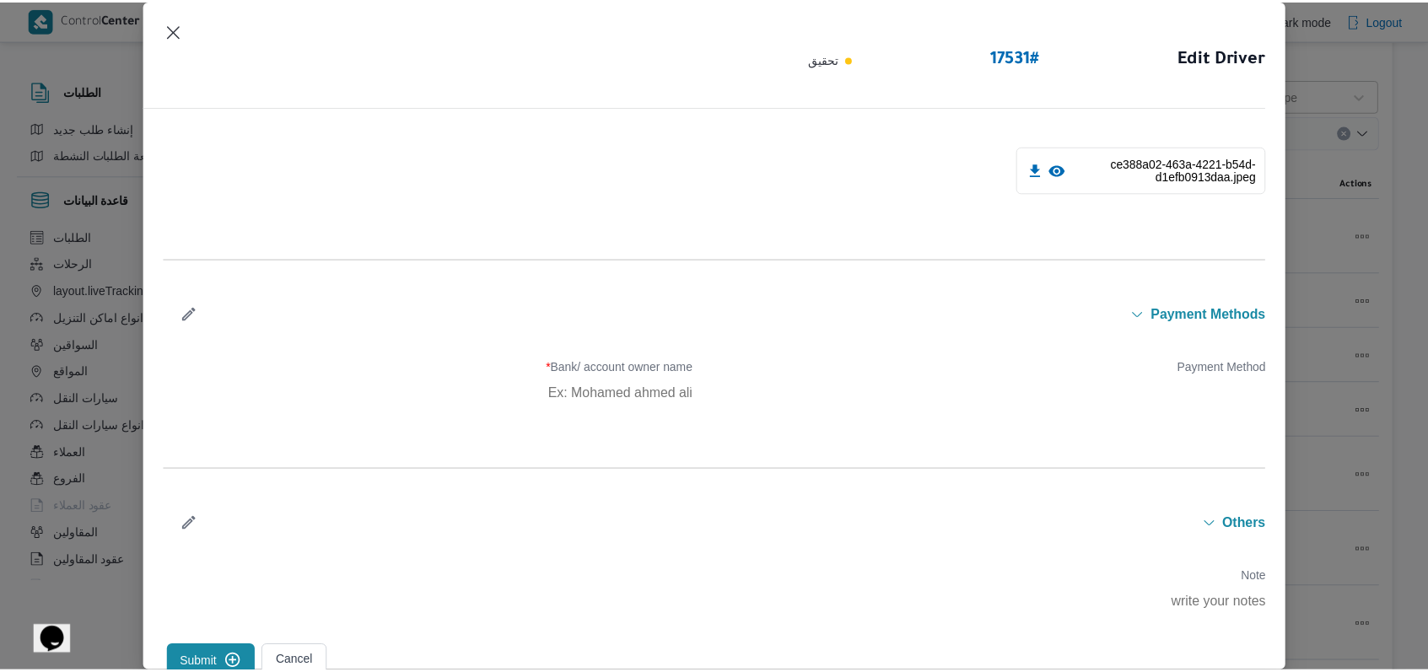
scroll to position [962, 0]
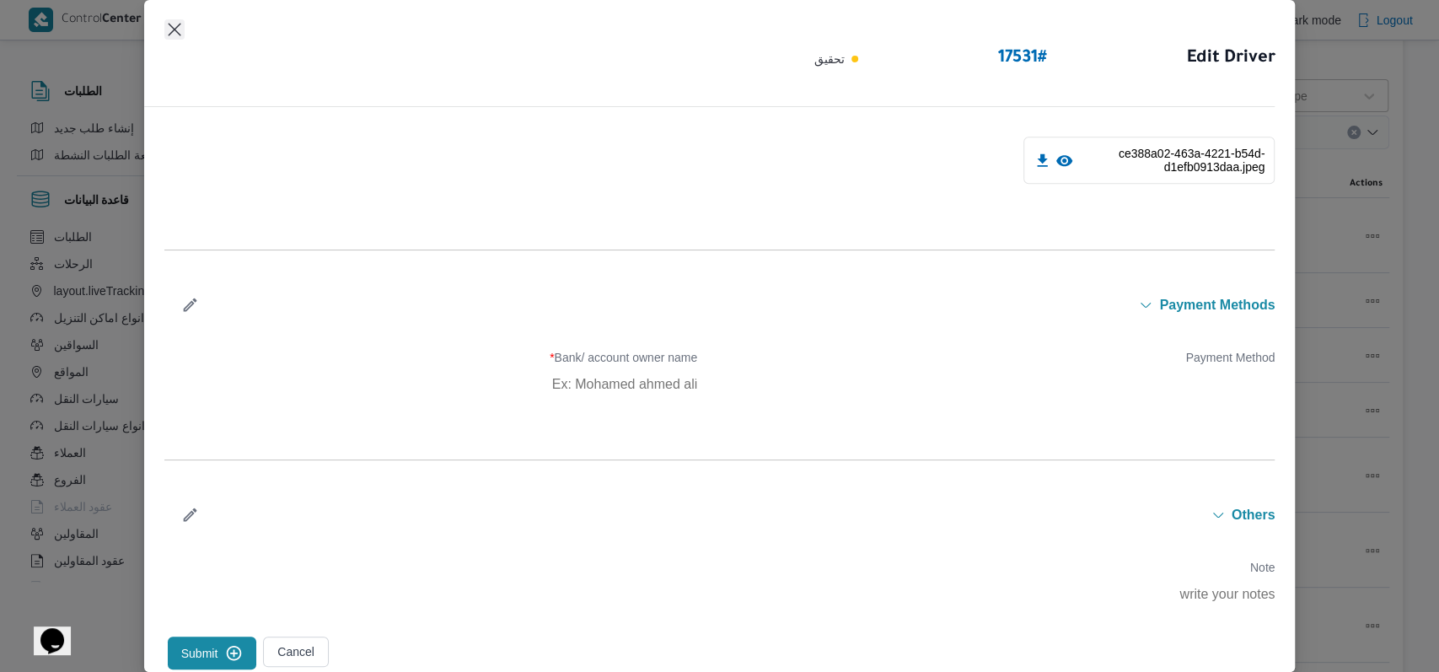
click at [164, 24] on button "Closes this modal window" at bounding box center [174, 29] width 20 height 20
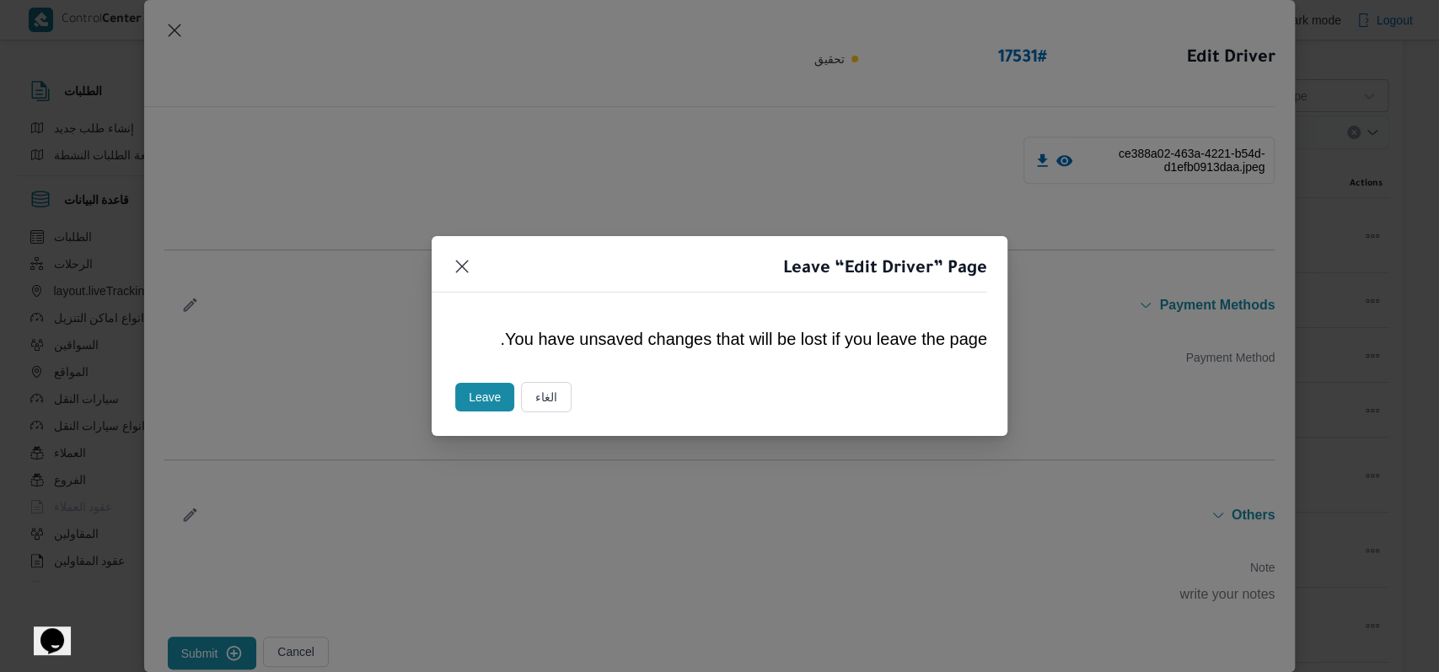
click at [506, 399] on button "Leave" at bounding box center [484, 397] width 59 height 29
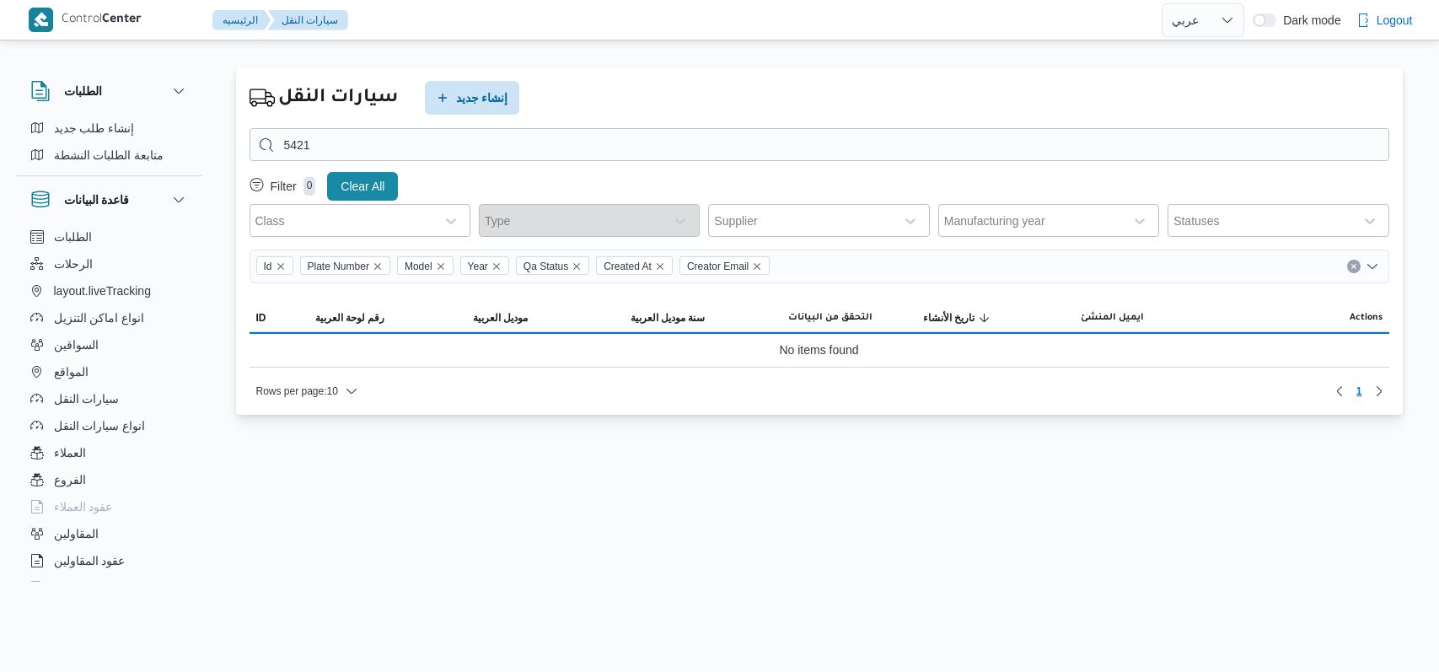
select select "ar"
